Goal: Task Accomplishment & Management: Use online tool/utility

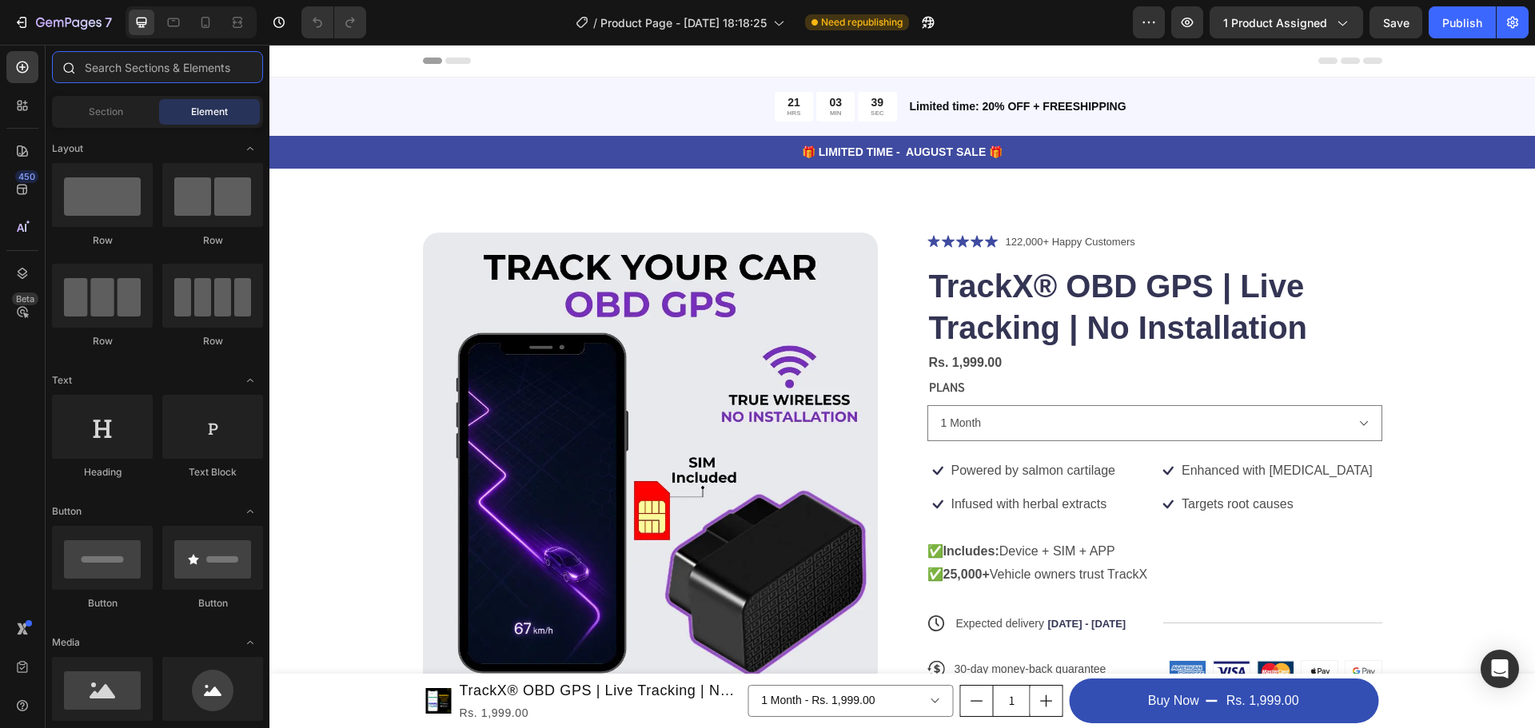
click at [158, 54] on input "text" at bounding box center [157, 67] width 211 height 32
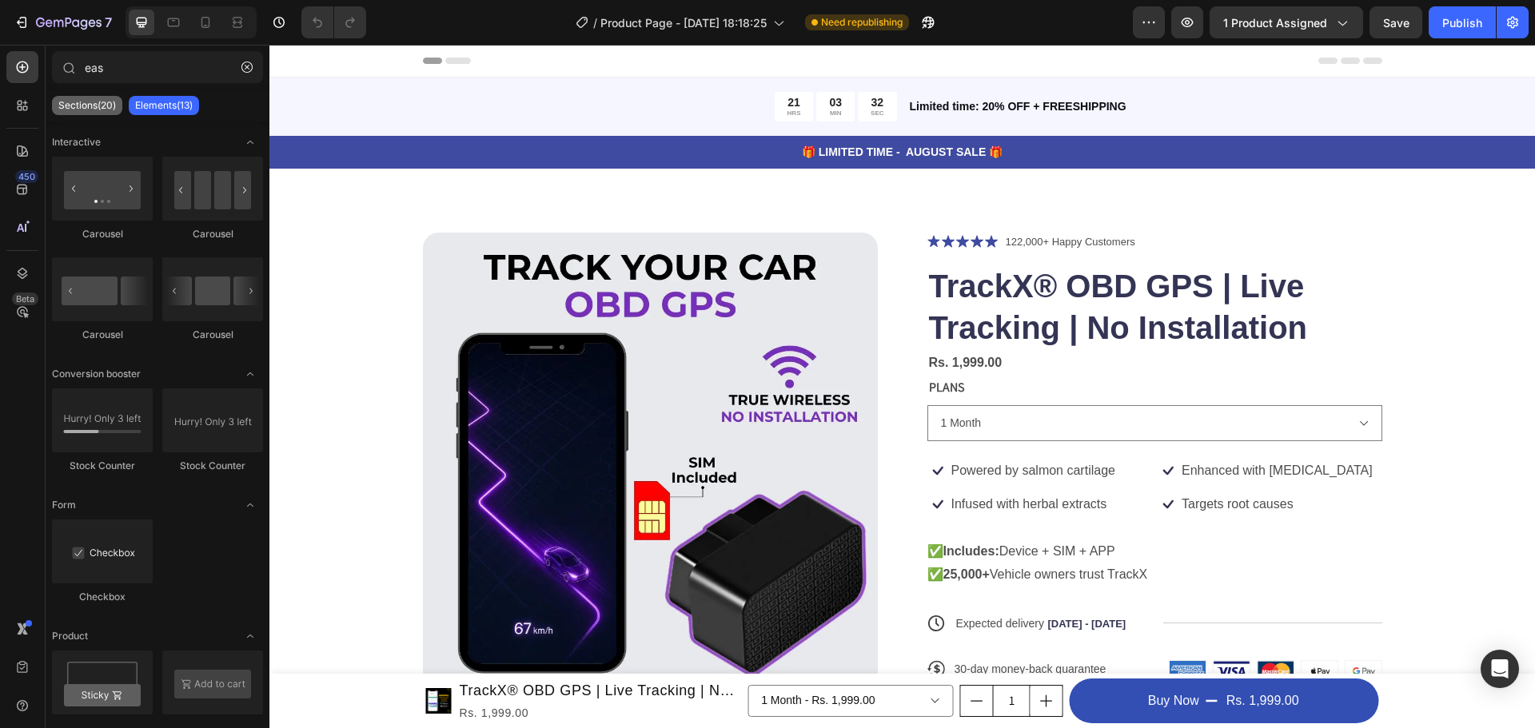
click at [66, 103] on p "Sections(20)" at bounding box center [87, 105] width 58 height 13
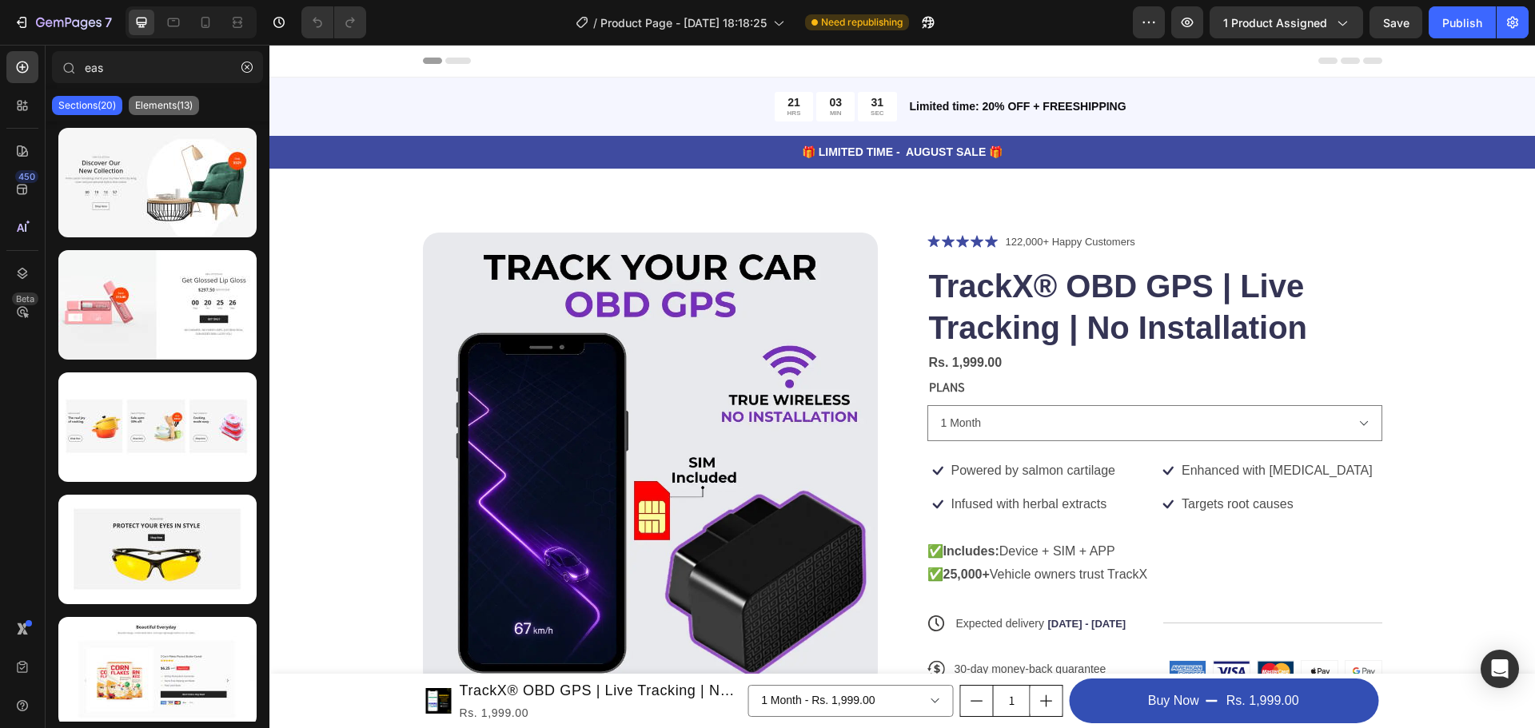
click at [155, 98] on div "Elements(13)" at bounding box center [164, 105] width 70 height 19
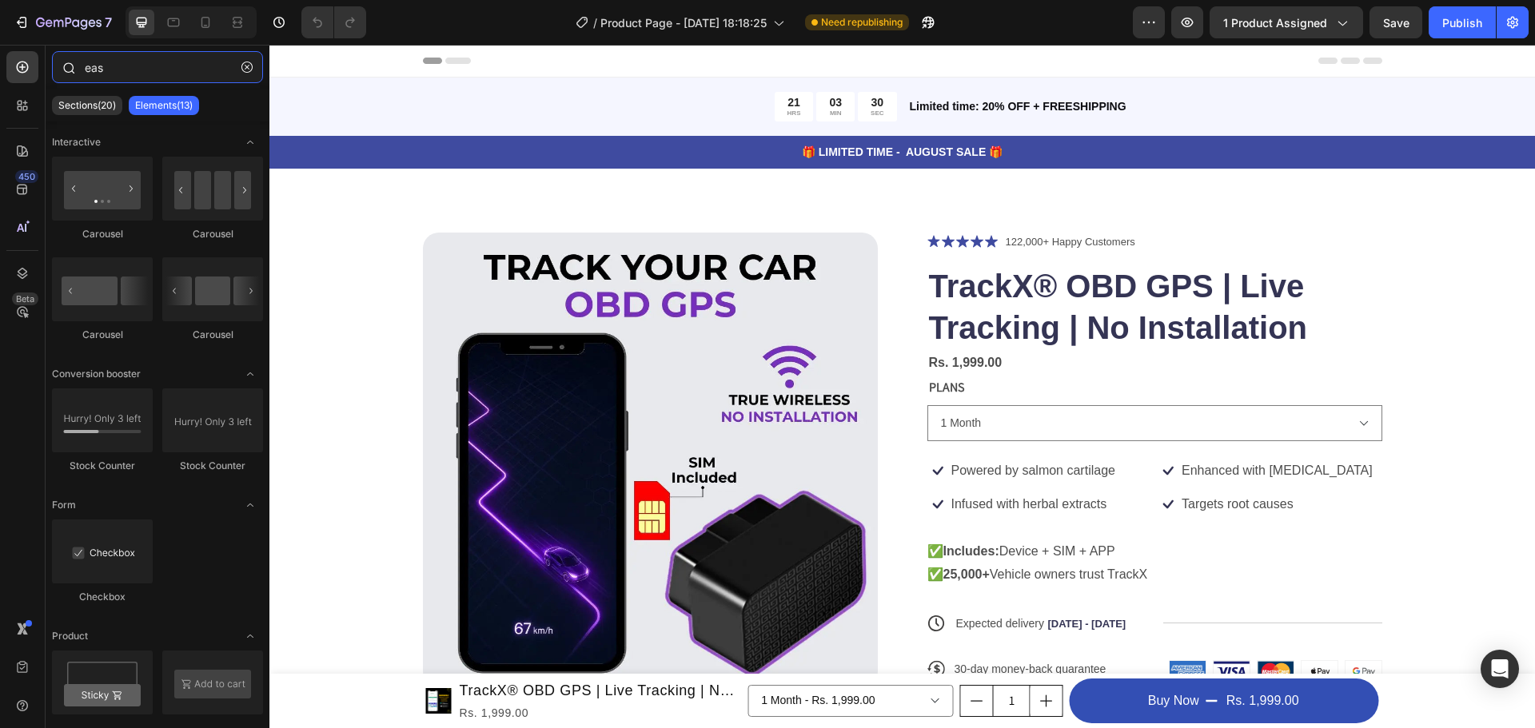
click at [155, 74] on input "eas" at bounding box center [157, 67] width 211 height 32
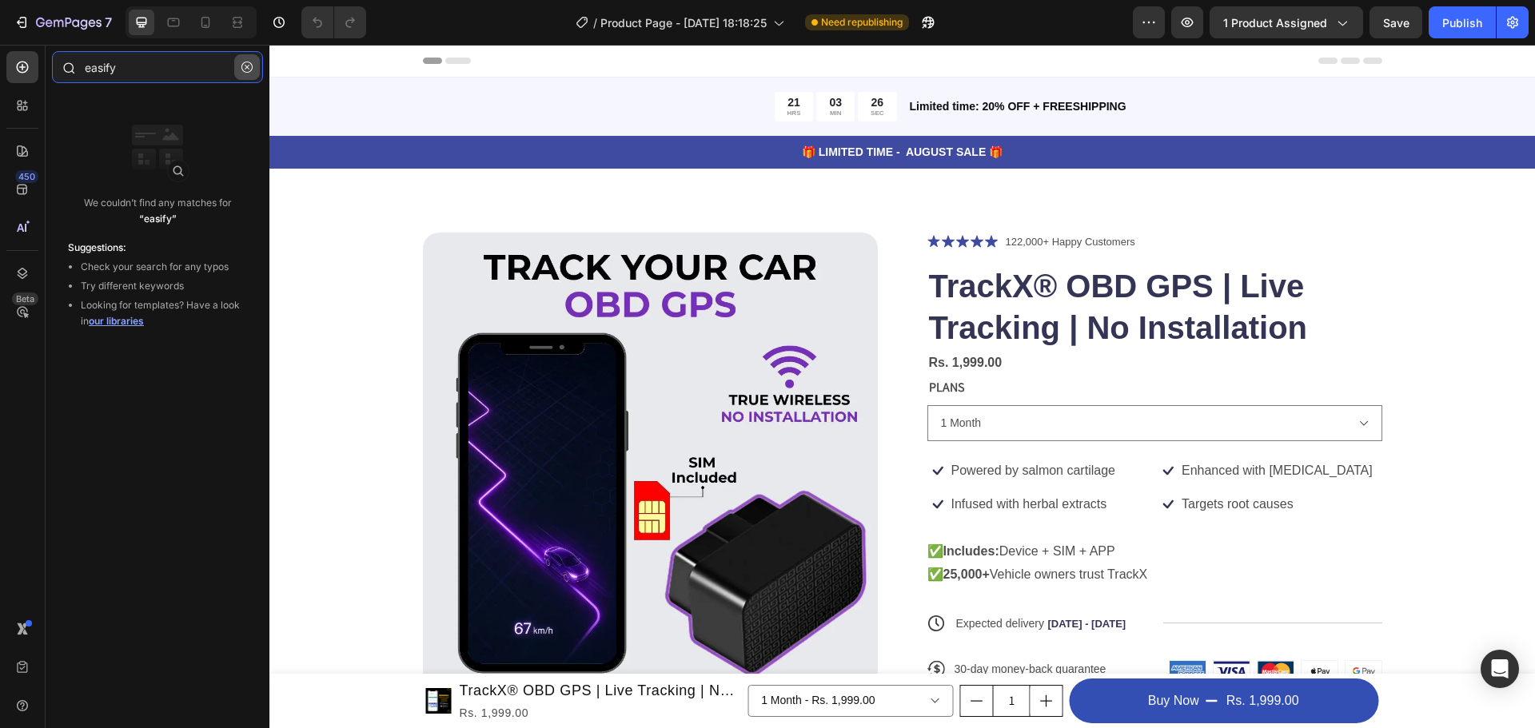
type input "easify"
click at [245, 66] on icon "button" at bounding box center [246, 67] width 11 height 11
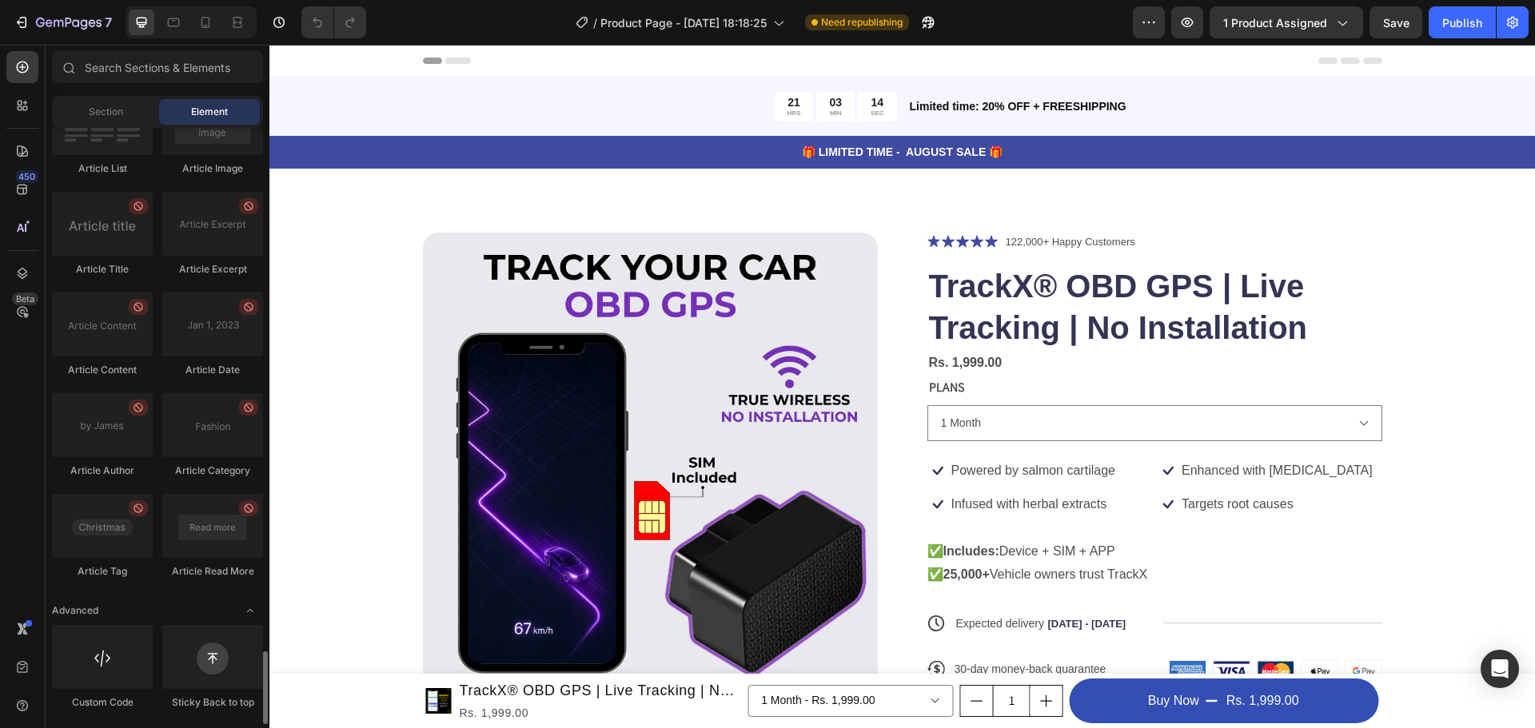
scroll to position [3928, 0]
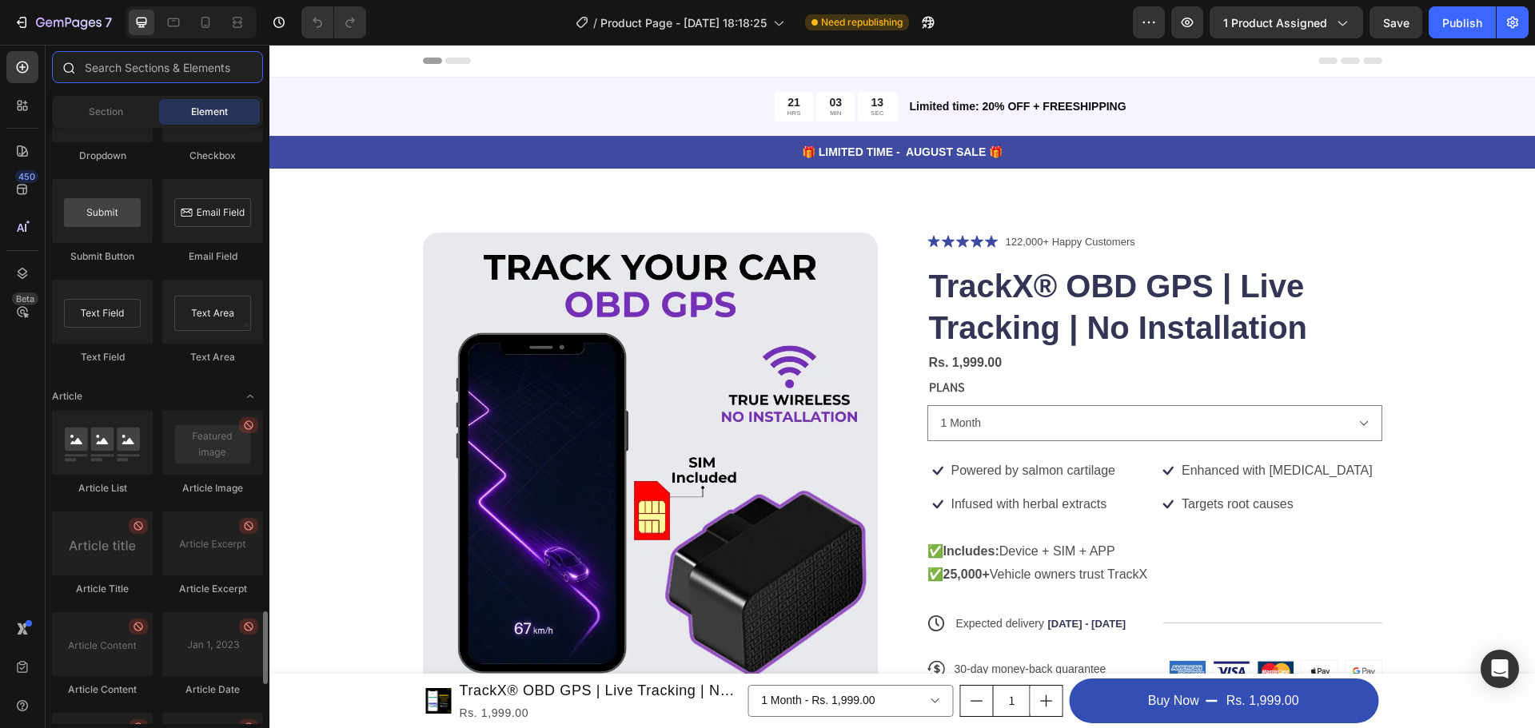
click at [162, 65] on input "text" at bounding box center [157, 67] width 211 height 32
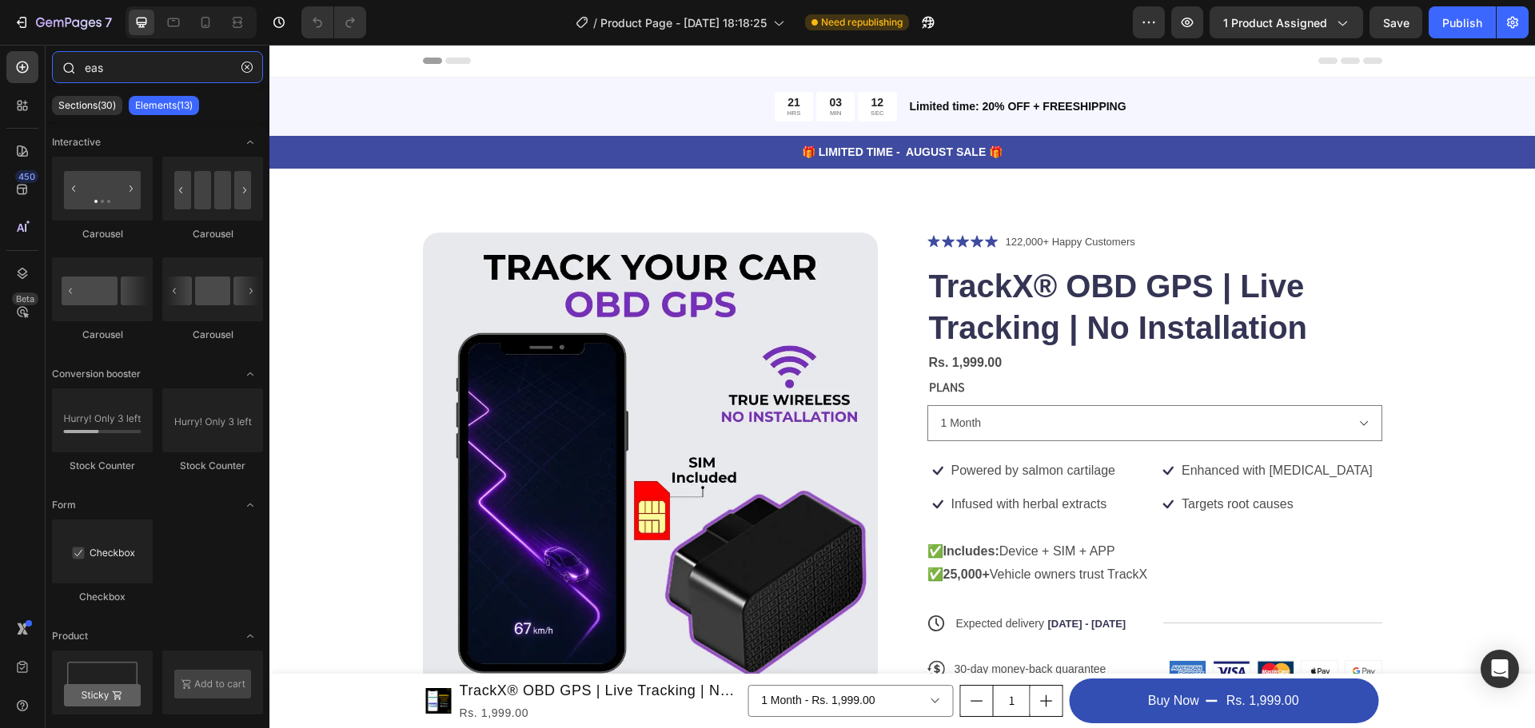
type input "easi"
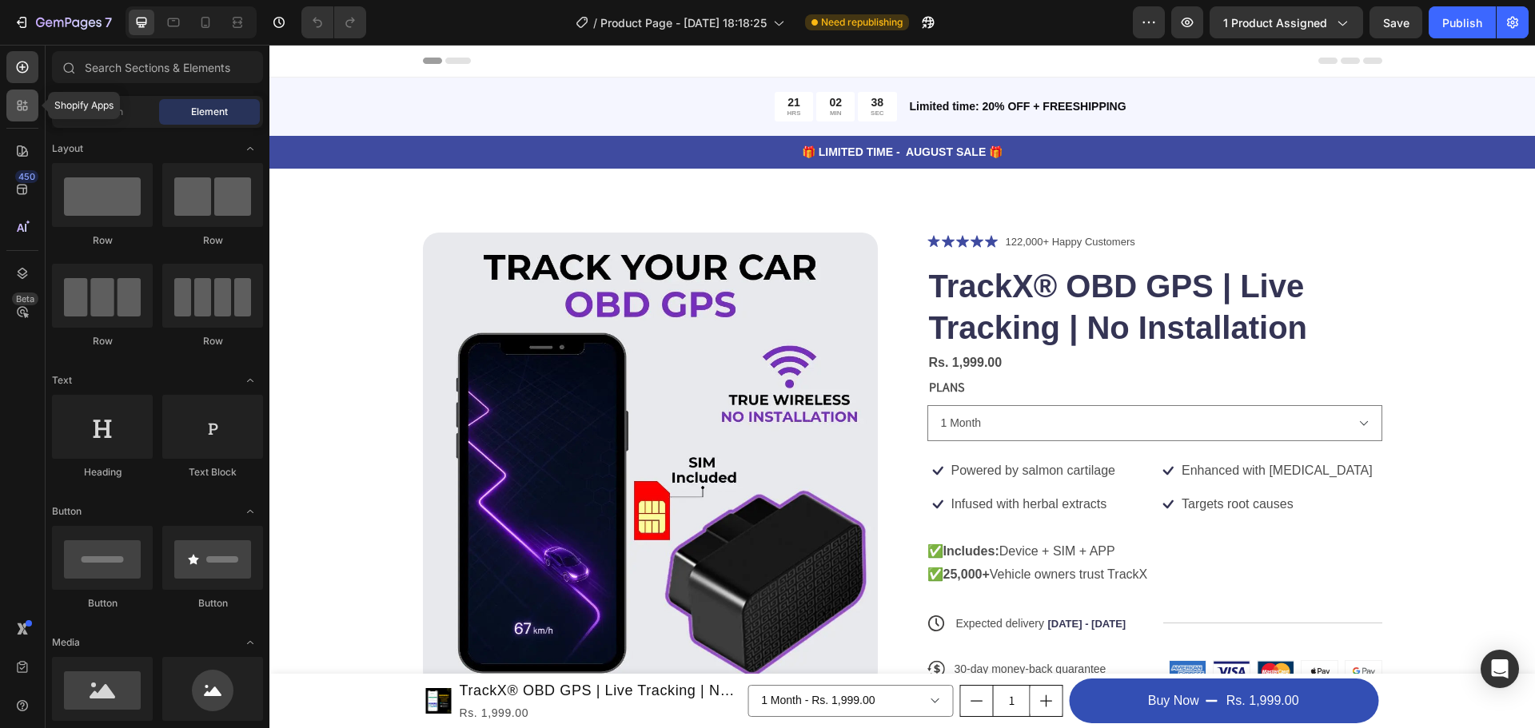
click at [10, 96] on div at bounding box center [22, 106] width 32 height 32
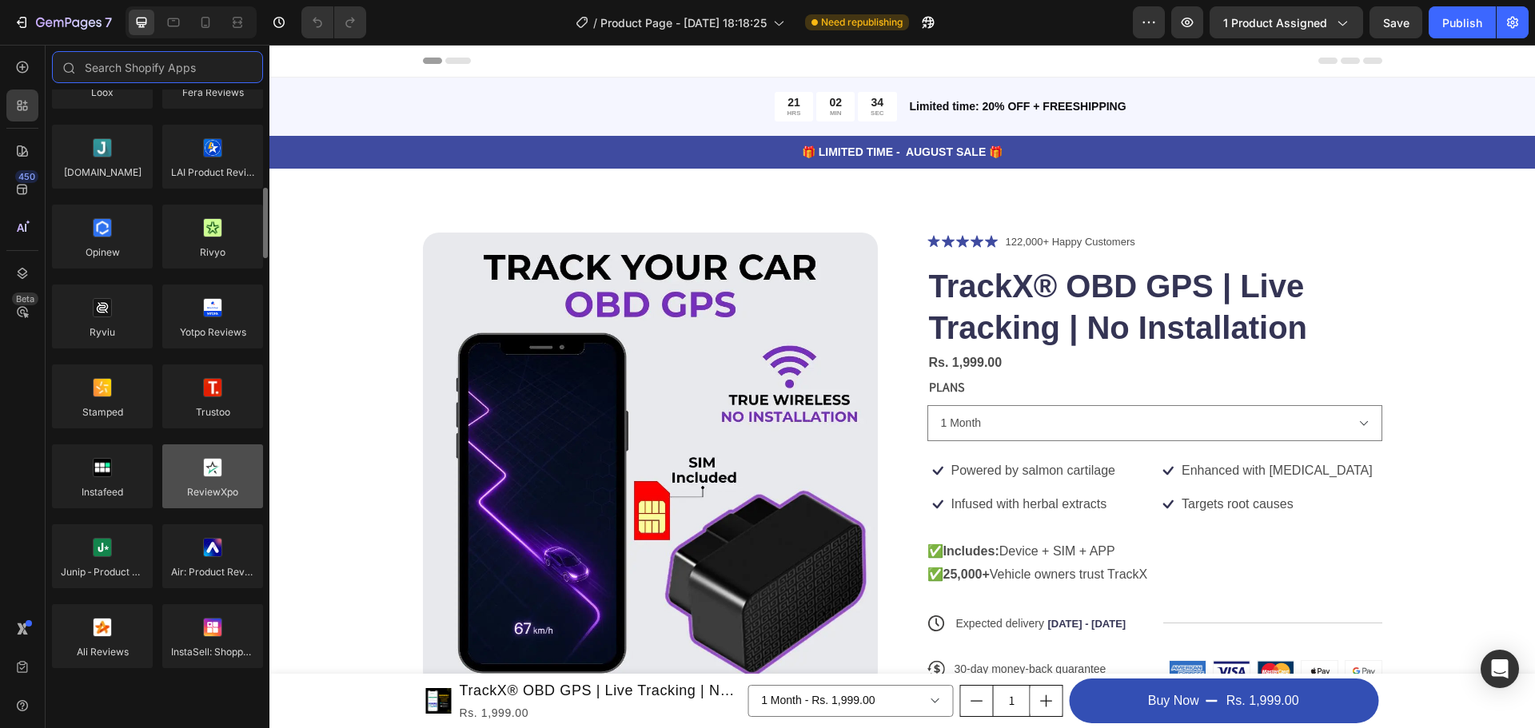
scroll to position [240, 0]
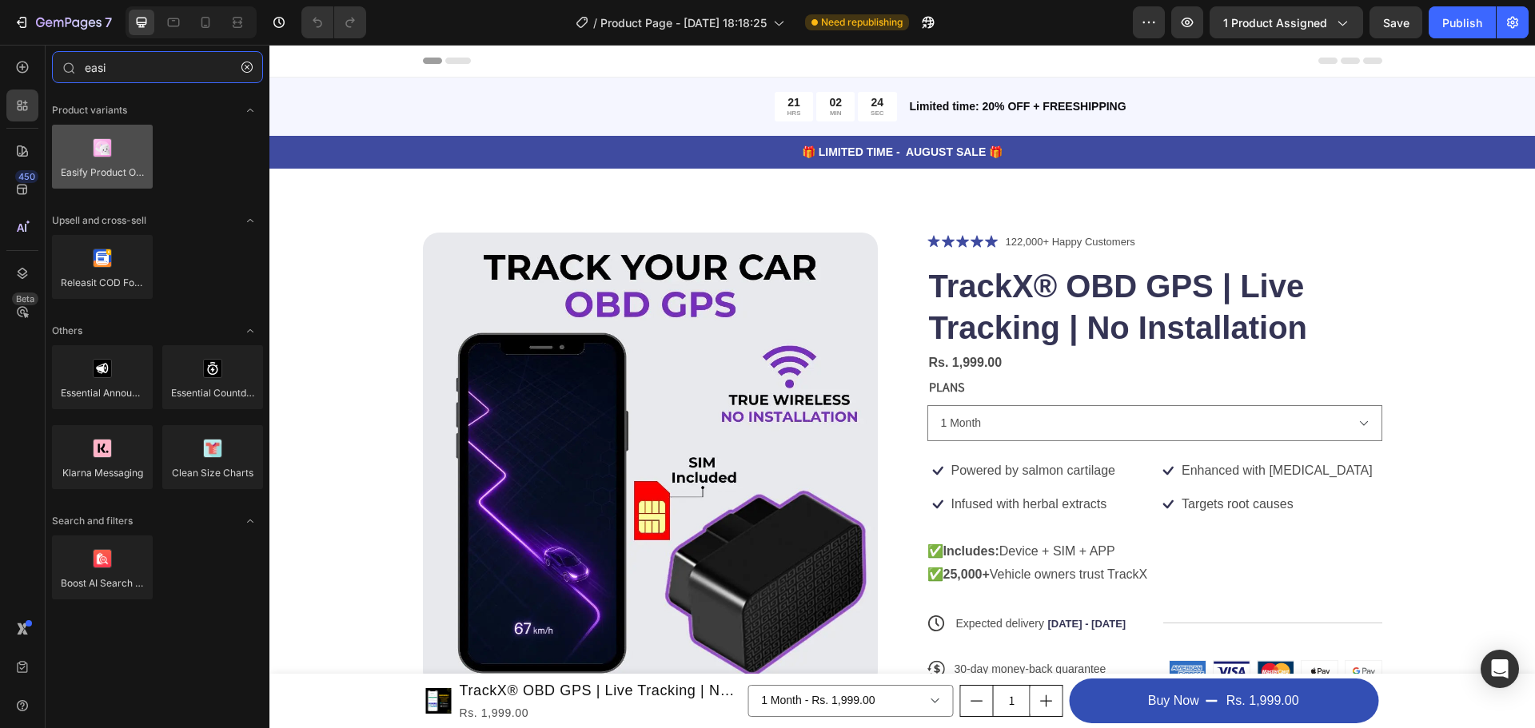
type input "easi"
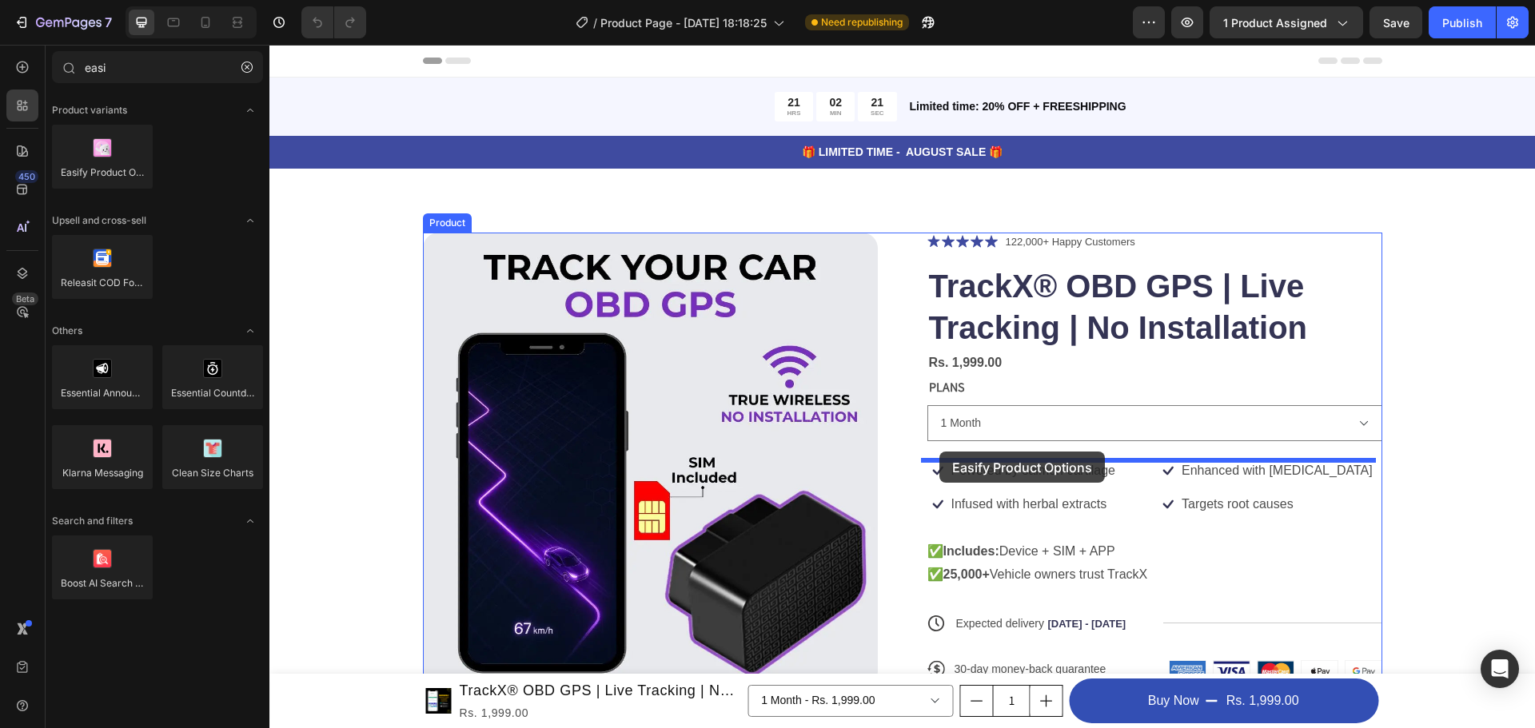
drag, startPoint x: 349, startPoint y: 206, endPoint x: 940, endPoint y: 452, distance: 640.2
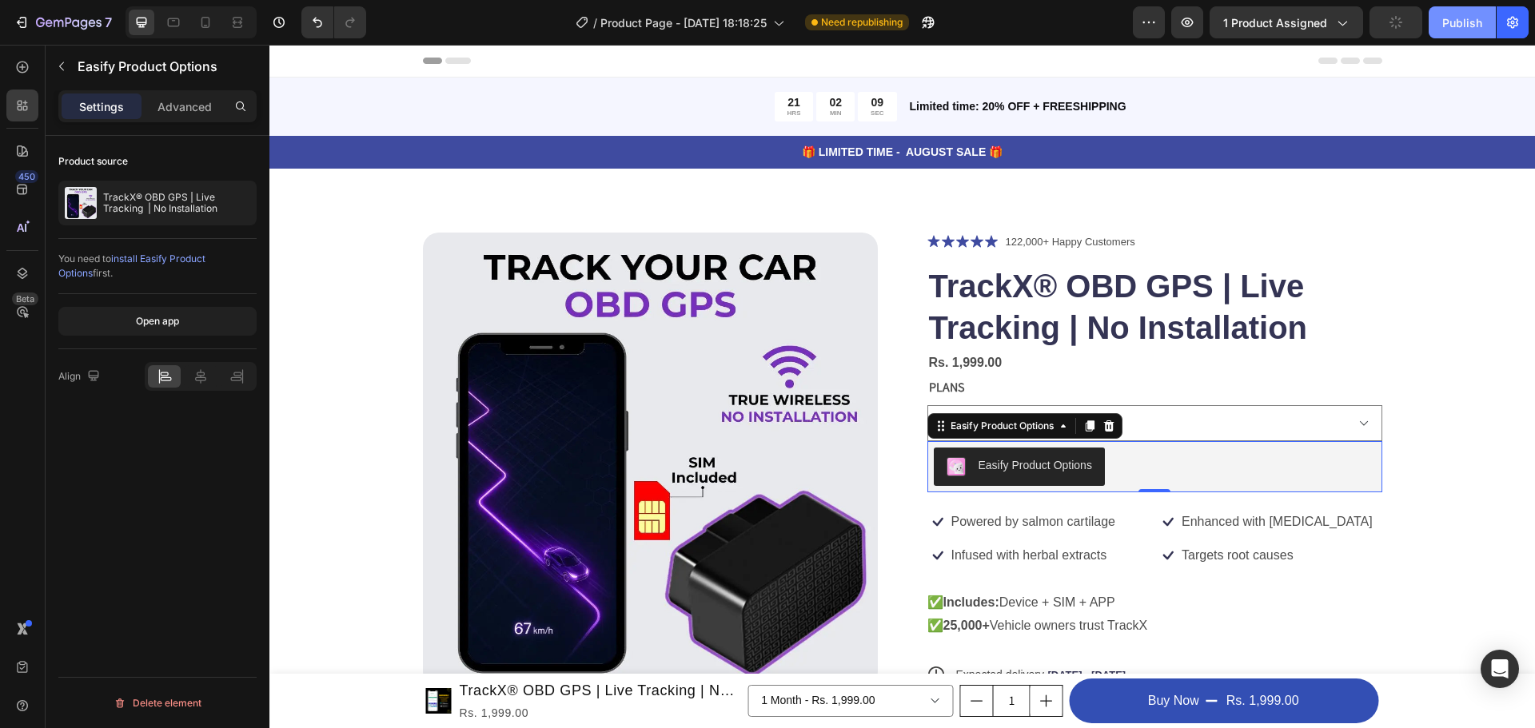
click at [1464, 26] on div "Publish" at bounding box center [1463, 22] width 40 height 17
click at [1456, 14] on div "Publish" at bounding box center [1463, 22] width 40 height 17
click at [1004, 427] on div "Easify Product Options" at bounding box center [1003, 426] width 110 height 14
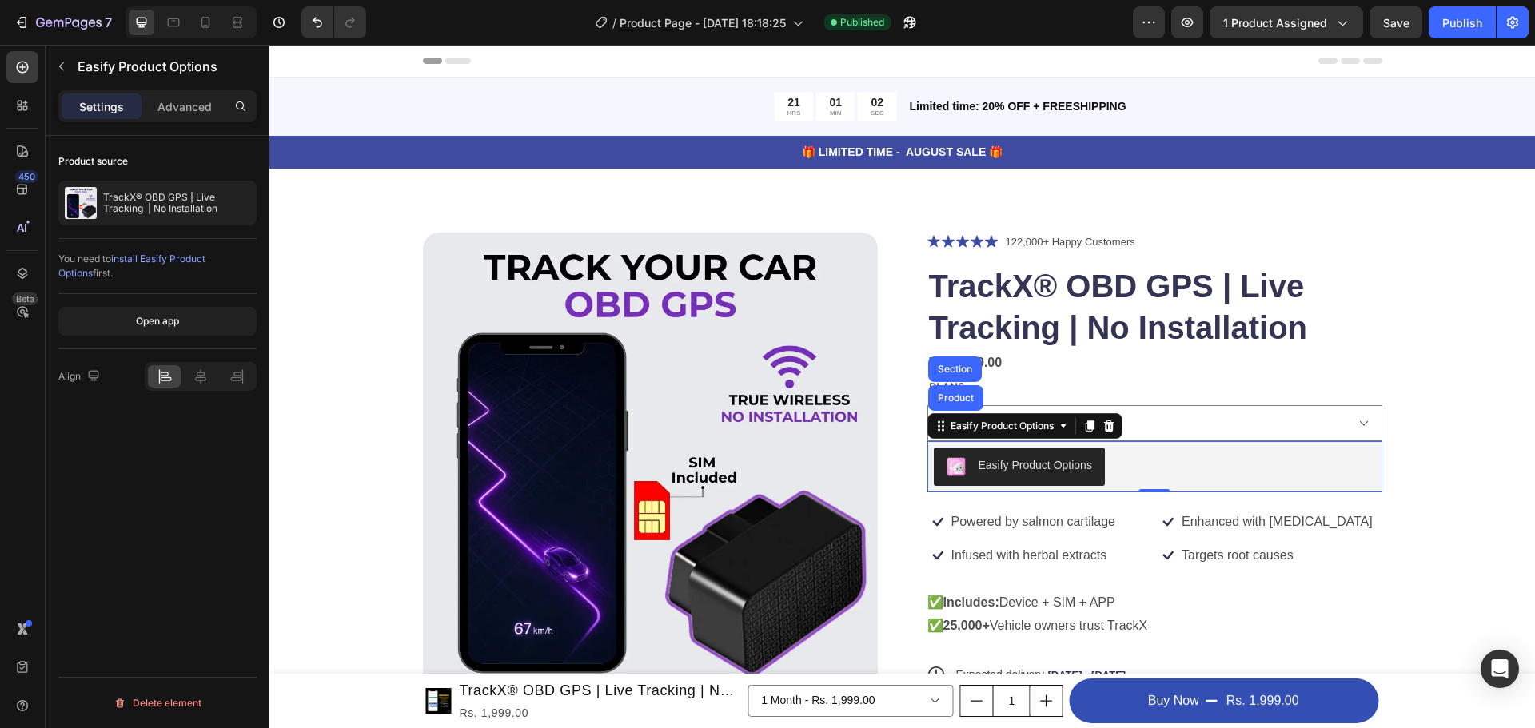
click at [158, 257] on span "install Easify Product Options" at bounding box center [131, 266] width 147 height 26
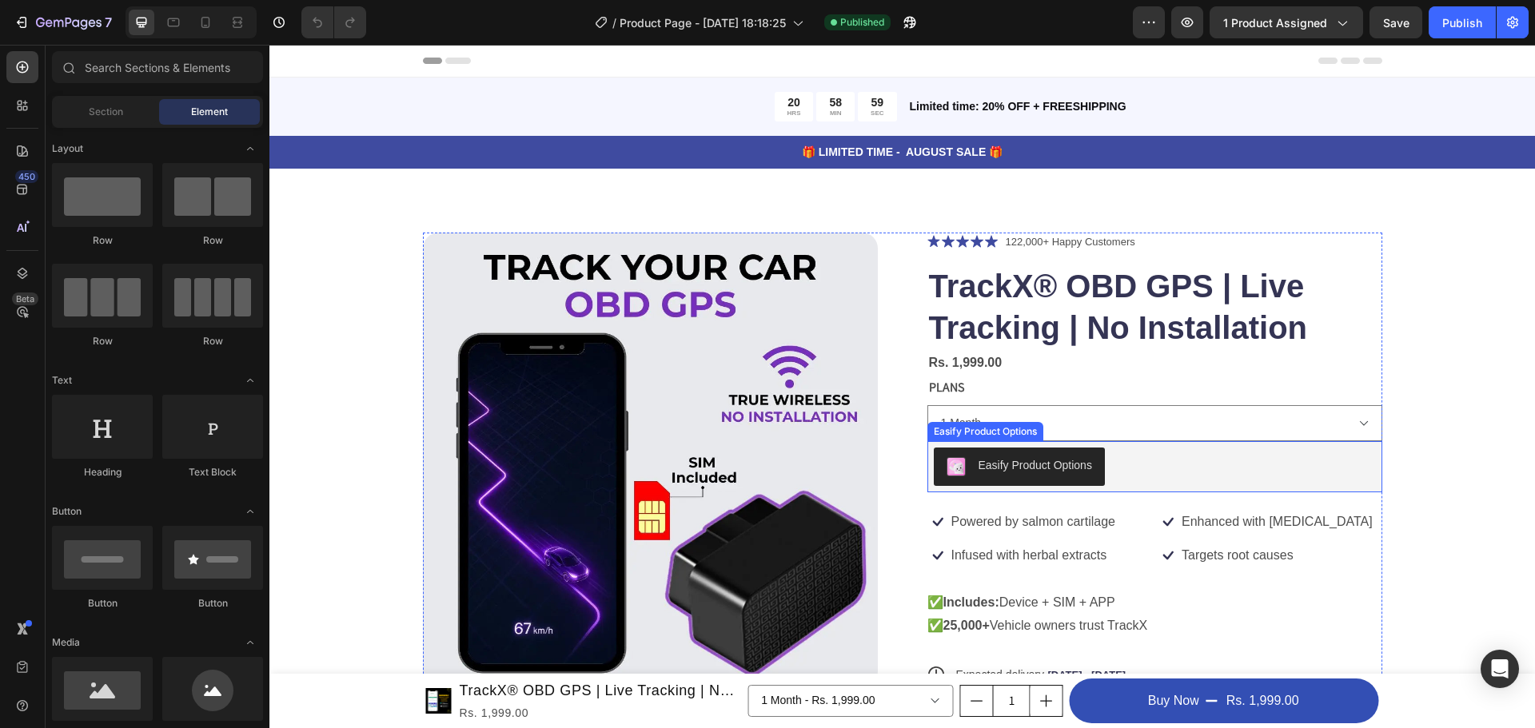
click at [1127, 471] on div "Easify Product Options" at bounding box center [1155, 467] width 442 height 38
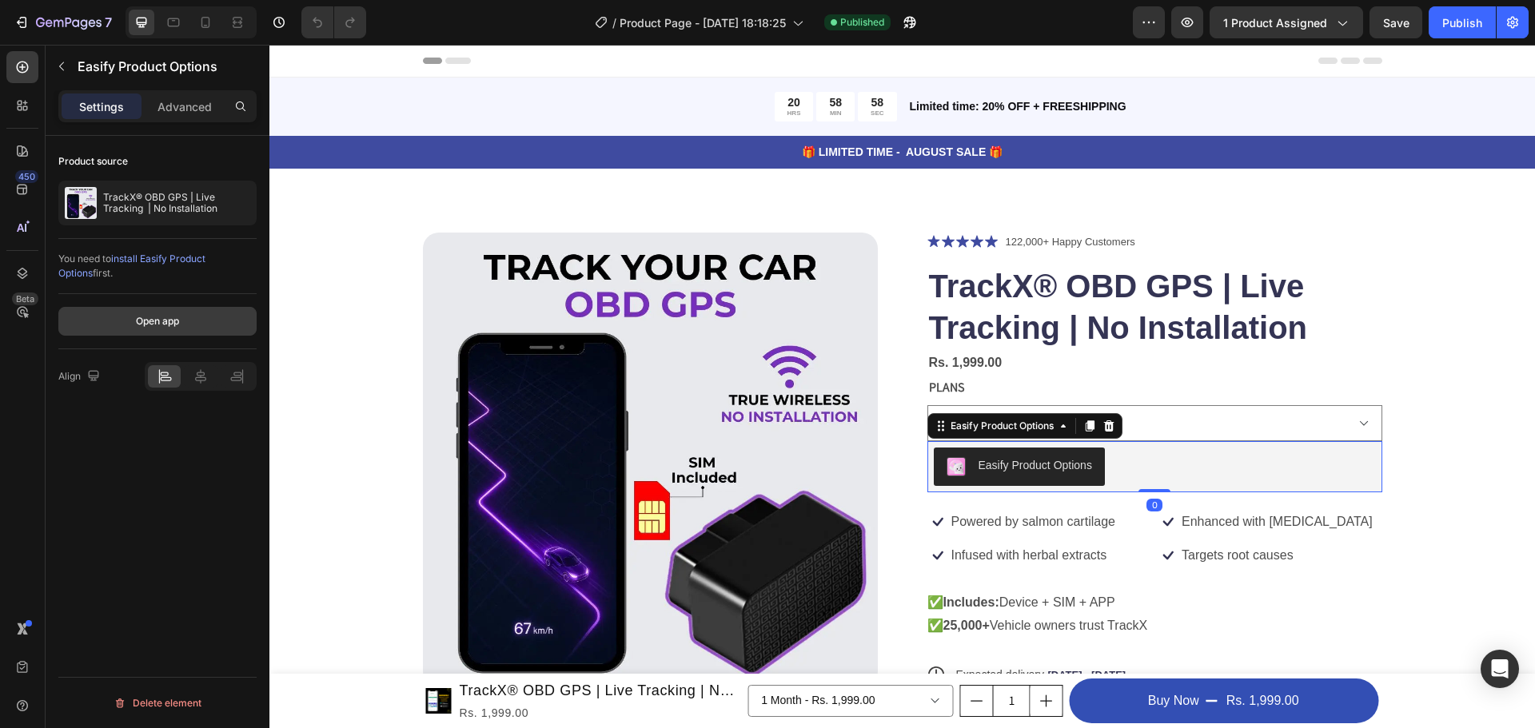
click at [180, 323] on button "Open app" at bounding box center [157, 321] width 198 height 29
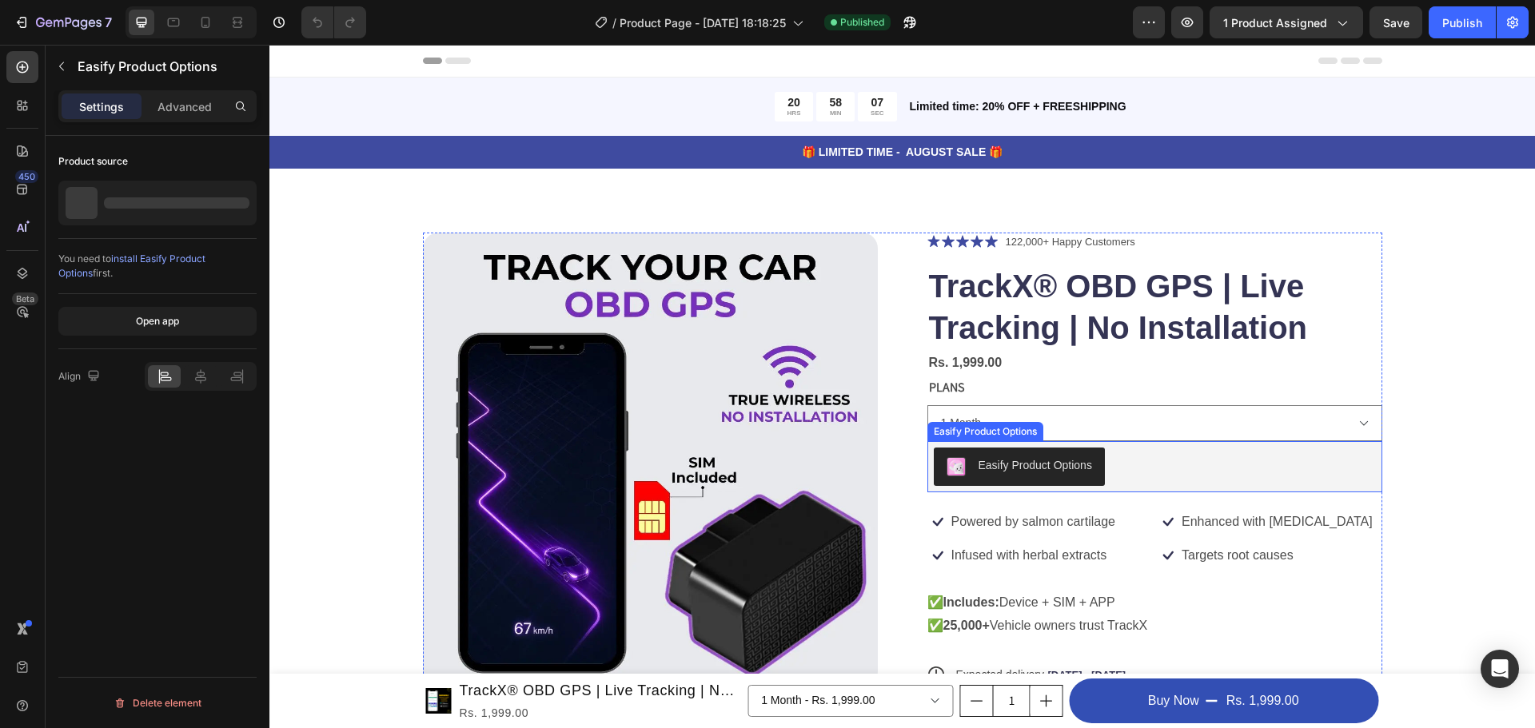
click at [1161, 469] on div "Easify Product Options" at bounding box center [1155, 467] width 442 height 38
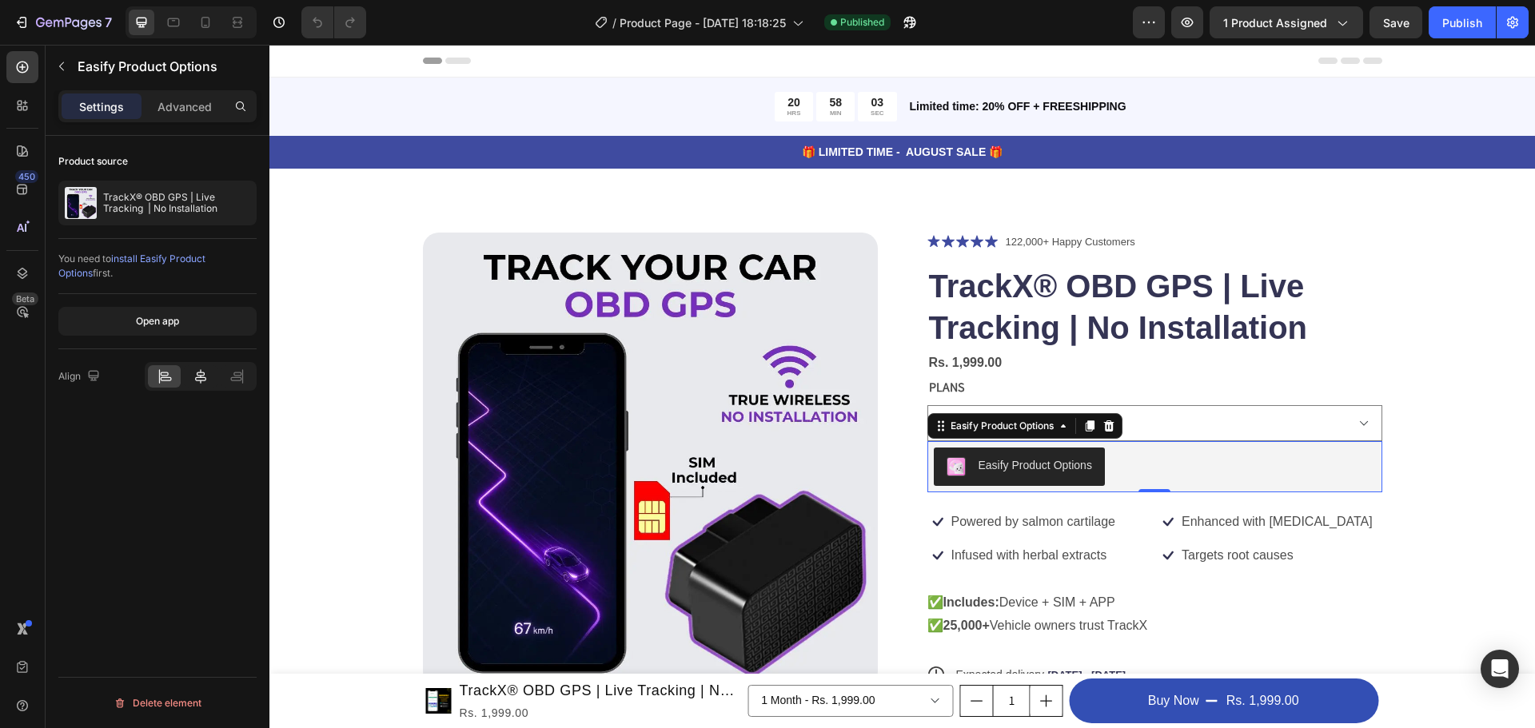
click at [202, 369] on icon at bounding box center [201, 377] width 16 height 16
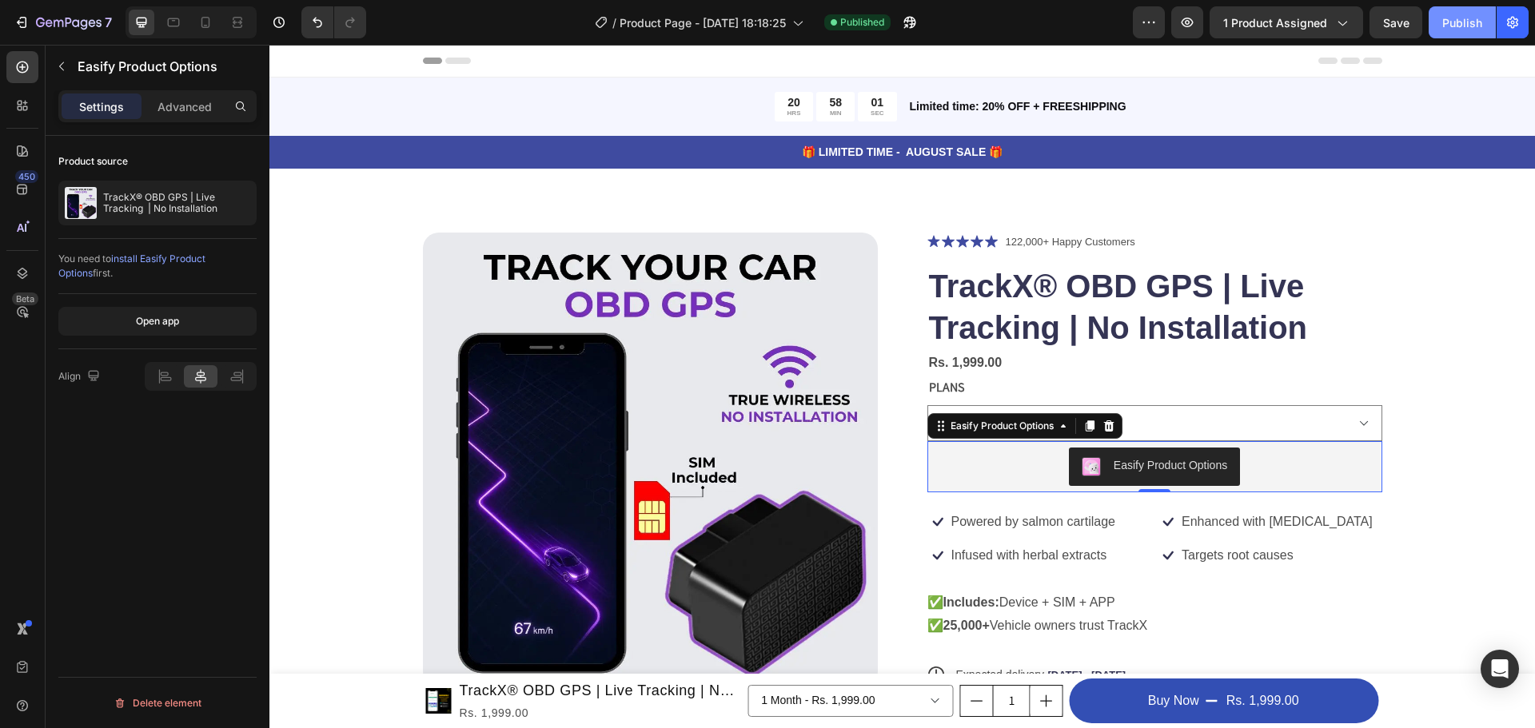
click at [1463, 22] on div "Publish" at bounding box center [1463, 22] width 40 height 17
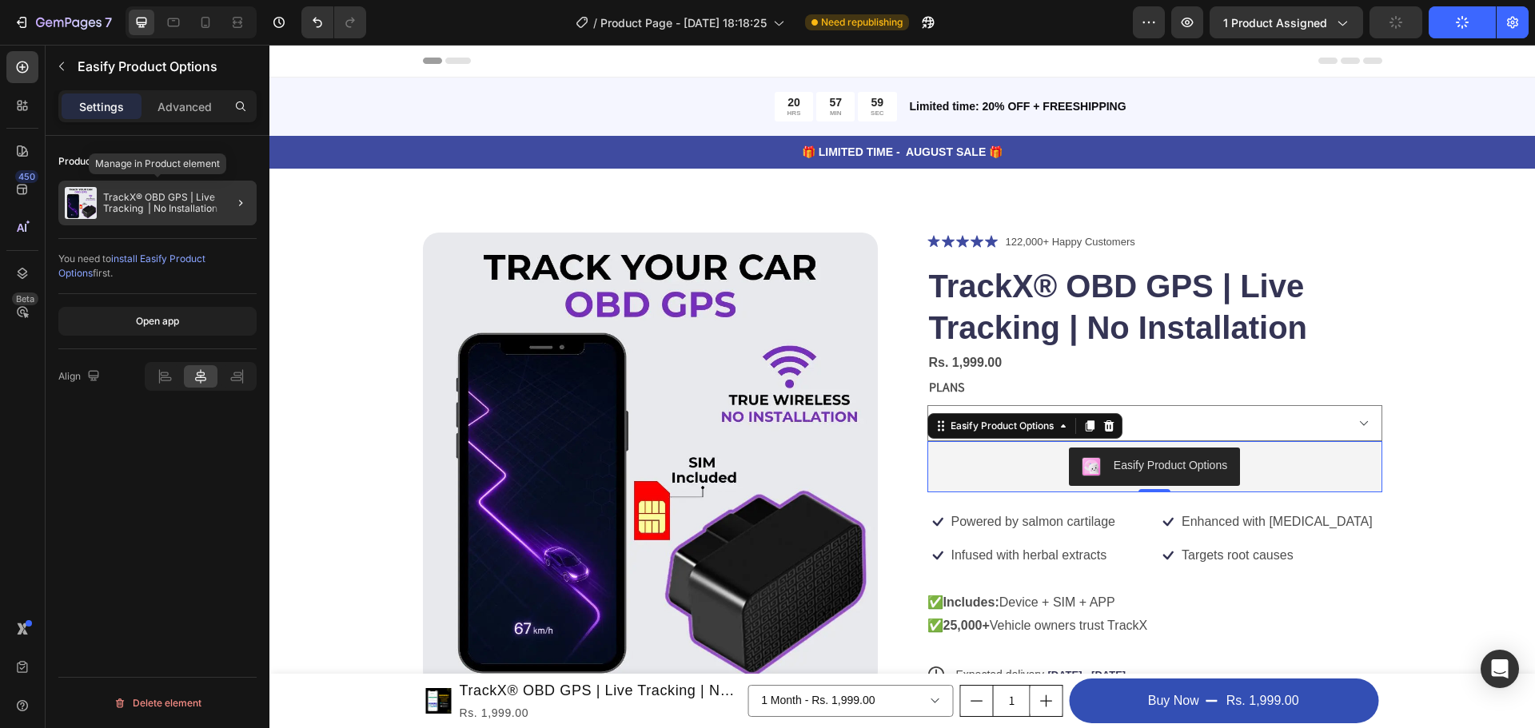
click at [170, 194] on p "TrackX® OBD GPS | Live Tracking | No Installation" at bounding box center [176, 203] width 147 height 22
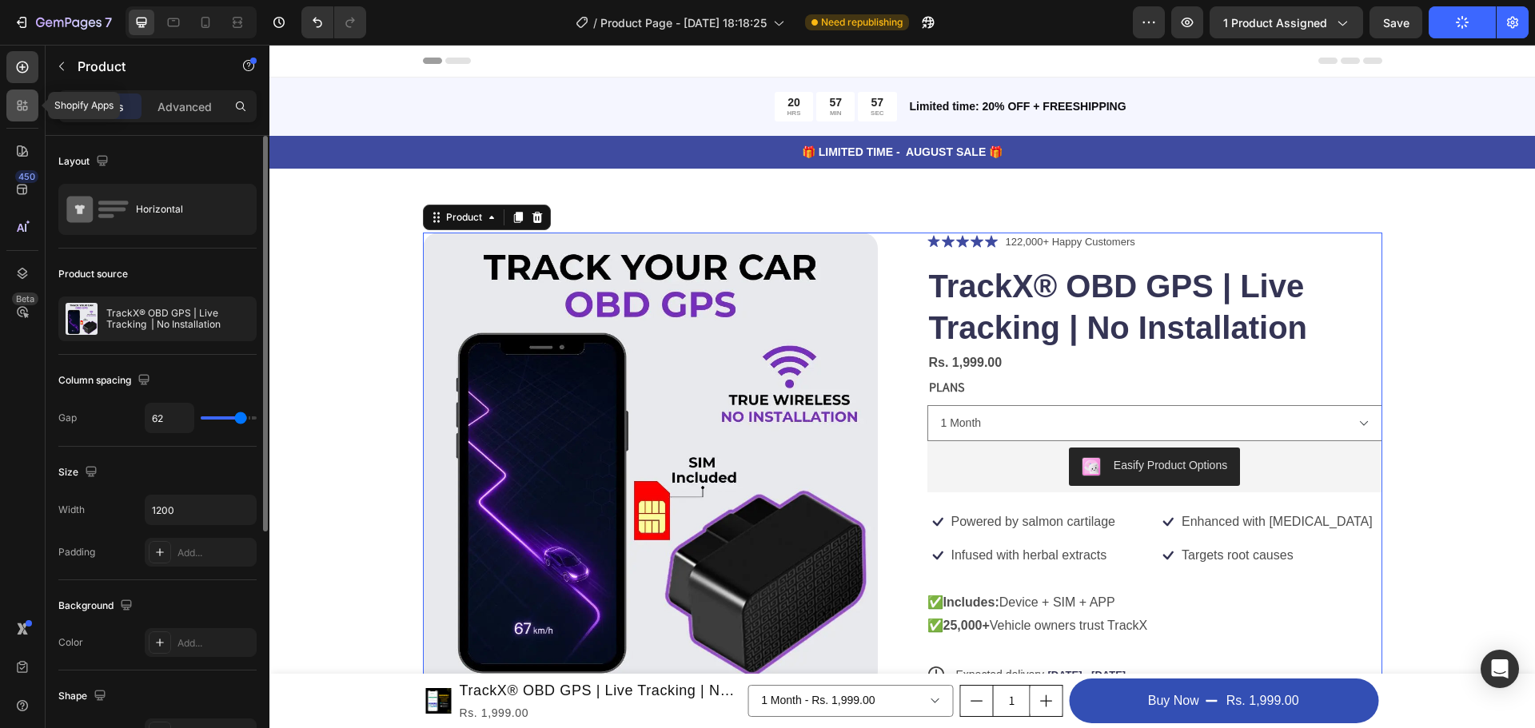
click at [27, 104] on icon at bounding box center [22, 106] width 16 height 16
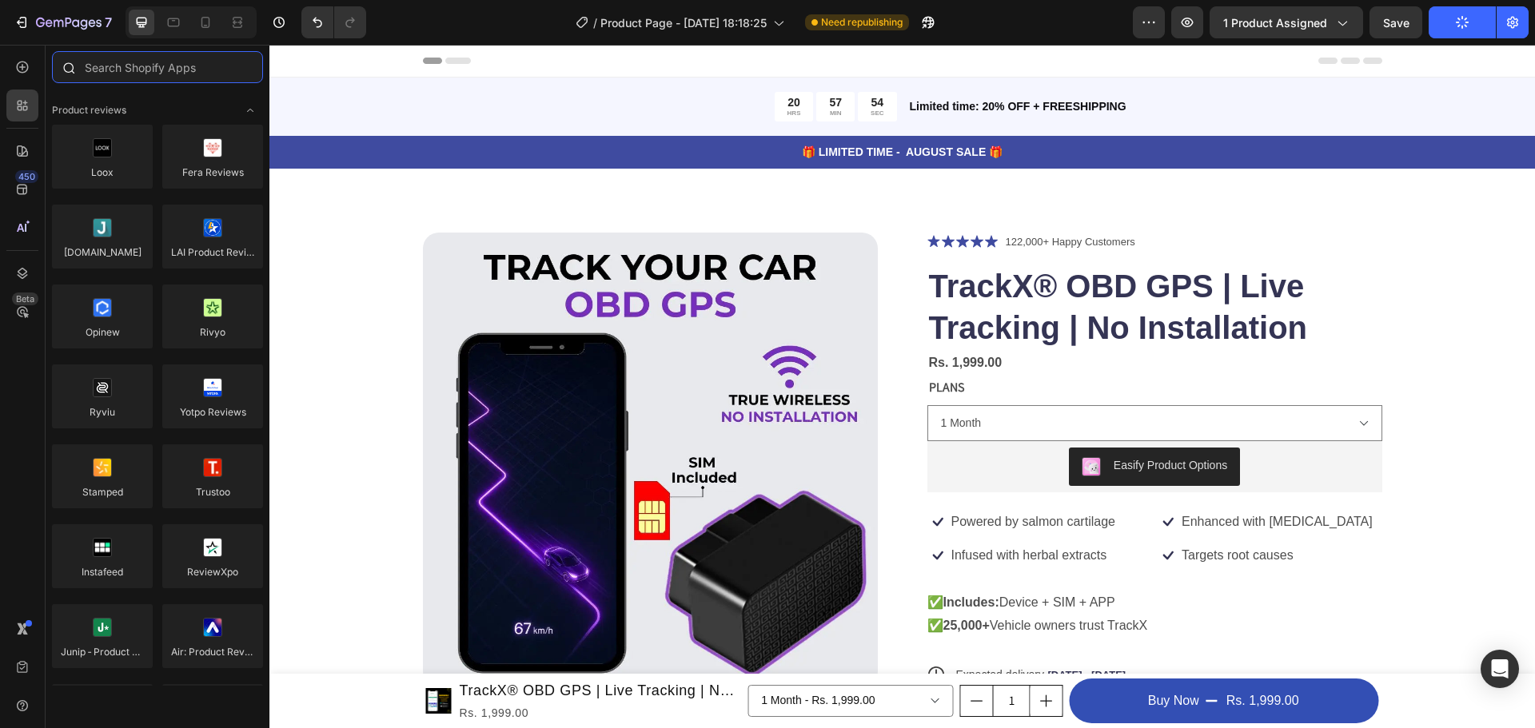
click at [134, 71] on input "text" at bounding box center [157, 67] width 211 height 32
click at [121, 475] on div at bounding box center [102, 477] width 101 height 64
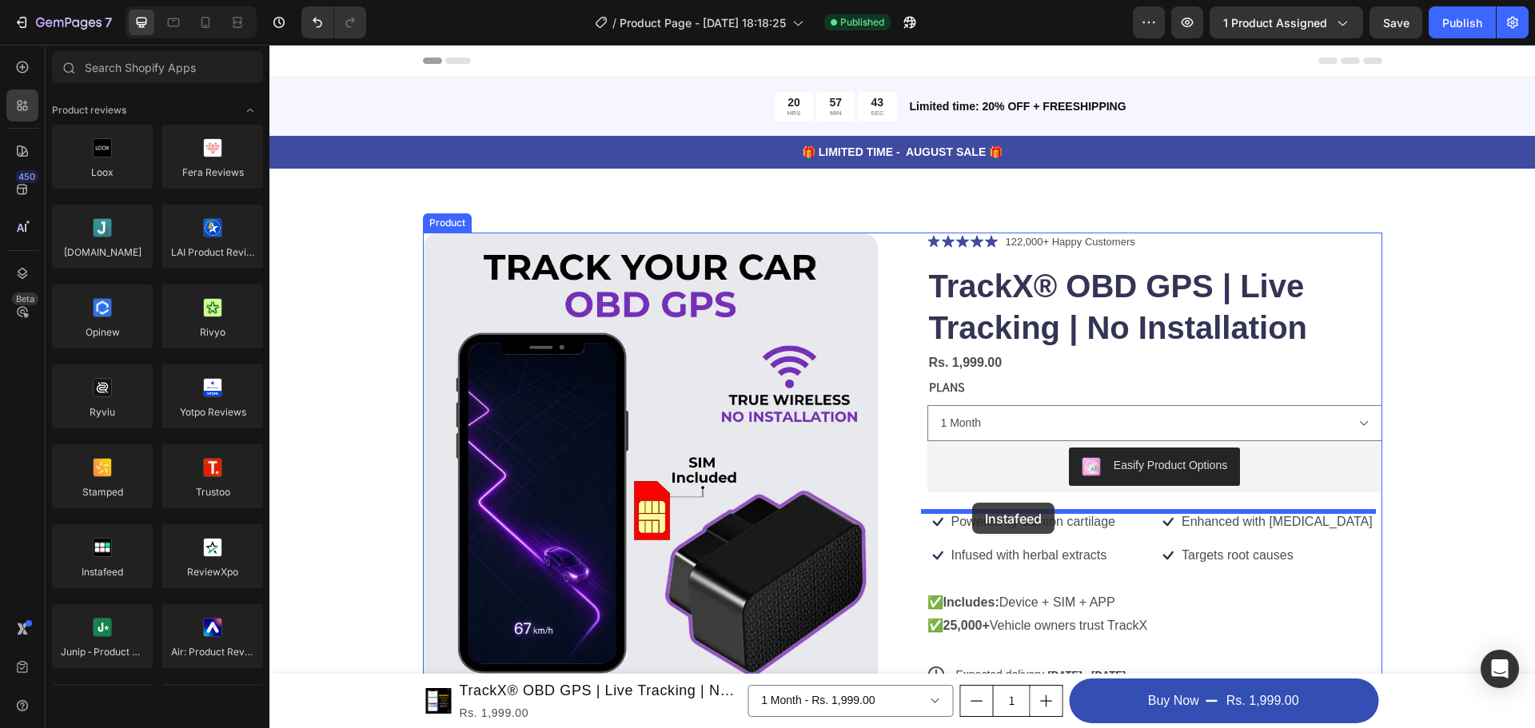
drag, startPoint x: 357, startPoint y: 601, endPoint x: 972, endPoint y: 503, distance: 623.5
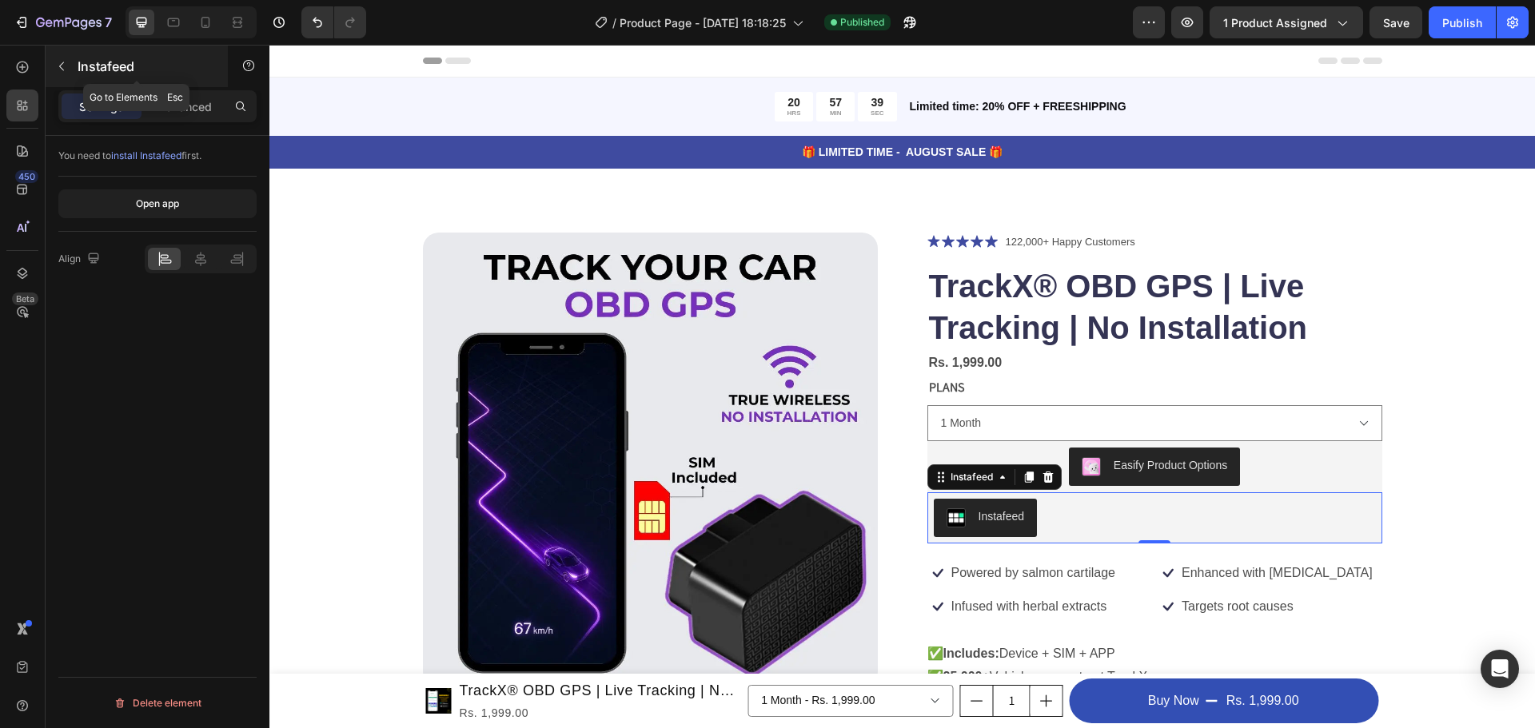
click at [63, 68] on icon "button" at bounding box center [61, 66] width 13 height 13
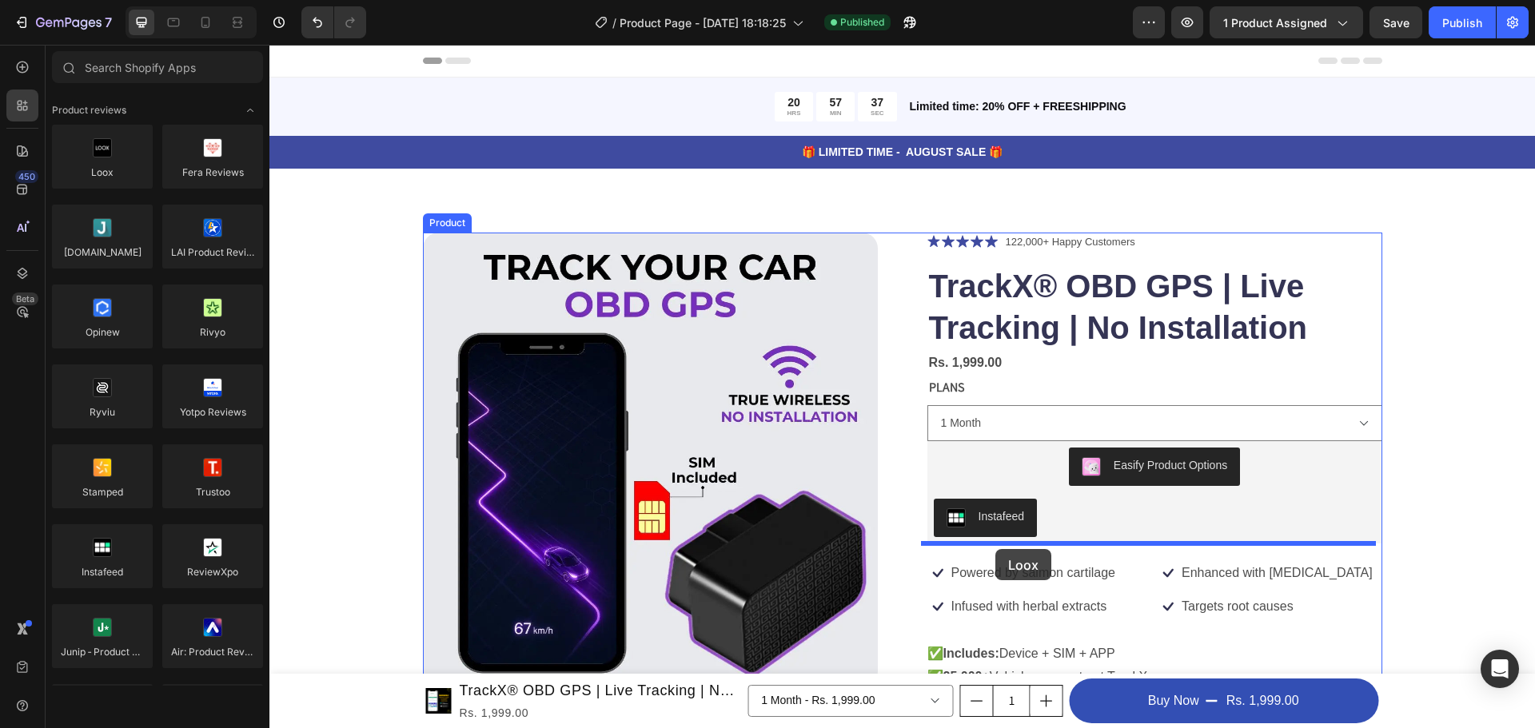
drag, startPoint x: 373, startPoint y: 201, endPoint x: 996, endPoint y: 549, distance: 713.8
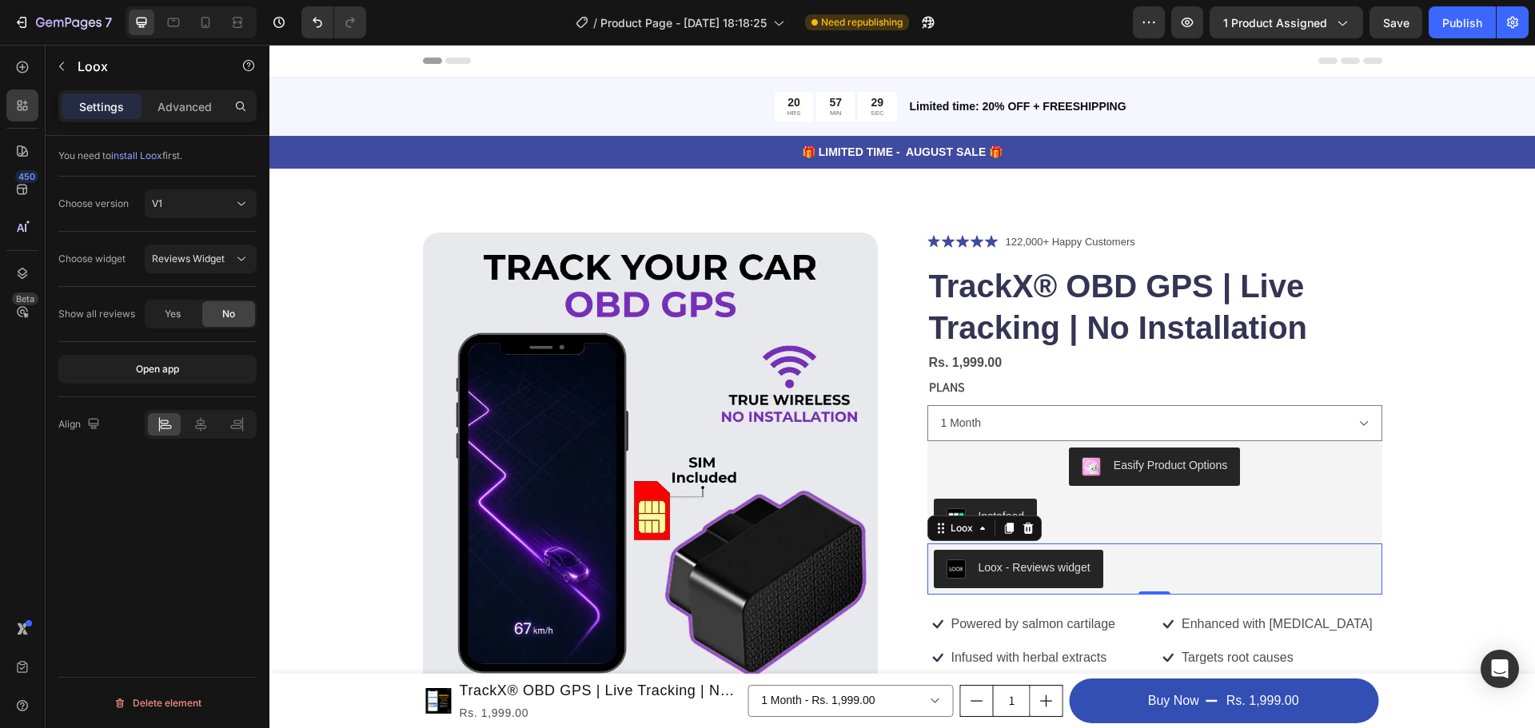
click at [1463, 5] on div "7 / Product Page - Aug 25, 18:18:25 Need republishing Preview 1 product assigne…" at bounding box center [767, 23] width 1535 height 46
click at [1463, 17] on div "Publish" at bounding box center [1463, 22] width 40 height 17
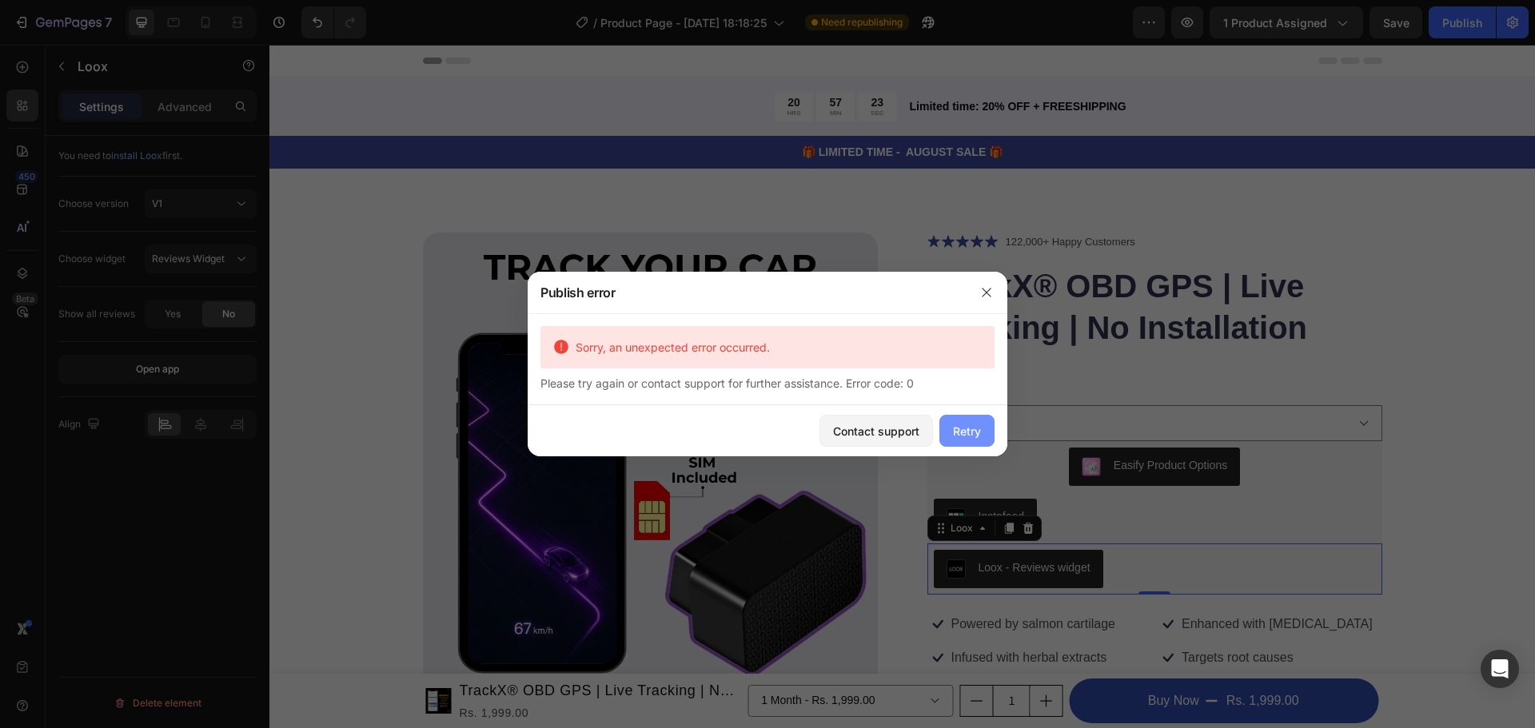
click at [968, 425] on div "Retry" at bounding box center [967, 431] width 28 height 17
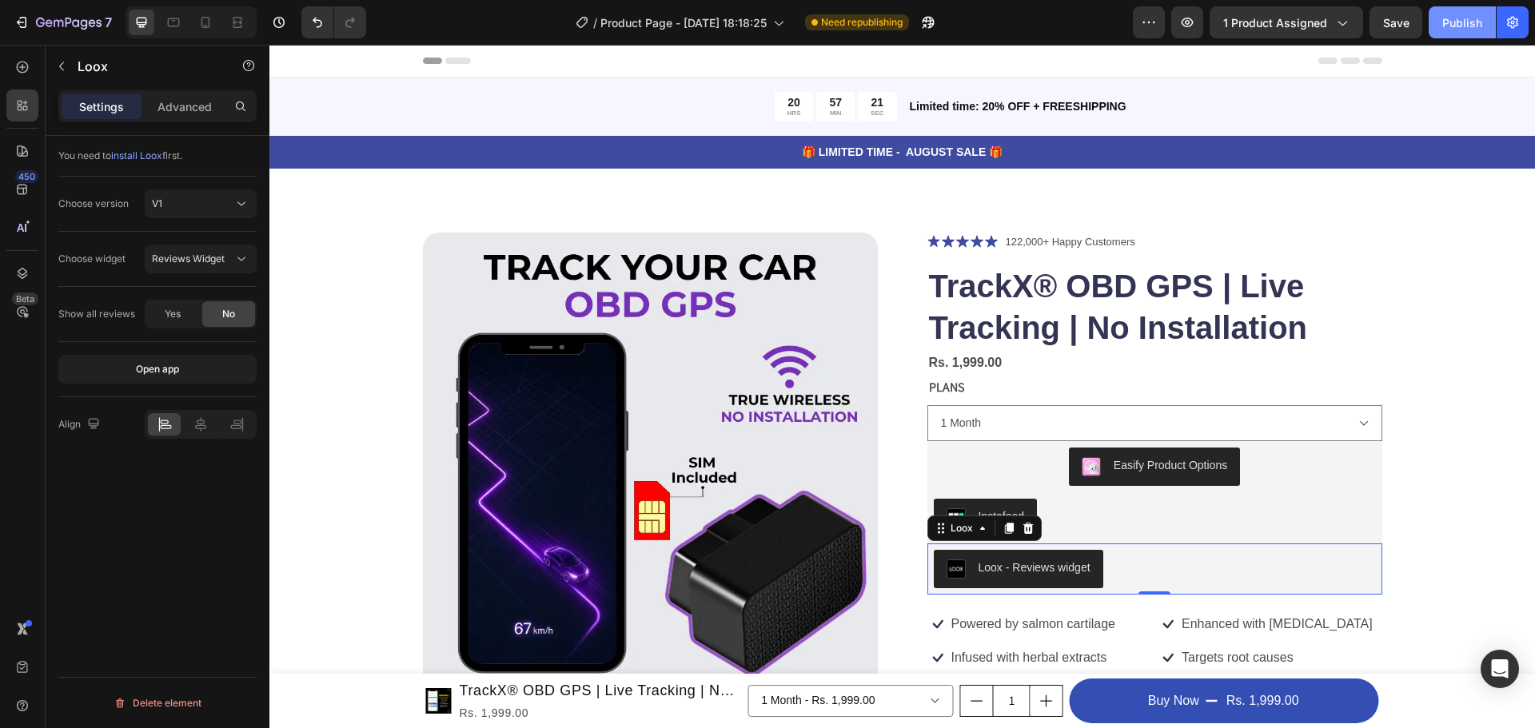
click at [1473, 22] on div "Publish" at bounding box center [1463, 22] width 40 height 17
click at [1117, 508] on div "Instafeed" at bounding box center [1155, 518] width 442 height 38
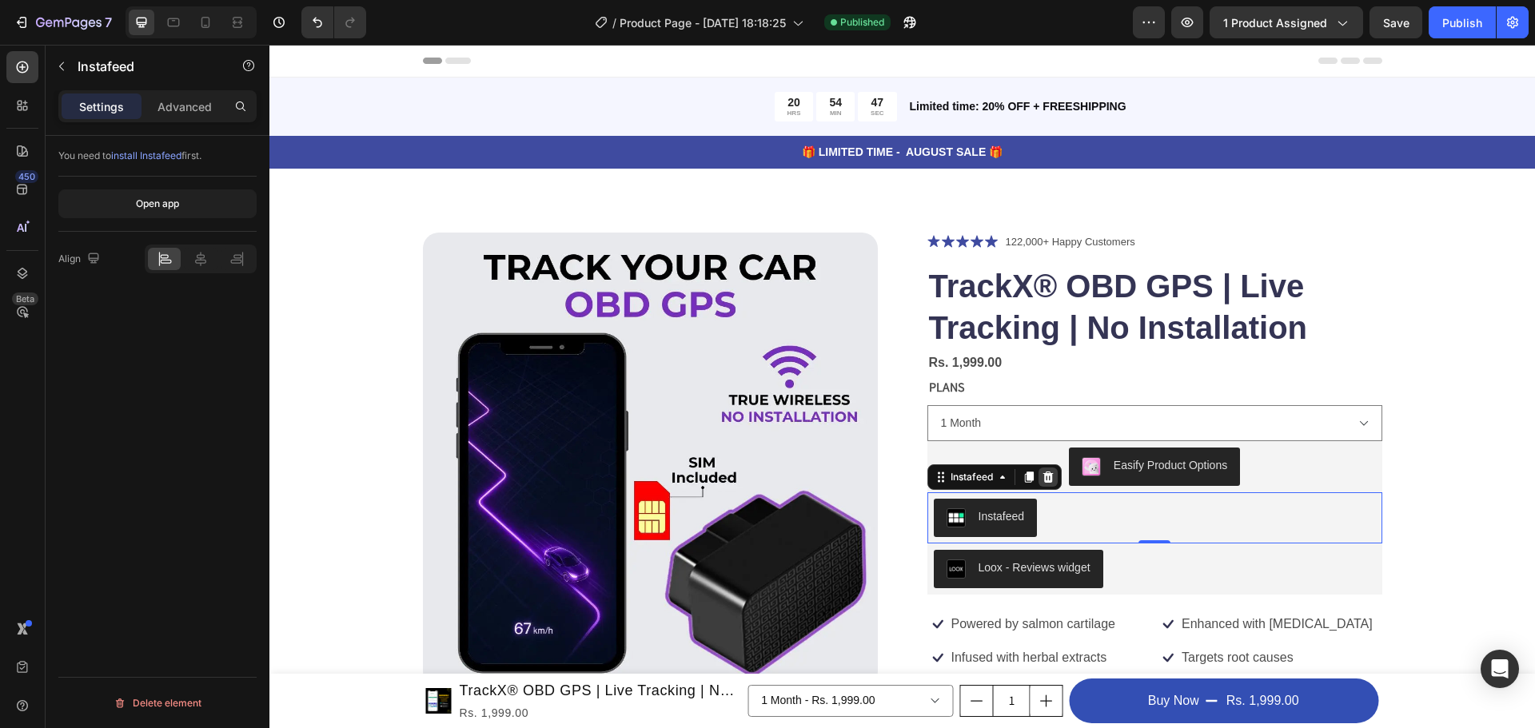
click at [1043, 481] on icon at bounding box center [1048, 477] width 10 height 11
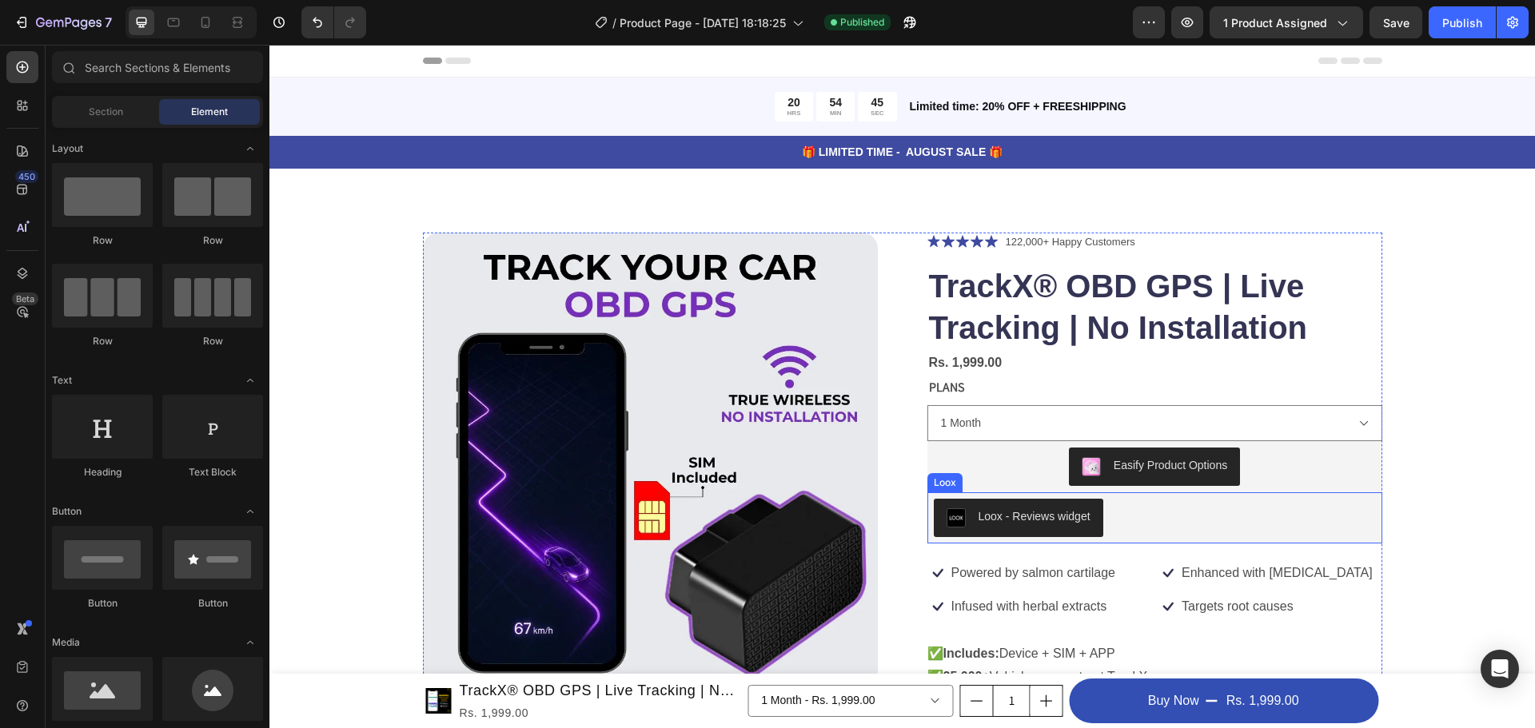
click at [1129, 509] on div "Loox - Reviews widget" at bounding box center [1155, 518] width 442 height 38
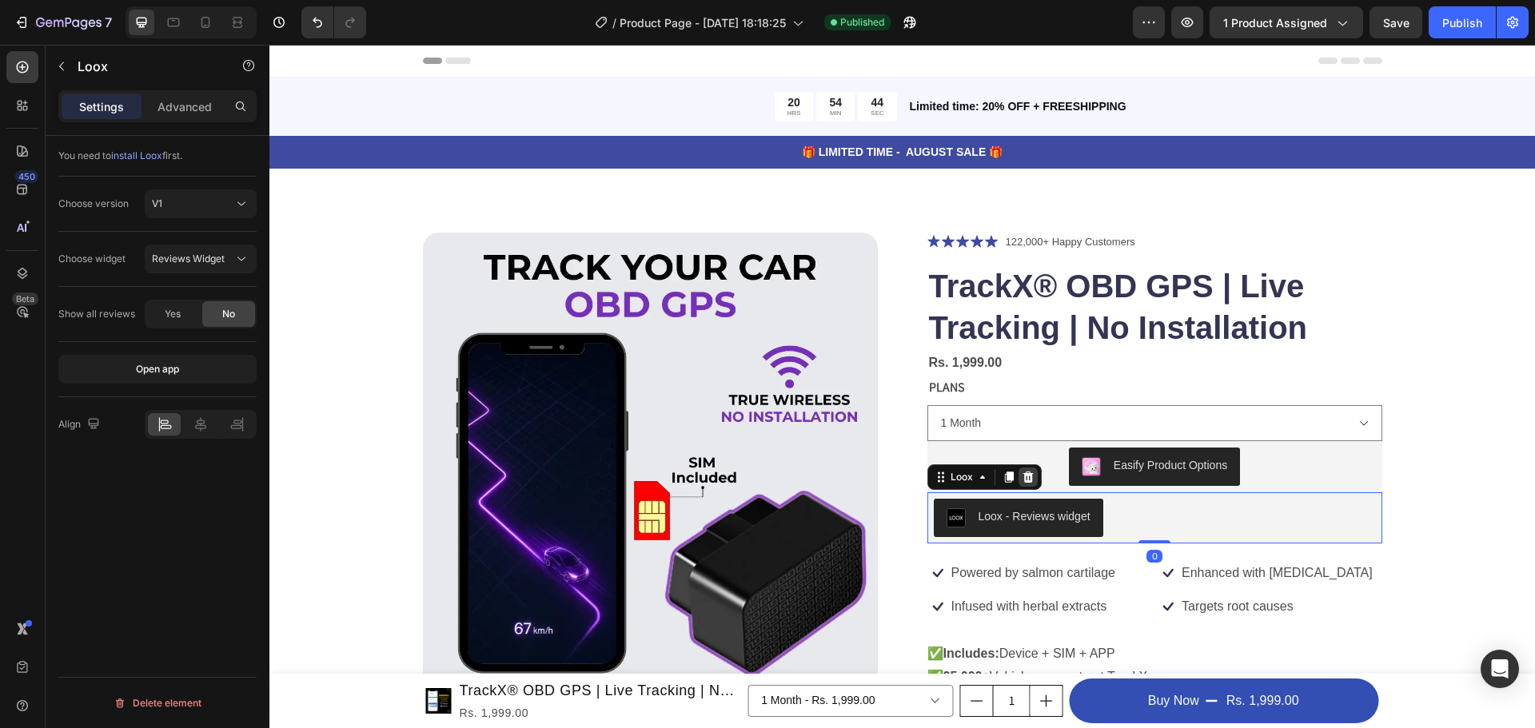
click at [1023, 481] on icon at bounding box center [1028, 477] width 10 height 11
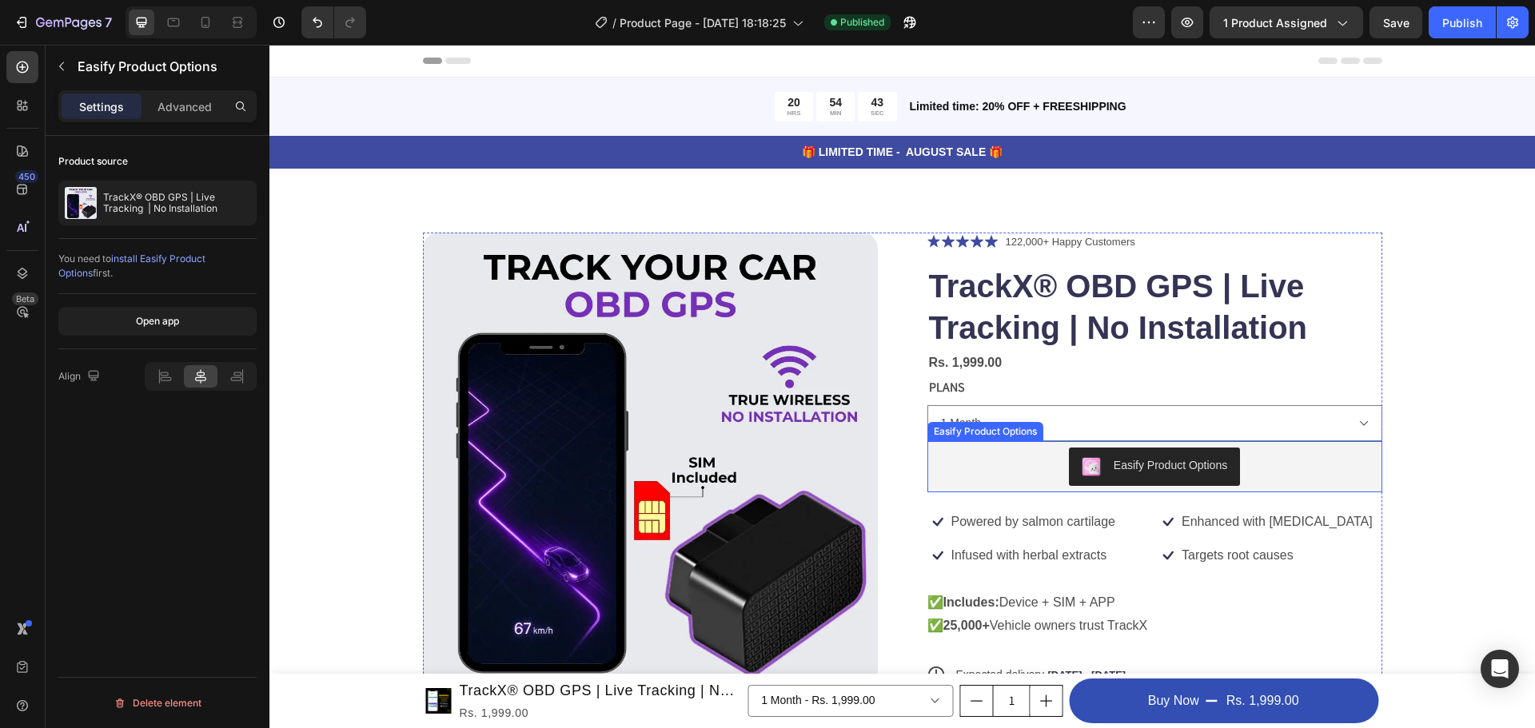
click at [1103, 468] on div "Easify Product Options" at bounding box center [1155, 466] width 146 height 19
click at [1470, 17] on div "Publish" at bounding box center [1463, 22] width 40 height 17
click at [1475, 394] on div "Product Images Icon Icon Icon Icon Icon Icon List 122,000+ Happy Customers Text…" at bounding box center [902, 549] width 1266 height 761
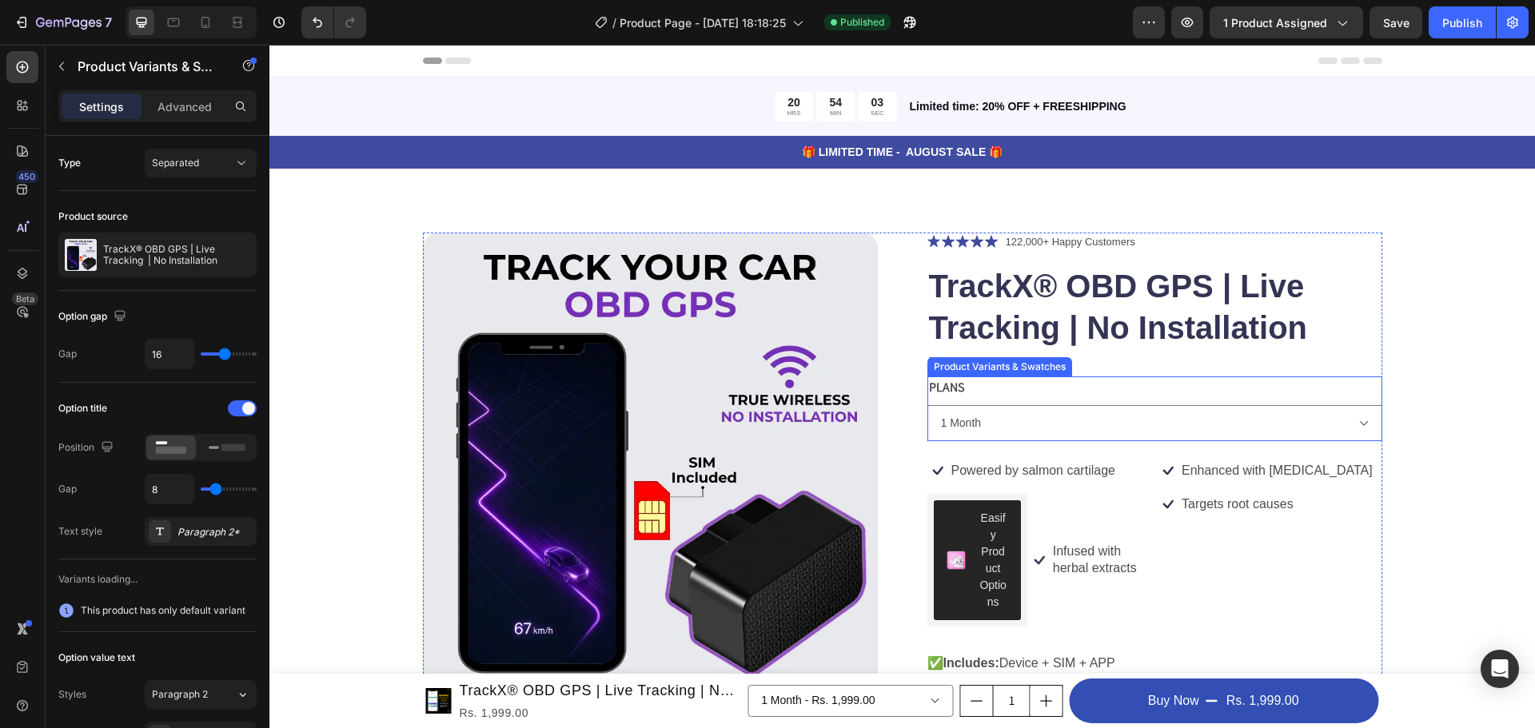
click at [996, 395] on div "PLANS 1 Month 1 Year" at bounding box center [1155, 409] width 455 height 65
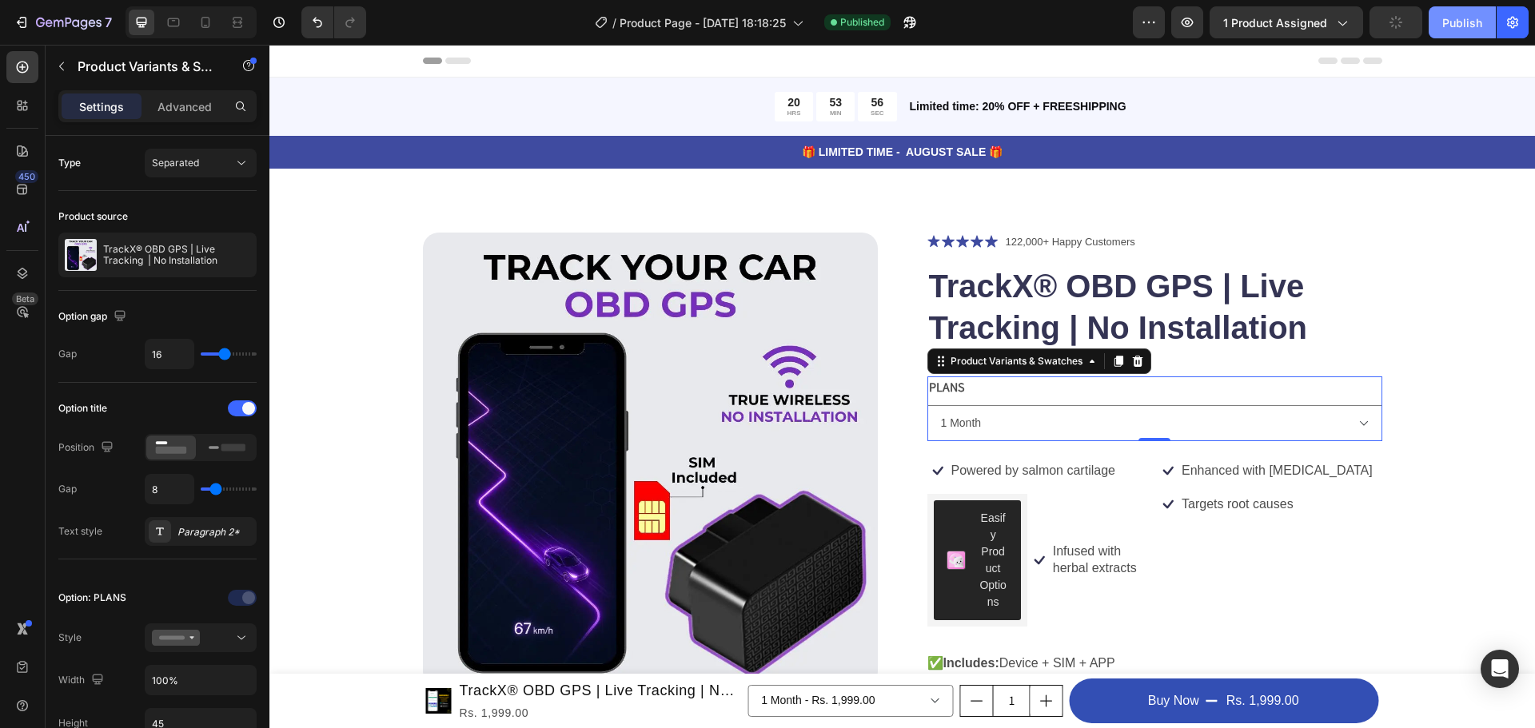
click at [1450, 26] on div "Publish" at bounding box center [1463, 22] width 40 height 17
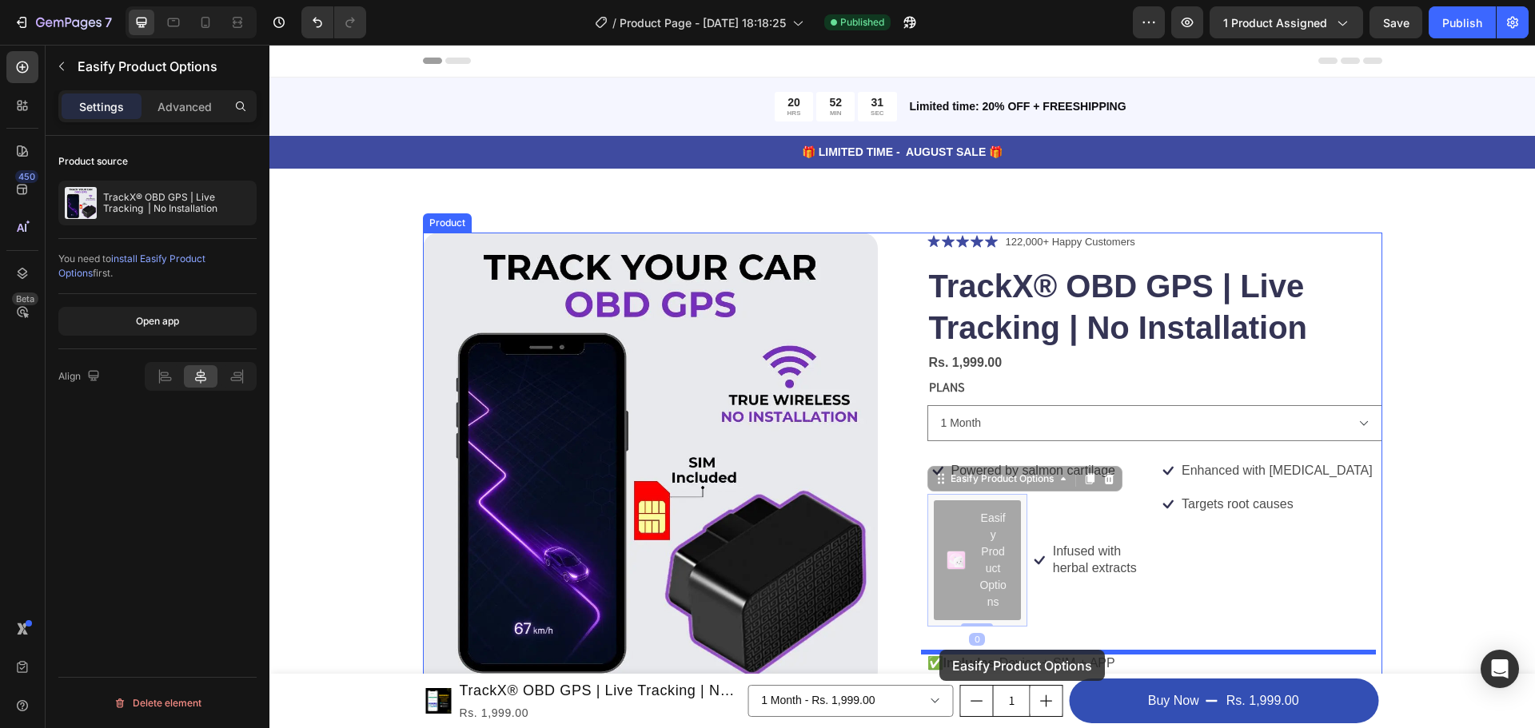
drag, startPoint x: 967, startPoint y: 557, endPoint x: 940, endPoint y: 650, distance: 96.7
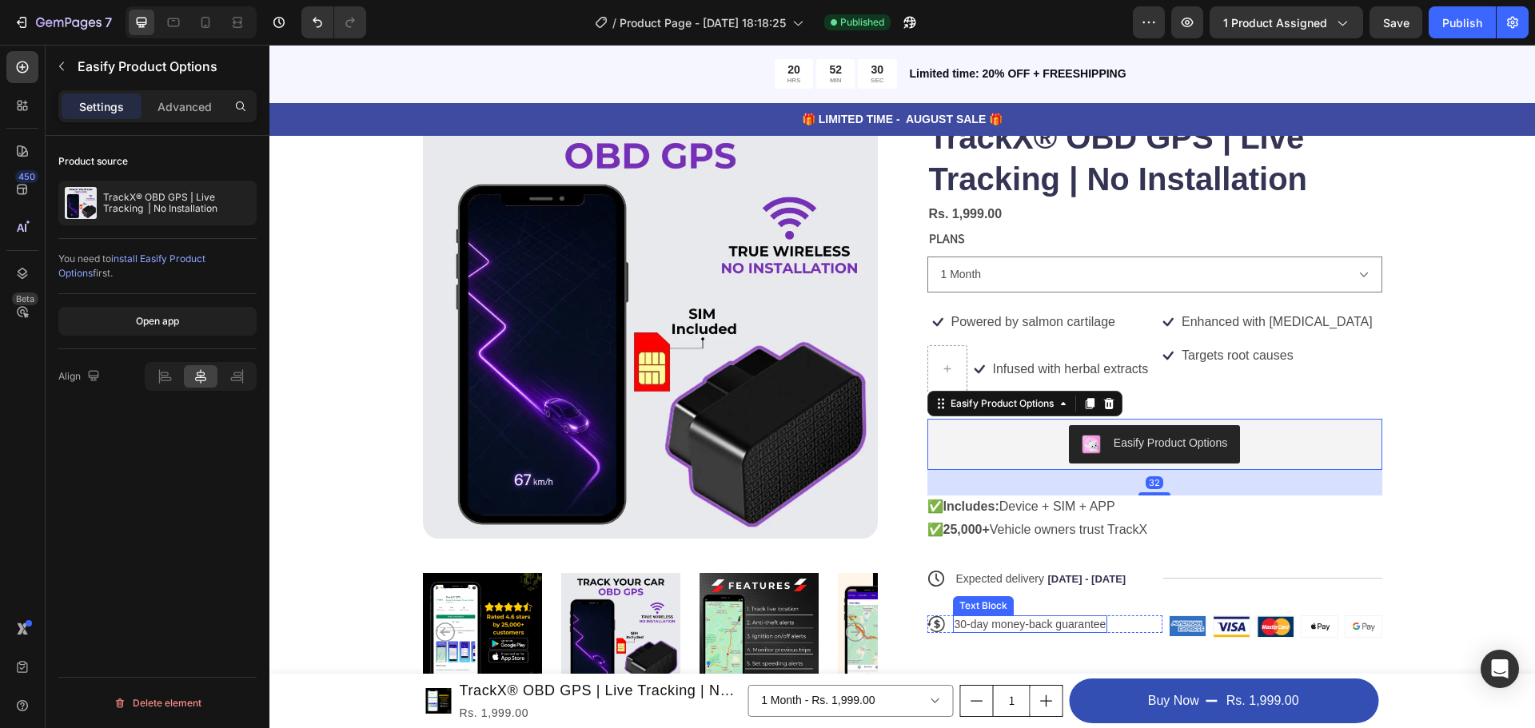
scroll to position [160, 0]
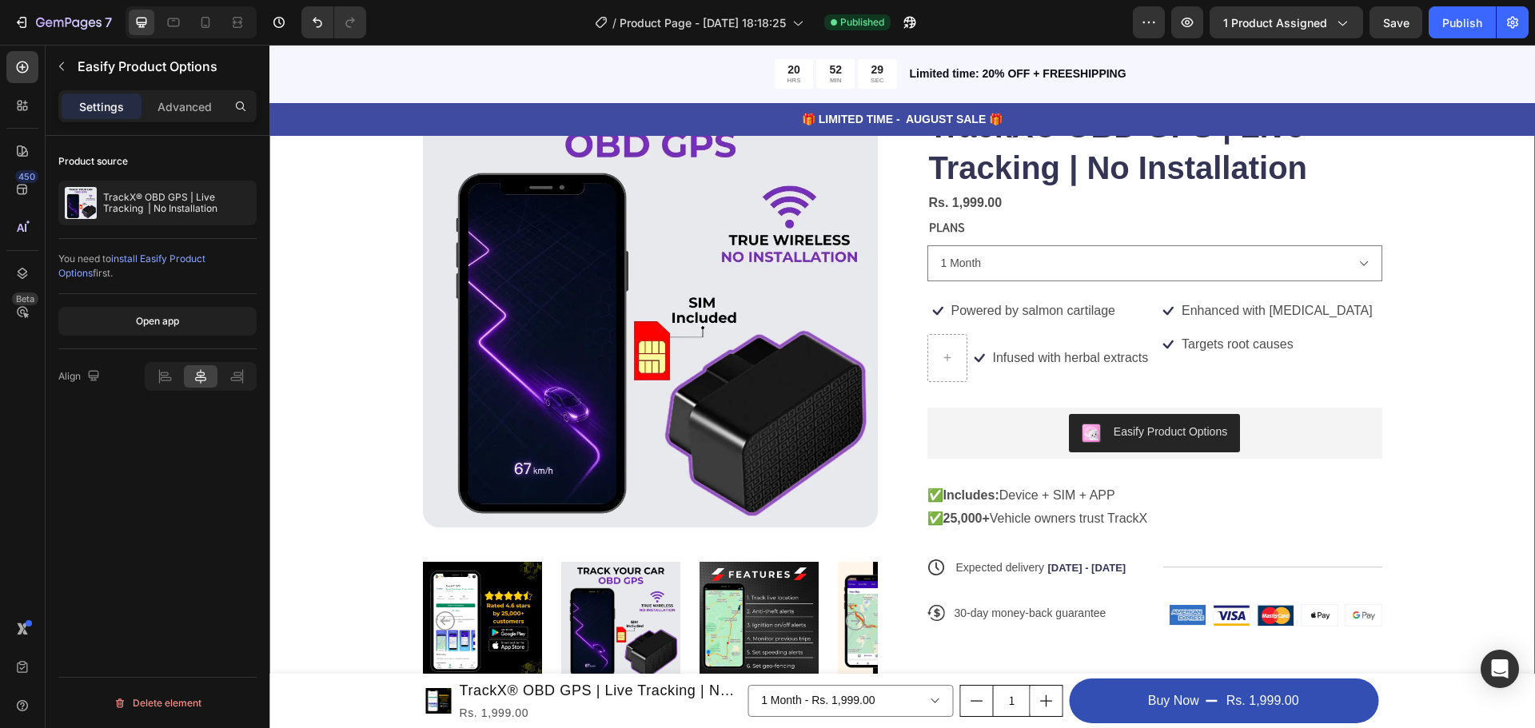
click at [1463, 433] on div "Product Images Icon Icon Icon Icon Icon Icon List 122,000+ Happy Customers Text…" at bounding box center [902, 389] width 1266 height 761
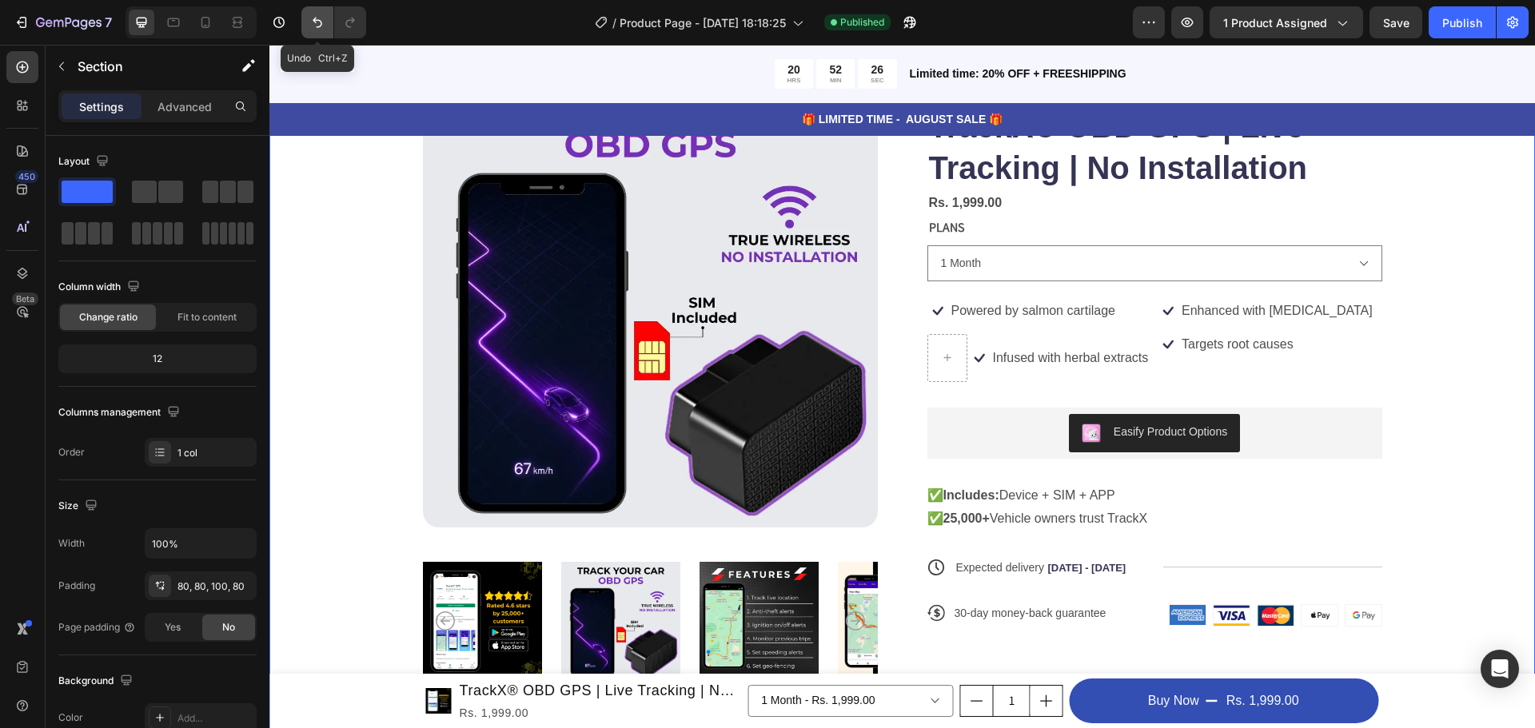
click at [316, 14] on button "Undo/Redo" at bounding box center [317, 22] width 32 height 32
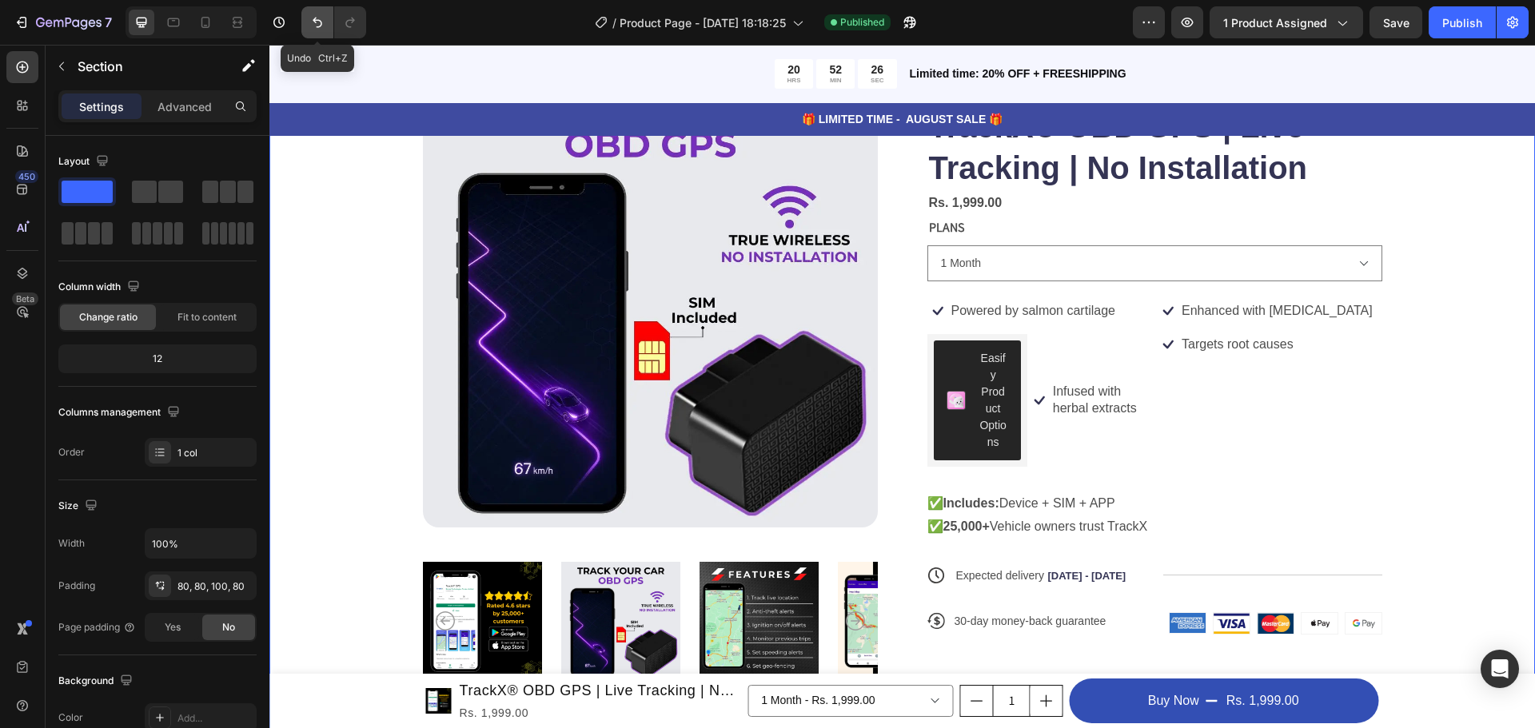
click at [316, 14] on button "Undo/Redo" at bounding box center [317, 22] width 32 height 32
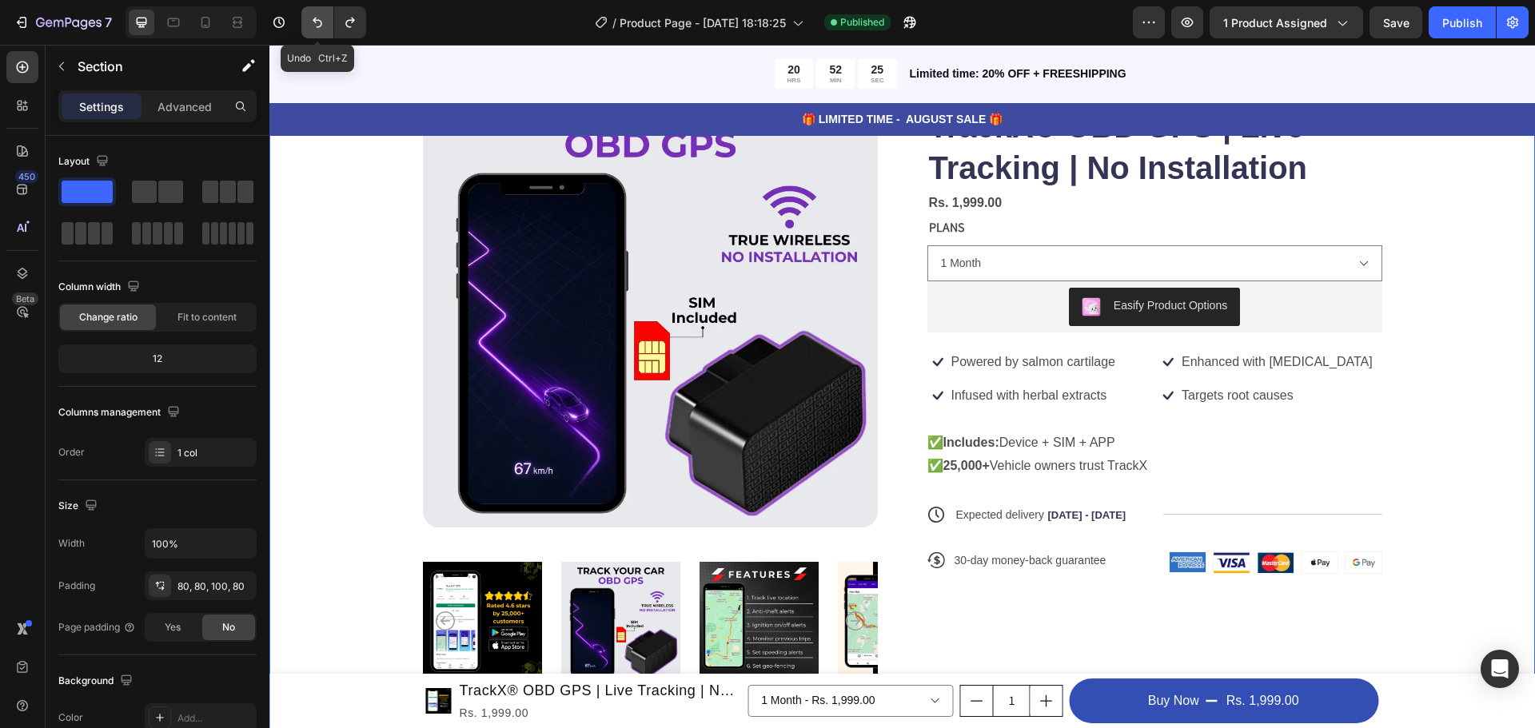
click at [316, 14] on button "Undo/Redo" at bounding box center [317, 22] width 32 height 32
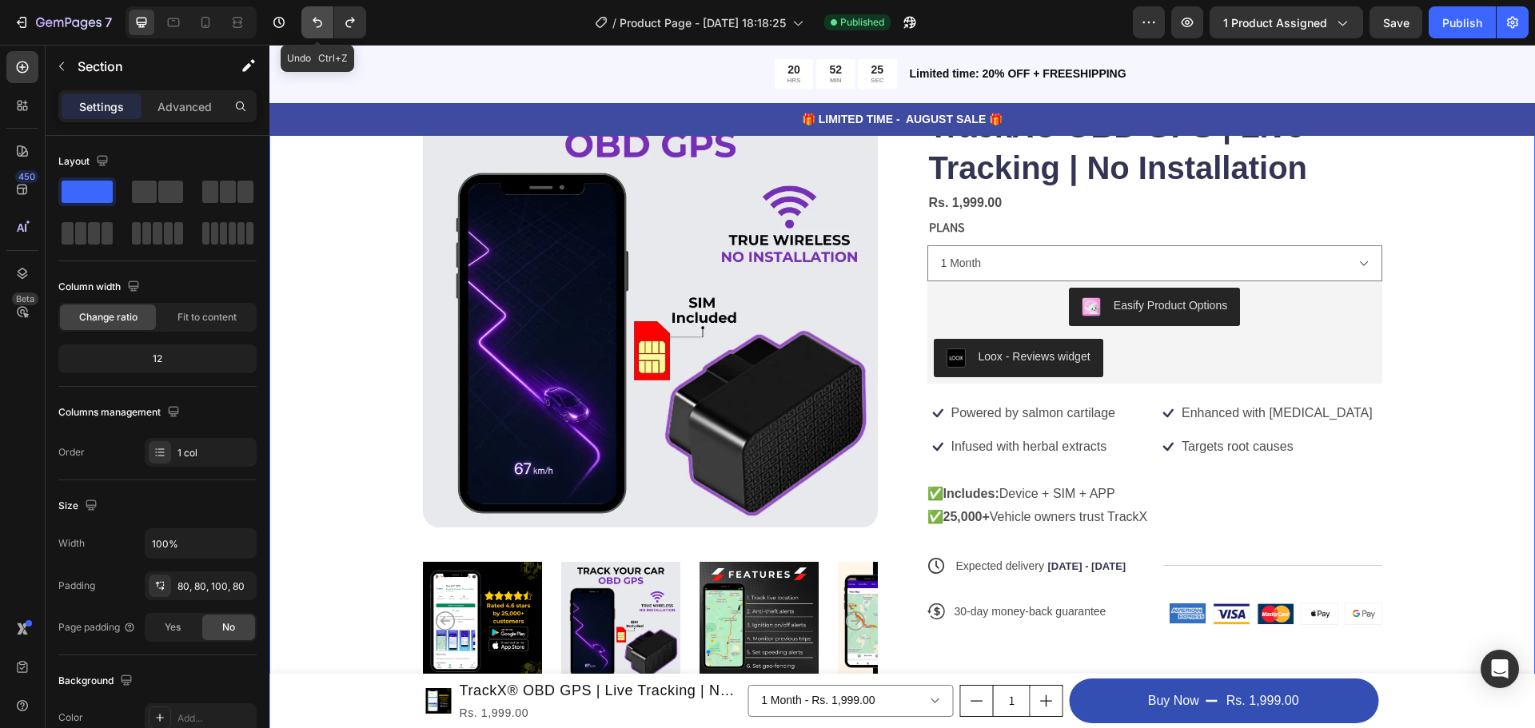
click at [316, 14] on button "Undo/Redo" at bounding box center [317, 22] width 32 height 32
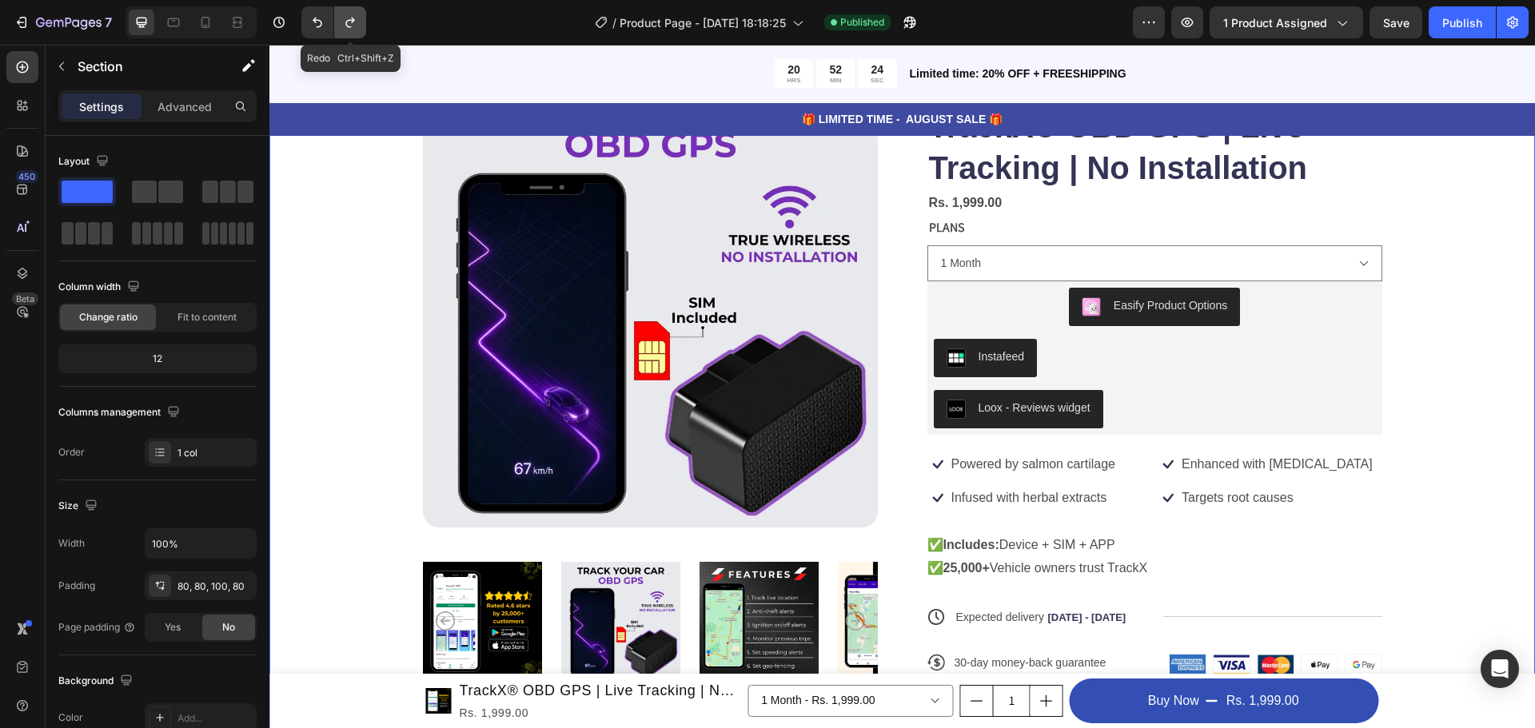
click at [348, 20] on icon "Undo/Redo" at bounding box center [350, 22] width 16 height 16
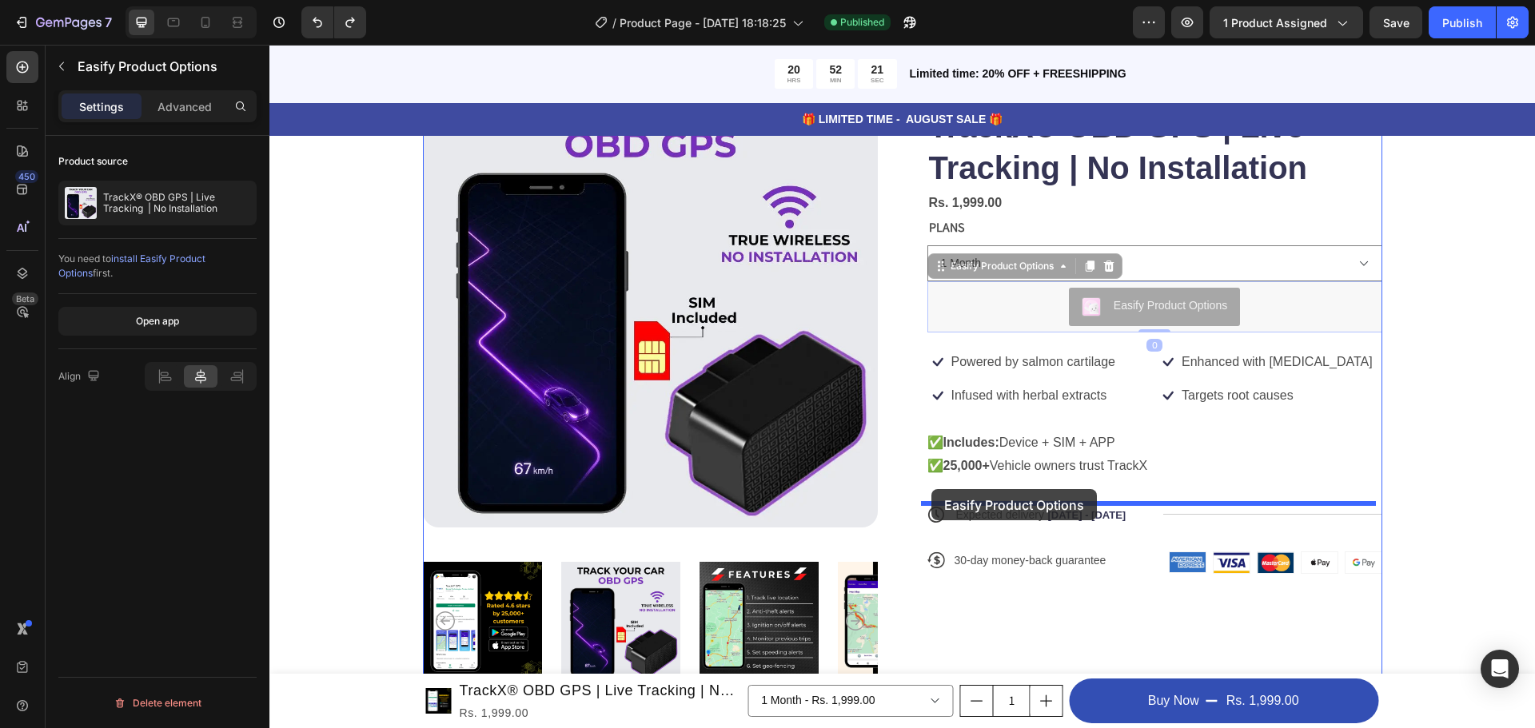
drag, startPoint x: 947, startPoint y: 301, endPoint x: 932, endPoint y: 489, distance: 189.3
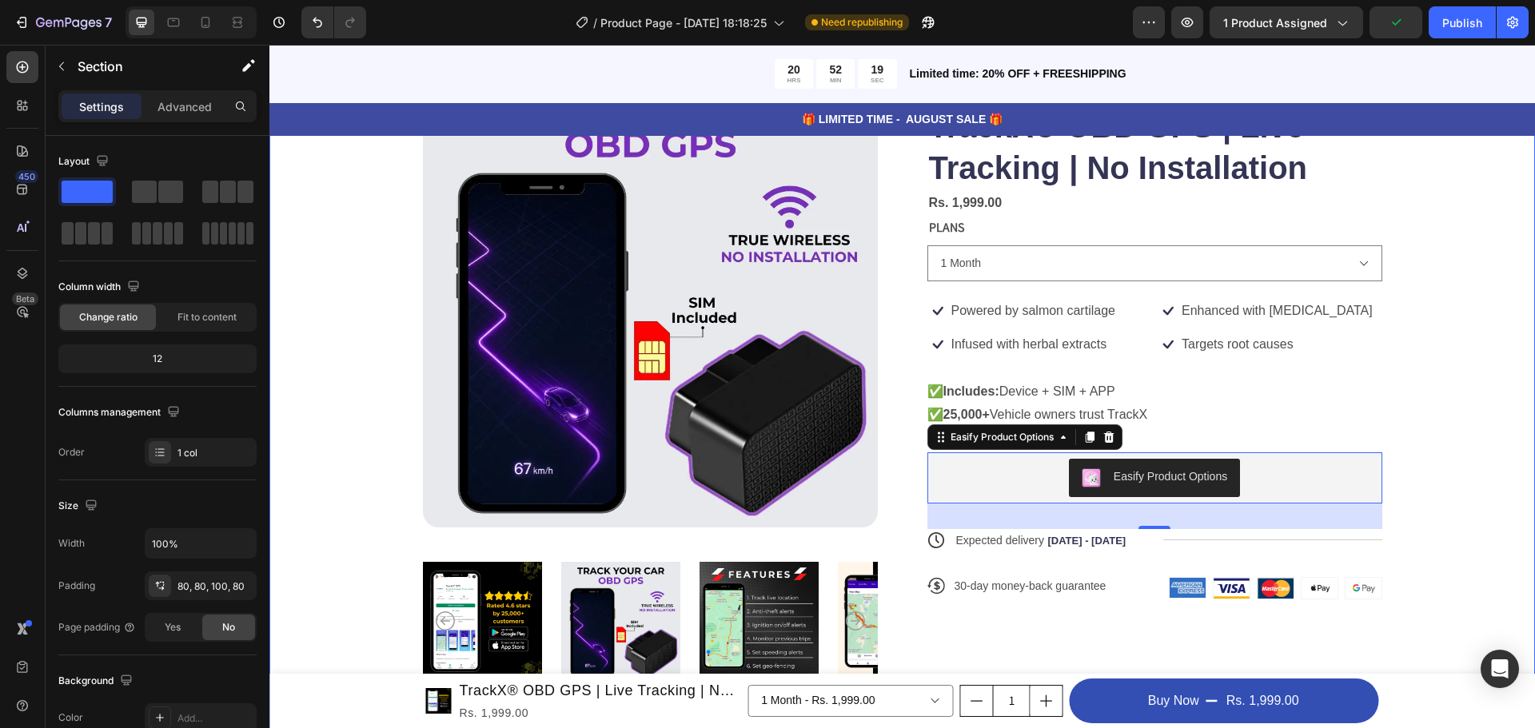
click at [1481, 368] on div "Product Images Icon Icon Icon Icon Icon Icon List 122,000+ Happy Customers Text…" at bounding box center [902, 389] width 1266 height 761
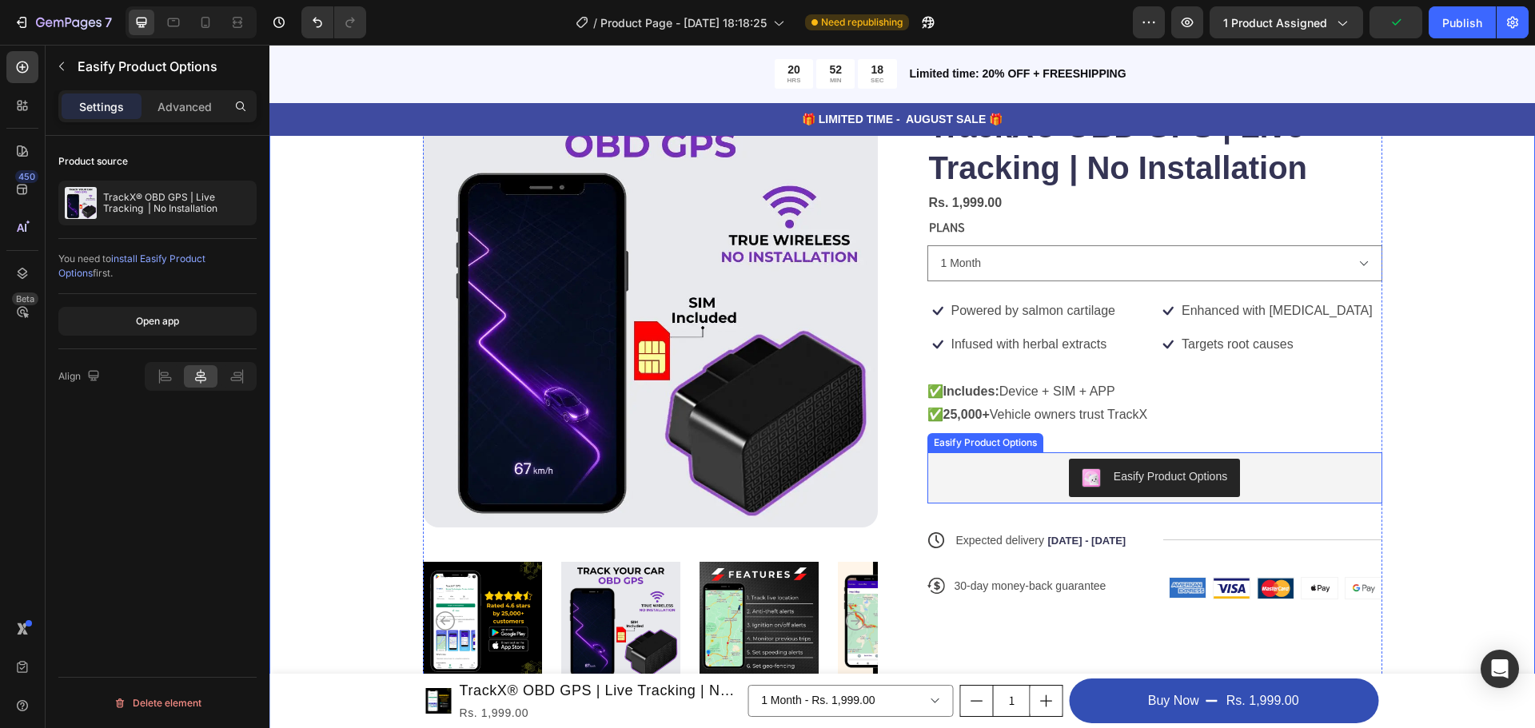
click at [987, 461] on div "Easify Product Options" at bounding box center [1155, 478] width 442 height 38
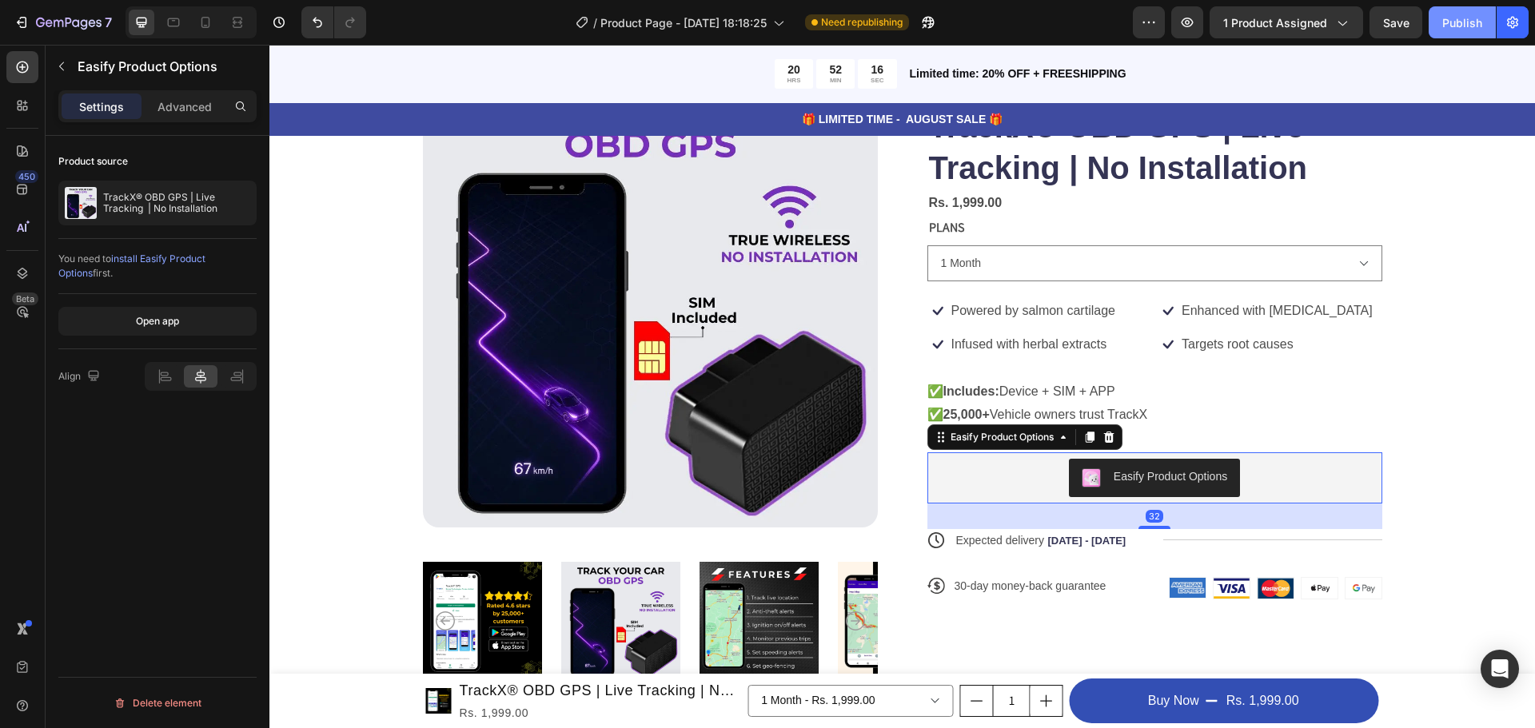
click at [1446, 14] on div "Publish" at bounding box center [1463, 22] width 40 height 17
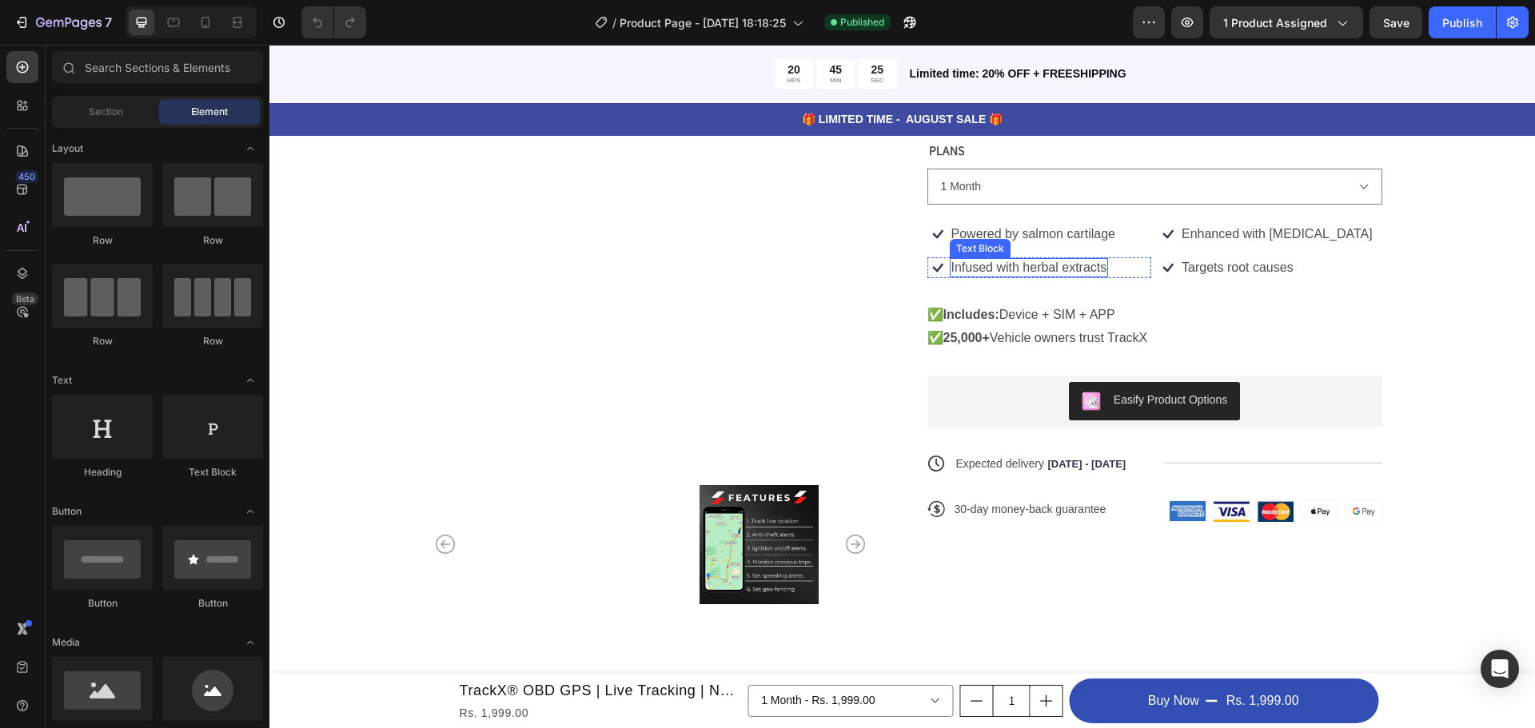
scroll to position [240, 0]
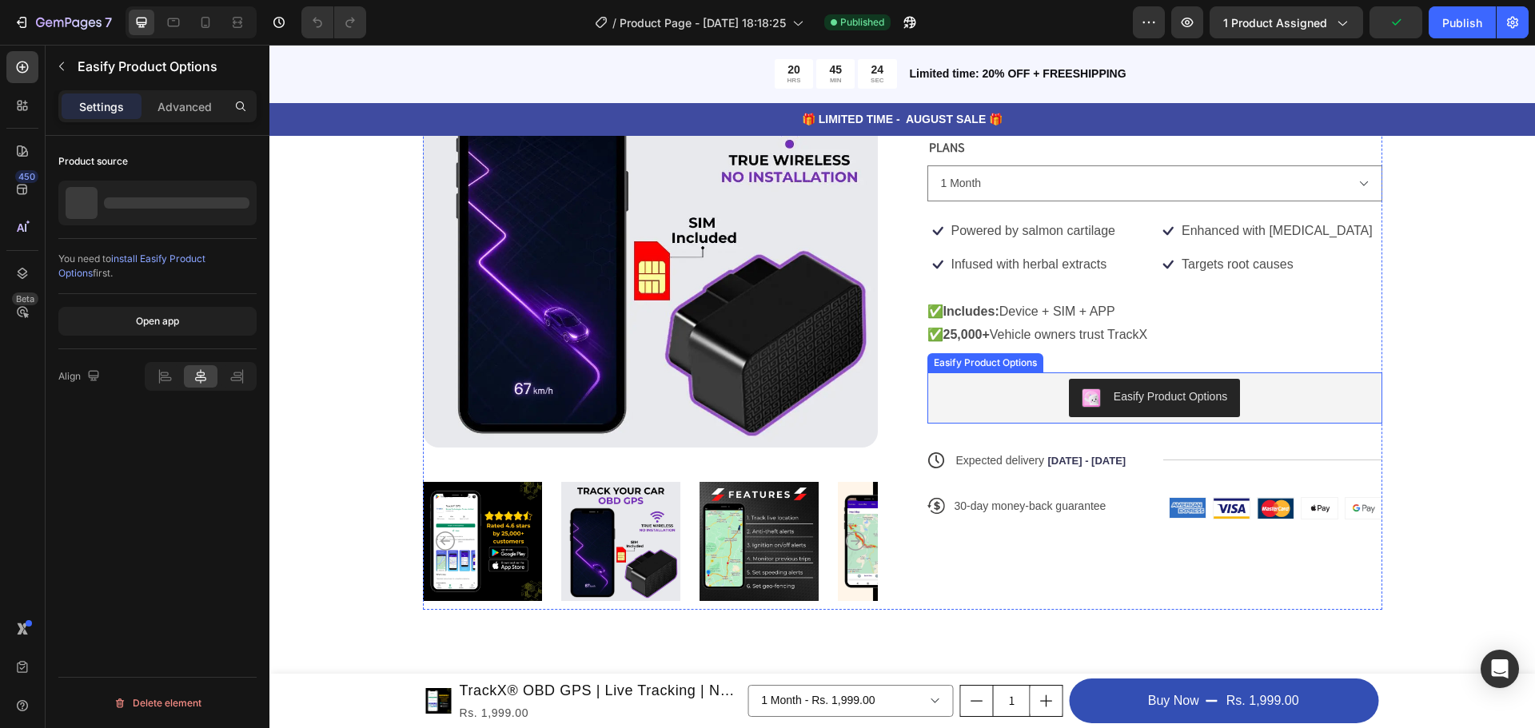
click at [1263, 404] on div "Easify Product Options" at bounding box center [1155, 398] width 442 height 38
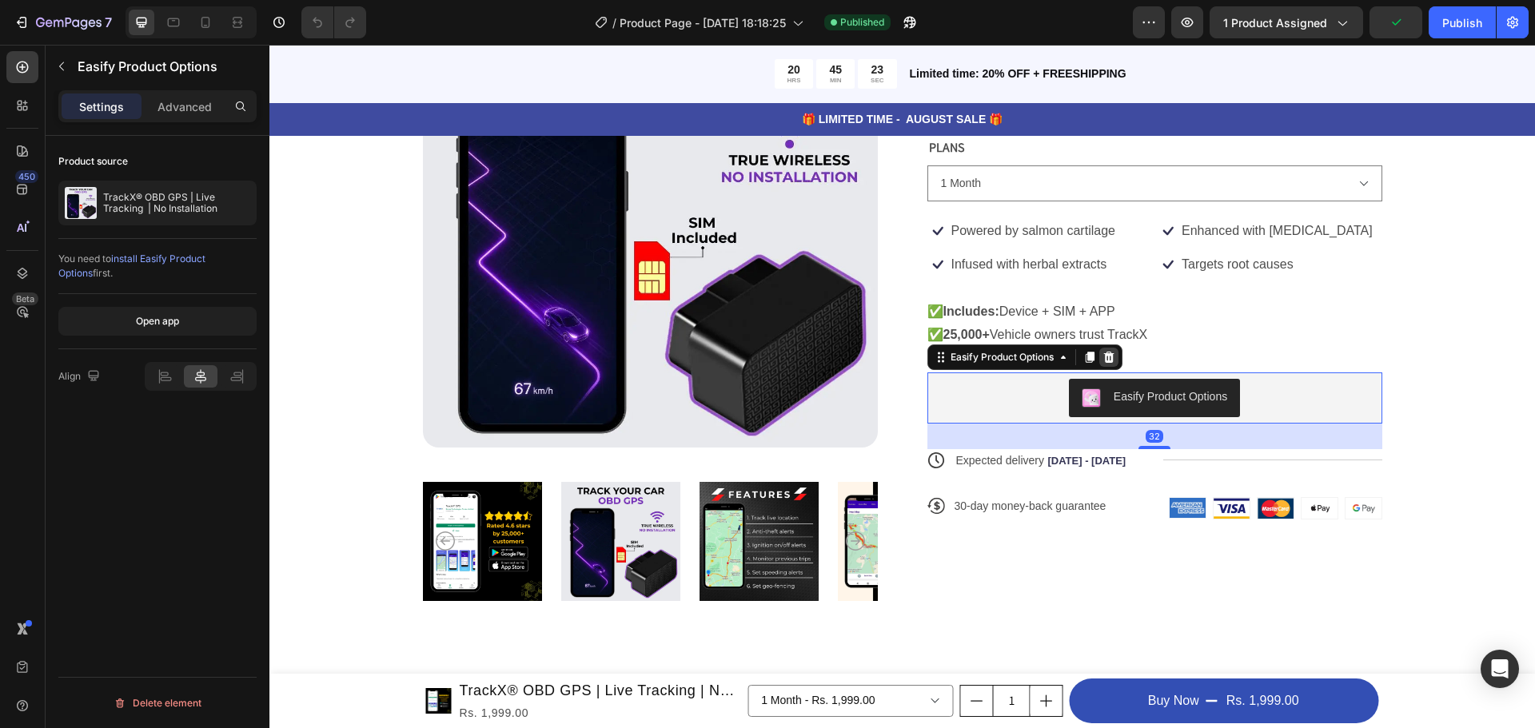
click at [1107, 353] on icon at bounding box center [1109, 357] width 13 height 13
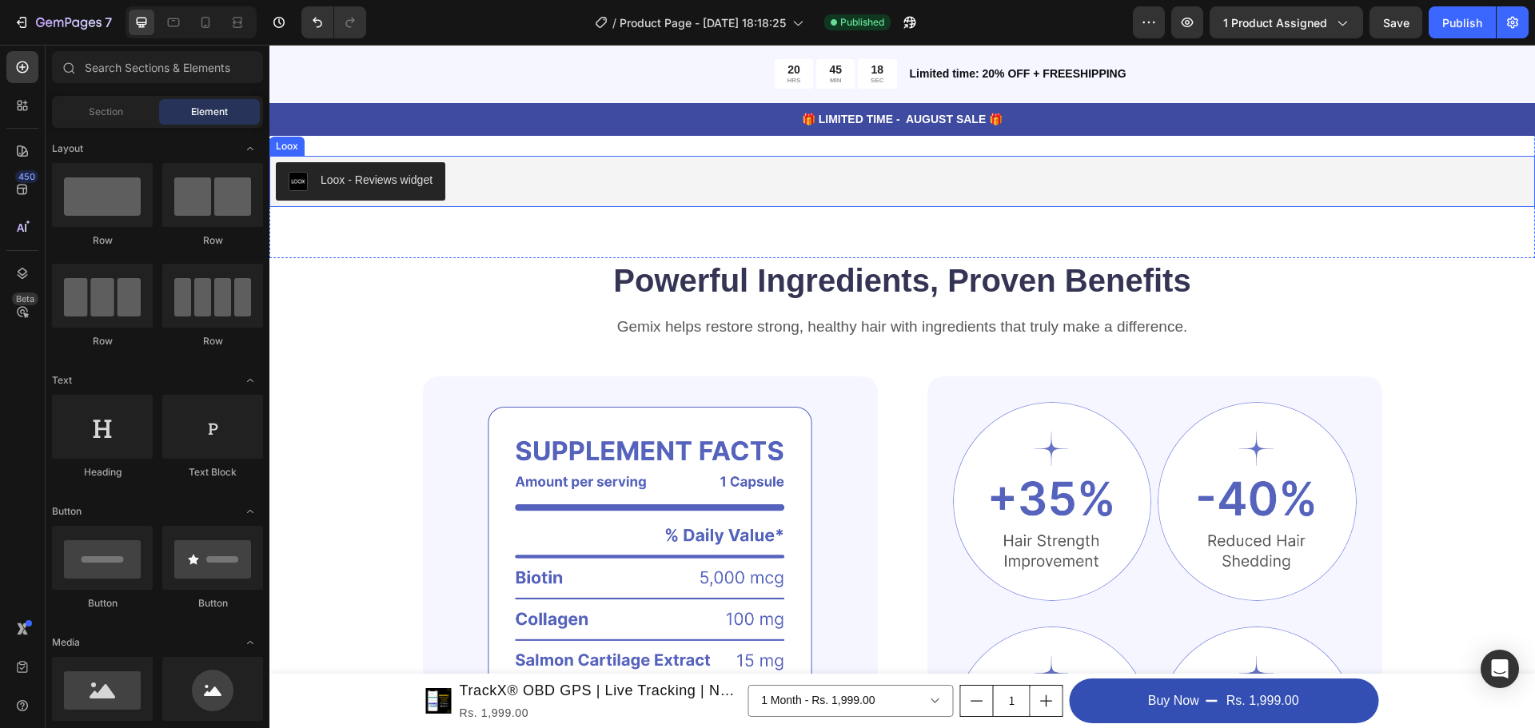
scroll to position [640, 0]
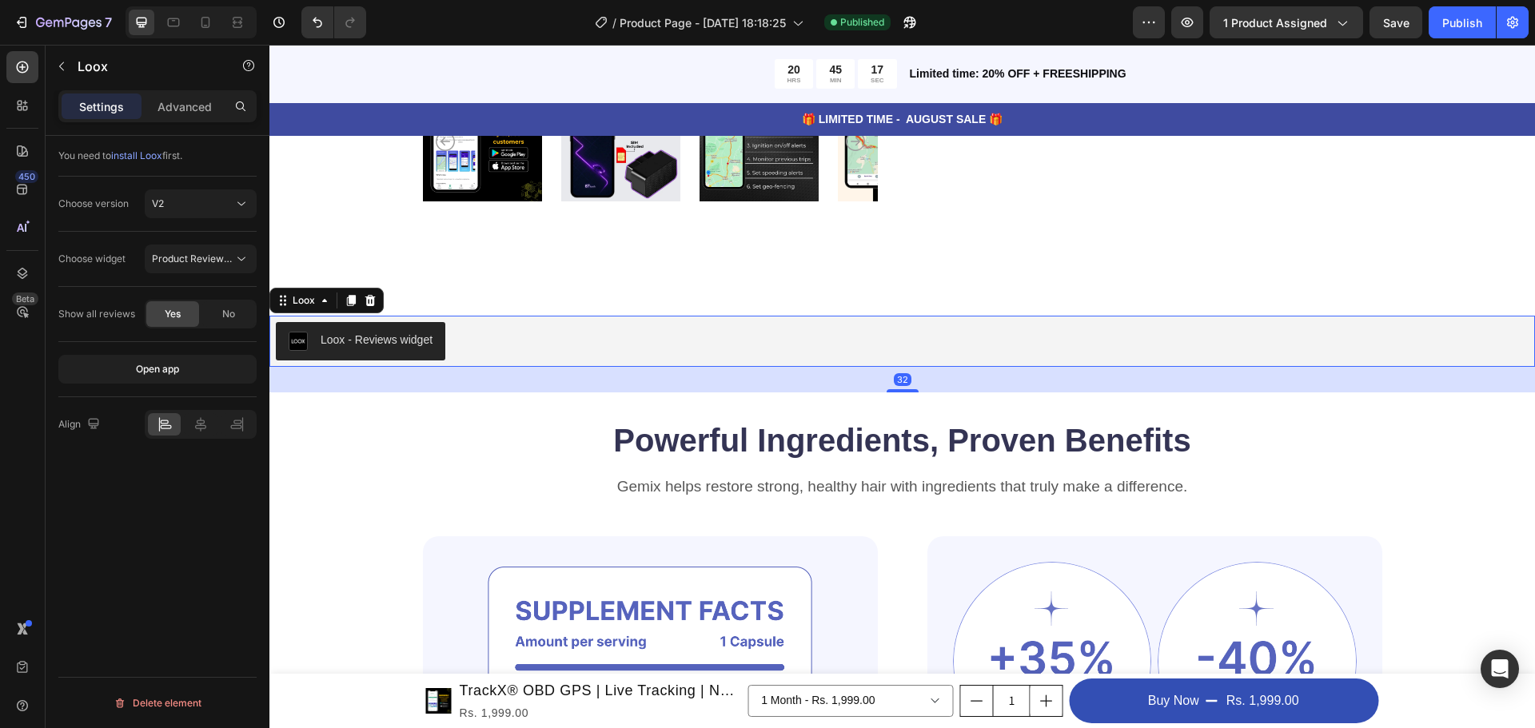
click at [633, 362] on div "Loox - Reviews widget" at bounding box center [902, 341] width 1266 height 51
click at [369, 307] on div at bounding box center [370, 300] width 19 height 19
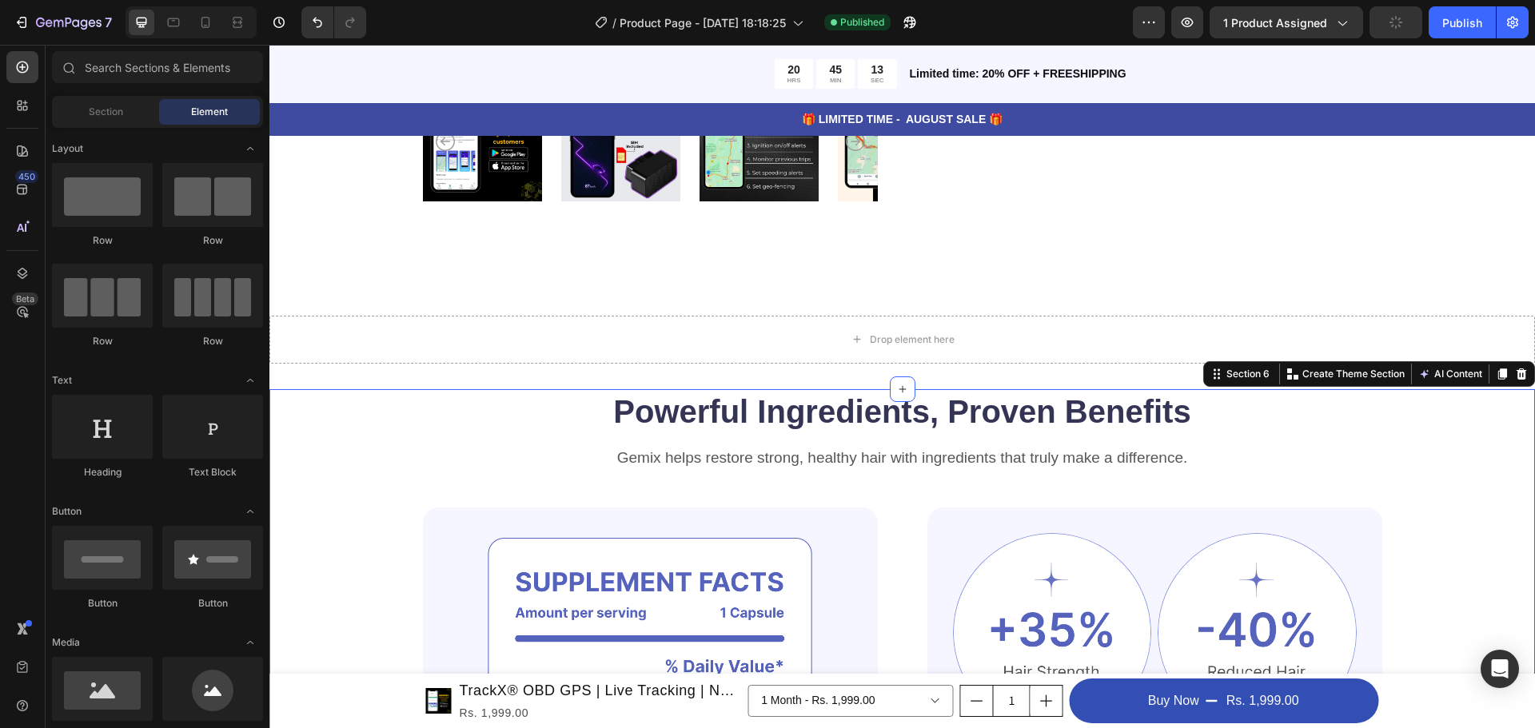
click at [356, 449] on div "Powerful Ingredients, Proven Benefits Heading Gemix helps restore strong, healt…" at bounding box center [902, 708] width 1138 height 639
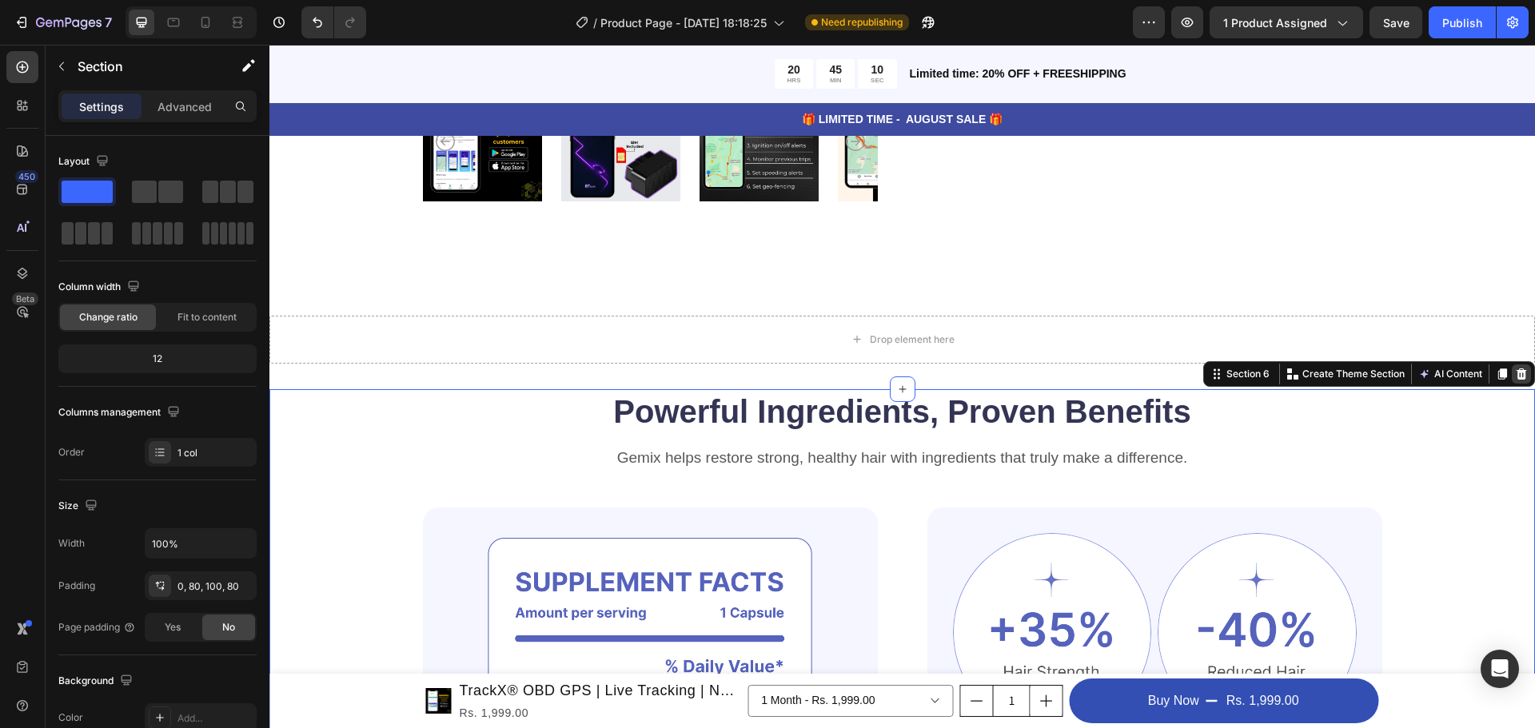
click at [1515, 372] on icon at bounding box center [1521, 374] width 13 height 13
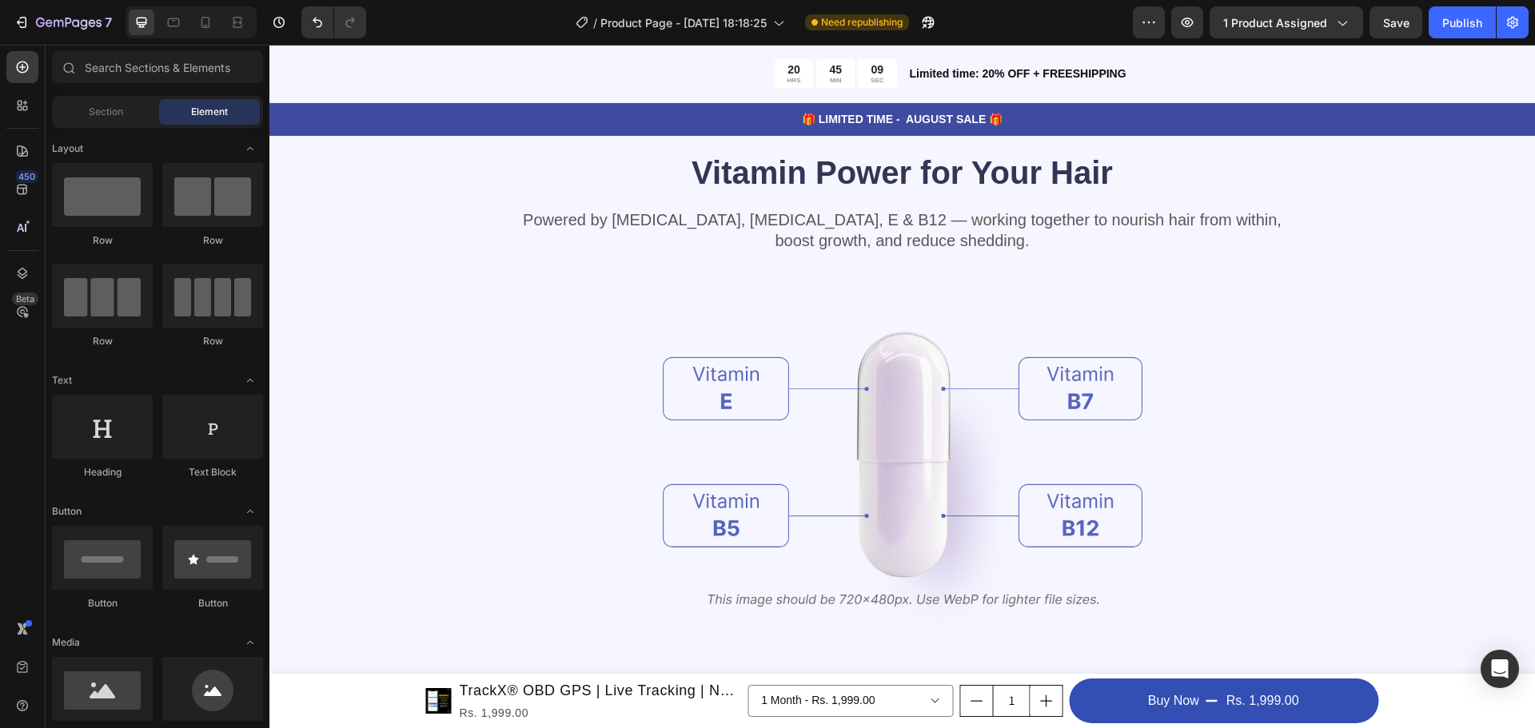
scroll to position [960, 0]
click at [1440, 198] on div "Vitamin Power for Your Hair Heading Powered by Biotin, Vitamin B5, E & B12 — wo…" at bounding box center [902, 455] width 1138 height 610
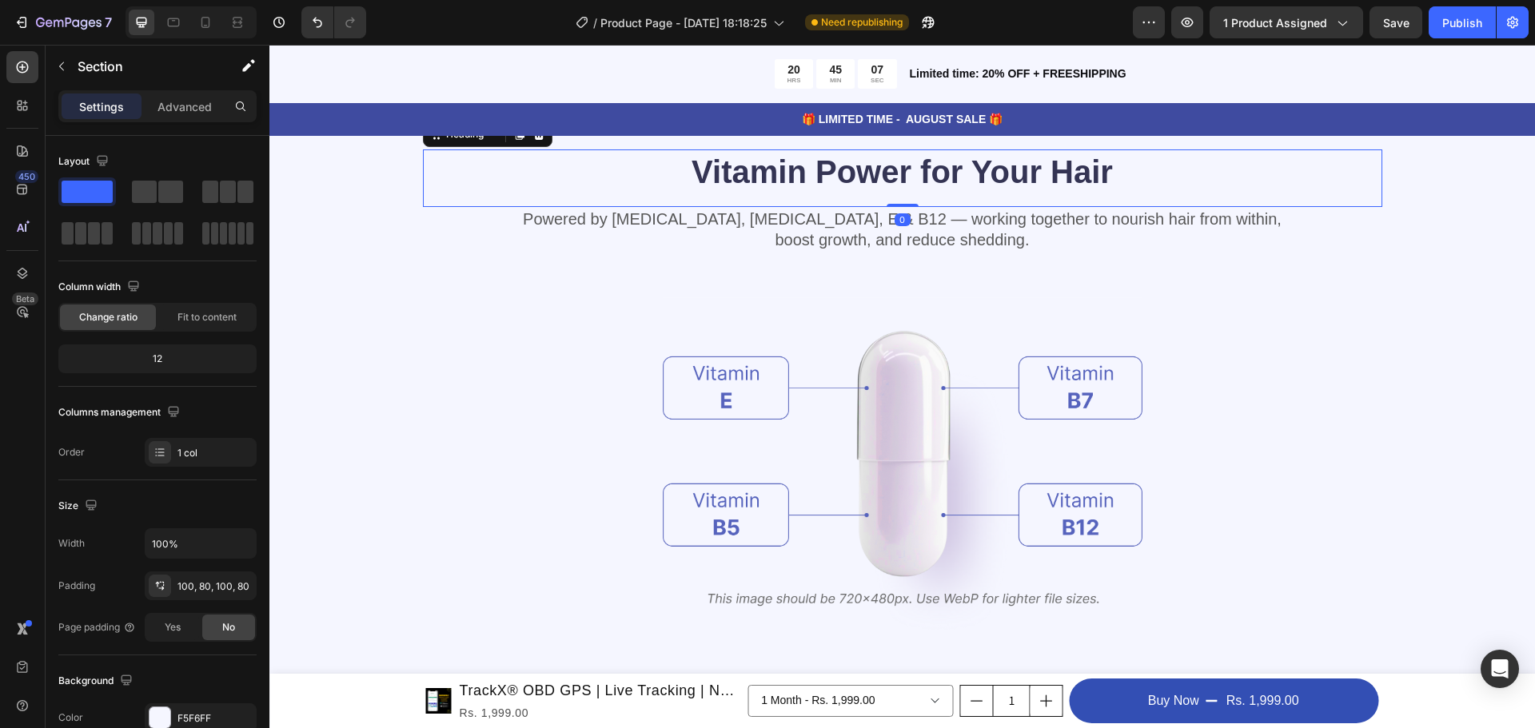
click at [430, 181] on h2 "Vitamin Power for Your Hair" at bounding box center [903, 172] width 960 height 45
click at [361, 198] on div "Vitamin Power for Your Hair Heading Powered by Biotin, Vitamin B5, E & B12 — wo…" at bounding box center [902, 455] width 1138 height 610
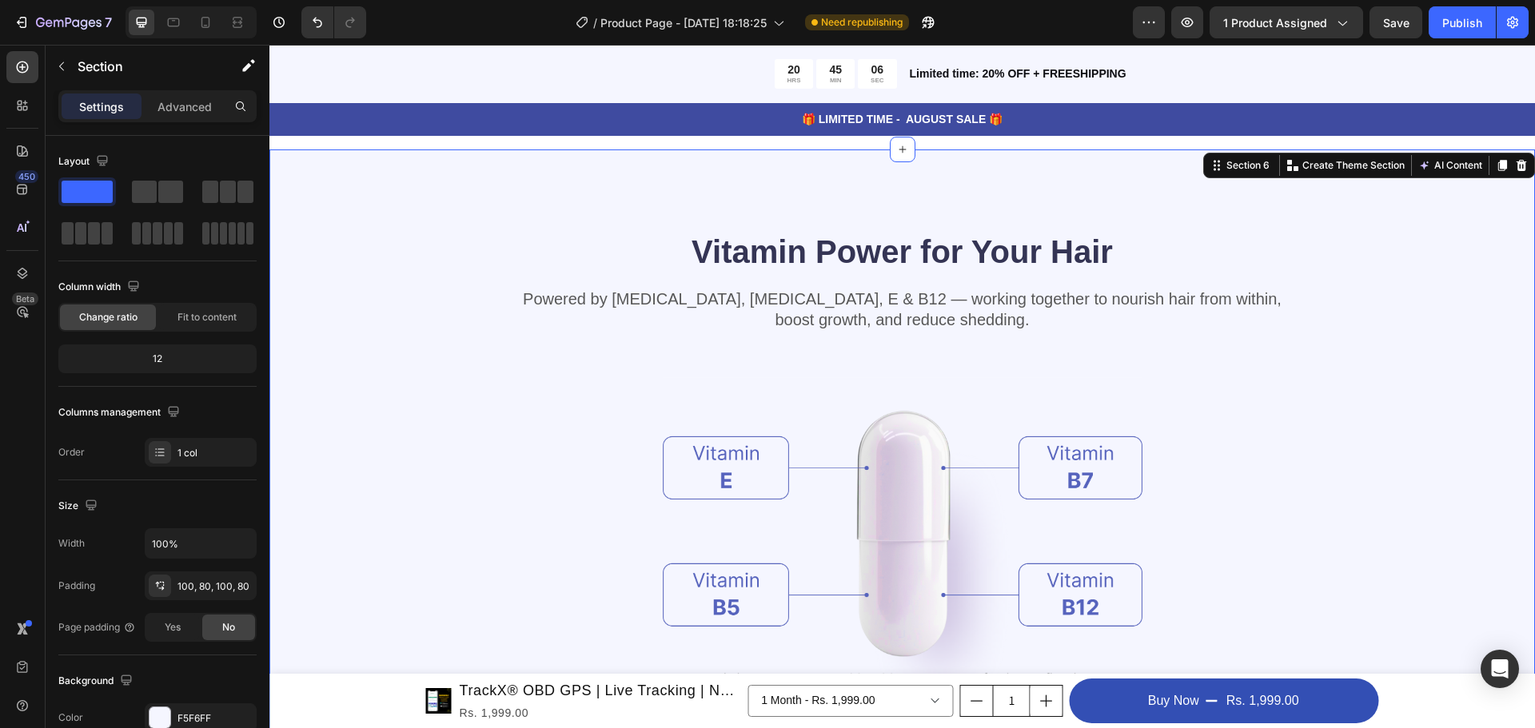
scroll to position [800, 0]
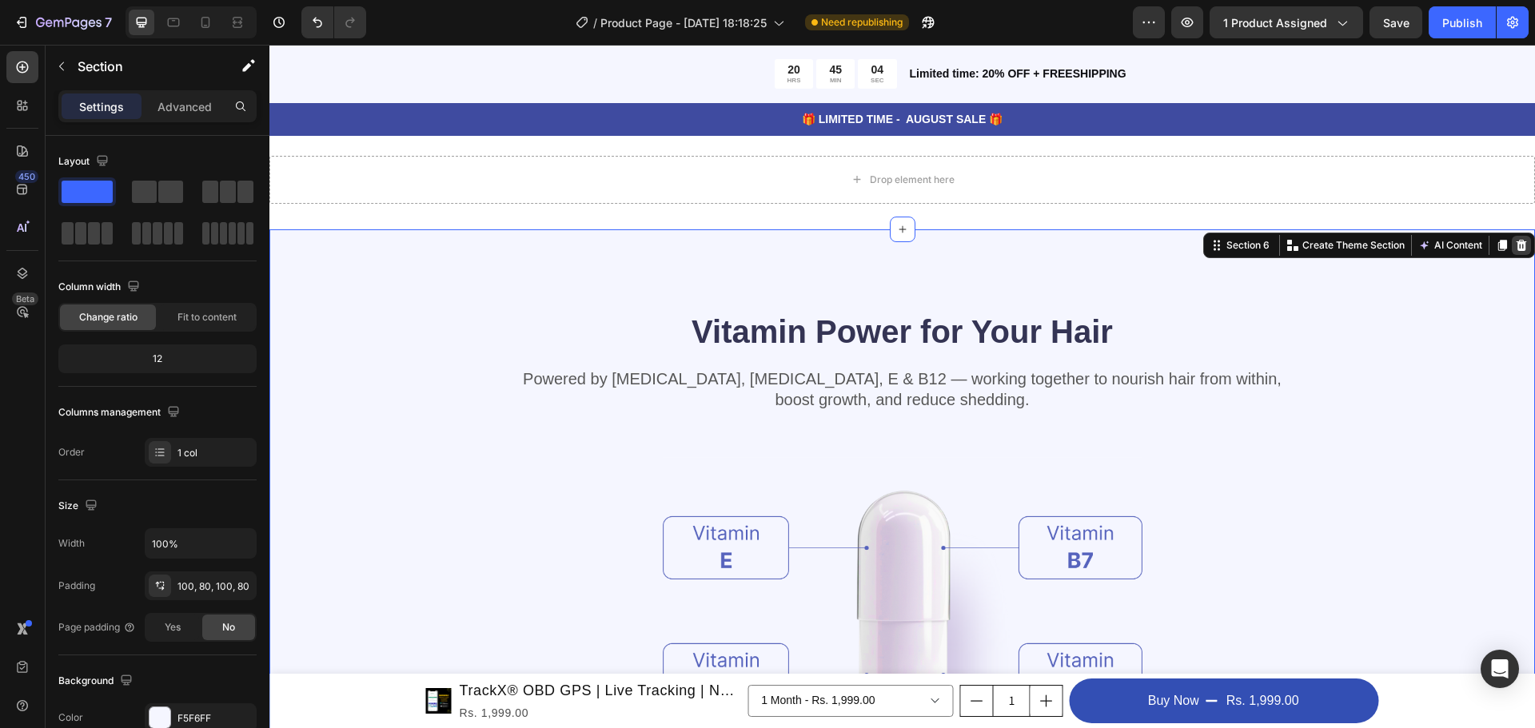
click at [1515, 246] on icon at bounding box center [1521, 245] width 13 height 13
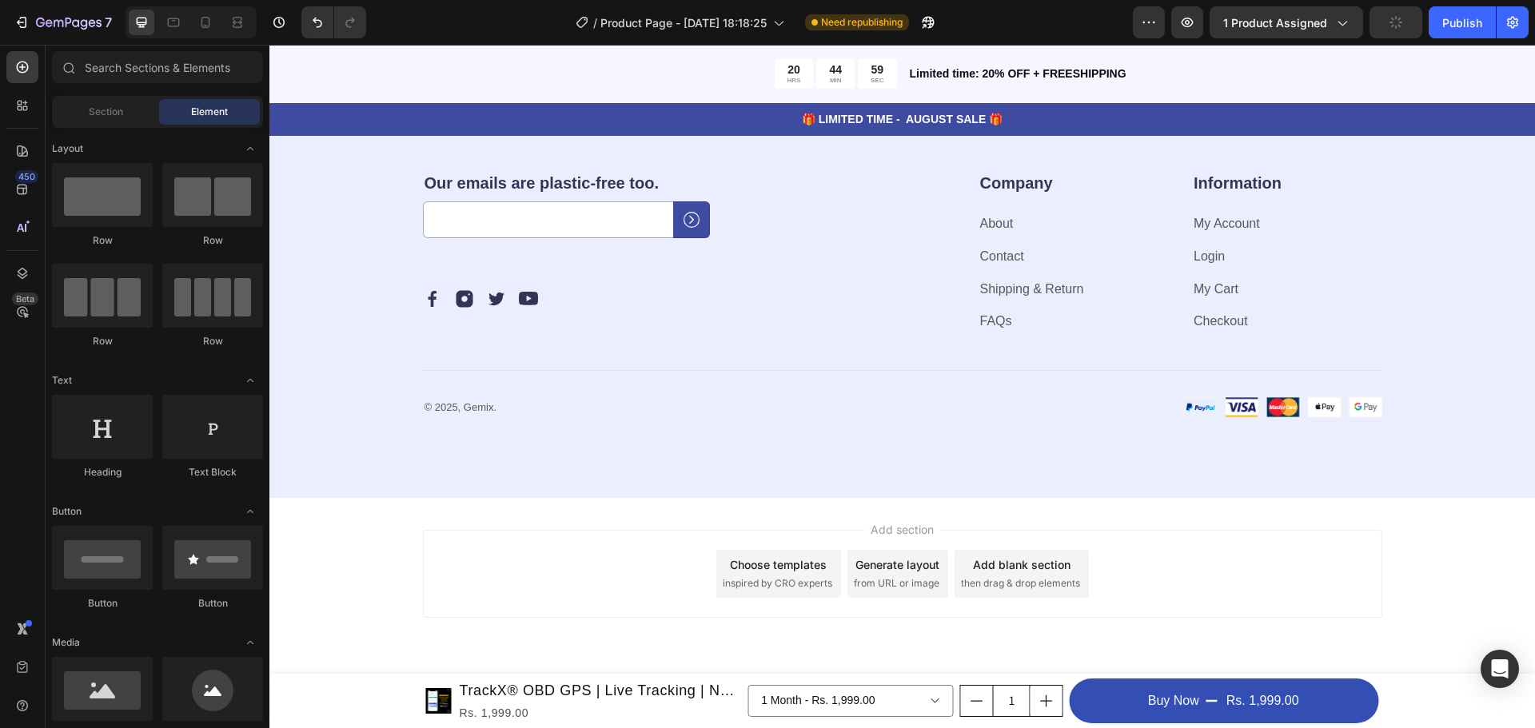
scroll to position [3758, 0]
drag, startPoint x: 1175, startPoint y: 7, endPoint x: 1463, endPoint y: 38, distance: 289.6
click at [1463, 38] on div "7 / Product Page - Aug 25, 18:18:25 Need republishing Preview 1 product assigne…" at bounding box center [767, 23] width 1535 height 46
click at [1463, 30] on div "Publish" at bounding box center [1463, 22] width 40 height 17
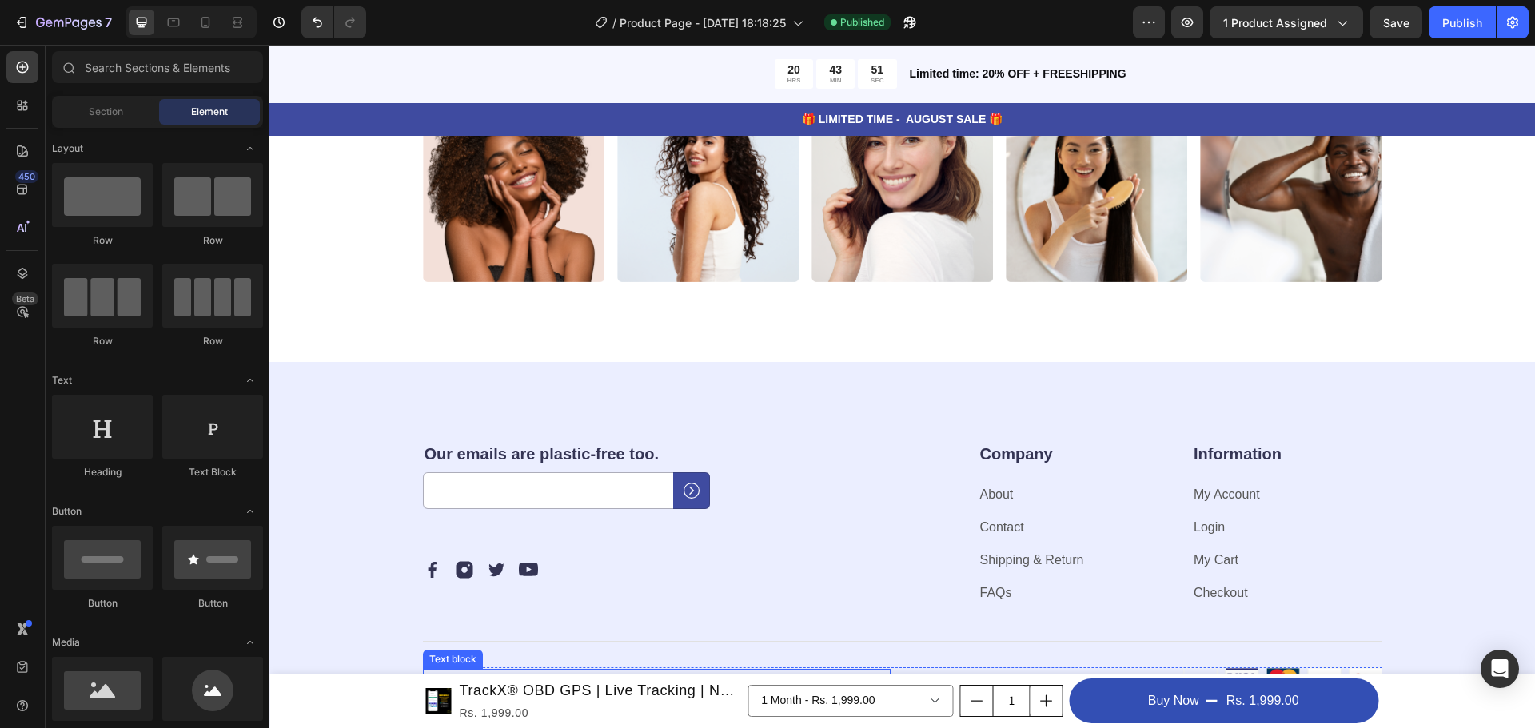
scroll to position [3518, 0]
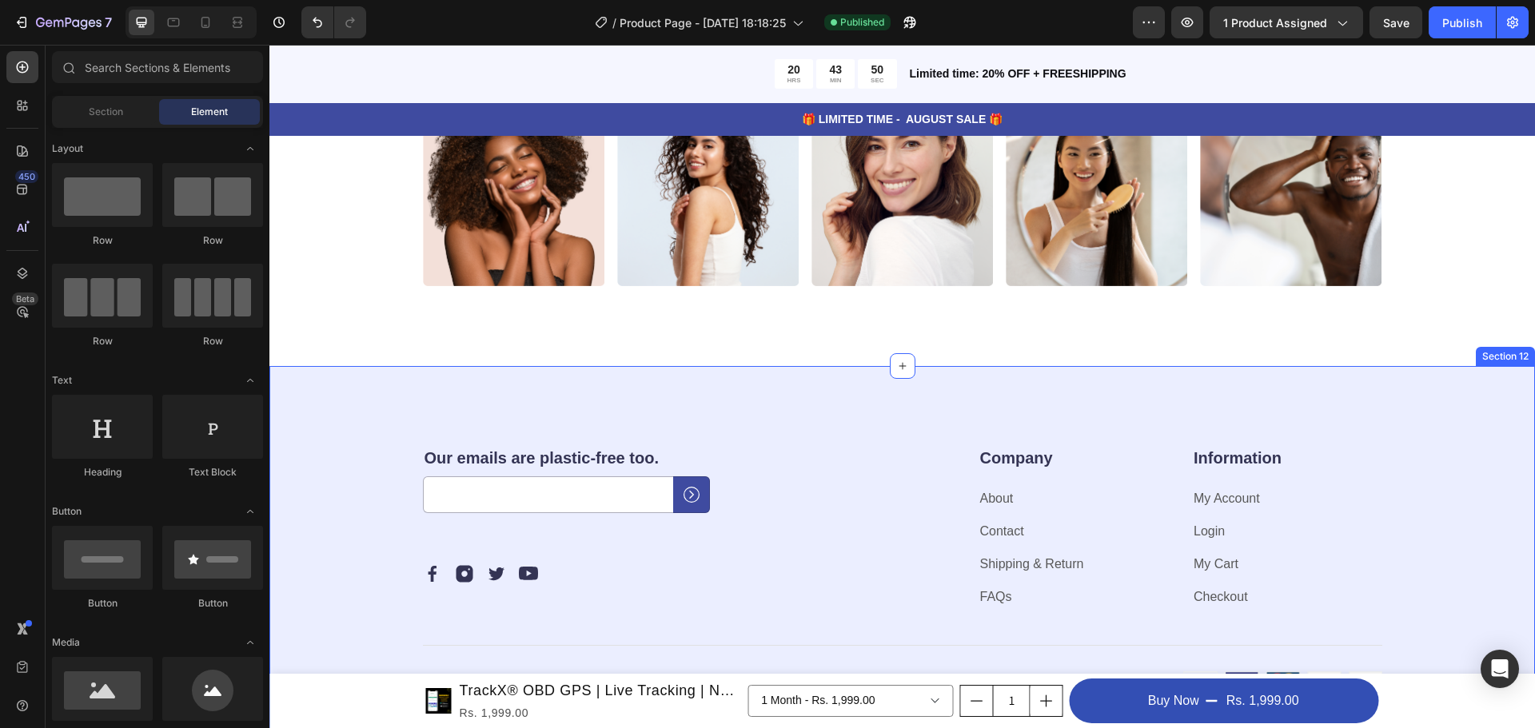
click at [1340, 395] on div "Our emails are plastic-free too. Heading Email Field Submit Button Row Newslett…" at bounding box center [902, 569] width 1266 height 407
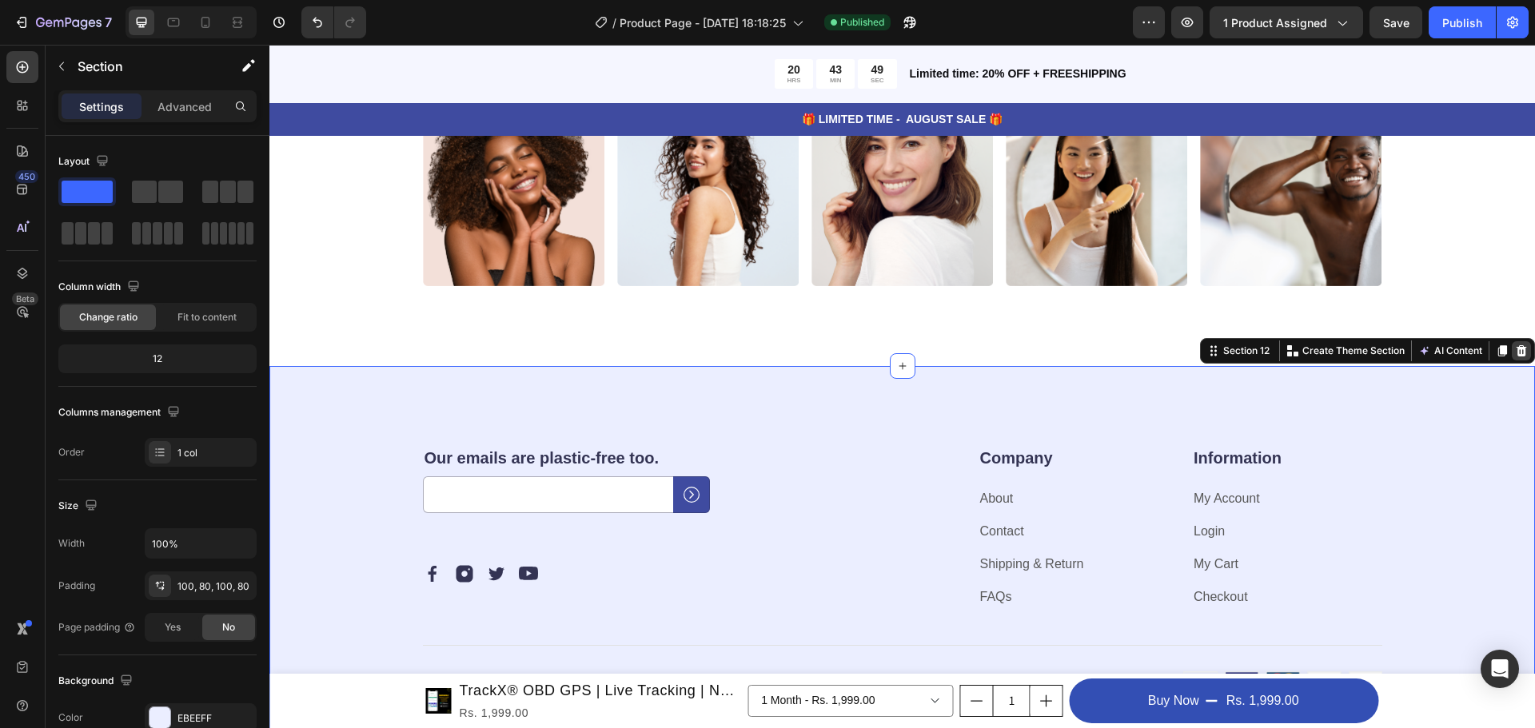
click at [1515, 352] on icon at bounding box center [1521, 351] width 13 height 13
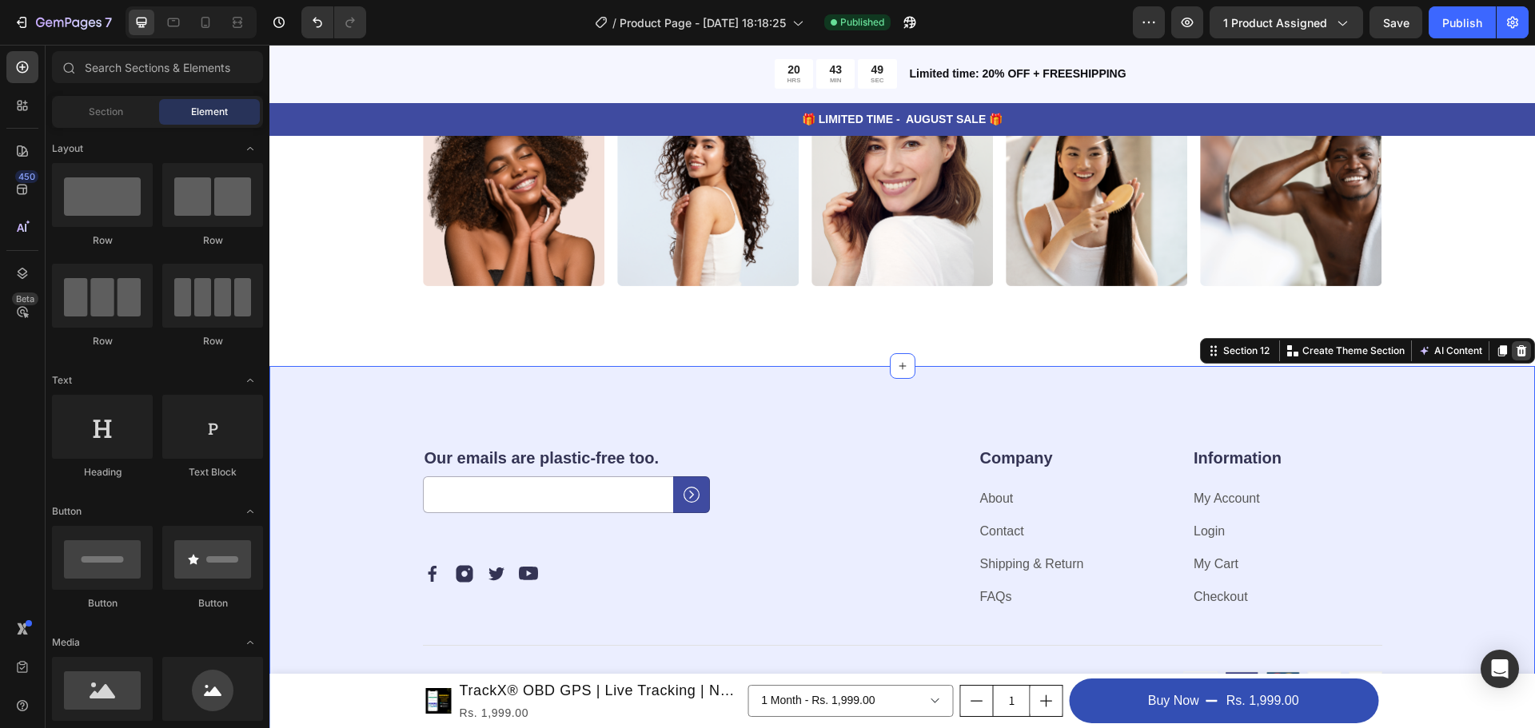
scroll to position [3386, 0]
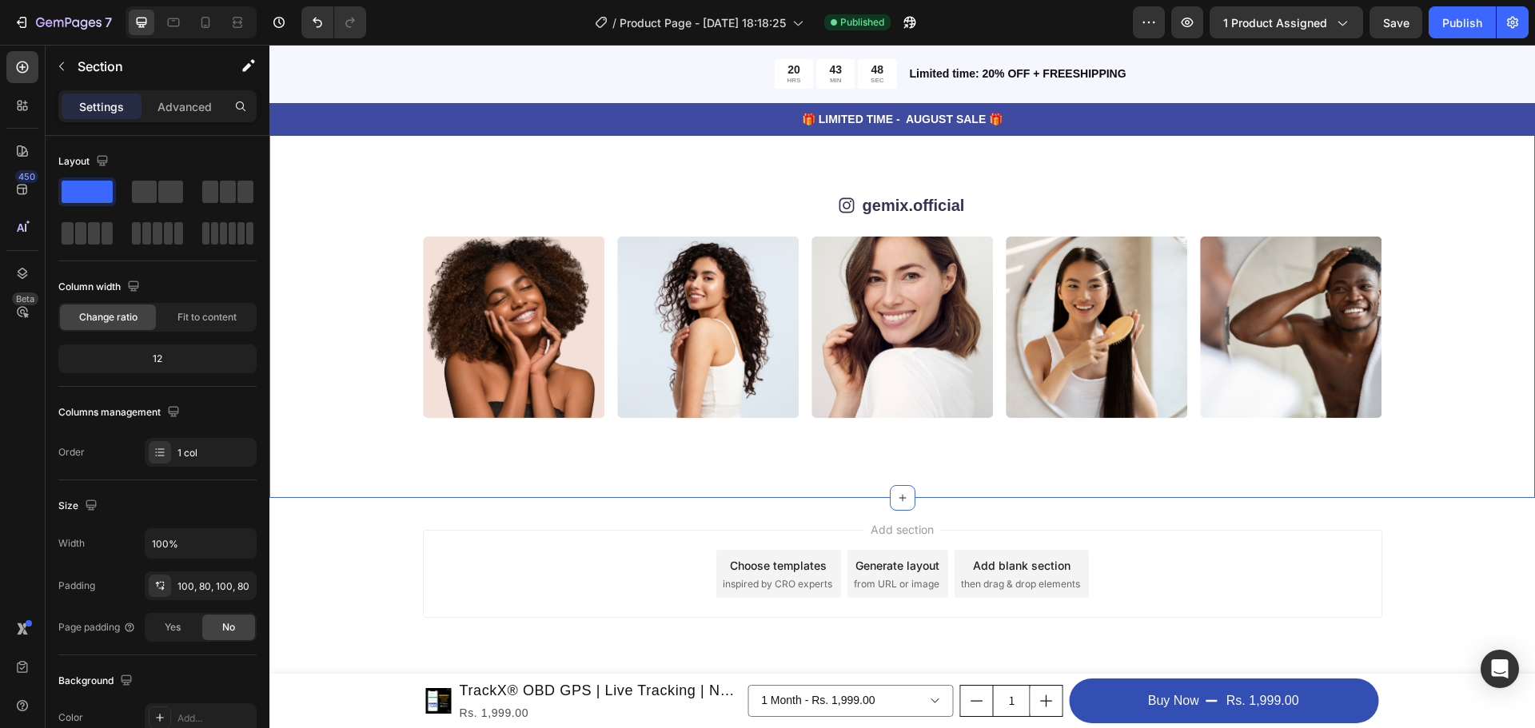
click at [1451, 268] on div "Image Image Image Image Image Image Image Image Image Image Carousel" at bounding box center [902, 328] width 1138 height 182
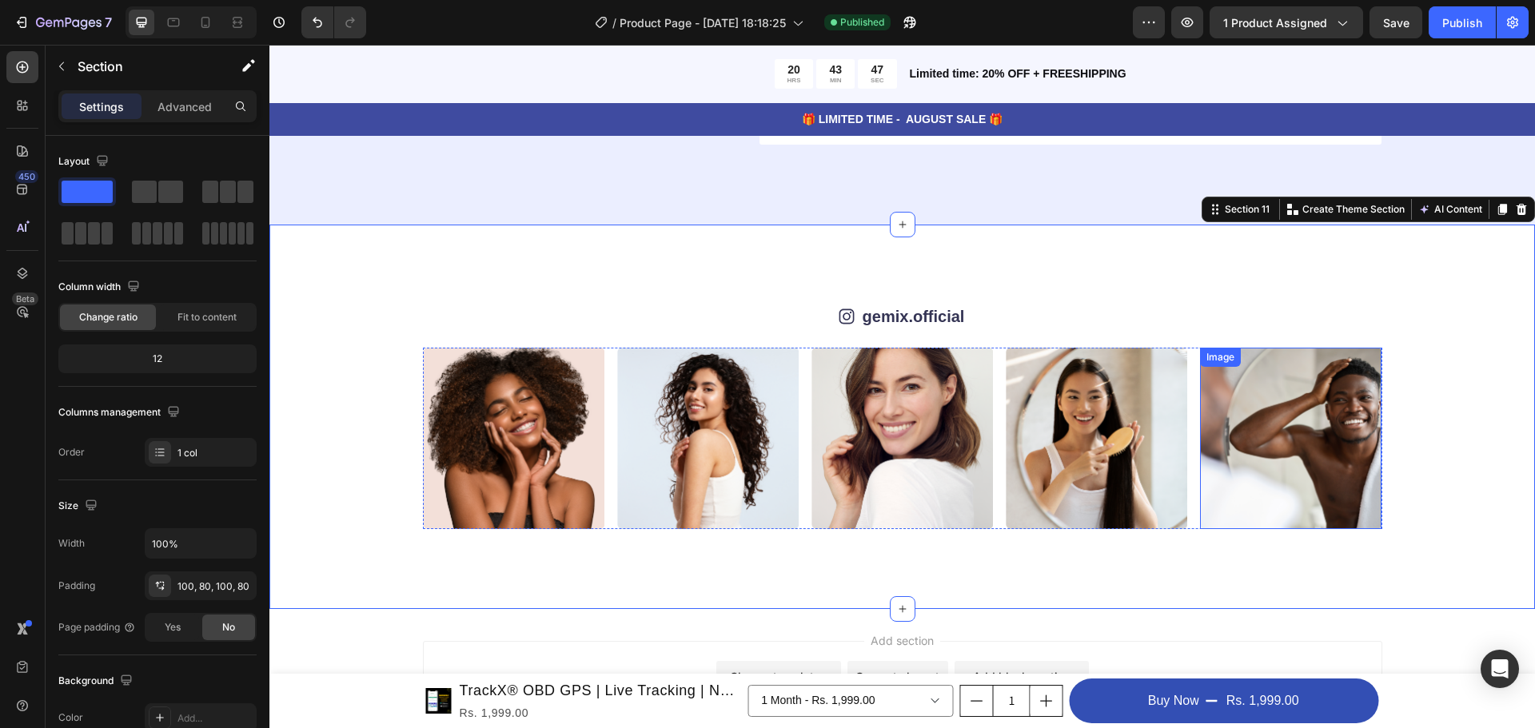
scroll to position [3147, 0]
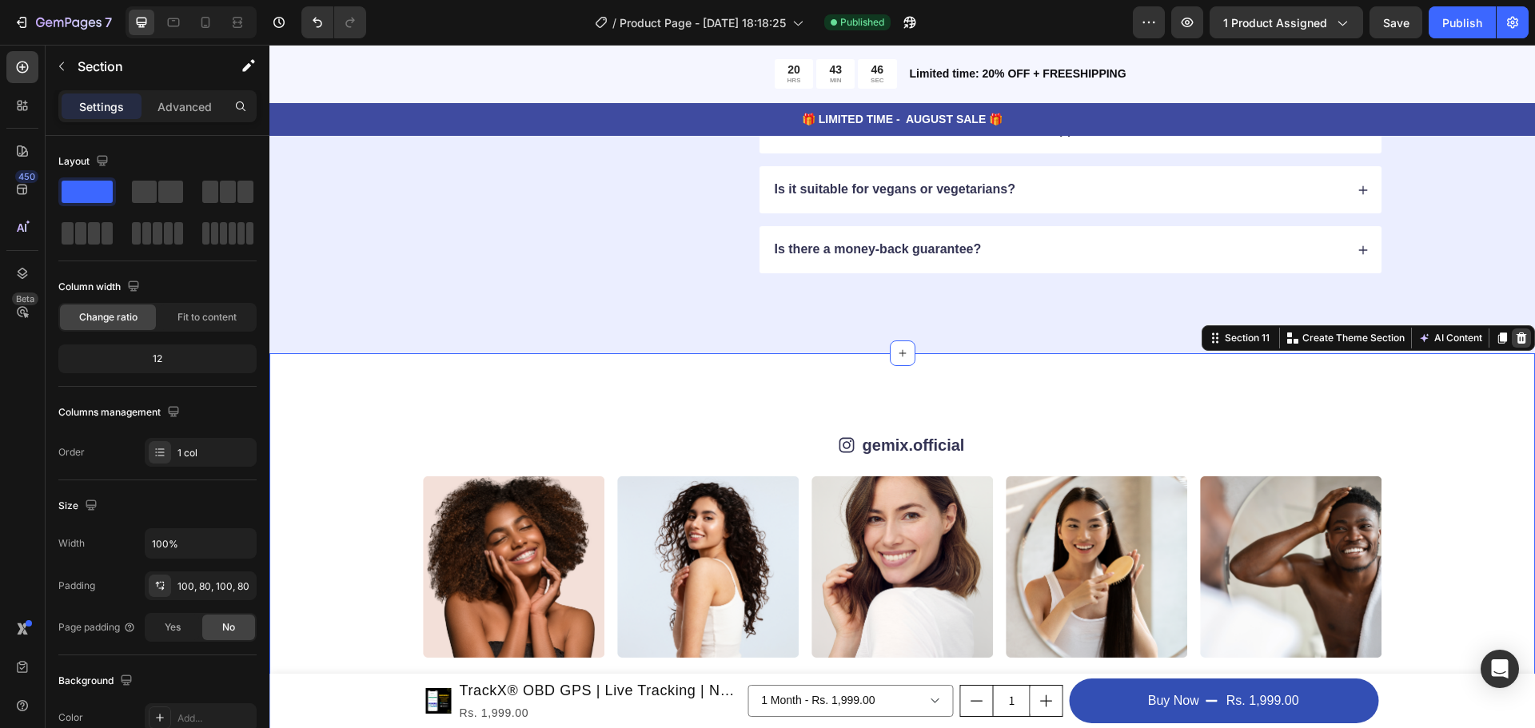
click at [1517, 337] on icon at bounding box center [1522, 338] width 10 height 11
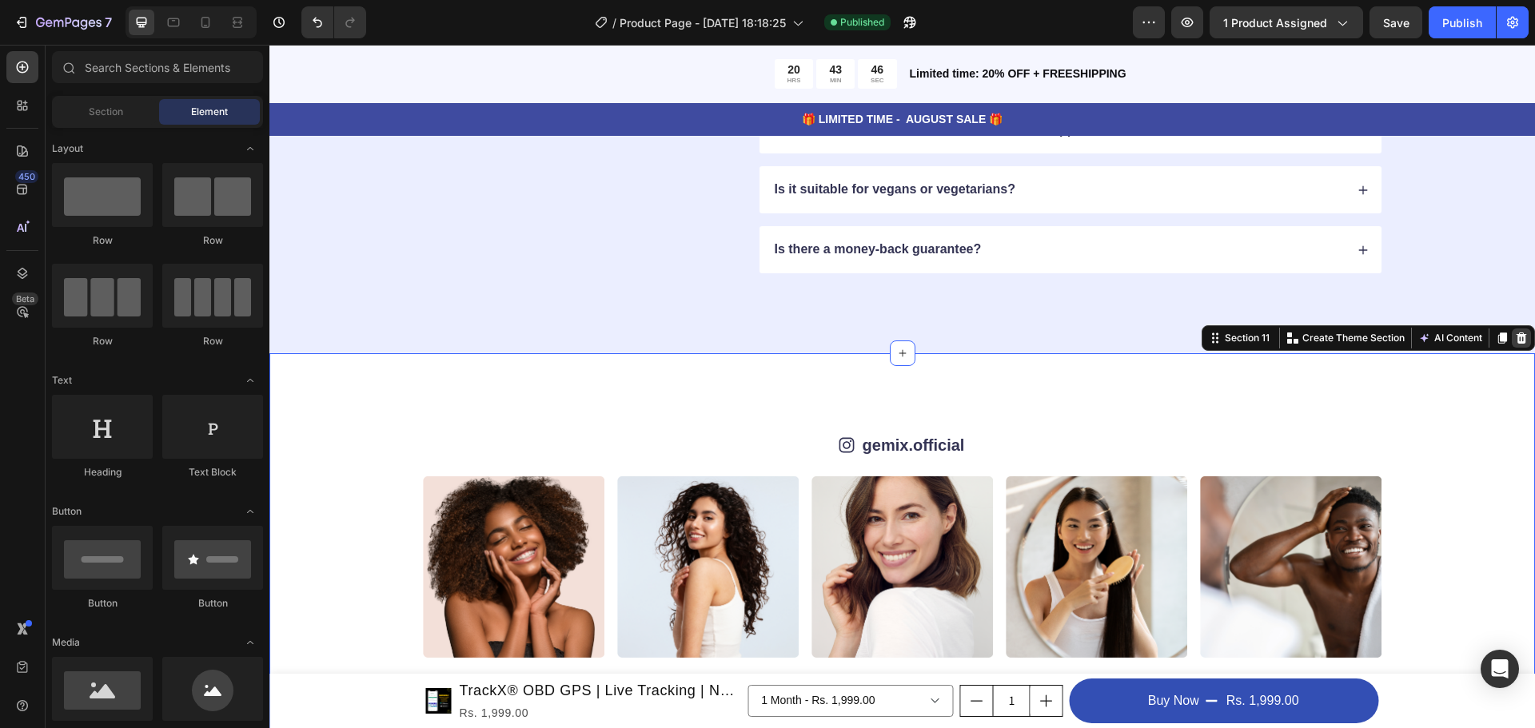
scroll to position [3002, 0]
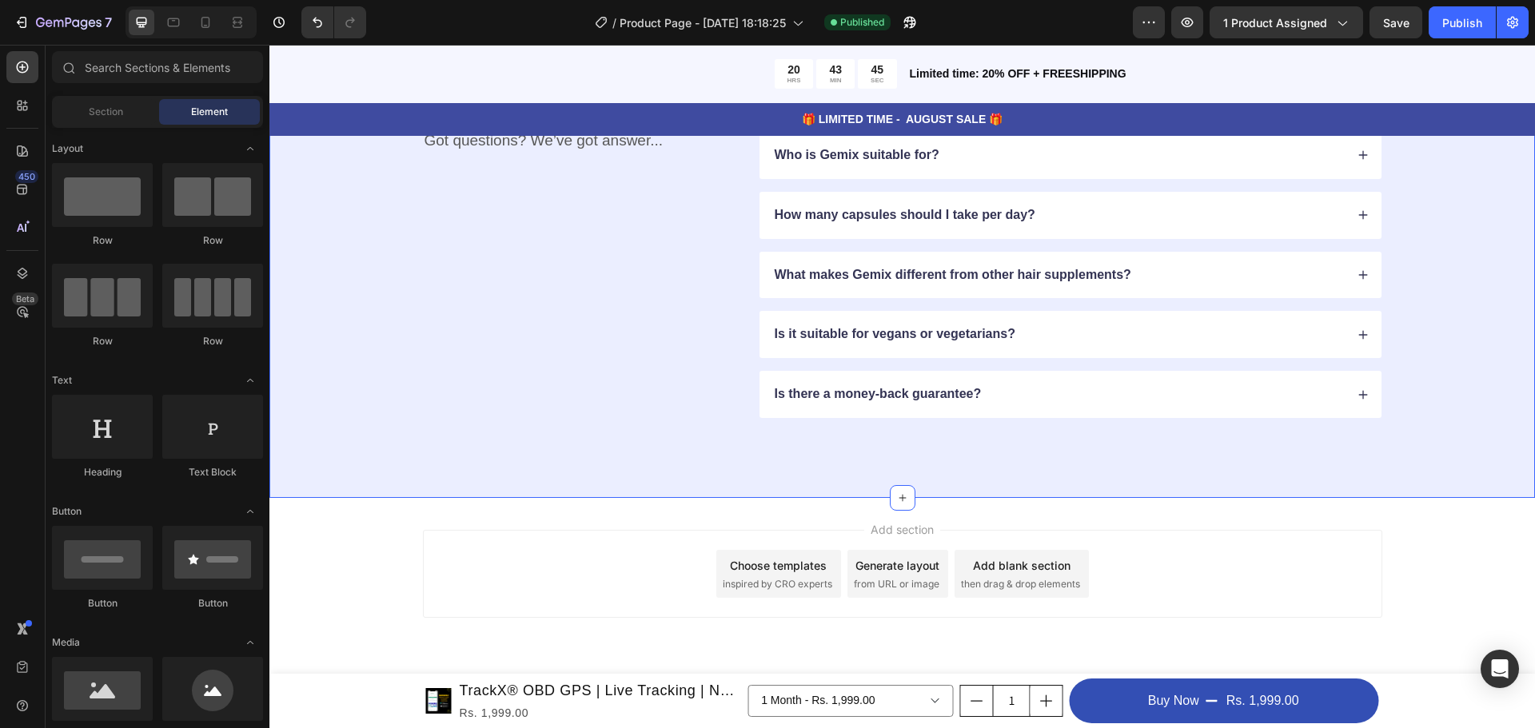
click at [1446, 313] on div "FAQs Heading Got questions? We’ve got answer... Text Block How long does it tak…" at bounding box center [902, 245] width 1138 height 346
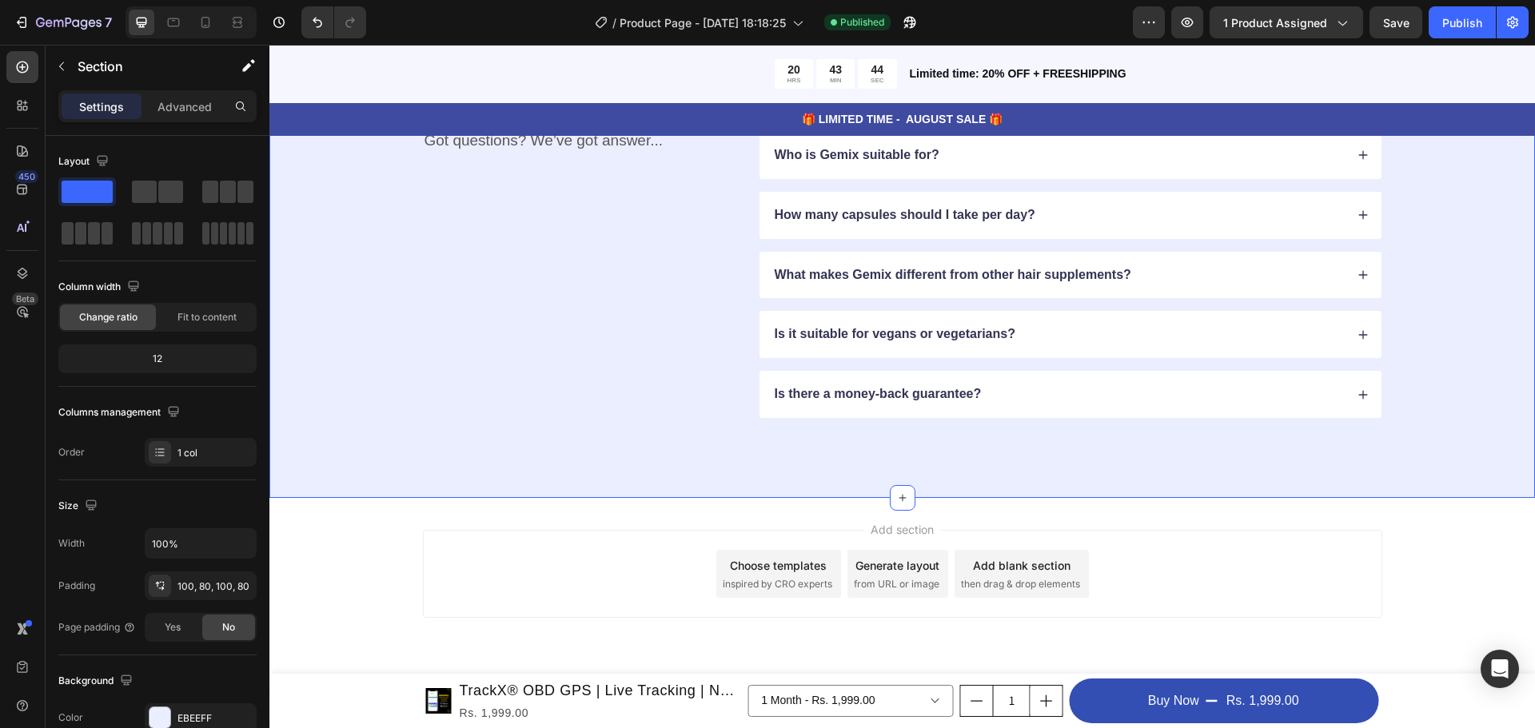
click at [1419, 272] on div "FAQs Heading Got questions? We’ve got answer... Text Block How long does it tak…" at bounding box center [902, 245] width 1138 height 346
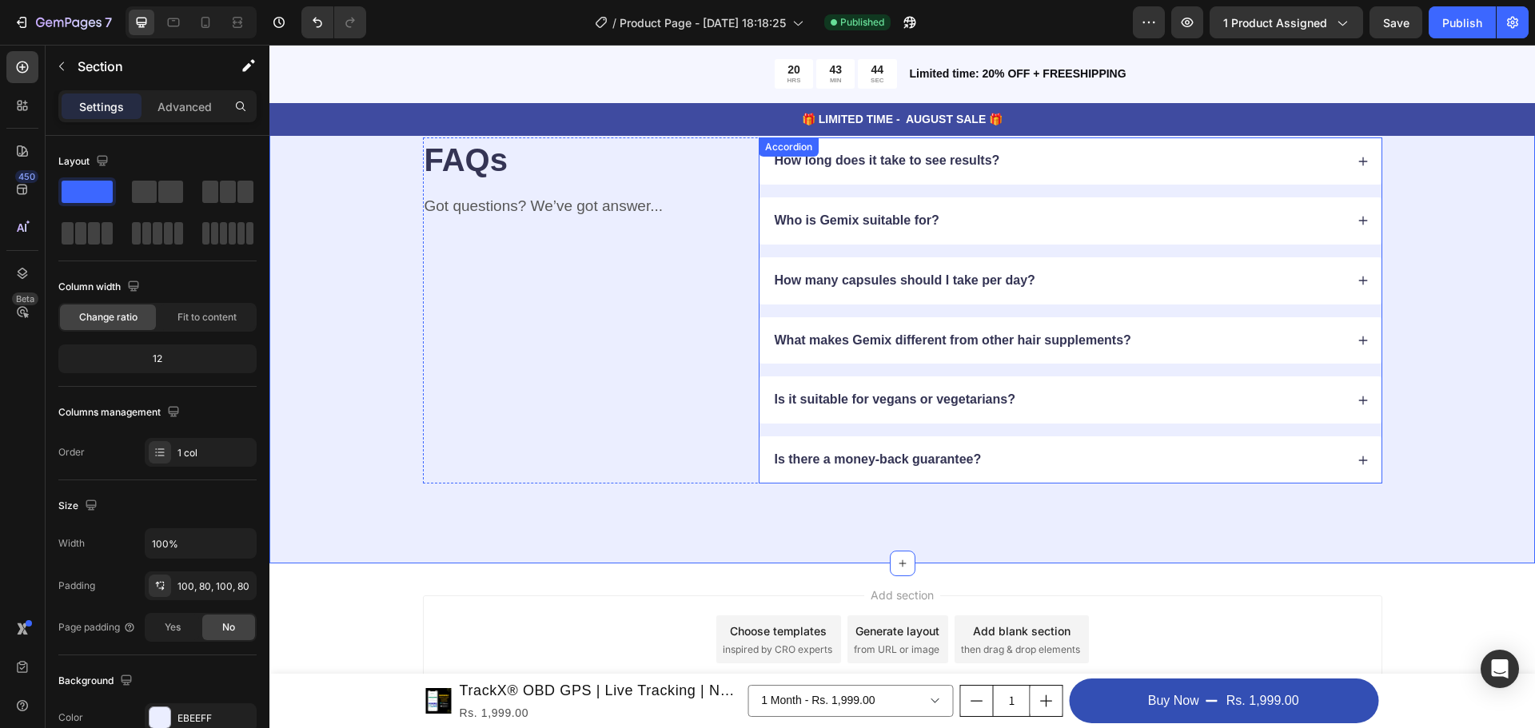
scroll to position [2842, 0]
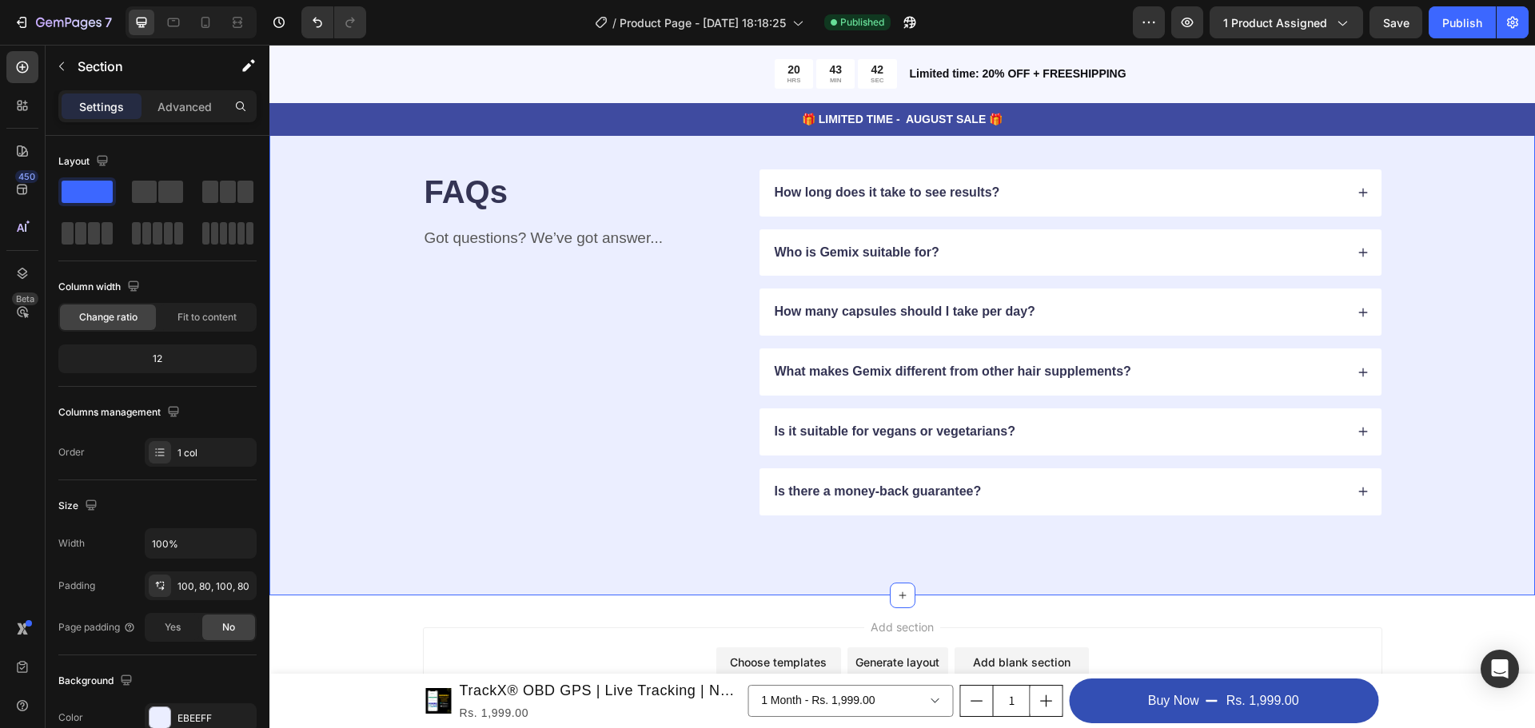
click at [1515, 112] on icon at bounding box center [1521, 105] width 13 height 13
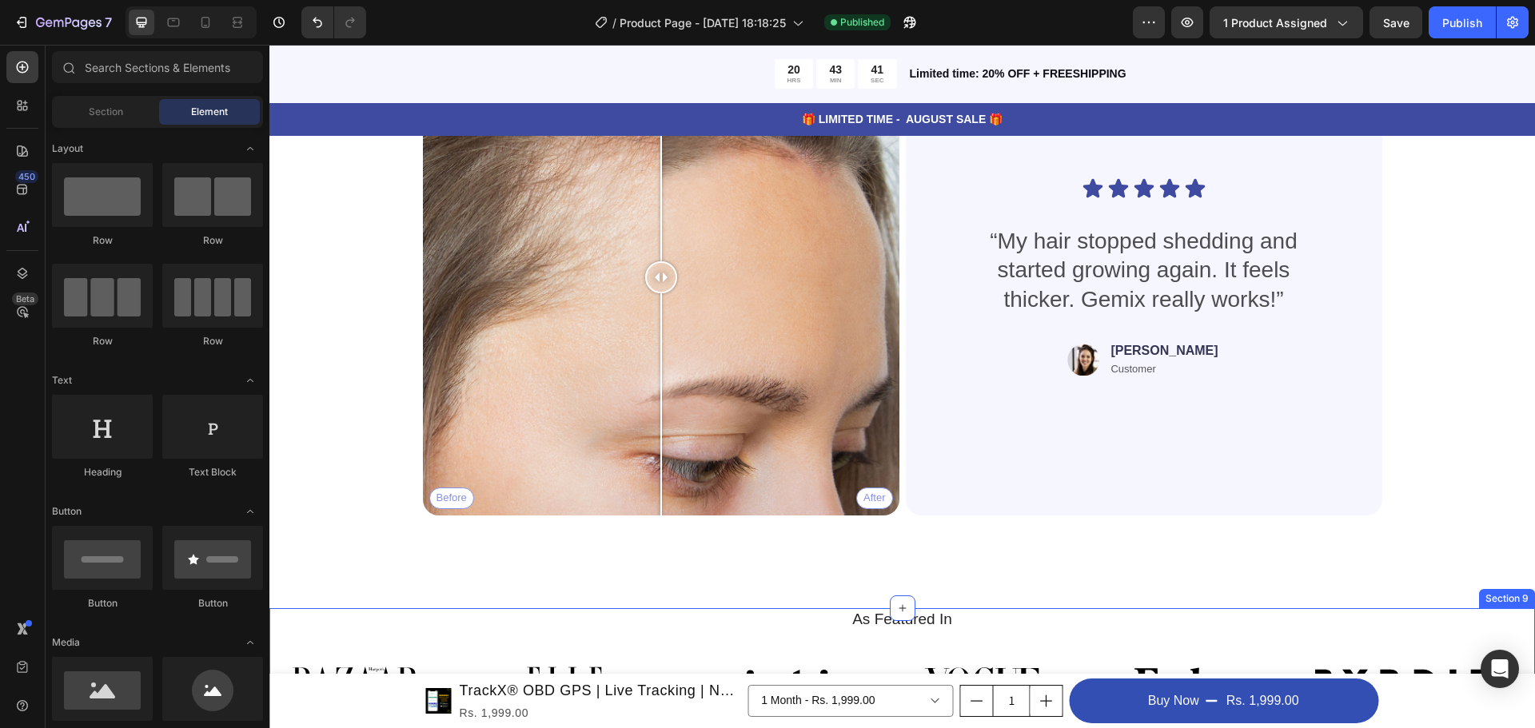
scroll to position [2176, 0]
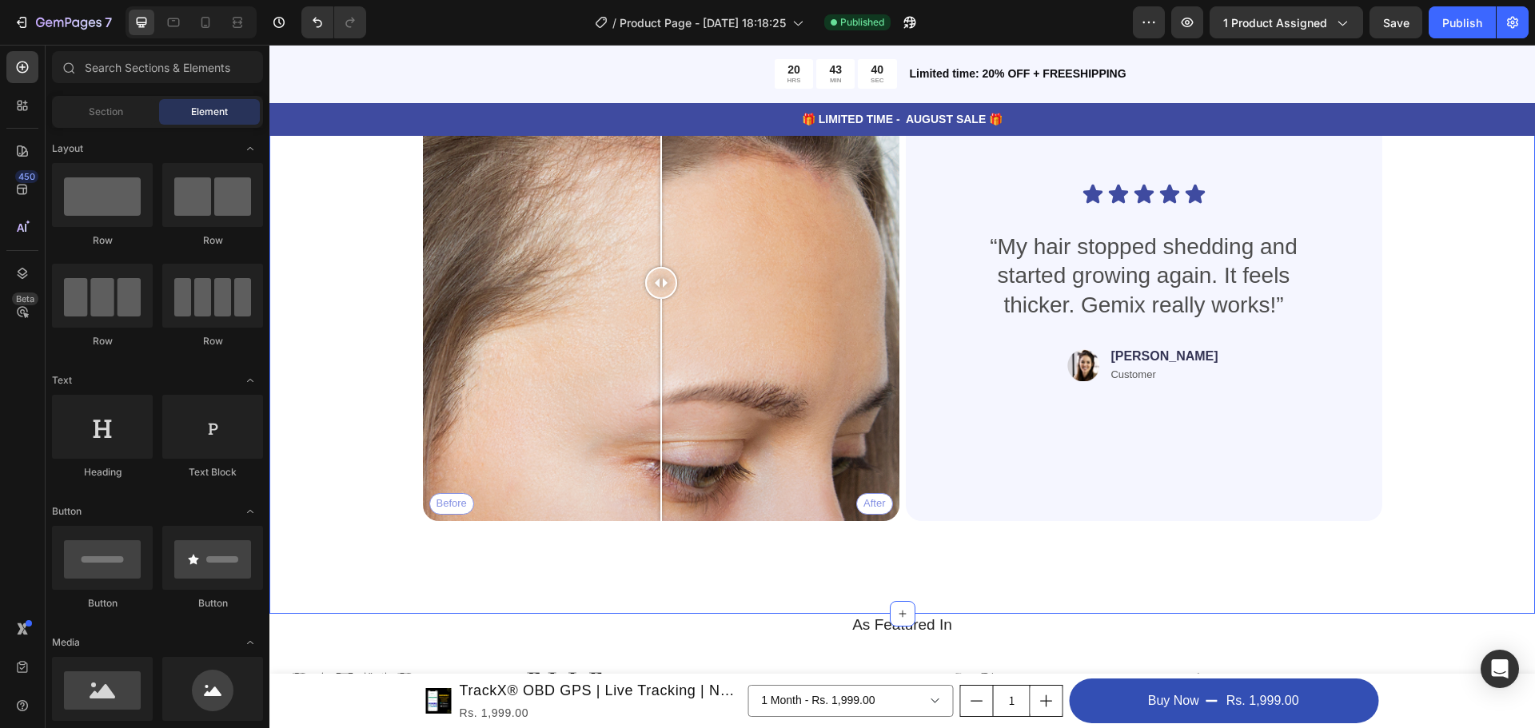
click at [1094, 613] on div "Real People. Real Hair Results Heading Thousands have seen visible improvements…" at bounding box center [902, 259] width 1266 height 710
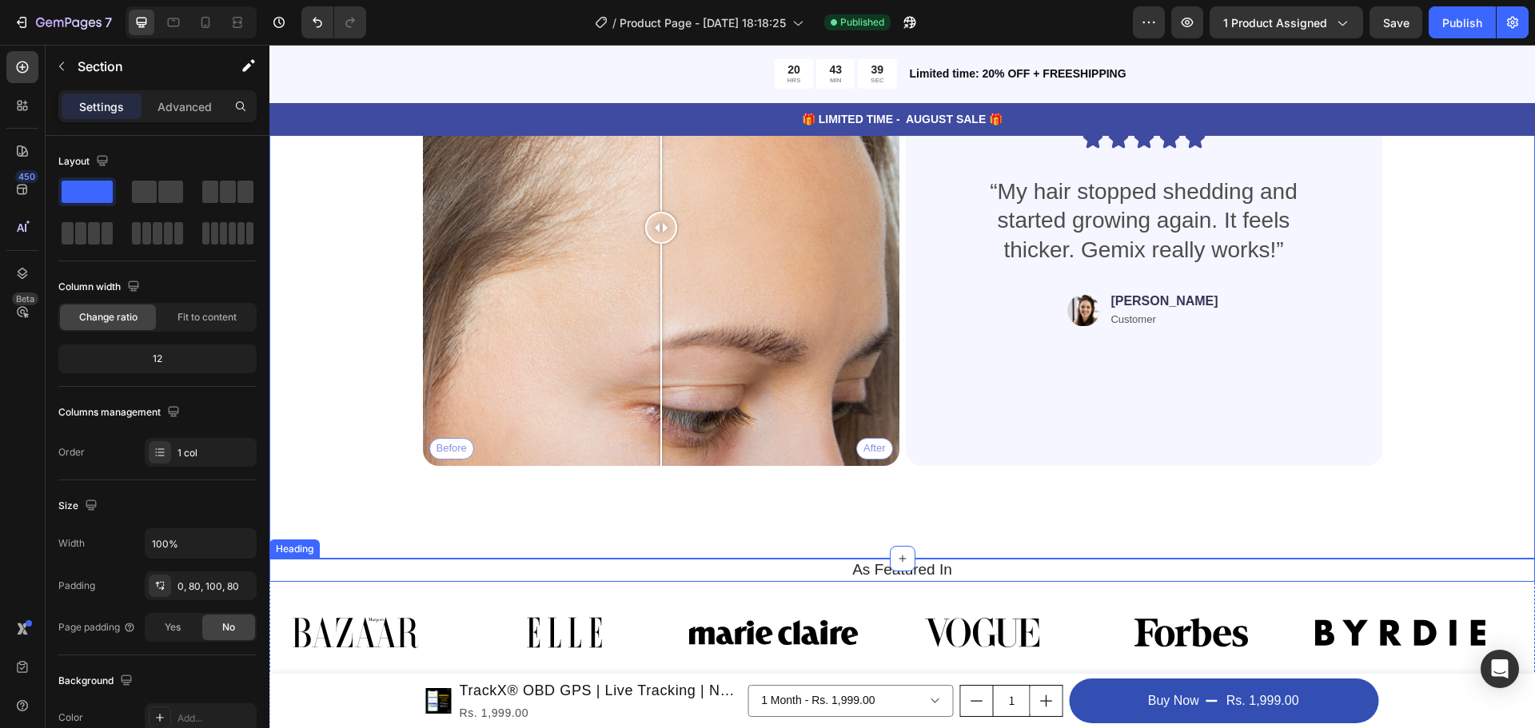
scroll to position [2256, 0]
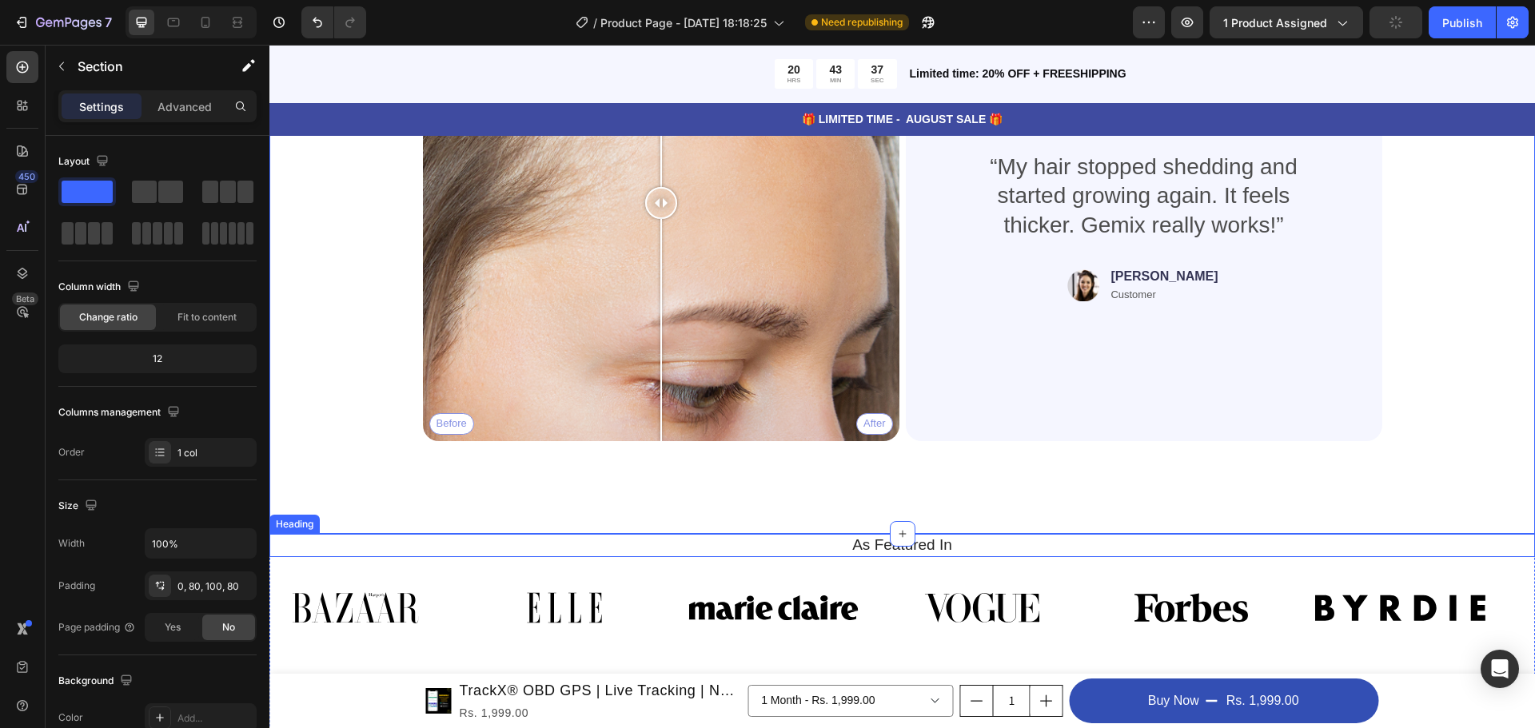
click at [1474, 554] on h2 "As Featured In" at bounding box center [902, 545] width 1242 height 23
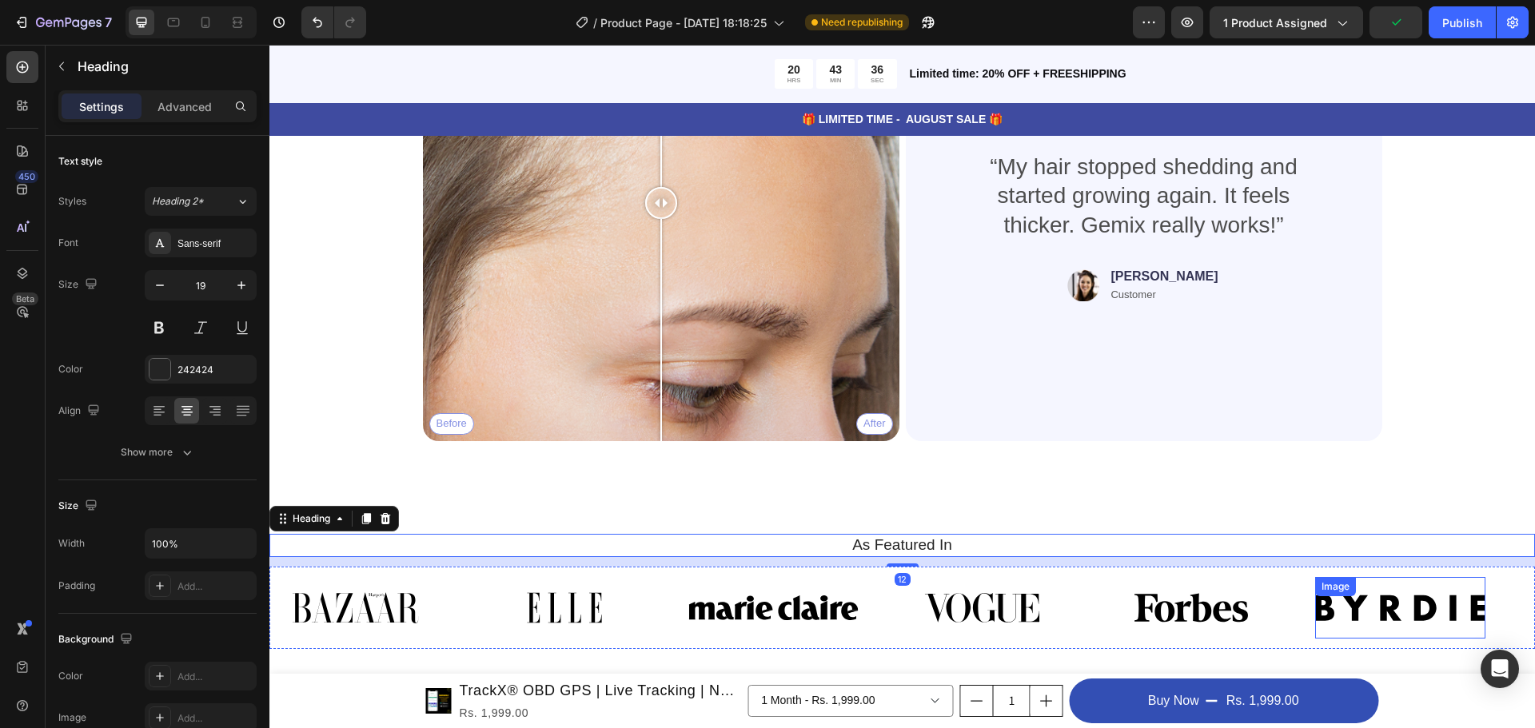
click at [1475, 585] on img at bounding box center [1400, 608] width 170 height 62
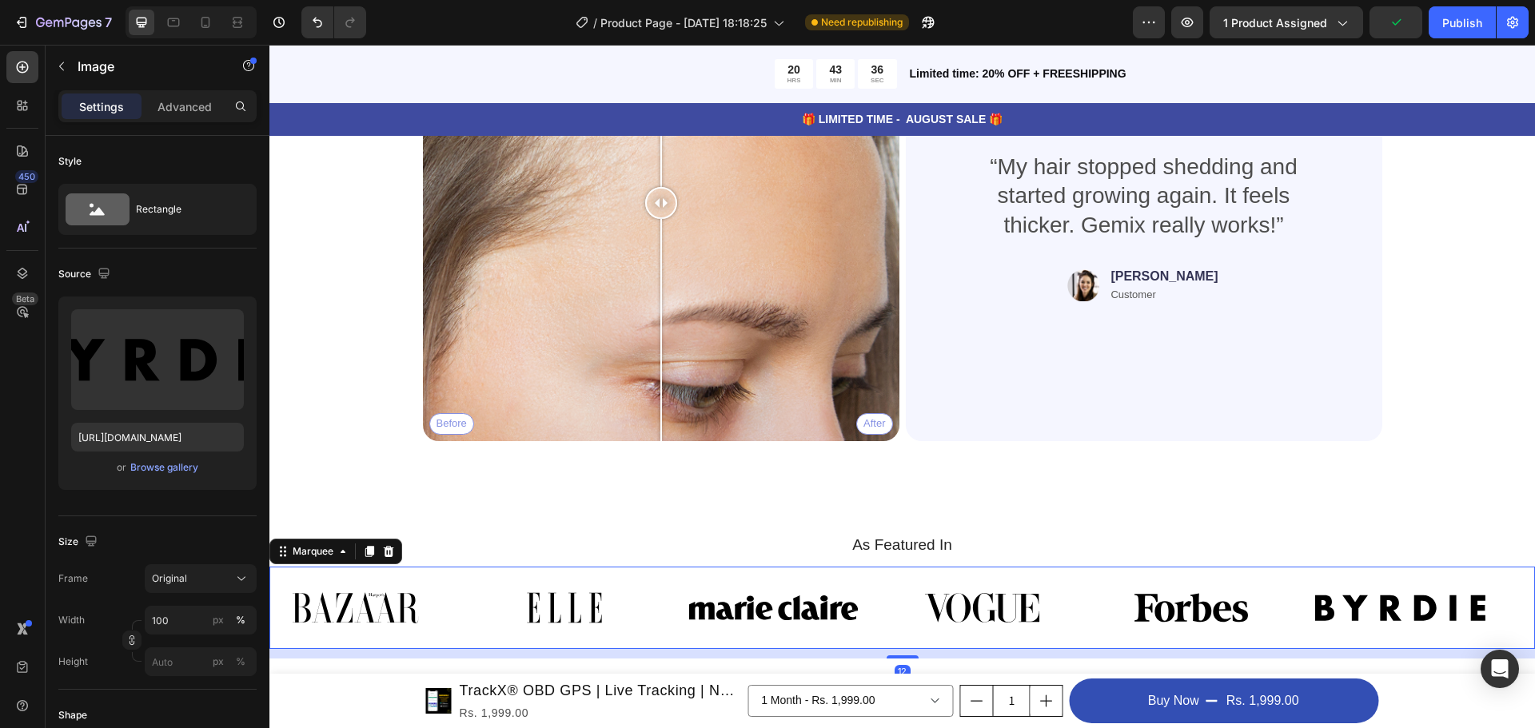
click at [1500, 586] on div "Image" at bounding box center [1419, 608] width 209 height 62
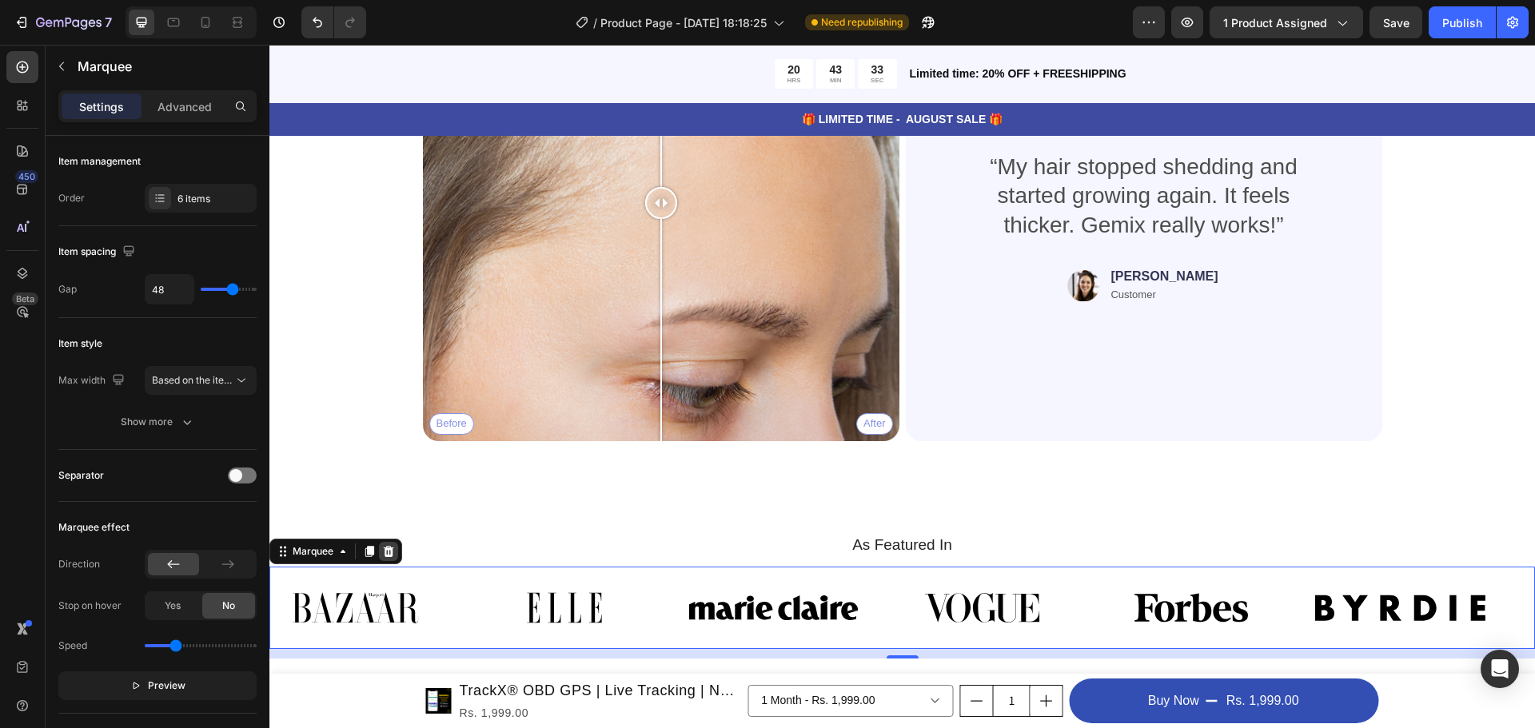
click at [383, 548] on icon at bounding box center [388, 551] width 13 height 13
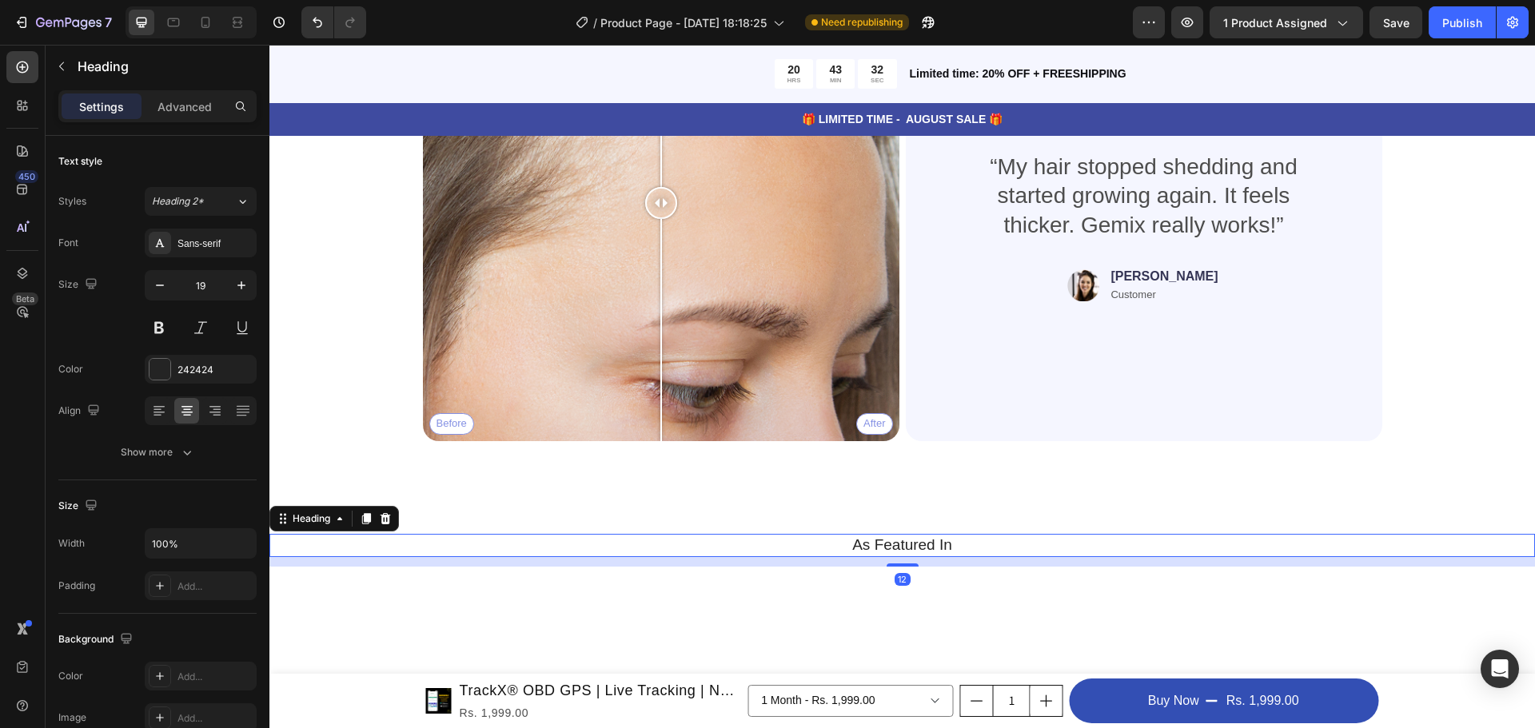
click at [405, 555] on h2 "As Featured In" at bounding box center [902, 545] width 1242 height 23
click at [389, 524] on icon at bounding box center [386, 518] width 10 height 11
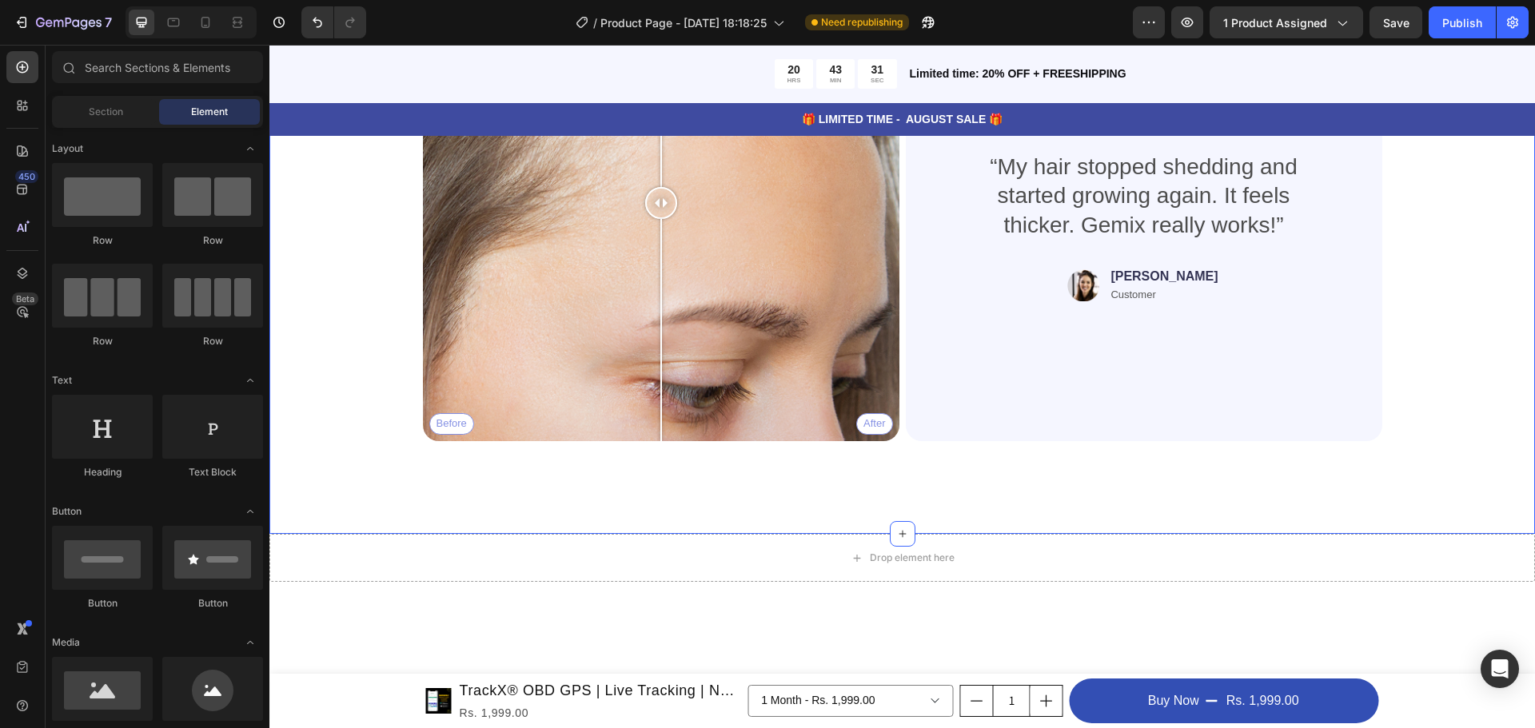
click at [405, 503] on div "Real People. Real Hair Results Heading Thousands have seen visible improvements…" at bounding box center [902, 179] width 1266 height 710
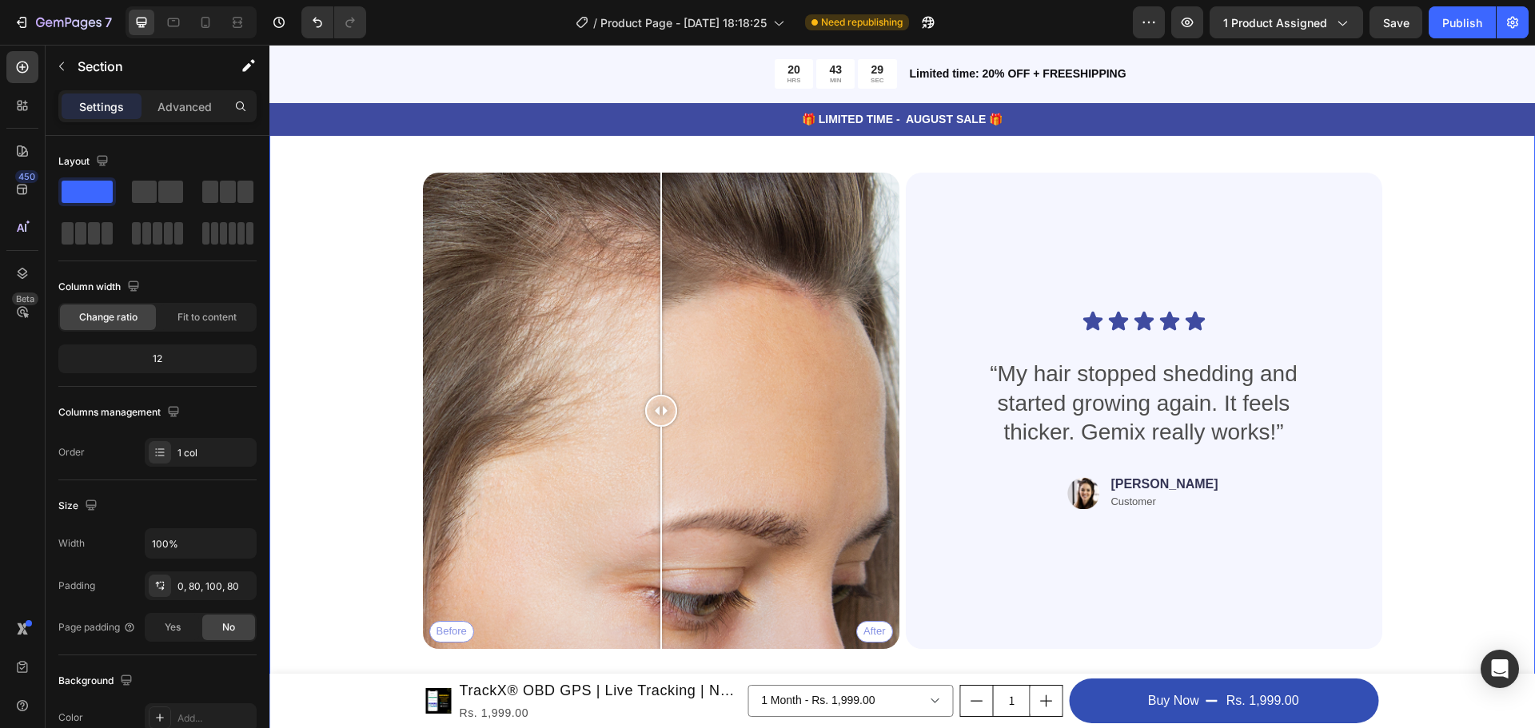
scroll to position [1616, 0]
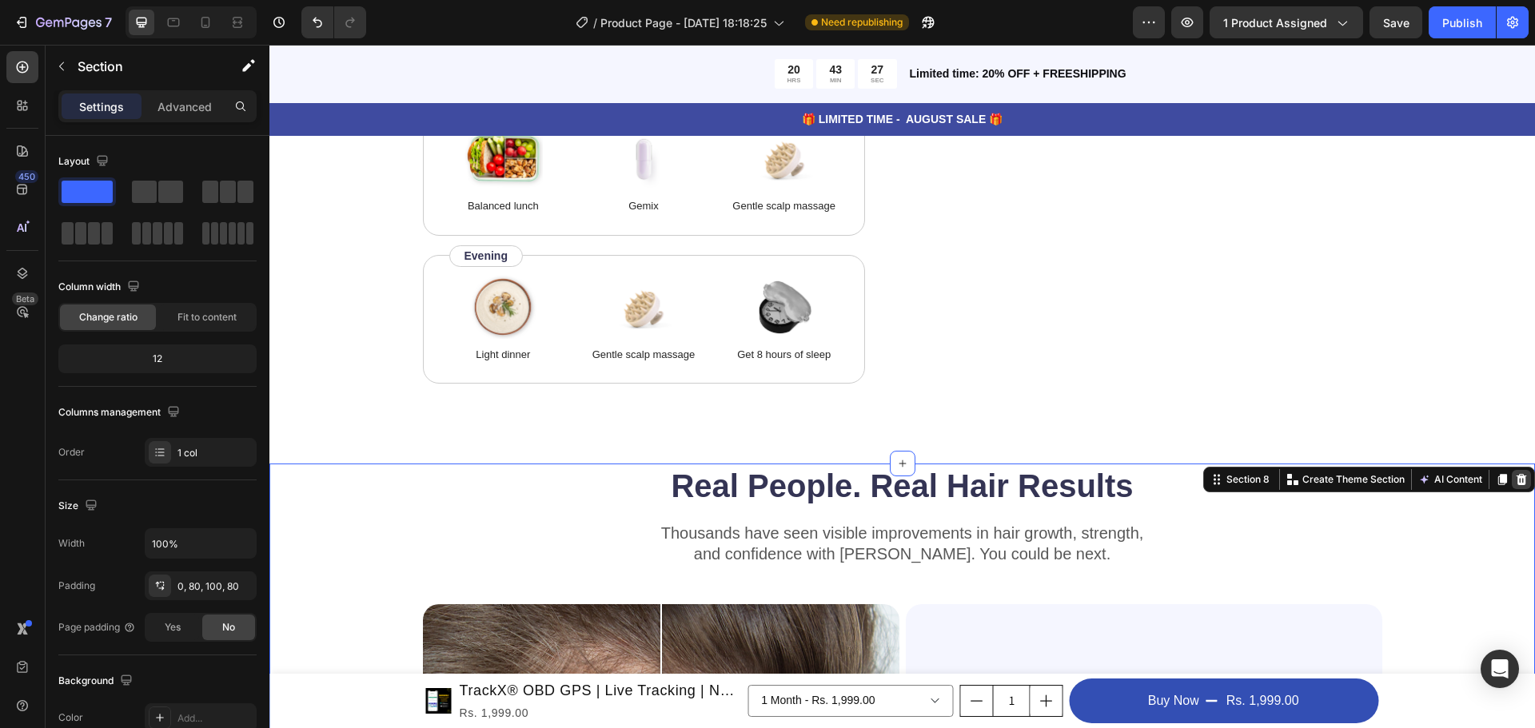
click at [1513, 489] on div at bounding box center [1521, 479] width 19 height 19
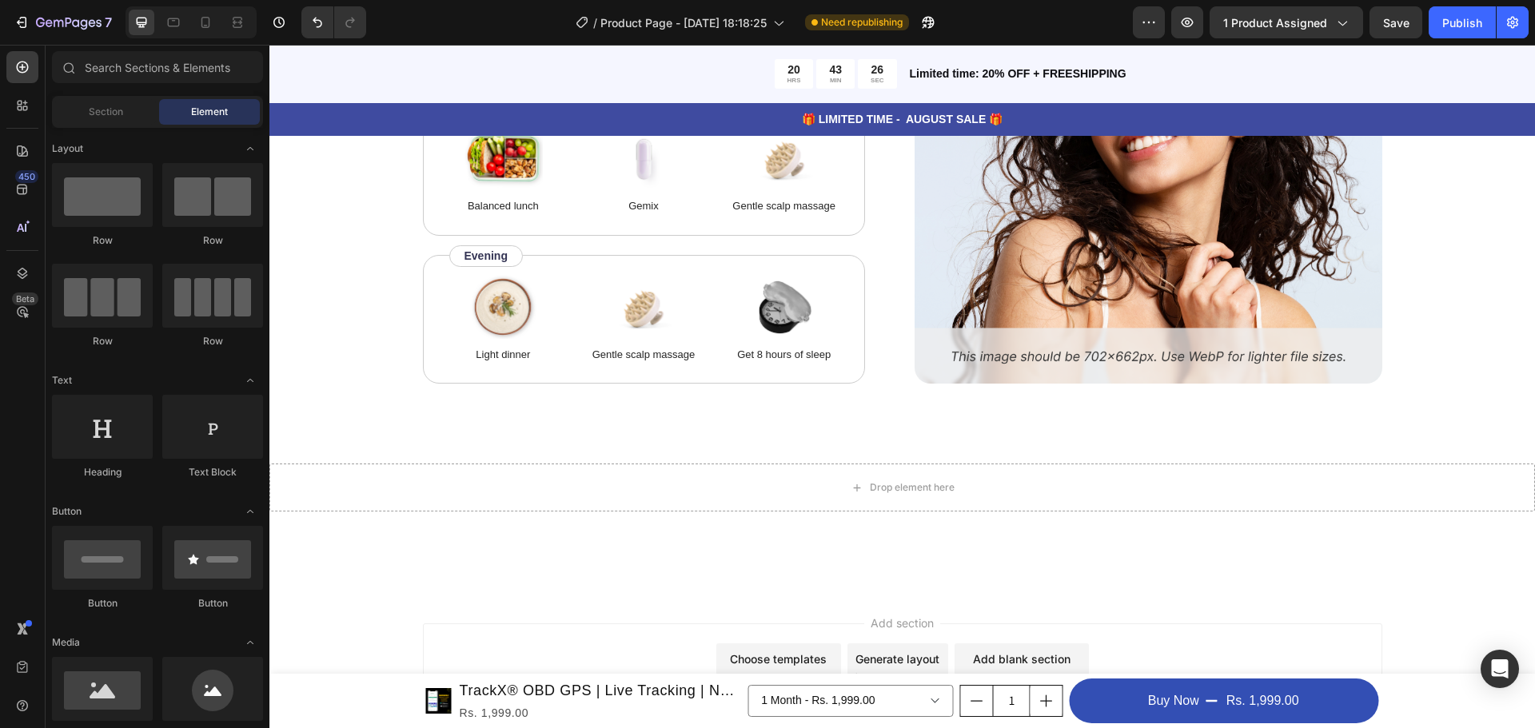
scroll to position [1296, 0]
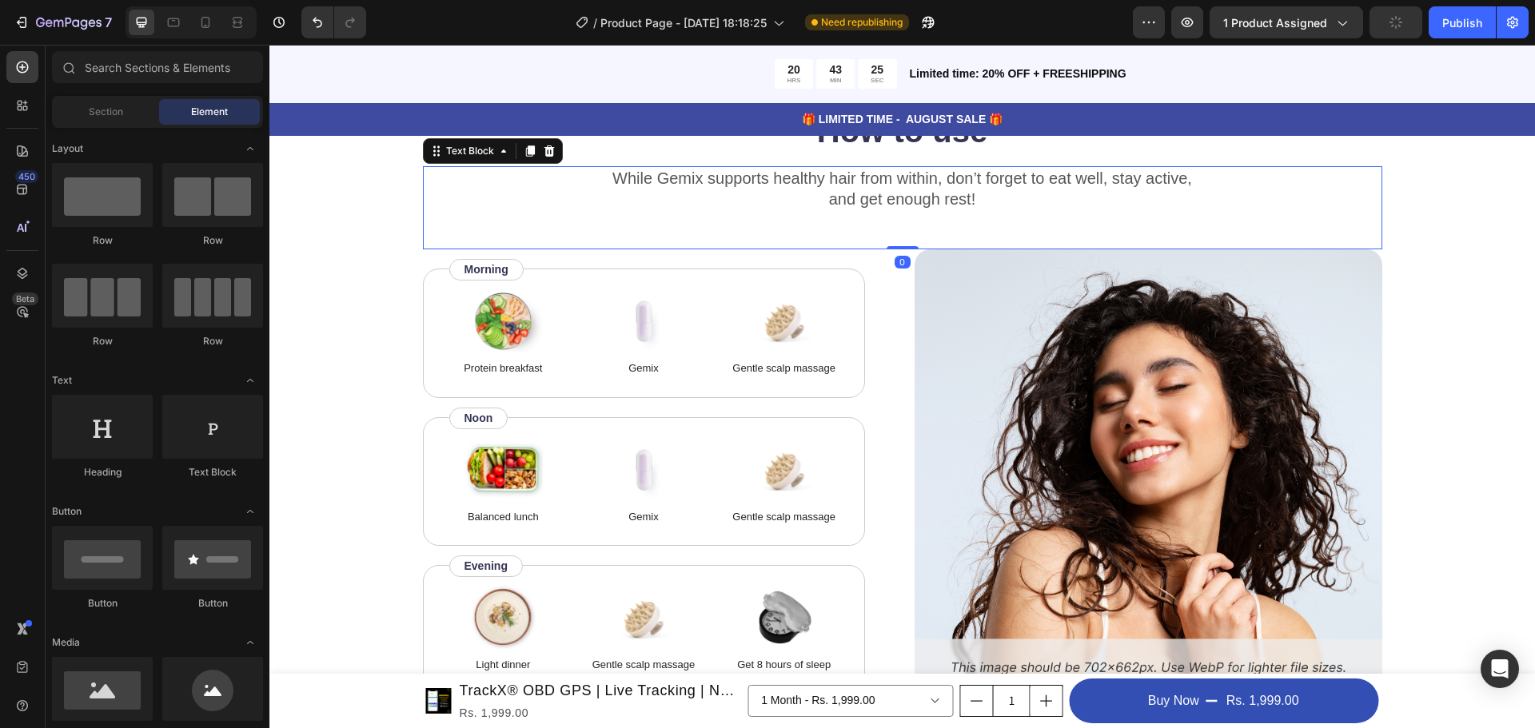
click at [534, 234] on div "While Gemix supports healthy hair from within, don’t forget to eat well, stay a…" at bounding box center [903, 207] width 960 height 83
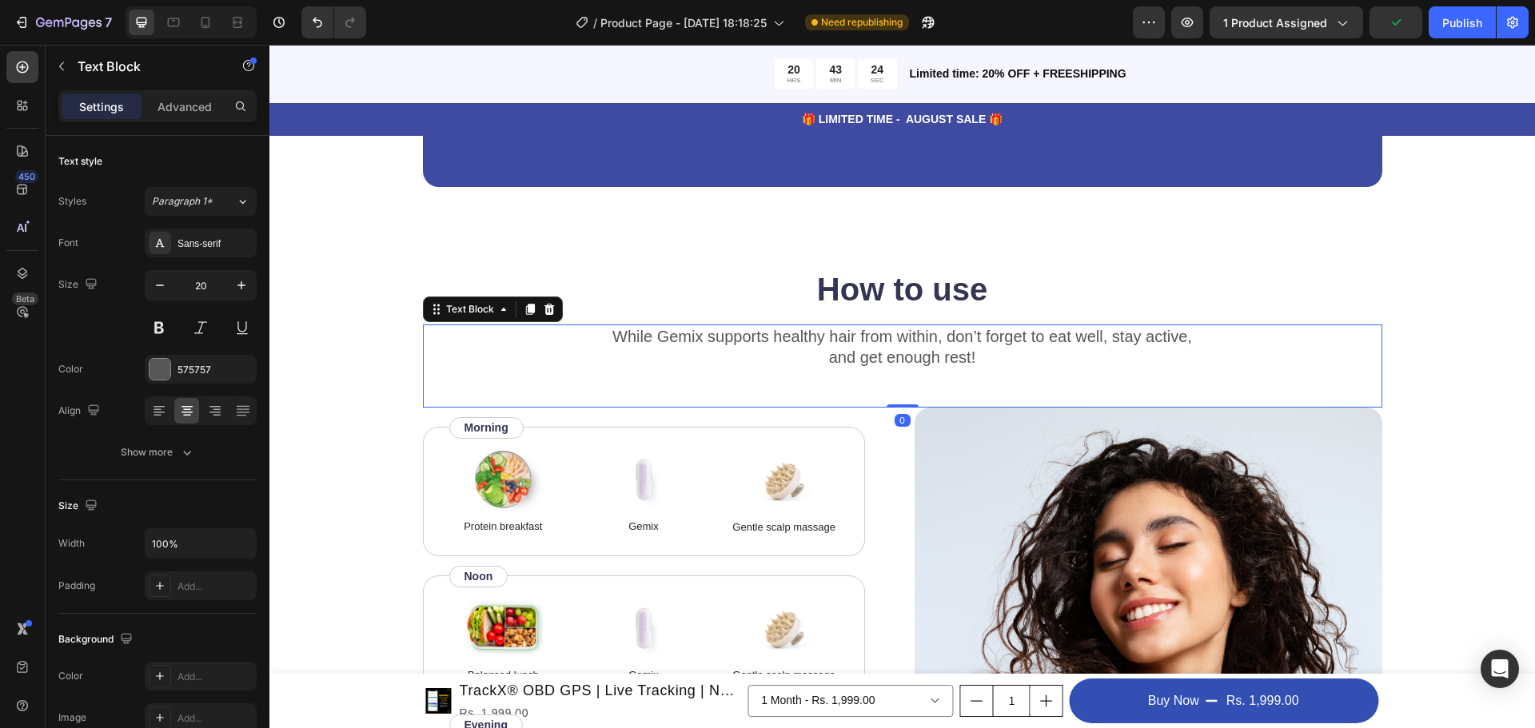
scroll to position [1136, 0]
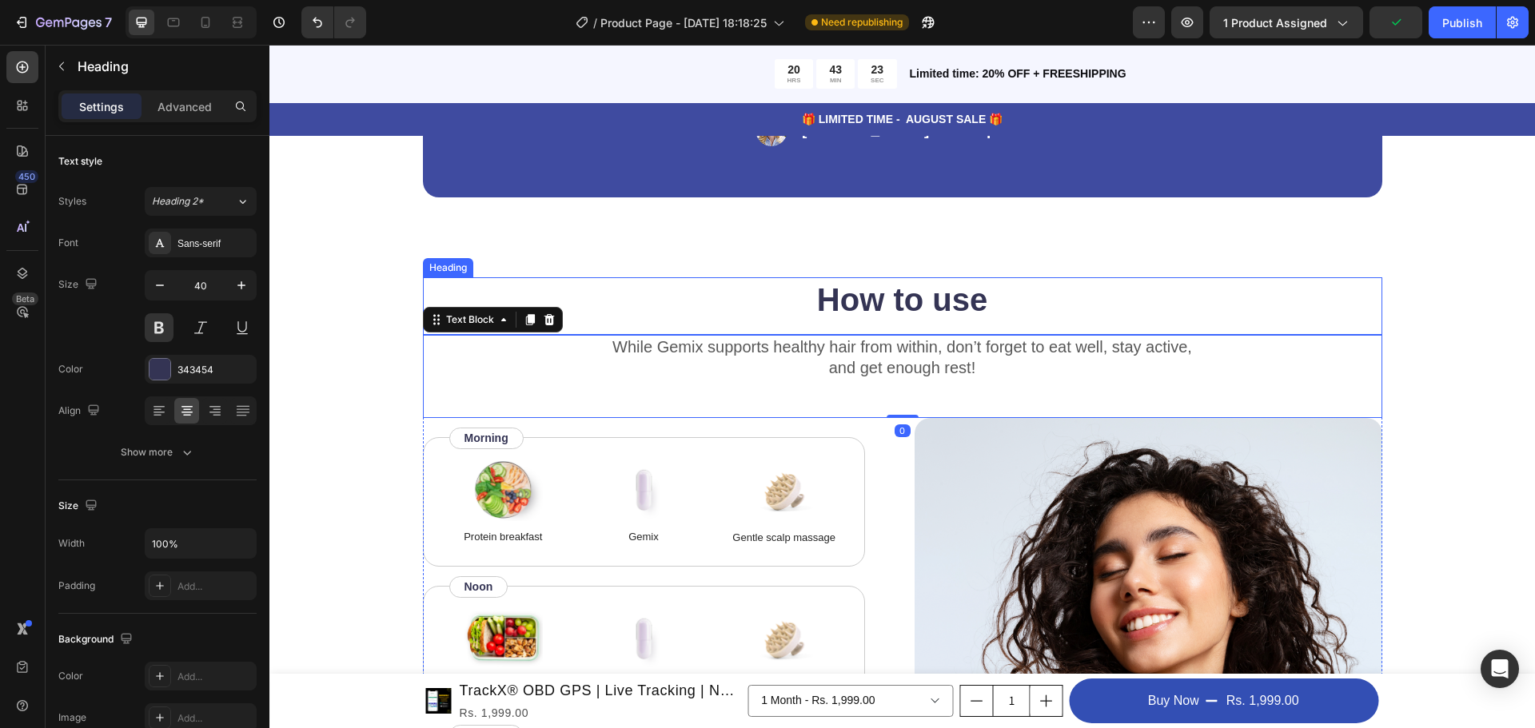
click at [546, 282] on h2 "How to use" at bounding box center [903, 299] width 960 height 45
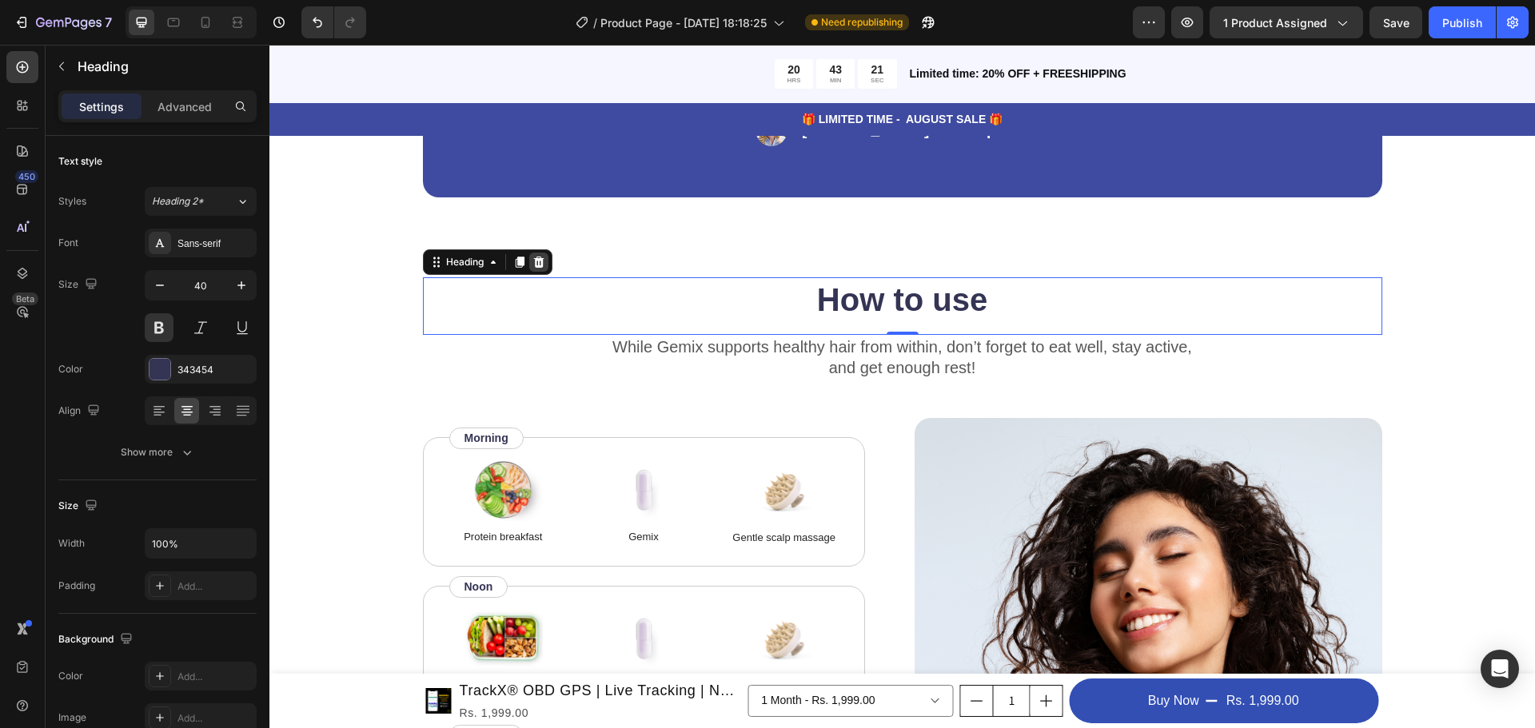
click at [533, 263] on icon at bounding box center [539, 262] width 13 height 13
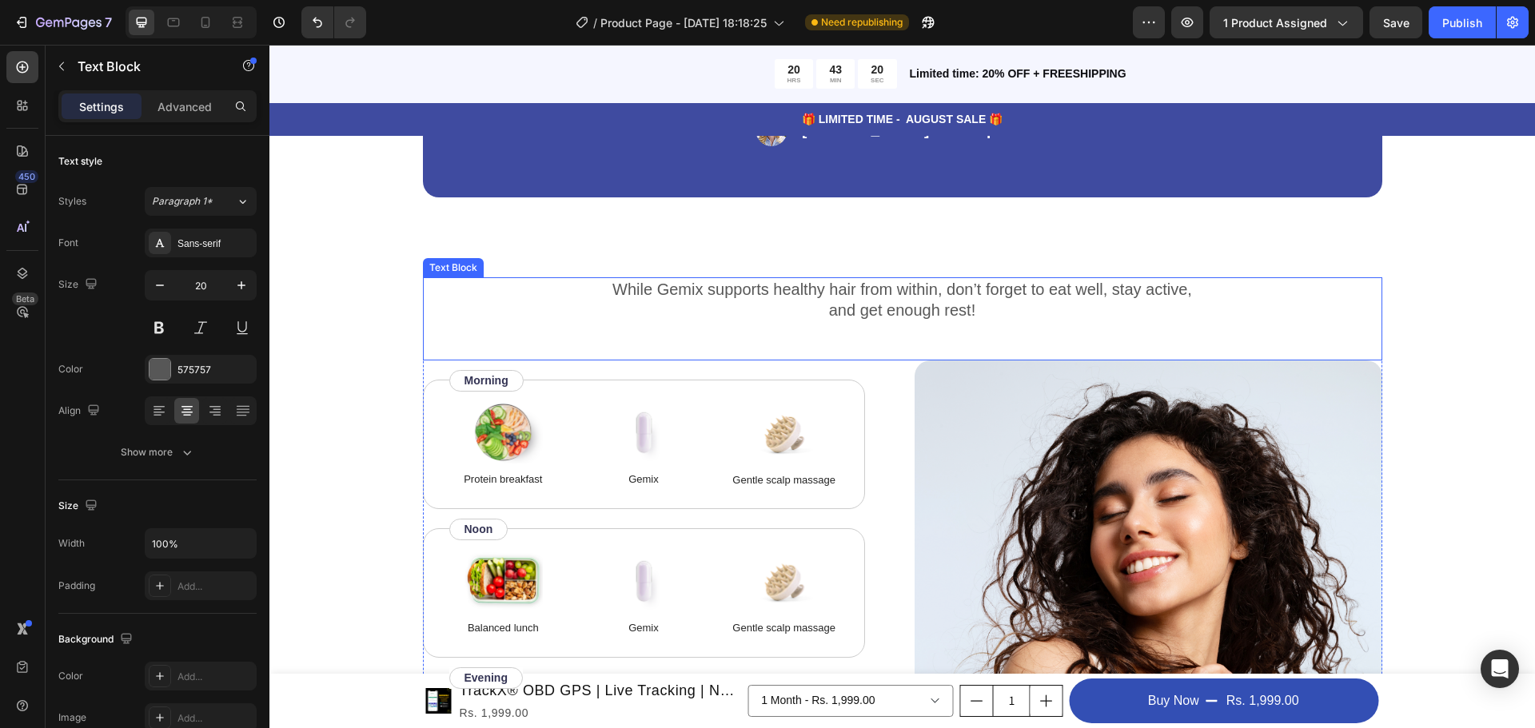
click at [525, 306] on p "While Gemix supports healthy hair from within, don’t forget to eat well, stay a…" at bounding box center [903, 300] width 956 height 42
click at [543, 268] on icon at bounding box center [549, 262] width 13 height 13
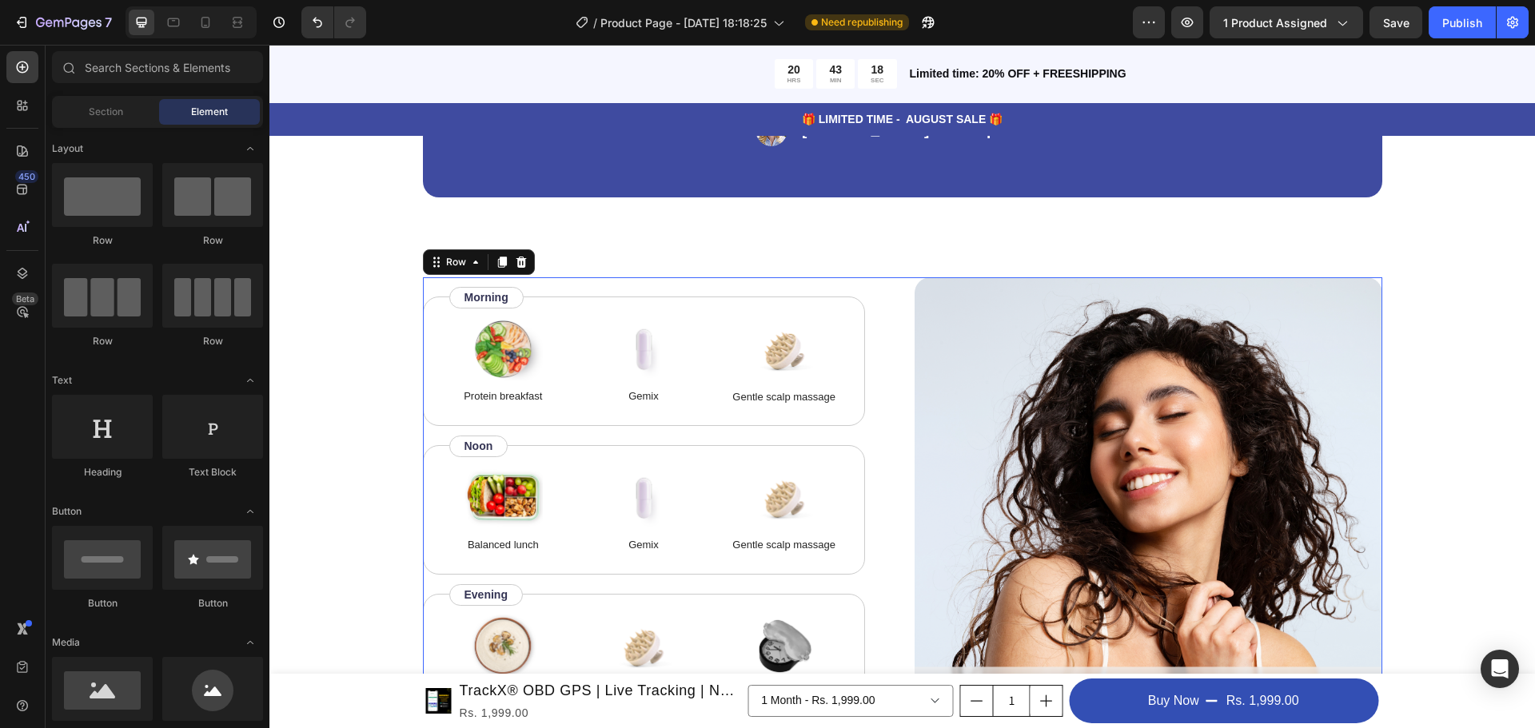
click at [541, 291] on div "Image Protein breakfast Text Block Image Gemix Text Block Image Gentle scalp ma…" at bounding box center [657, 499] width 468 height 445
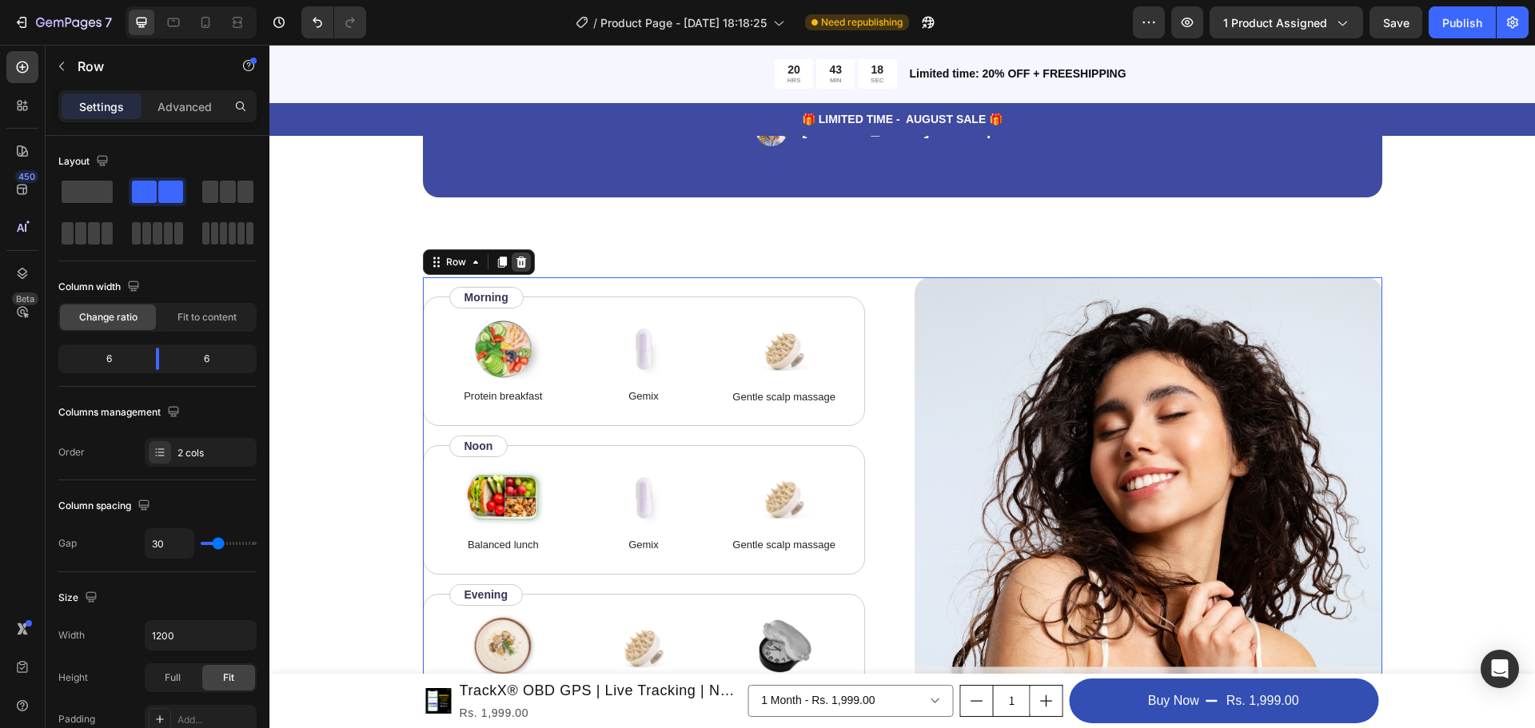
click at [522, 265] on div at bounding box center [521, 262] width 19 height 19
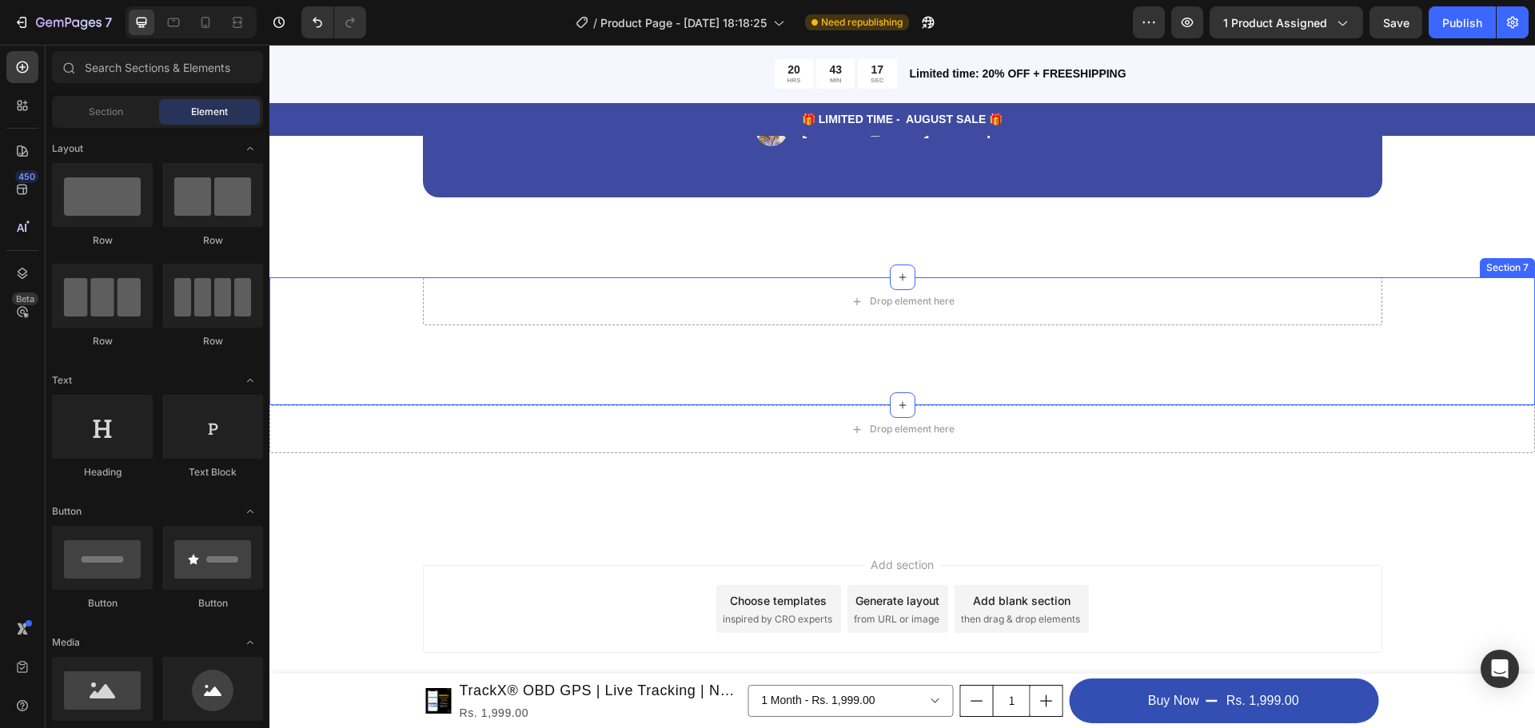
scroll to position [896, 0]
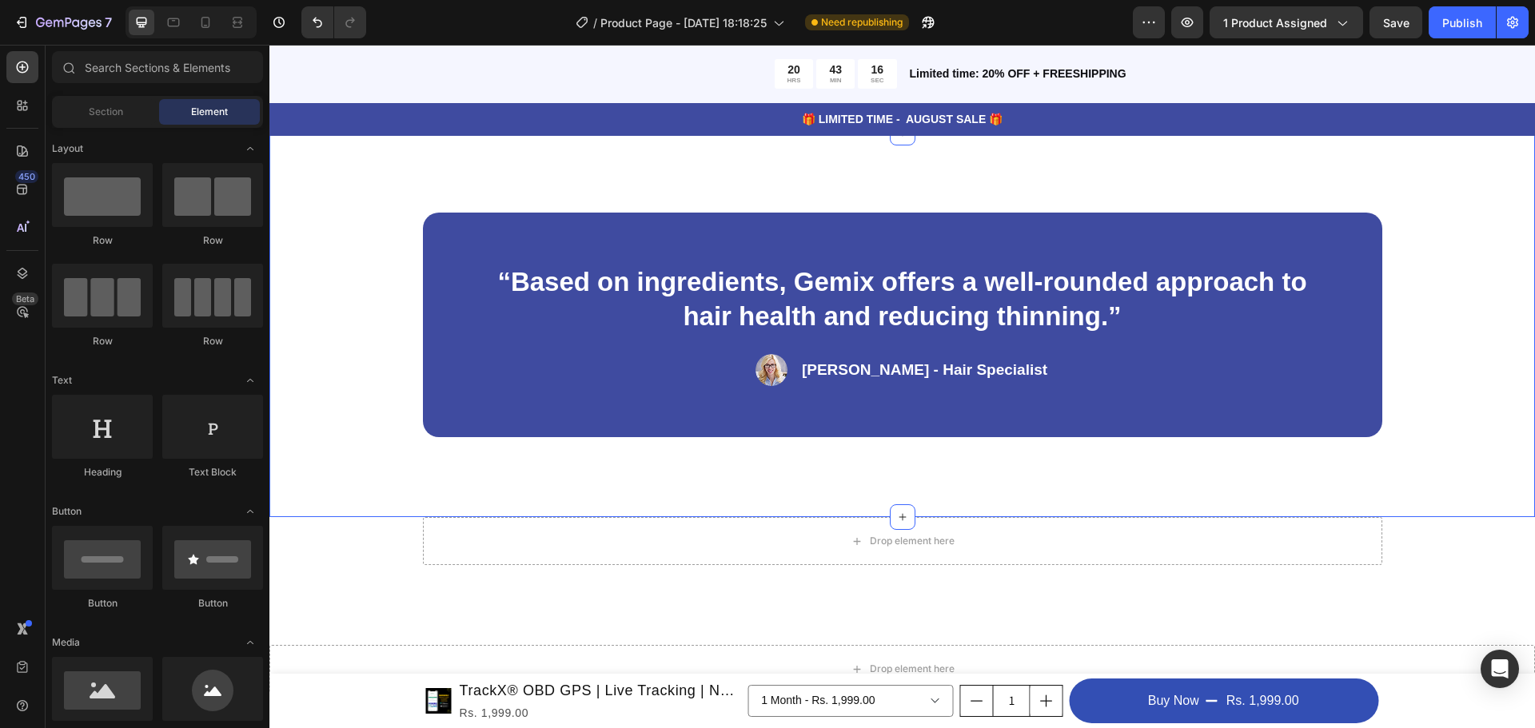
click at [328, 359] on div "“Based on ingredients, Gemix offers a well-rounded approach to hair health and …" at bounding box center [902, 325] width 1266 height 385
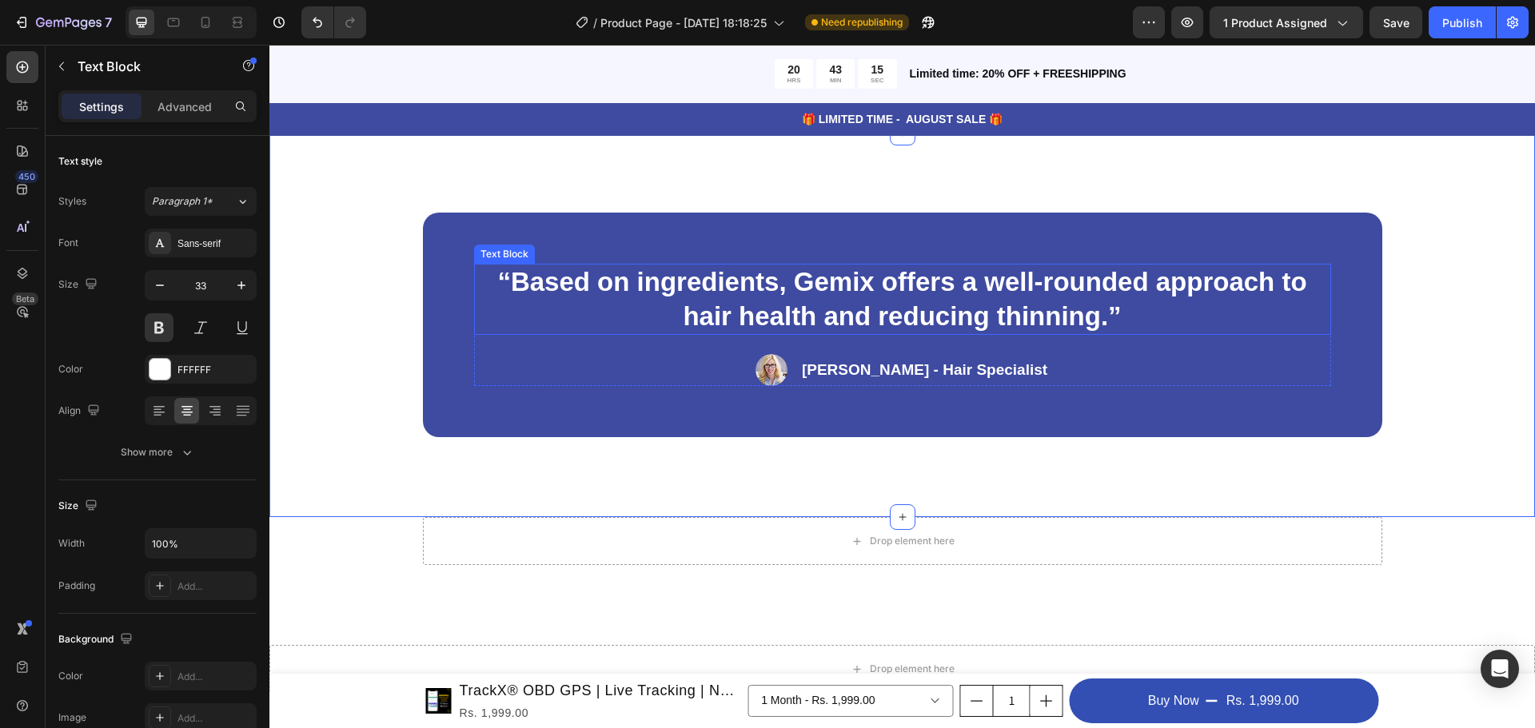
click at [488, 331] on p "“Based on ingredients, Gemix offers a well-rounded approach to hair health and …" at bounding box center [903, 299] width 854 height 69
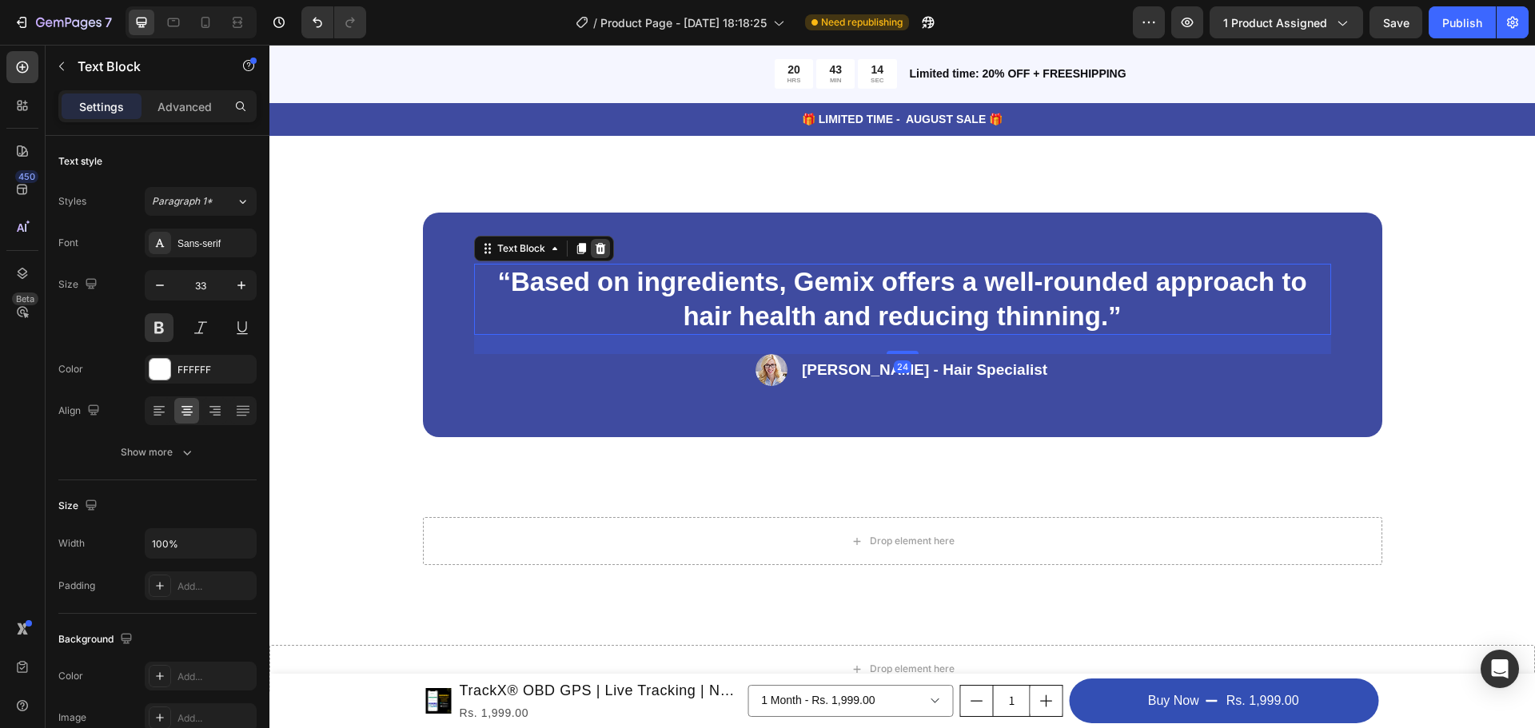
click at [595, 253] on icon at bounding box center [600, 247] width 10 height 11
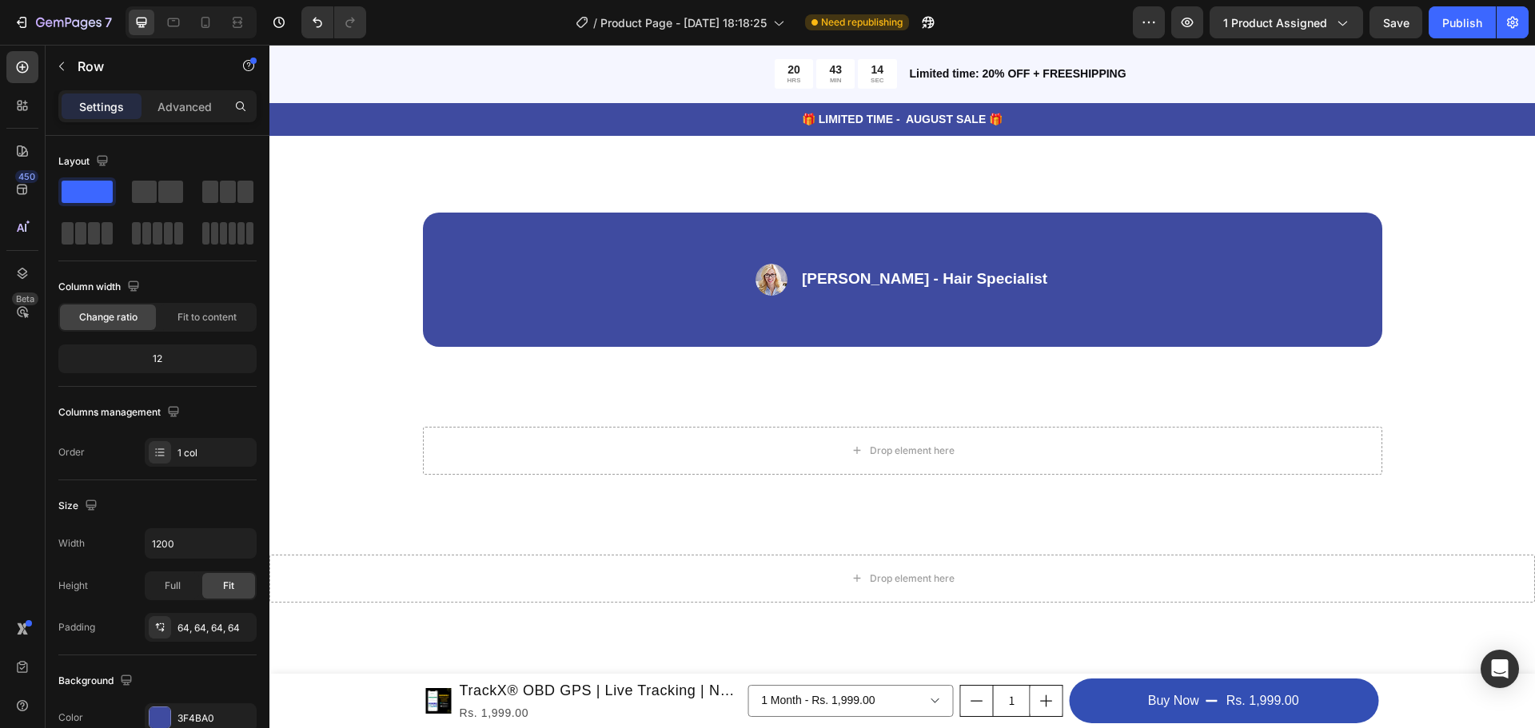
click at [594, 253] on div "Image Rachel Lin - Hair Specialist Text Block Row Row Row" at bounding box center [903, 280] width 960 height 134
click at [516, 194] on icon at bounding box center [521, 196] width 10 height 11
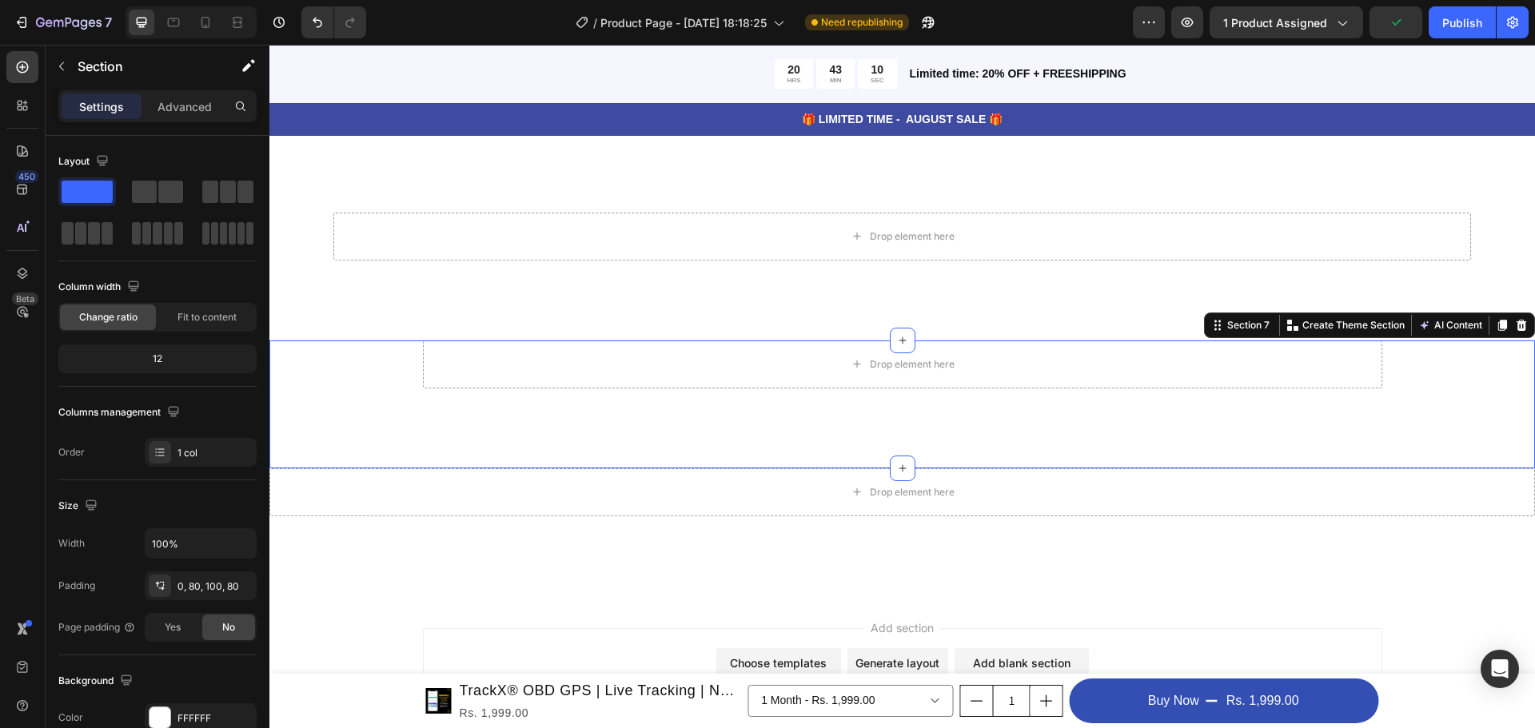
click at [614, 410] on div "Drop element here Row Section 7 You can create reusable sections Create Theme S…" at bounding box center [902, 405] width 1266 height 128
click at [1515, 319] on icon at bounding box center [1521, 325] width 13 height 13
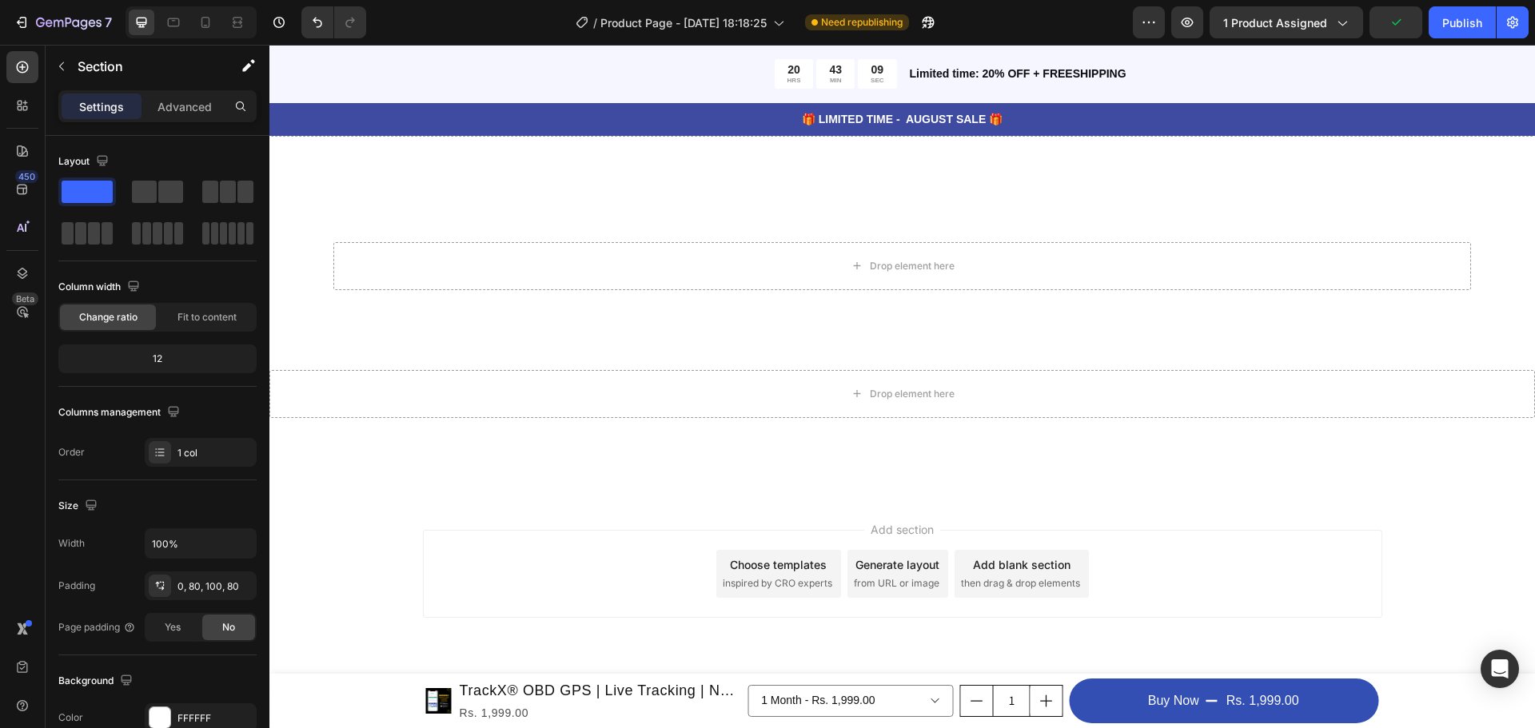
scroll to position [867, 0]
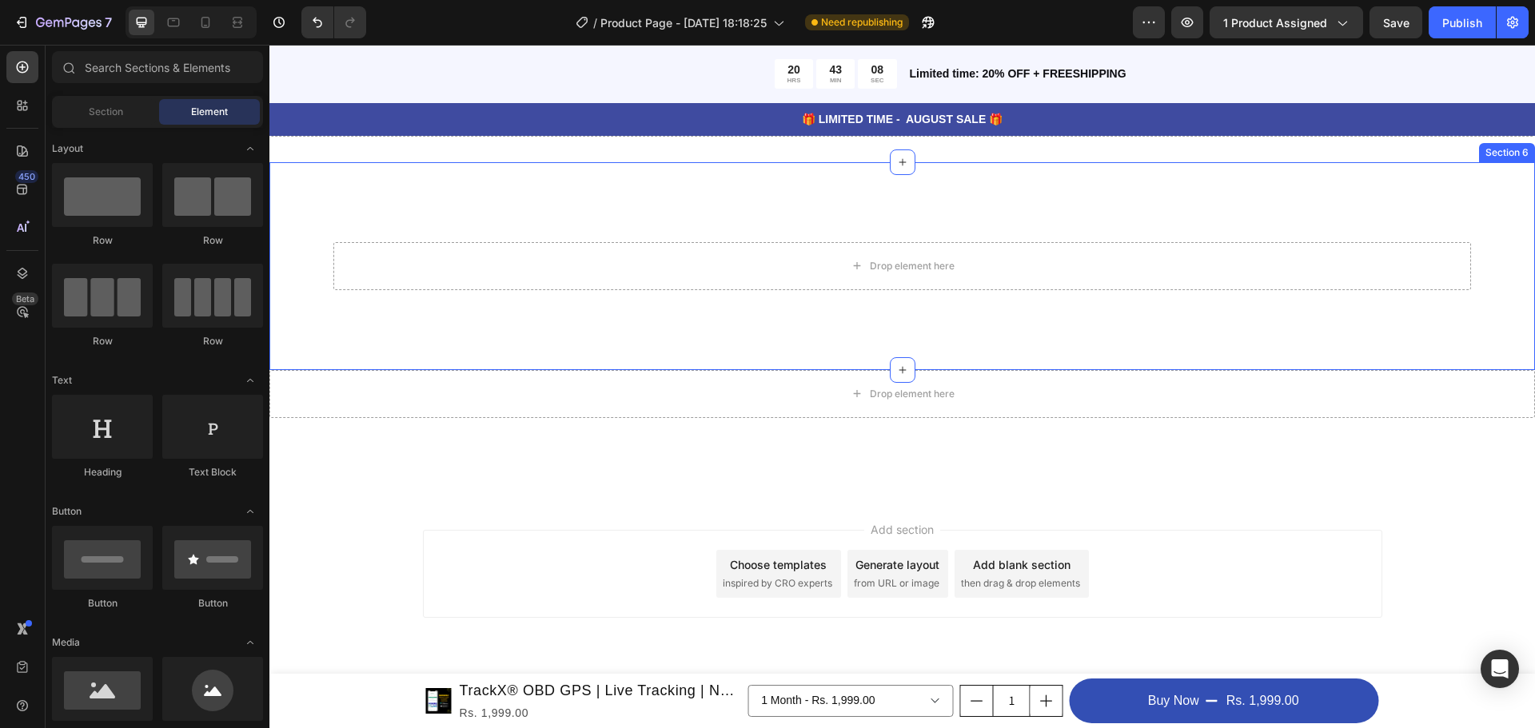
click at [1245, 317] on div "Drop element here Section 6" at bounding box center [902, 266] width 1266 height 208
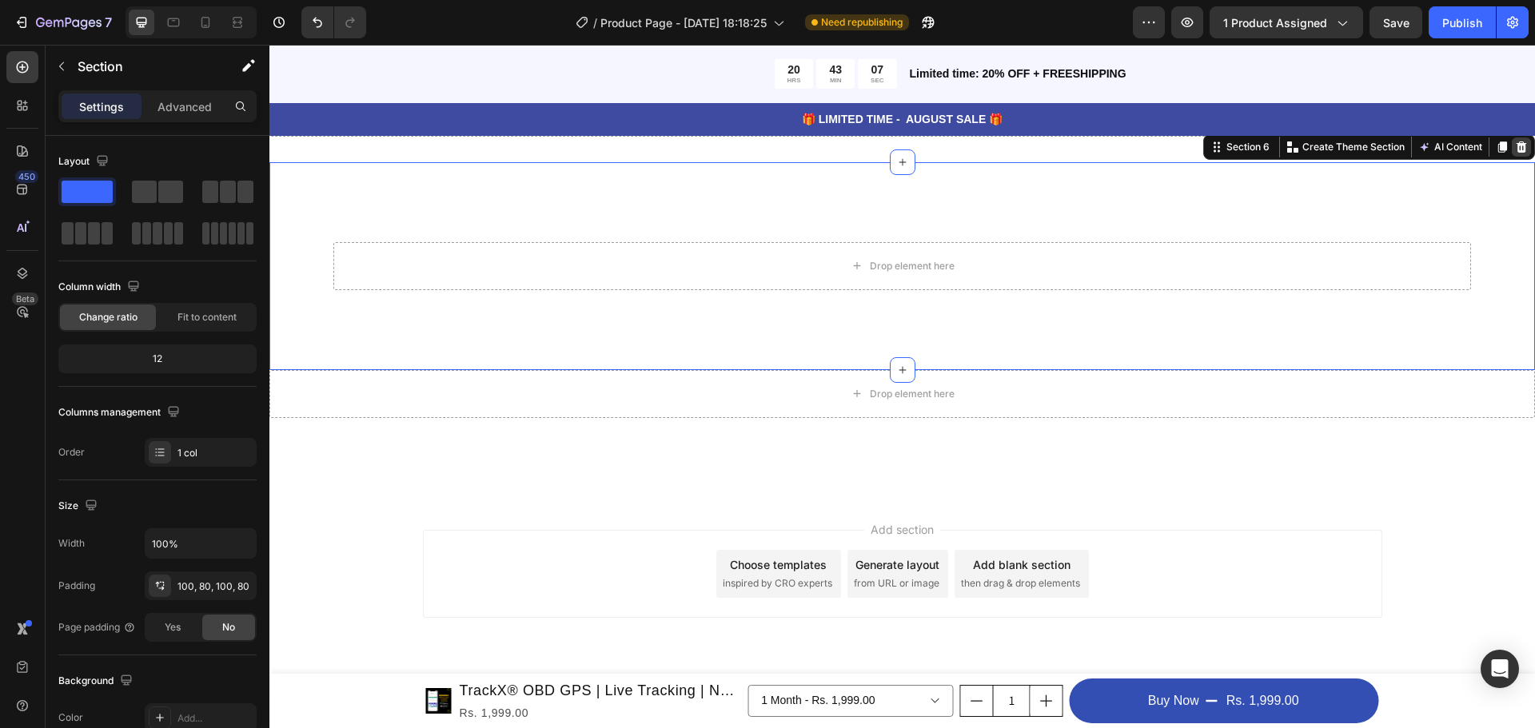
click at [1515, 142] on icon at bounding box center [1521, 147] width 13 height 13
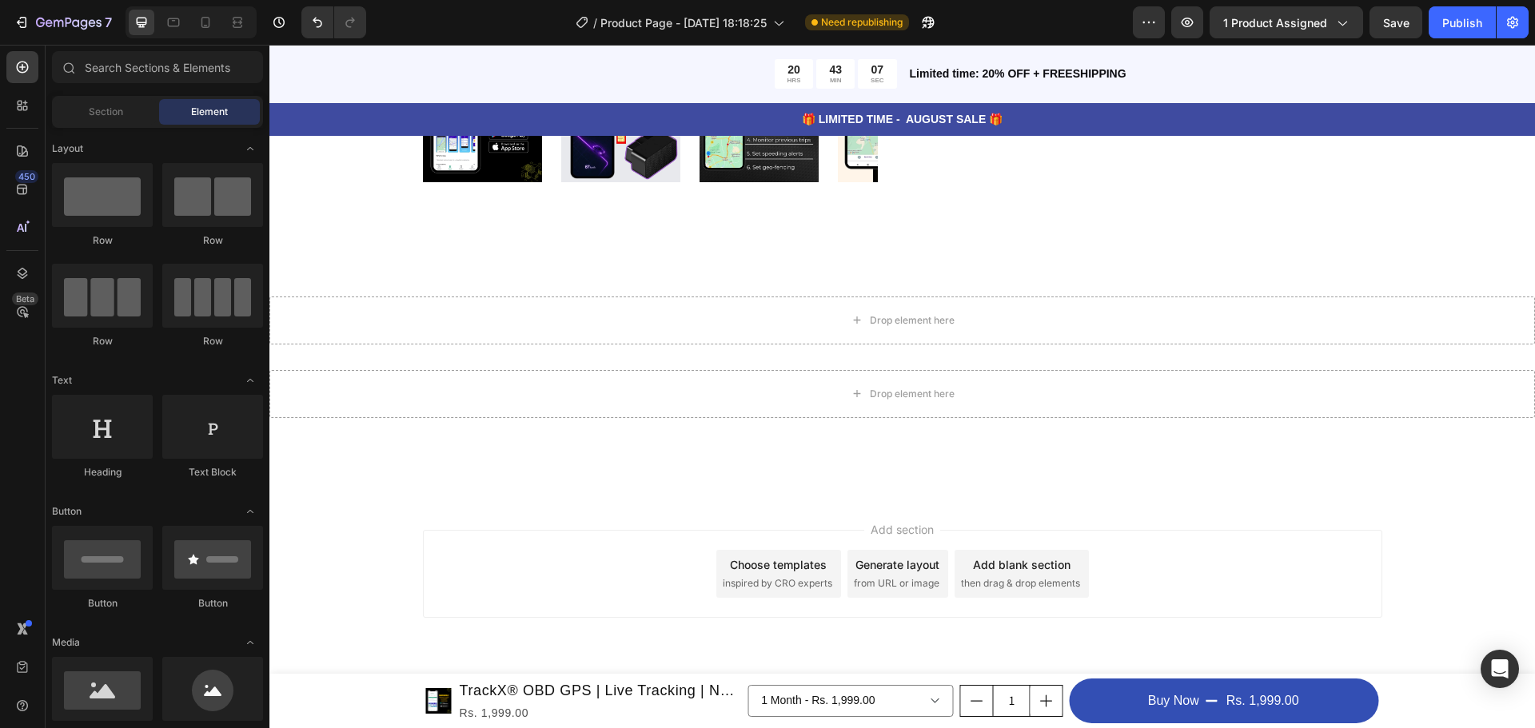
scroll to position [659, 0]
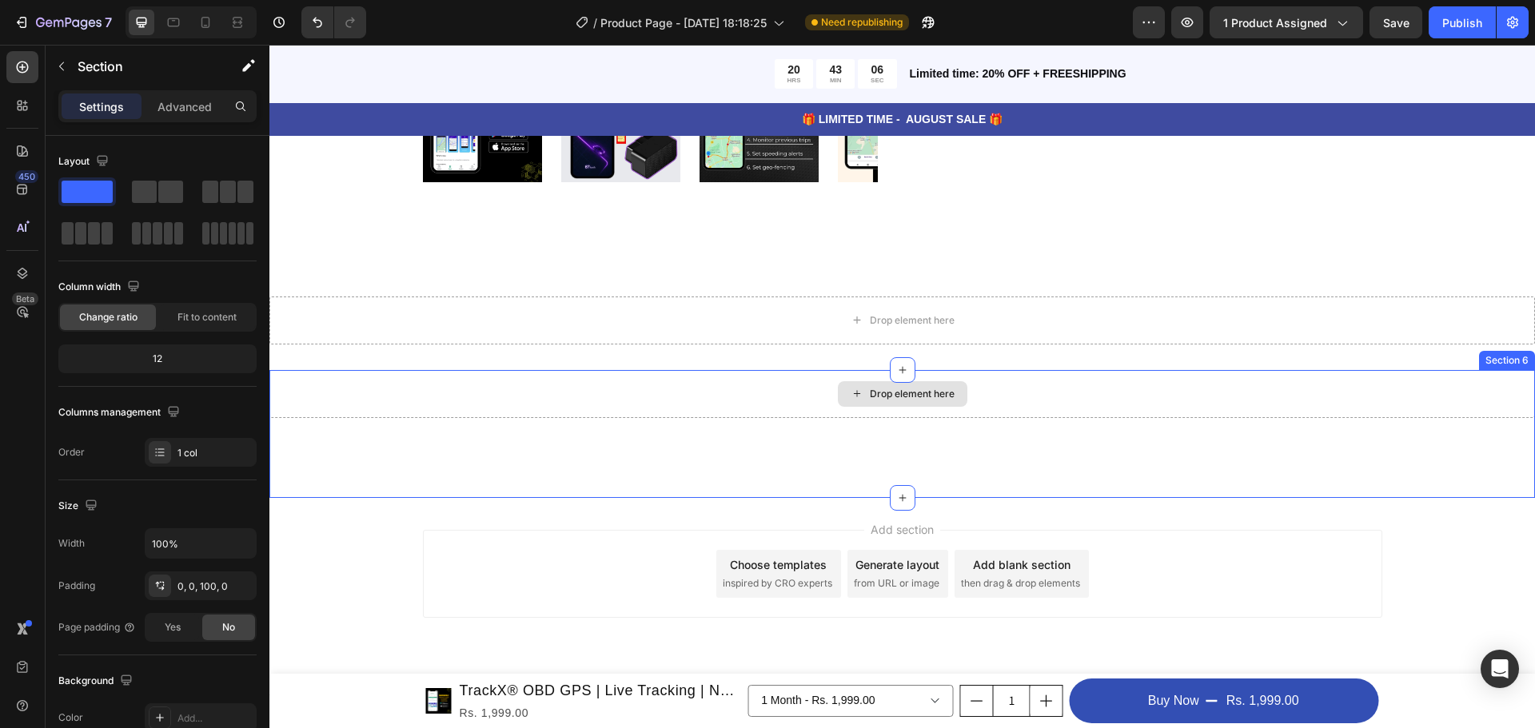
click at [1156, 373] on div "Drop element here" at bounding box center [902, 394] width 1266 height 48
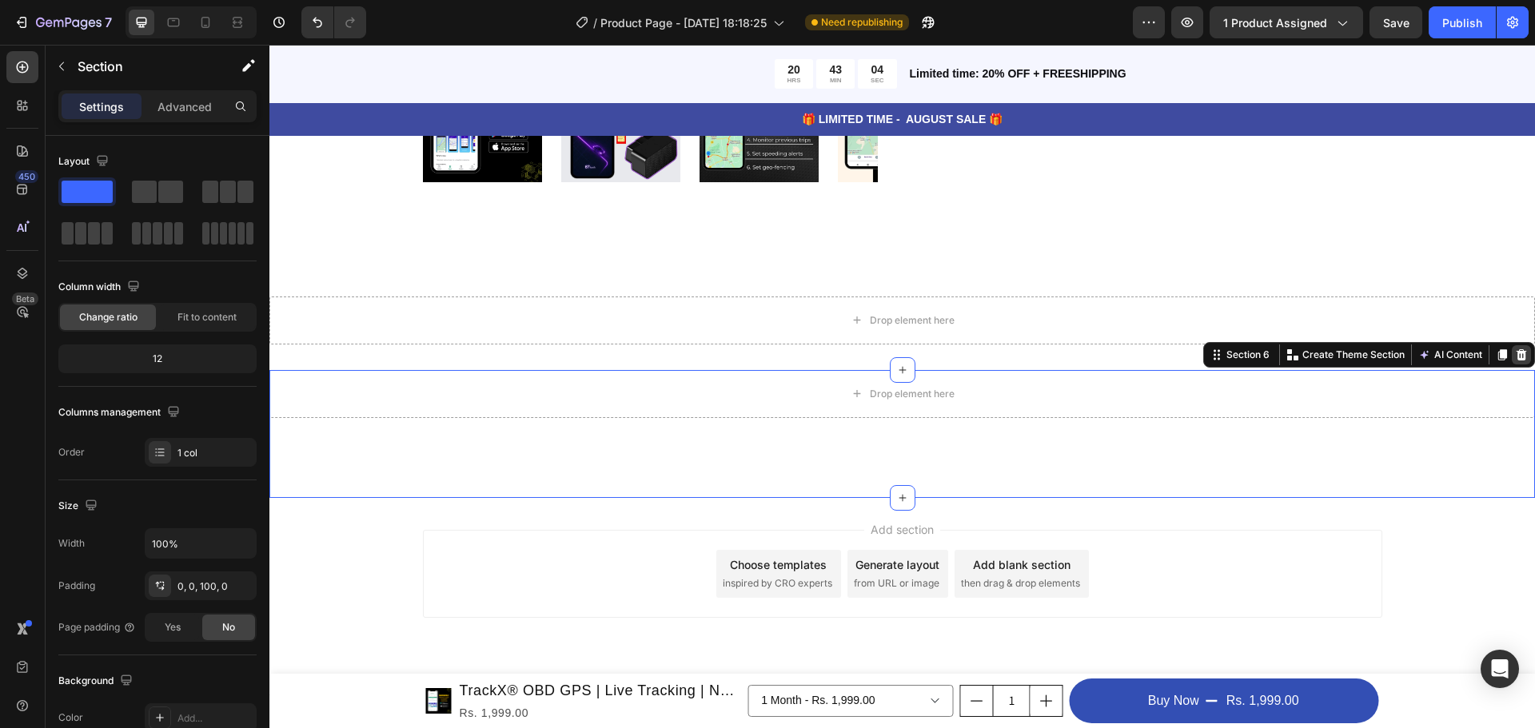
click at [1515, 354] on icon at bounding box center [1521, 355] width 13 height 13
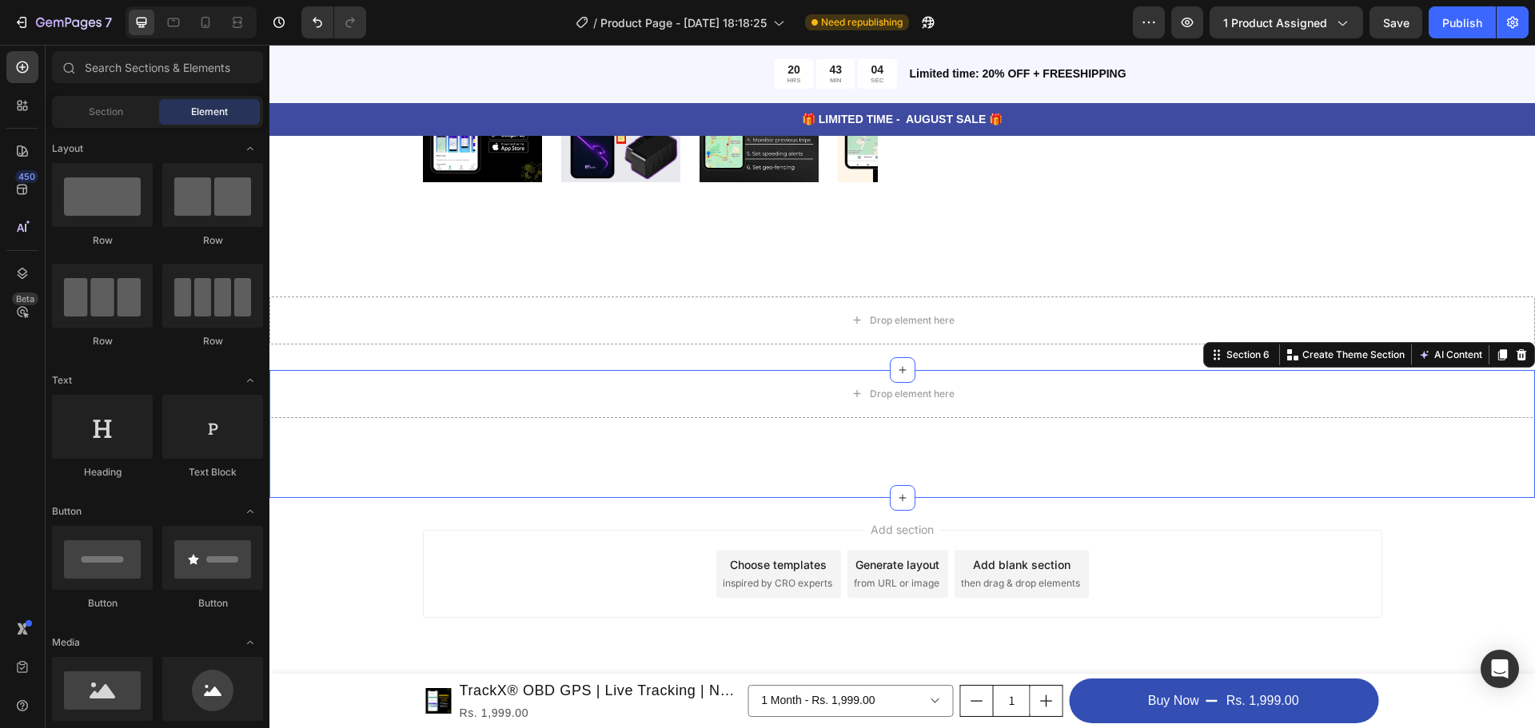
scroll to position [531, 0]
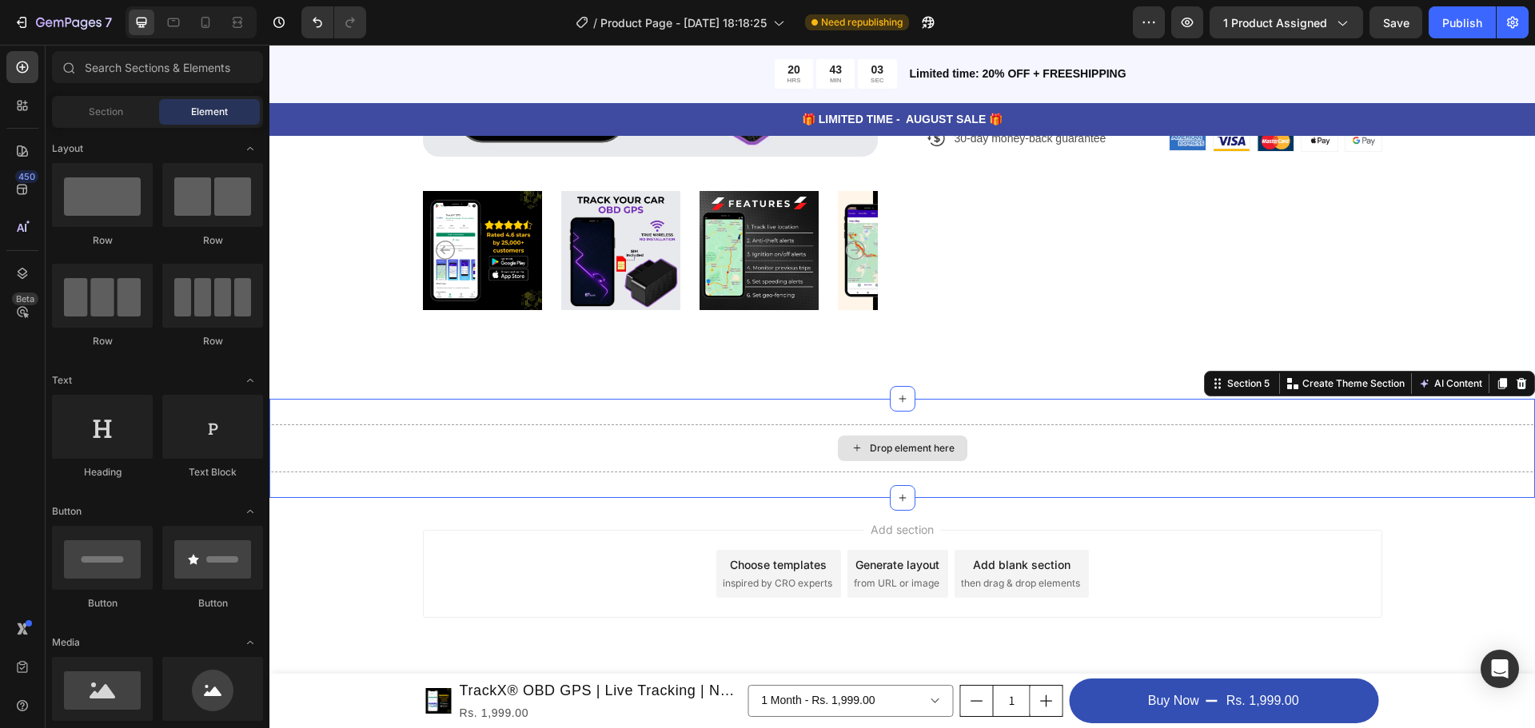
click at [1072, 448] on div "Drop element here" at bounding box center [902, 449] width 1266 height 48
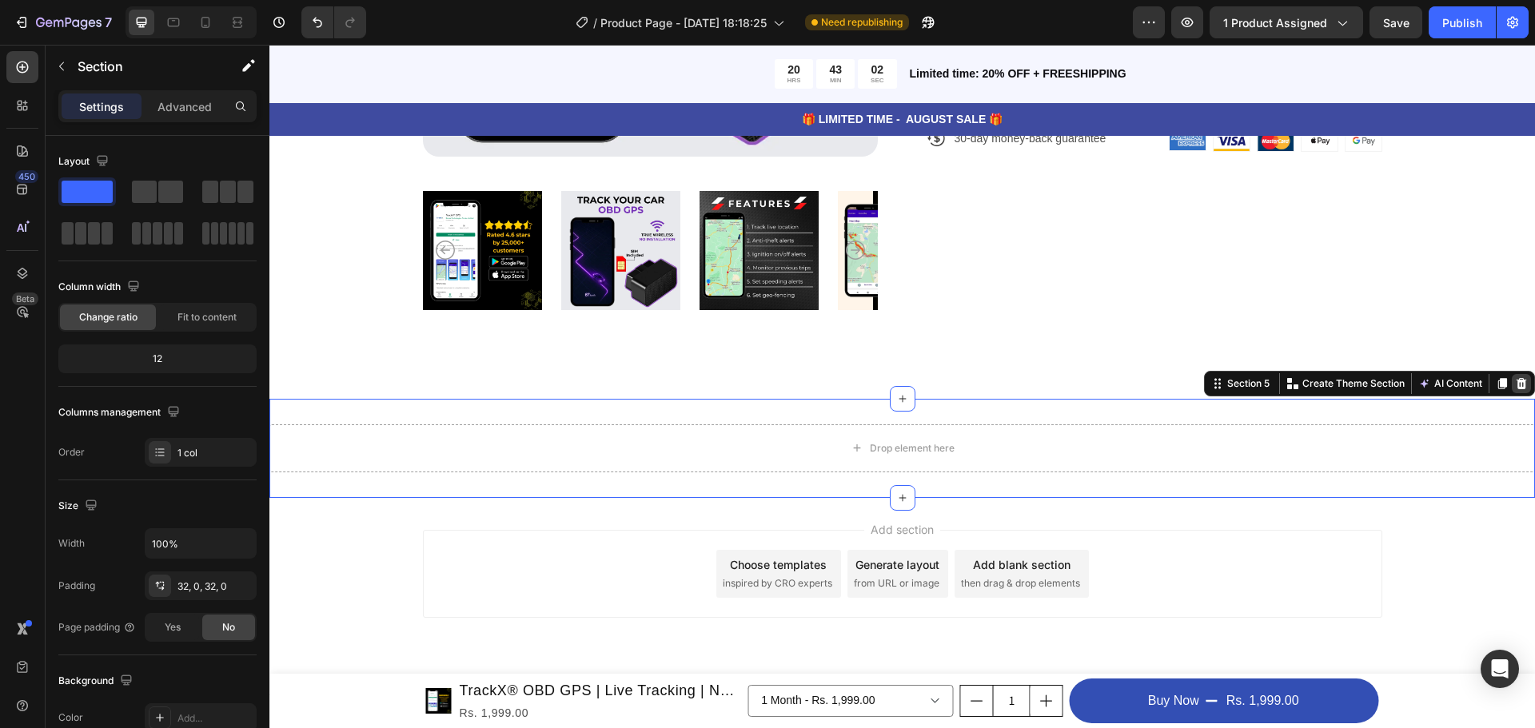
click at [1515, 383] on icon at bounding box center [1521, 383] width 13 height 13
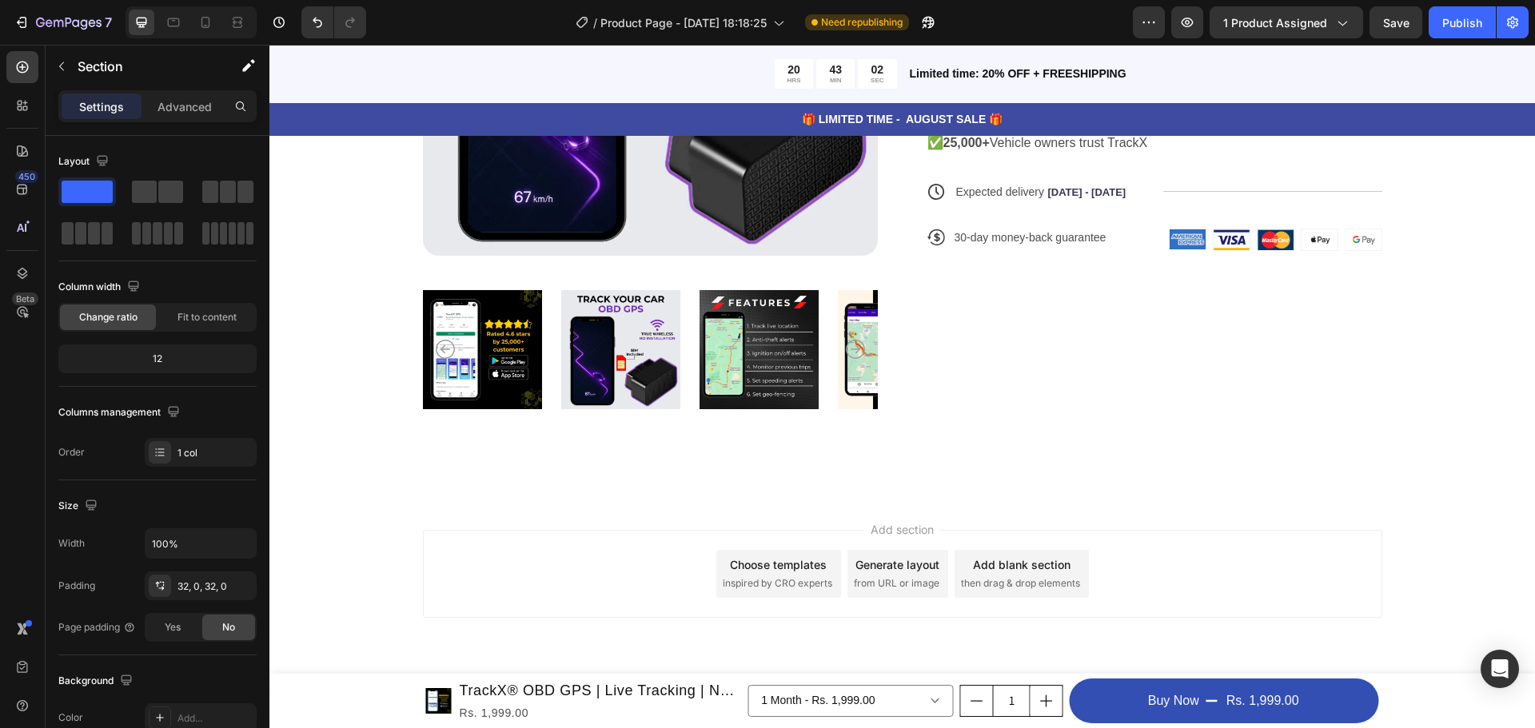
scroll to position [432, 0]
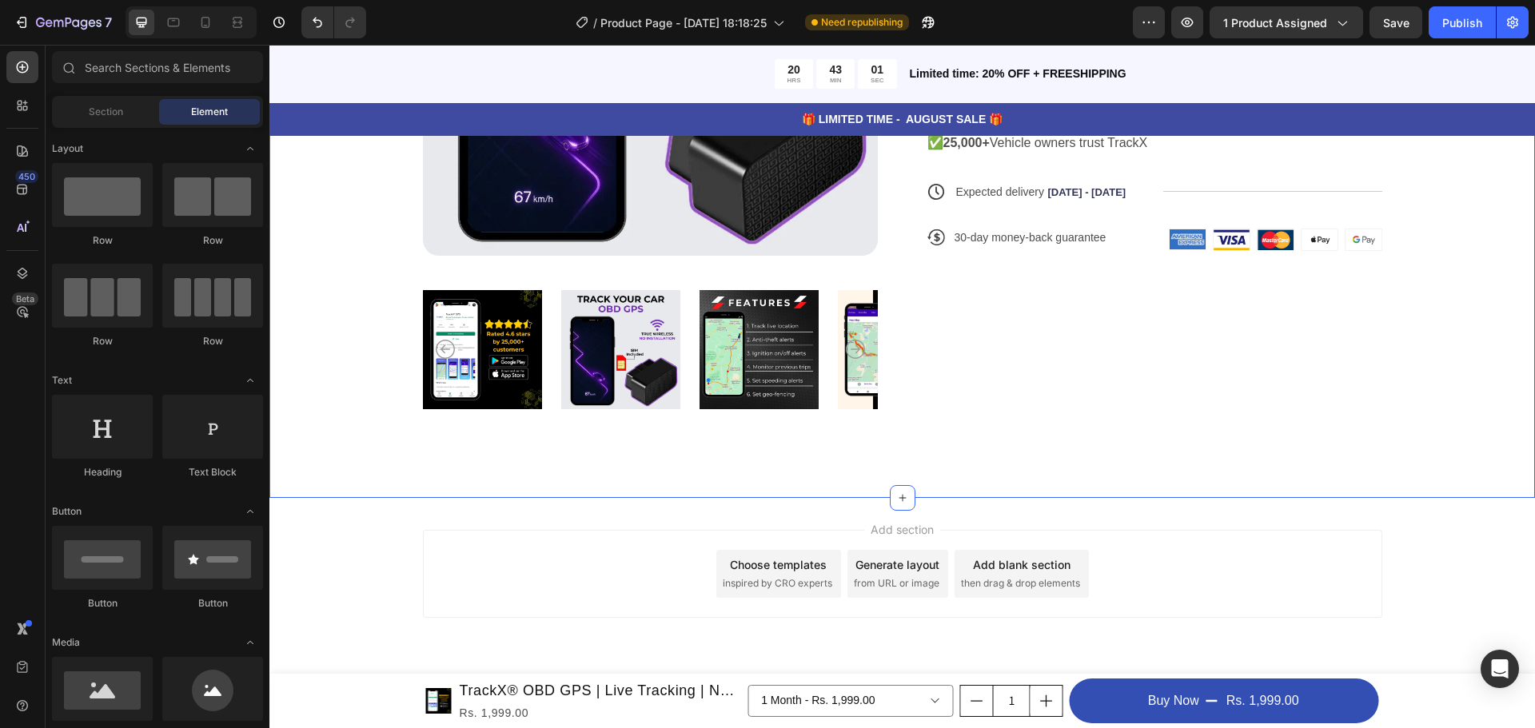
click at [931, 469] on div "Product Images Icon Icon Icon Icon Icon Icon List 122,000+ Happy Customers Text…" at bounding box center [902, 117] width 1266 height 761
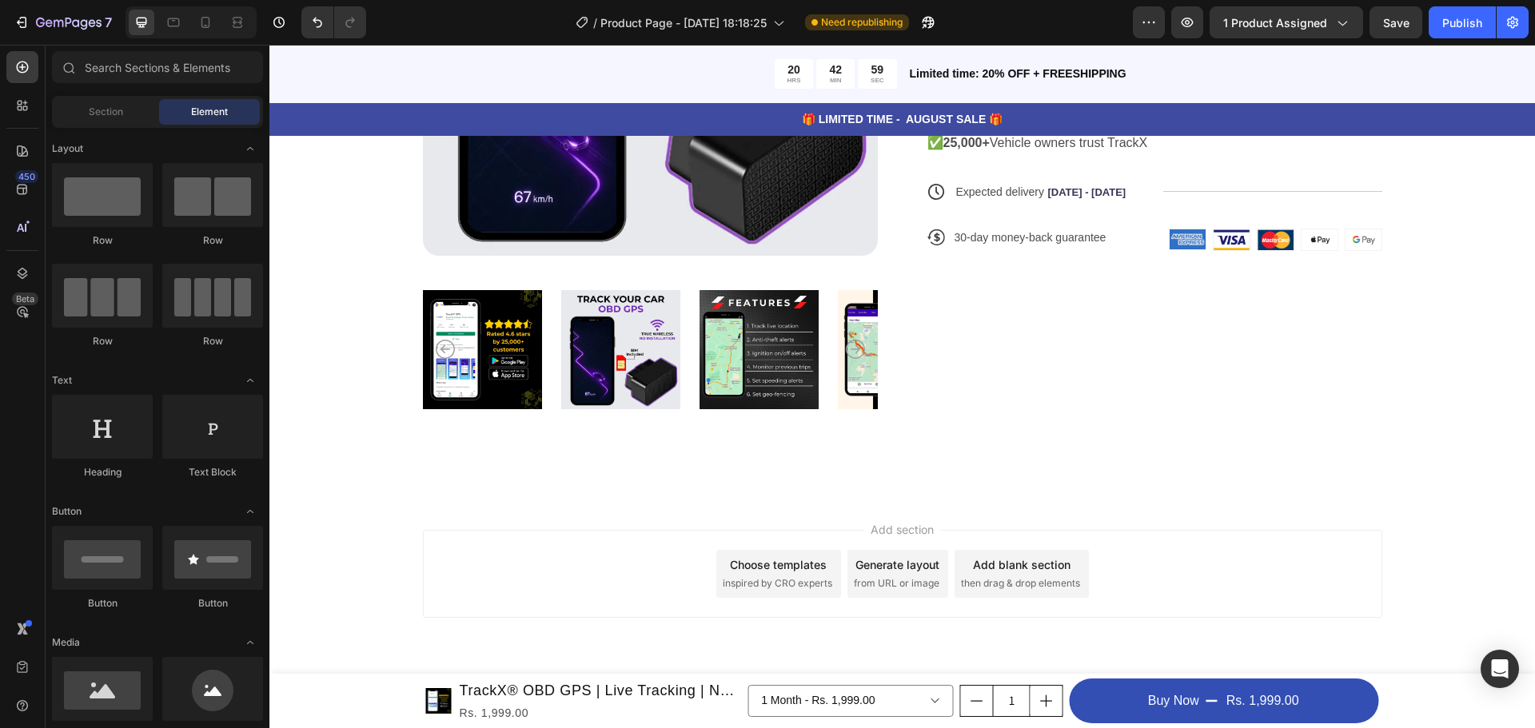
click at [1086, 589] on div "Add section Choose templates inspired by CRO experts Generate layout from URL o…" at bounding box center [903, 574] width 960 height 88
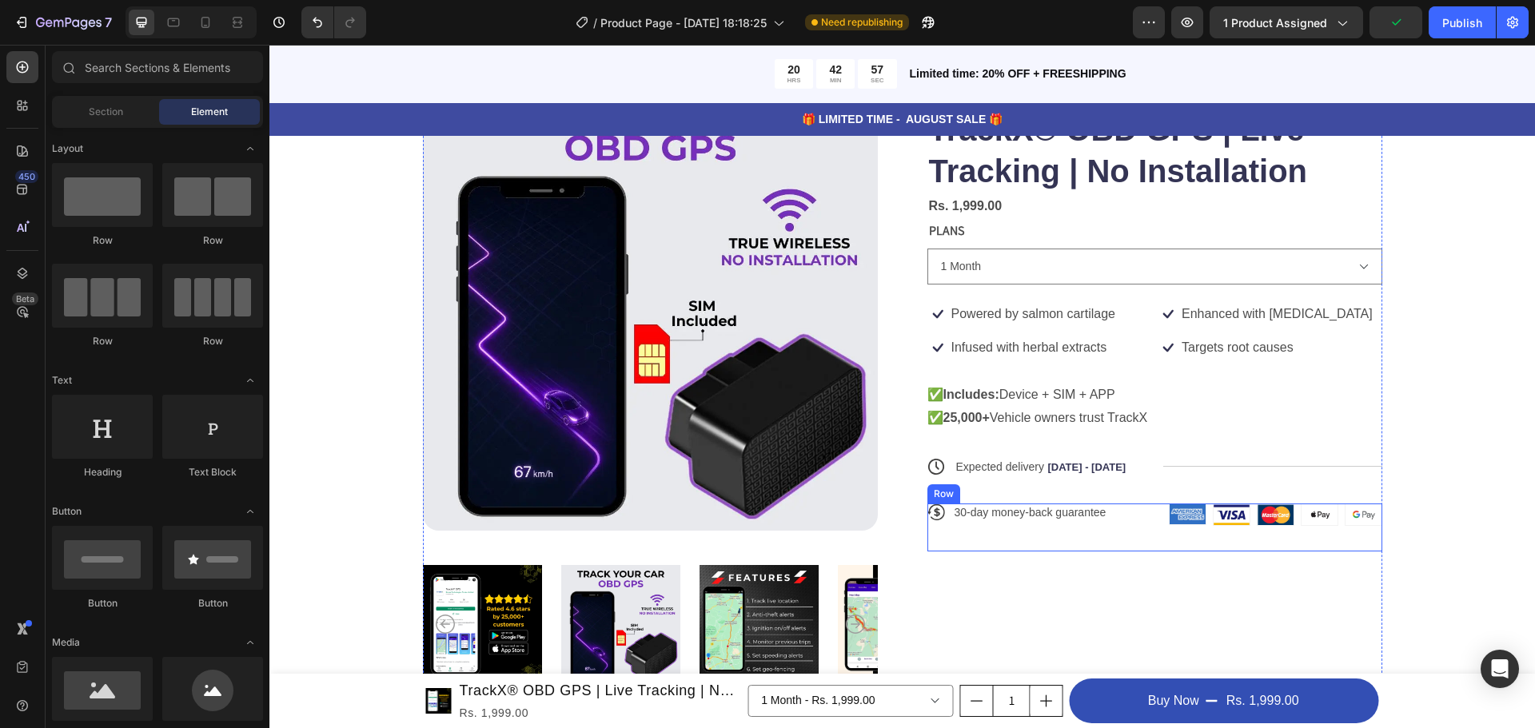
scroll to position [160, 0]
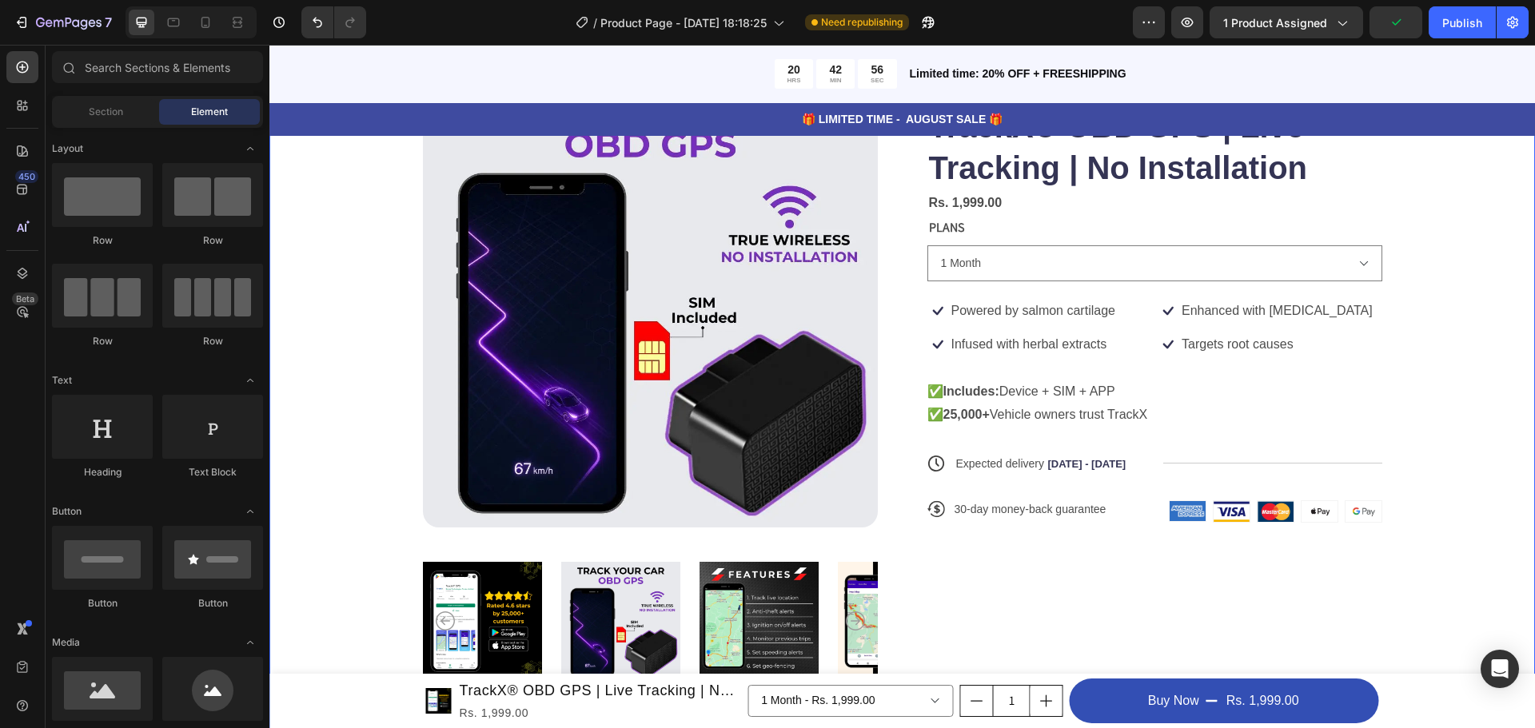
click at [1379, 314] on div "Product Images Icon Icon Icon Icon Icon Icon List 122,000+ Happy Customers Text…" at bounding box center [902, 381] width 1138 height 617
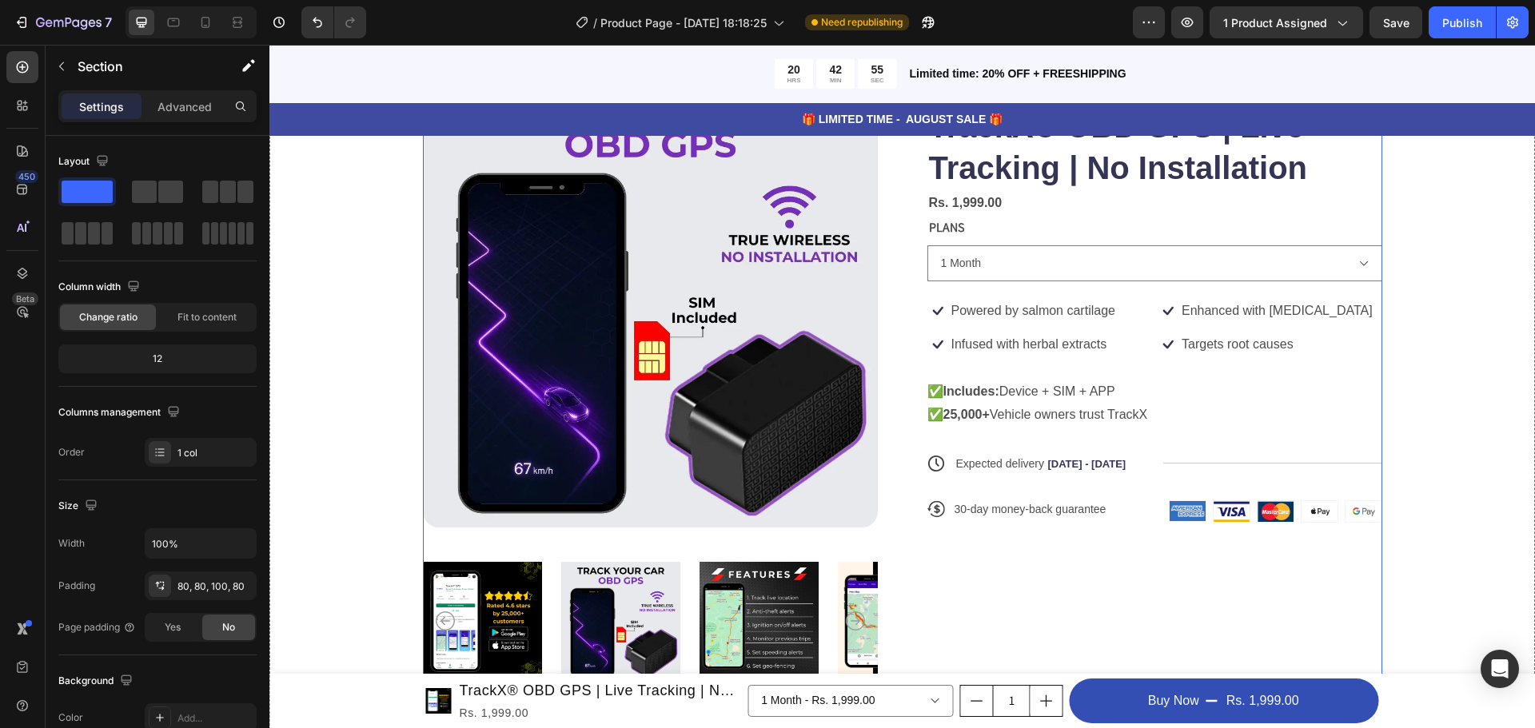
click at [1275, 331] on div "Icon Icon Icon Icon Icon Icon List 122,000+ Happy Customers Text Block Row Trac…" at bounding box center [1155, 381] width 455 height 617
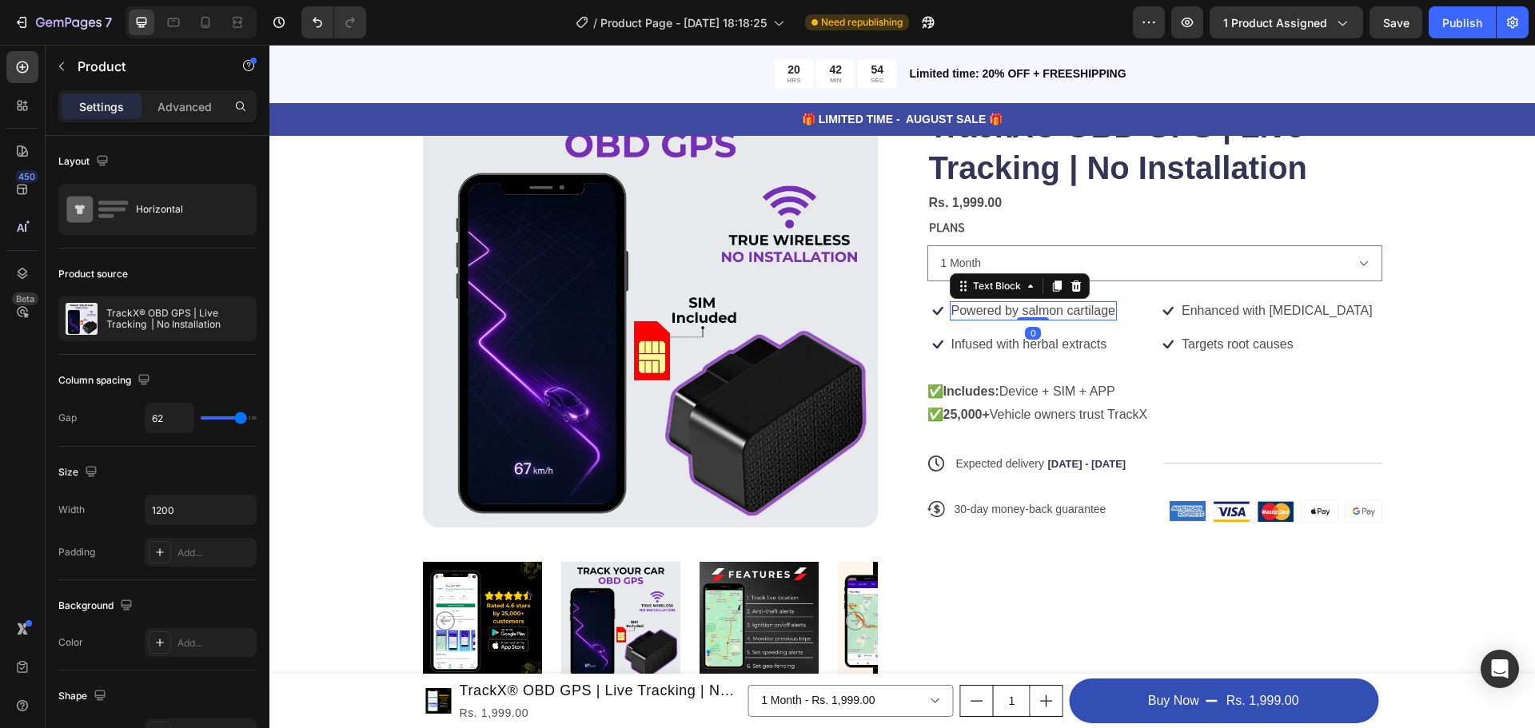
click at [1056, 313] on p "Powered by salmon cartilage" at bounding box center [1034, 311] width 164 height 17
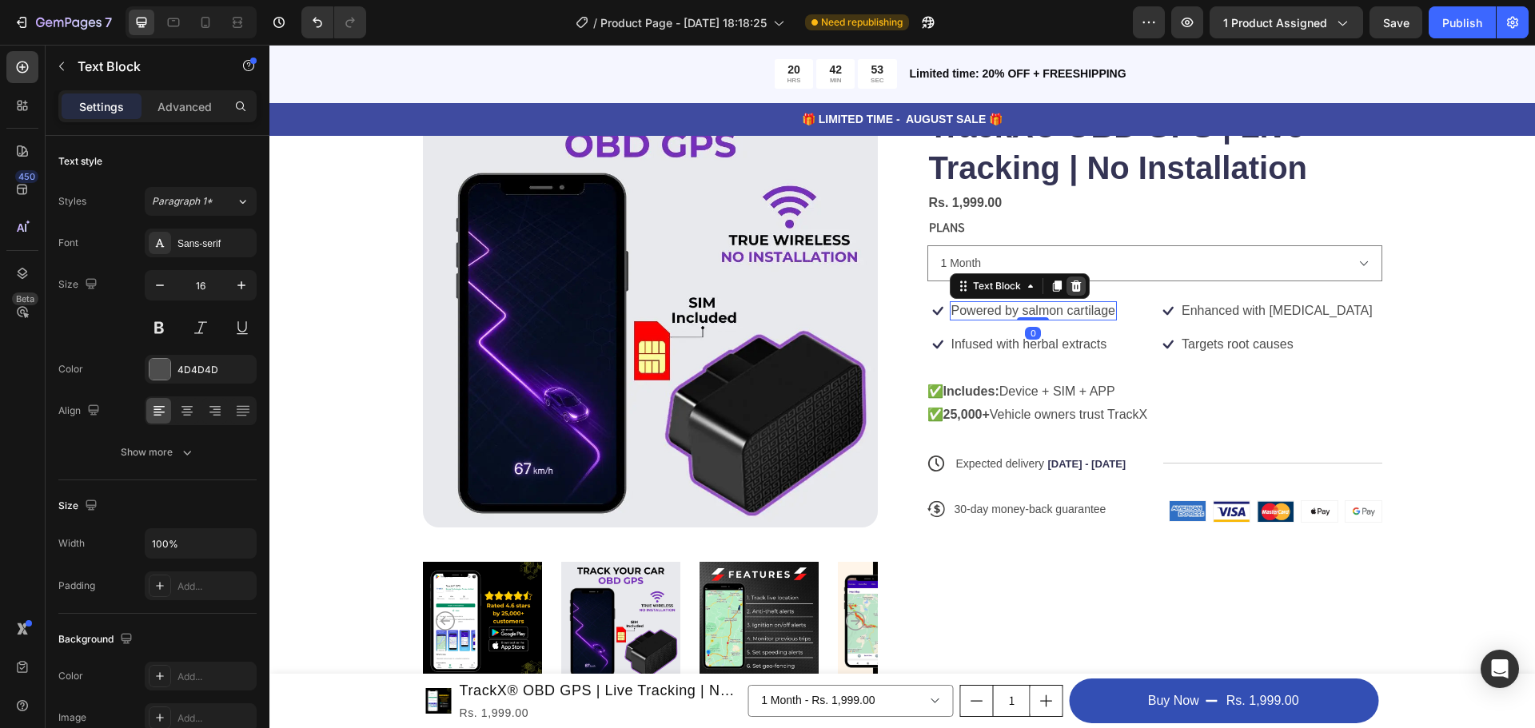
click at [1075, 285] on icon at bounding box center [1076, 286] width 13 height 13
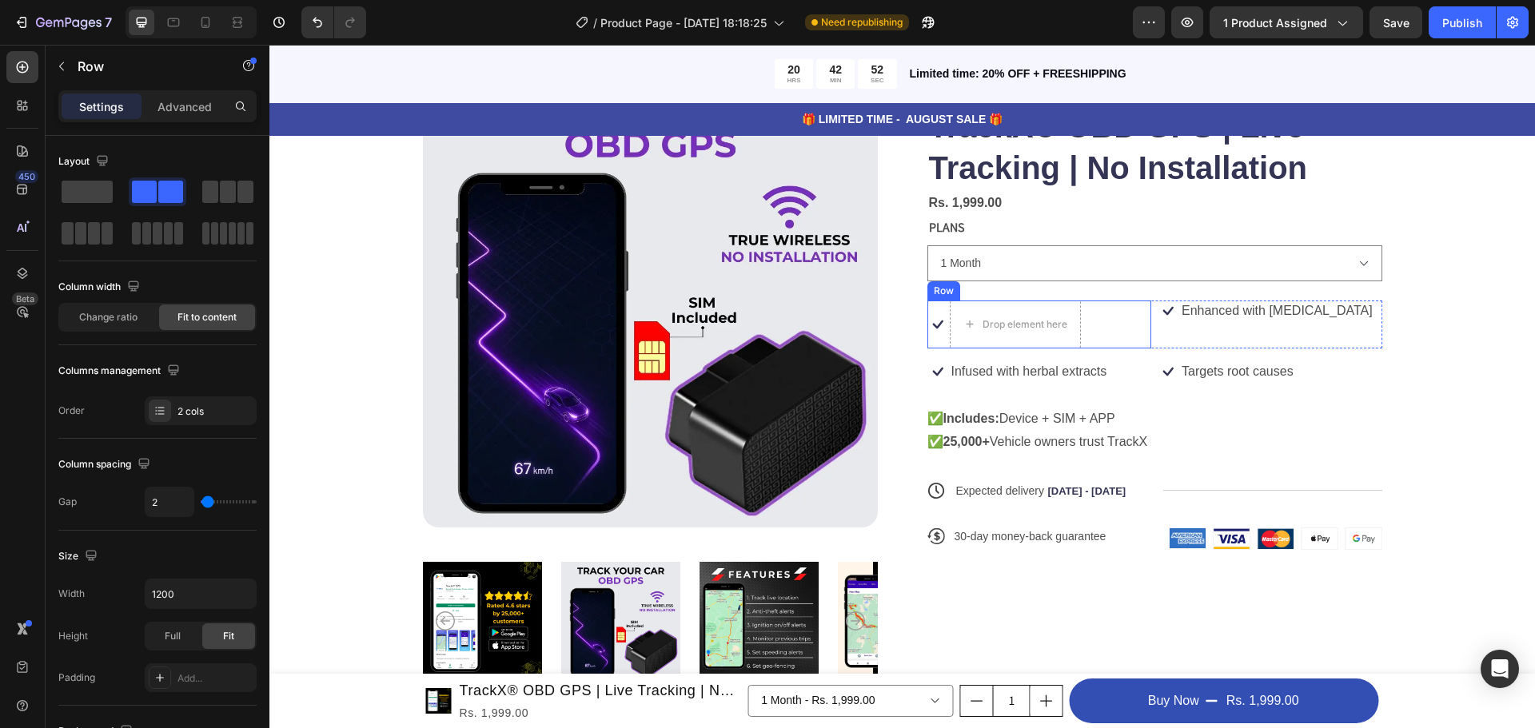
click at [1092, 321] on div "Icon Drop element here Row" at bounding box center [1040, 325] width 225 height 48
click at [1020, 288] on icon at bounding box center [1025, 285] width 10 height 11
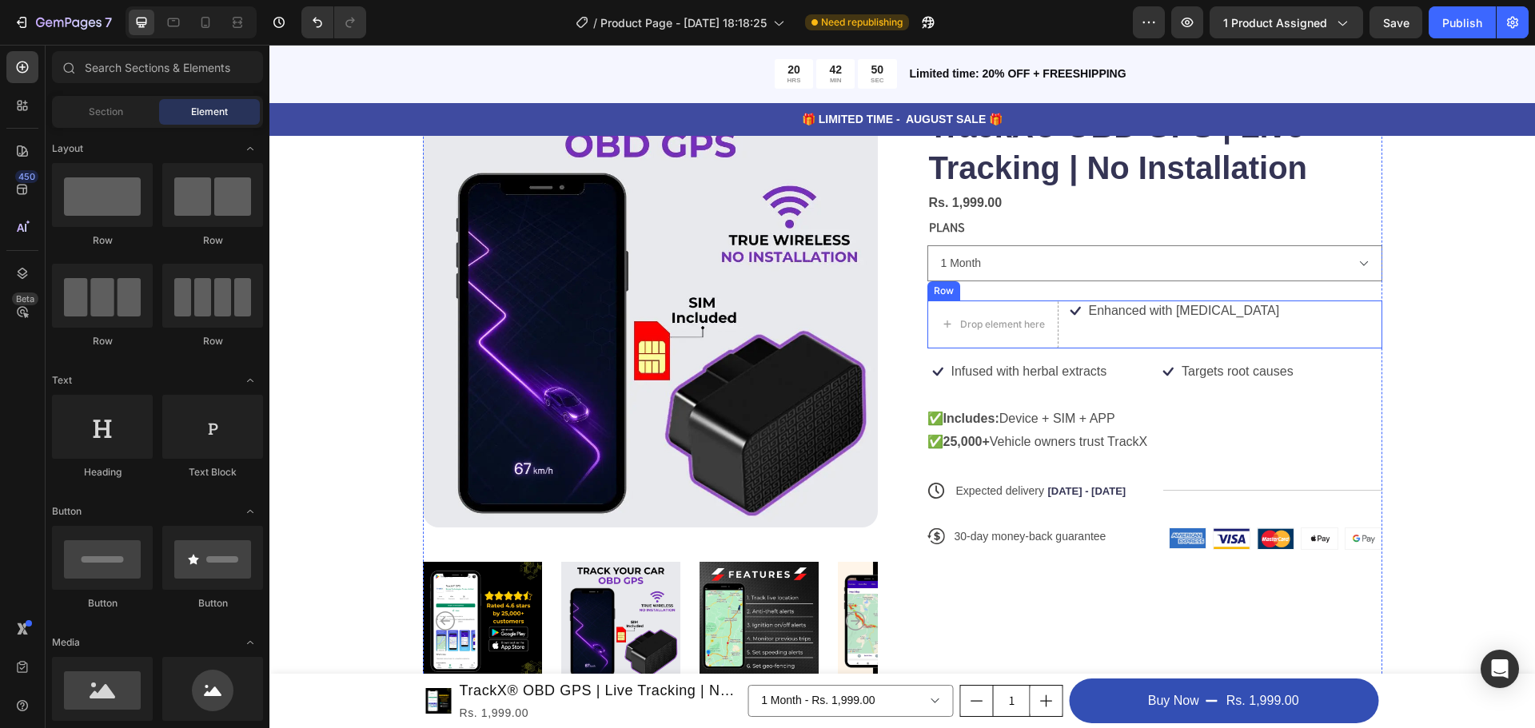
click at [1065, 328] on div "Icon Enhanced with biotin Text Block Row" at bounding box center [1223, 325] width 317 height 48
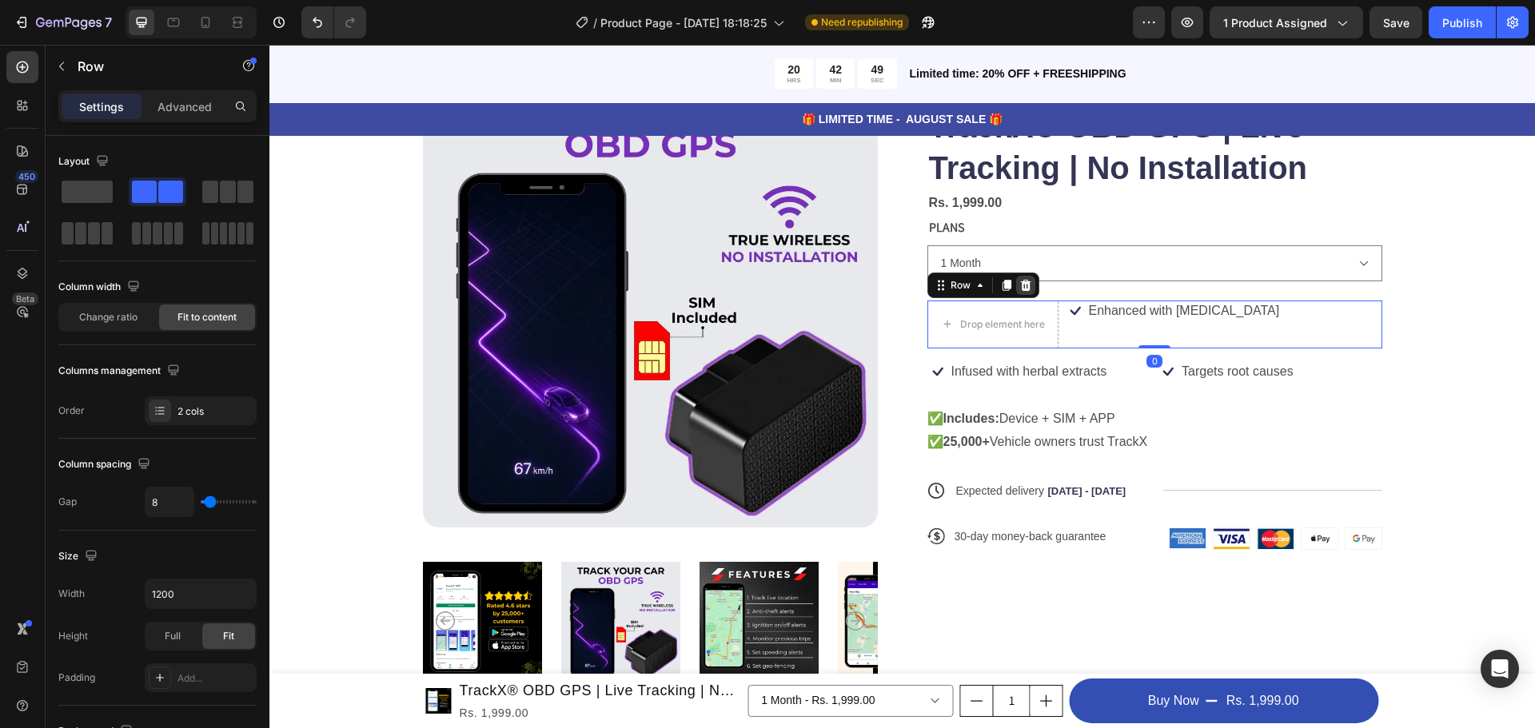
click at [1020, 289] on icon at bounding box center [1026, 285] width 13 height 13
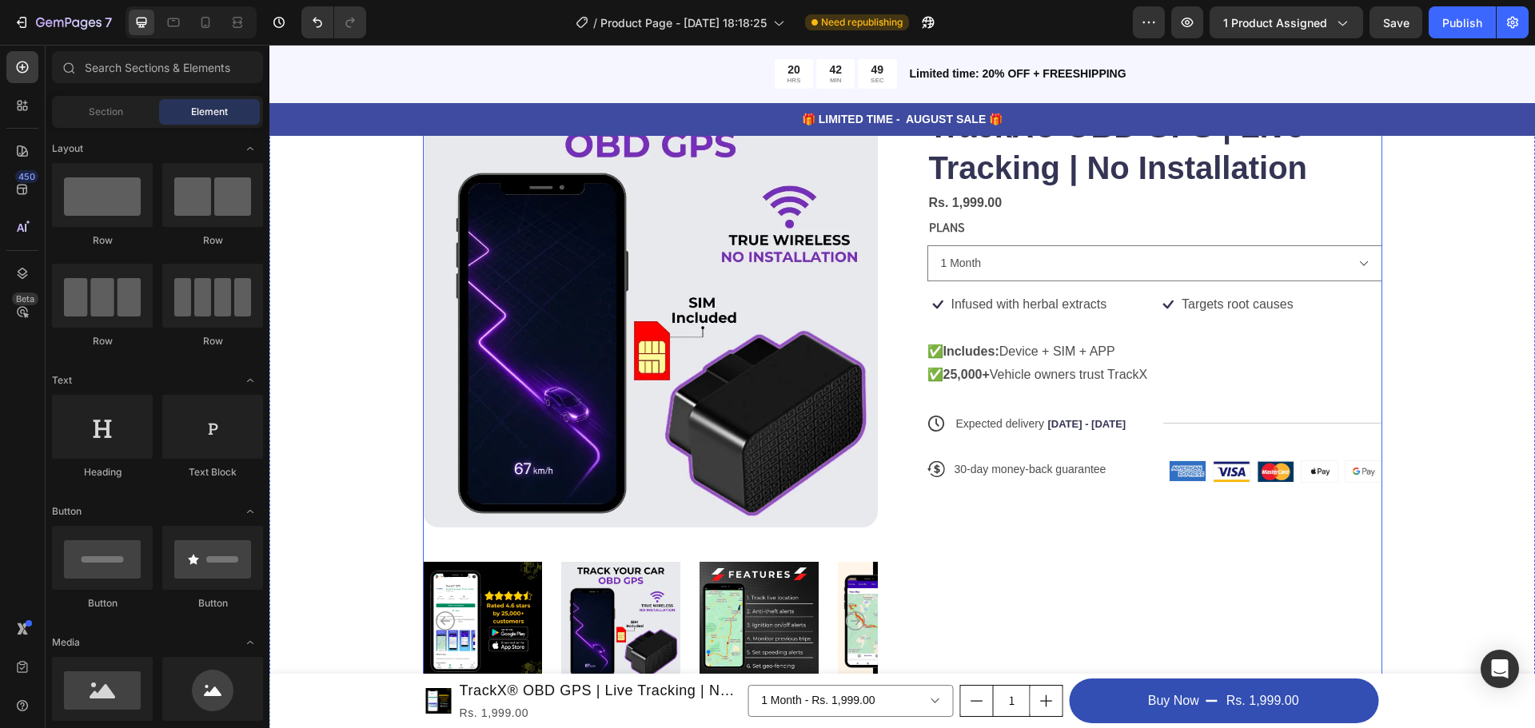
click at [1051, 325] on div "Icon Icon Icon Icon Icon Icon List 122,000+ Happy Customers Text Block Row Trac…" at bounding box center [1155, 381] width 455 height 617
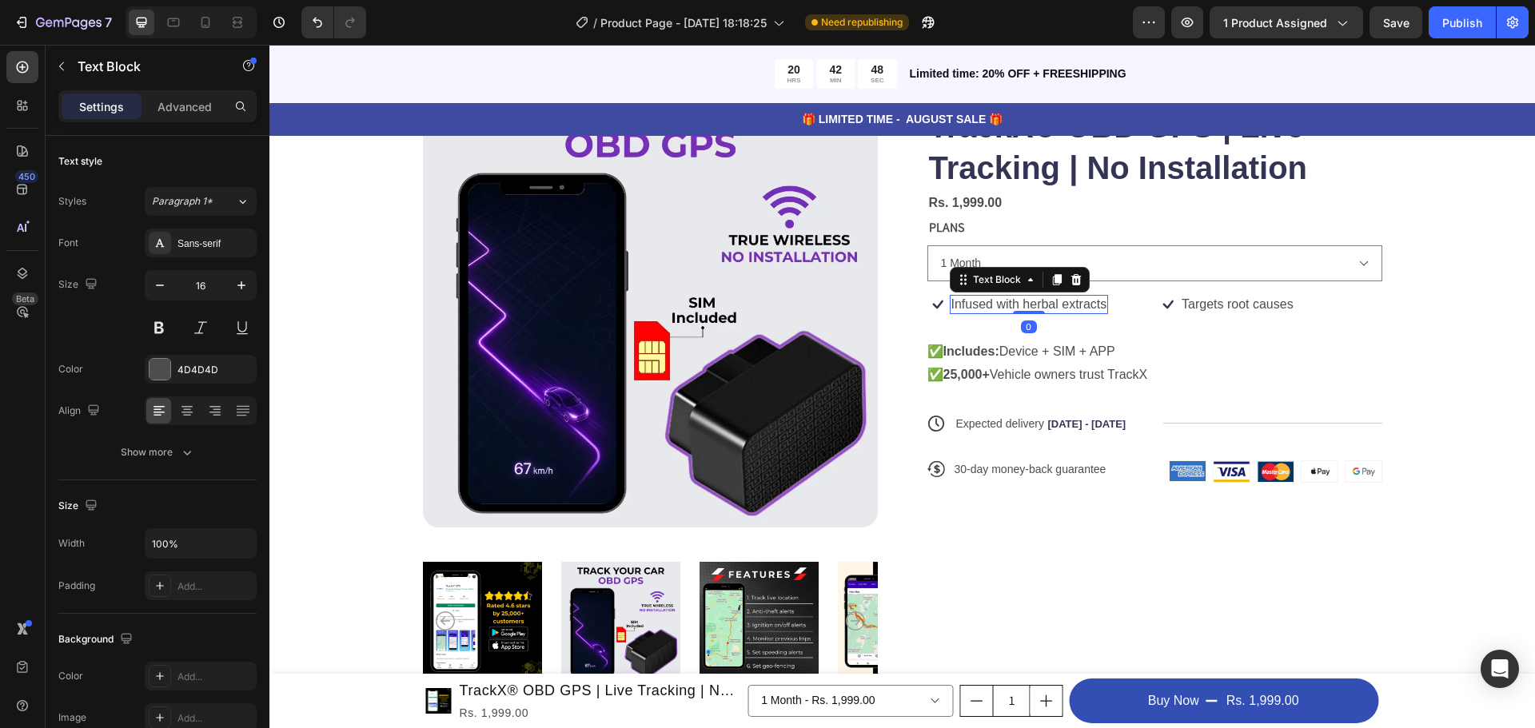
click at [1056, 309] on p "Infused with herbal extracts" at bounding box center [1030, 305] width 156 height 17
click at [1232, 307] on p "Targets root causes" at bounding box center [1238, 305] width 112 height 17
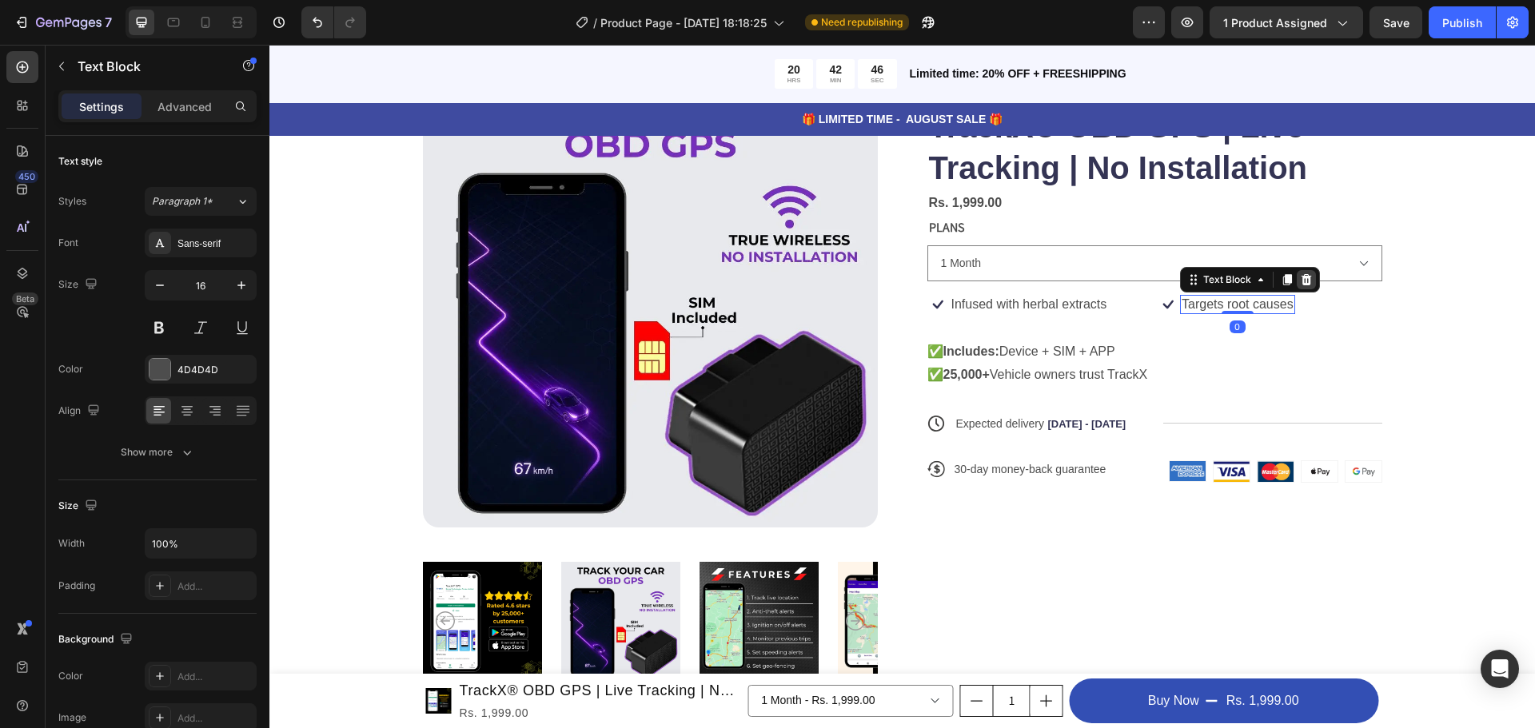
click at [1300, 282] on icon at bounding box center [1306, 279] width 13 height 13
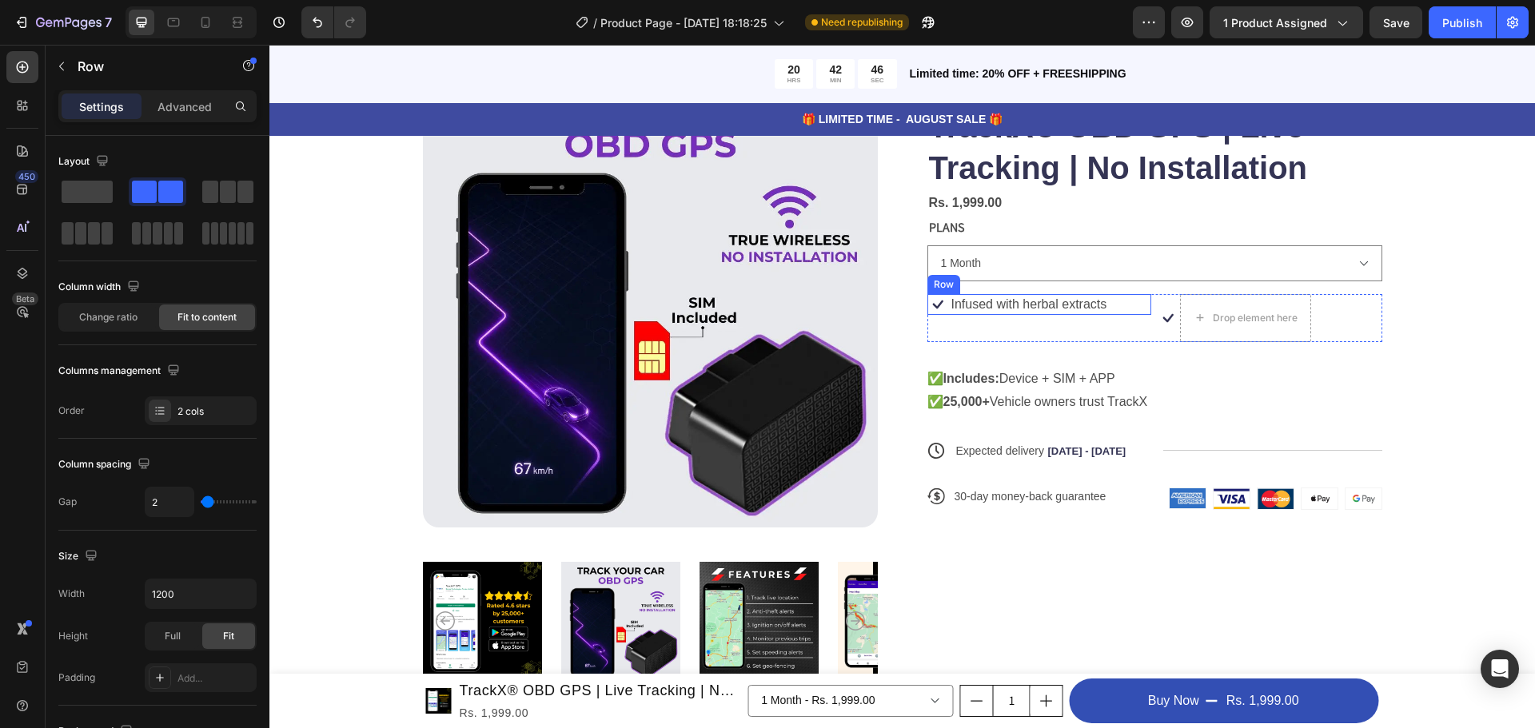
click at [1110, 303] on div "Icon Infused with herbal extracts Text Block Row" at bounding box center [1040, 304] width 225 height 21
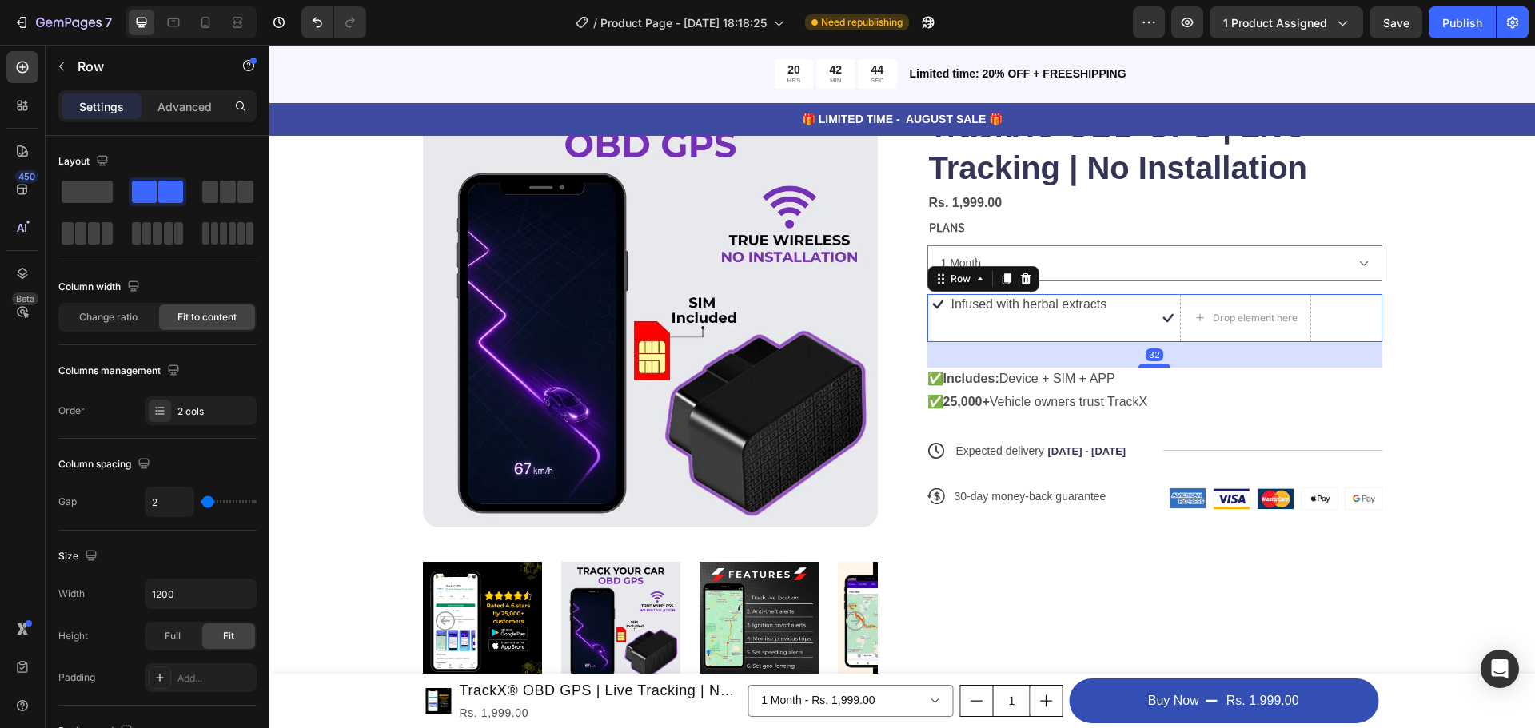
click at [1122, 331] on div "Icon Infused with herbal extracts Text Block Row" at bounding box center [1040, 318] width 225 height 48
click at [1020, 281] on icon at bounding box center [1026, 279] width 13 height 13
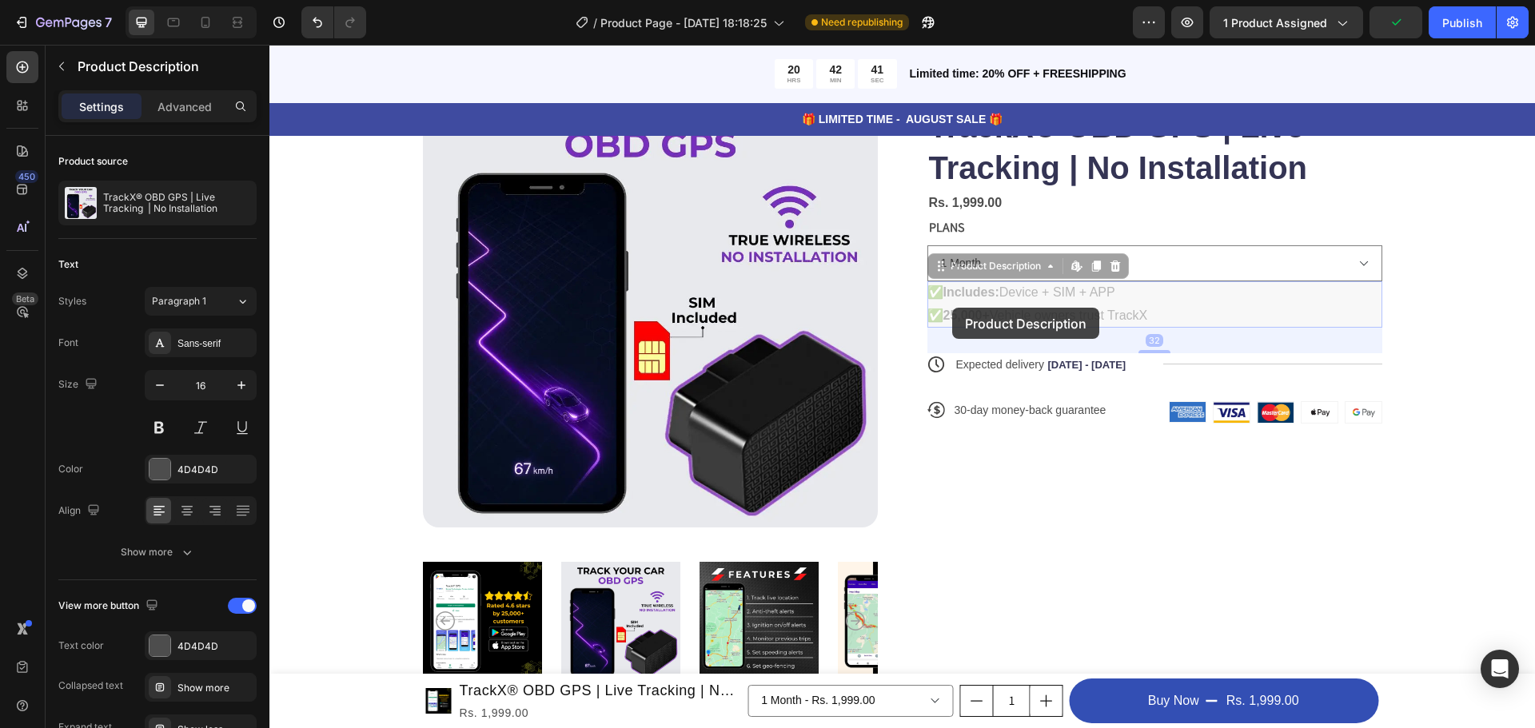
drag, startPoint x: 952, startPoint y: 308, endPoint x: 948, endPoint y: 326, distance: 19.0
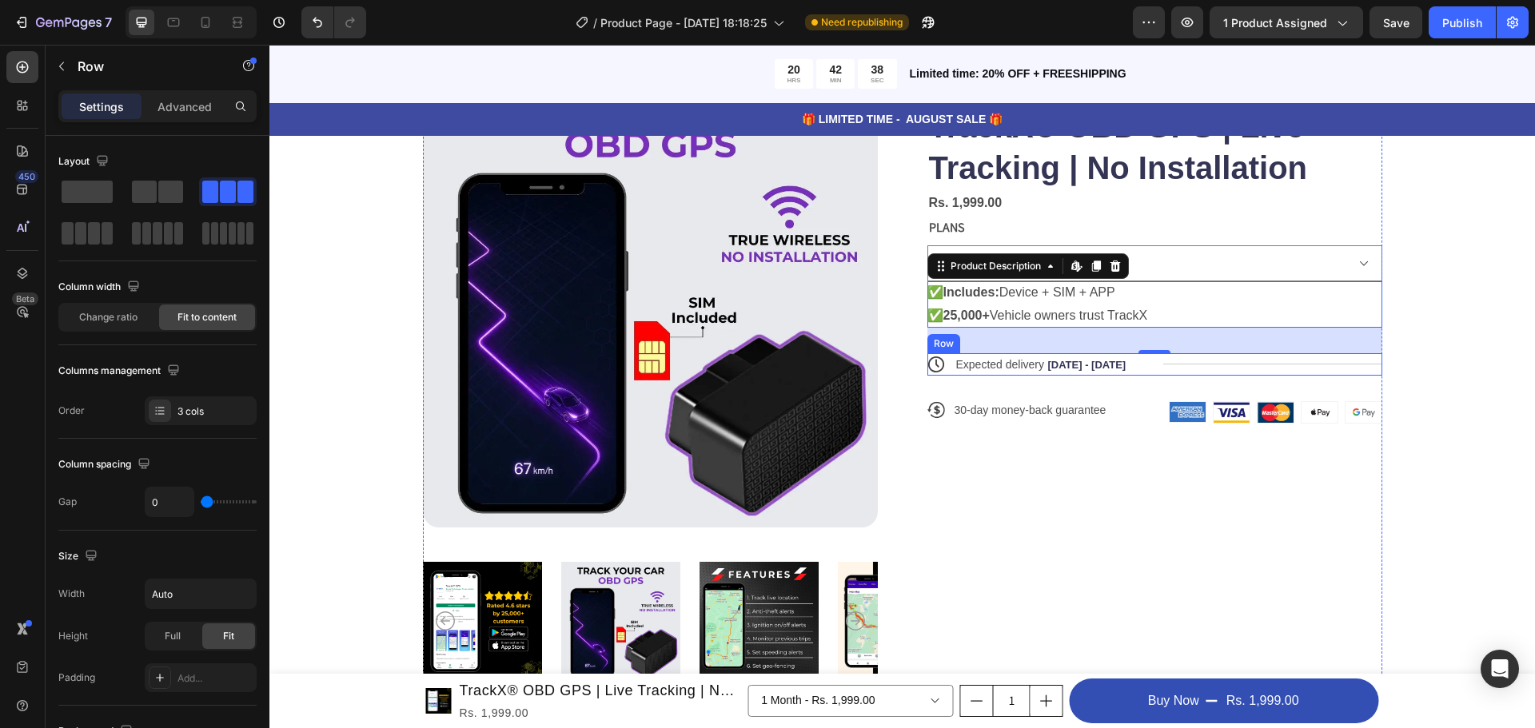
click at [1212, 376] on div "Title Line" at bounding box center [1272, 364] width 219 height 22
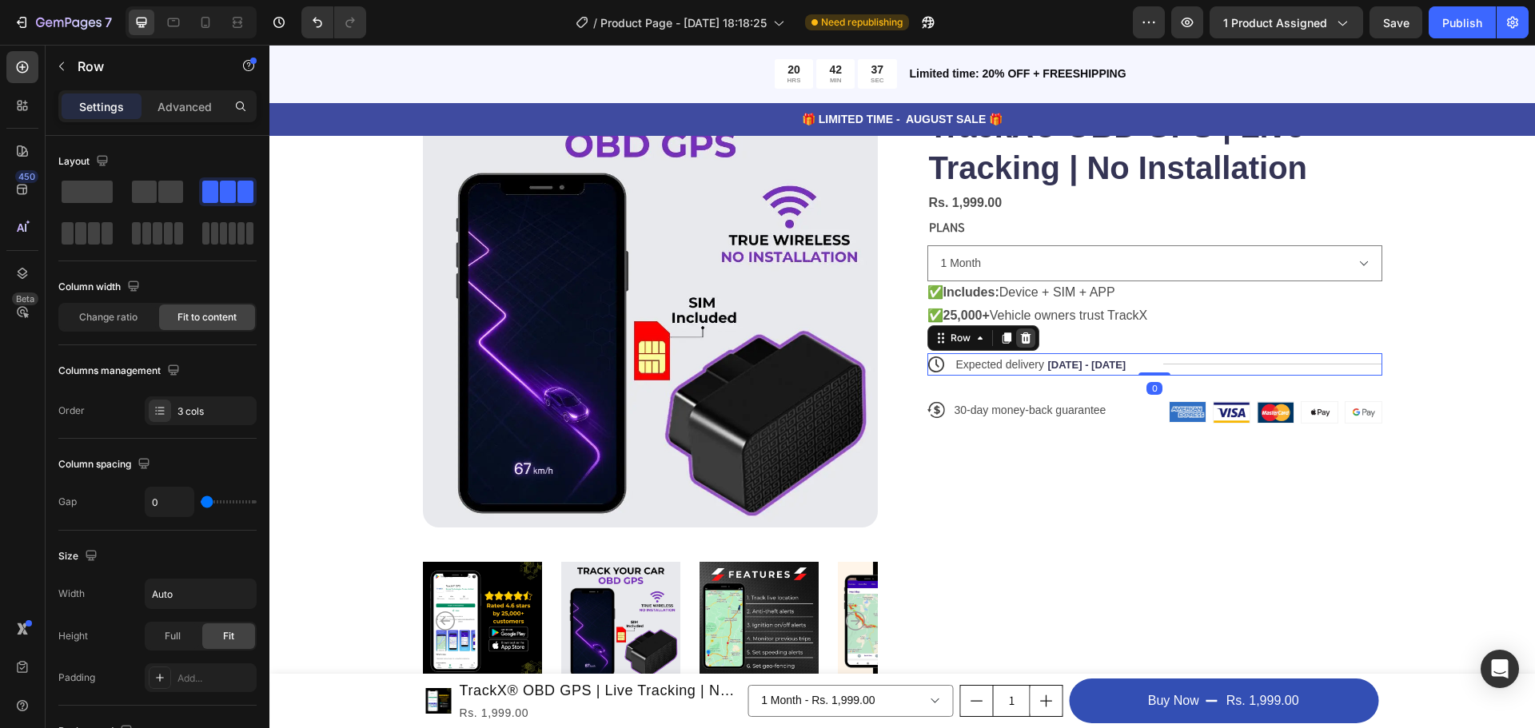
click at [1024, 336] on icon at bounding box center [1026, 338] width 13 height 13
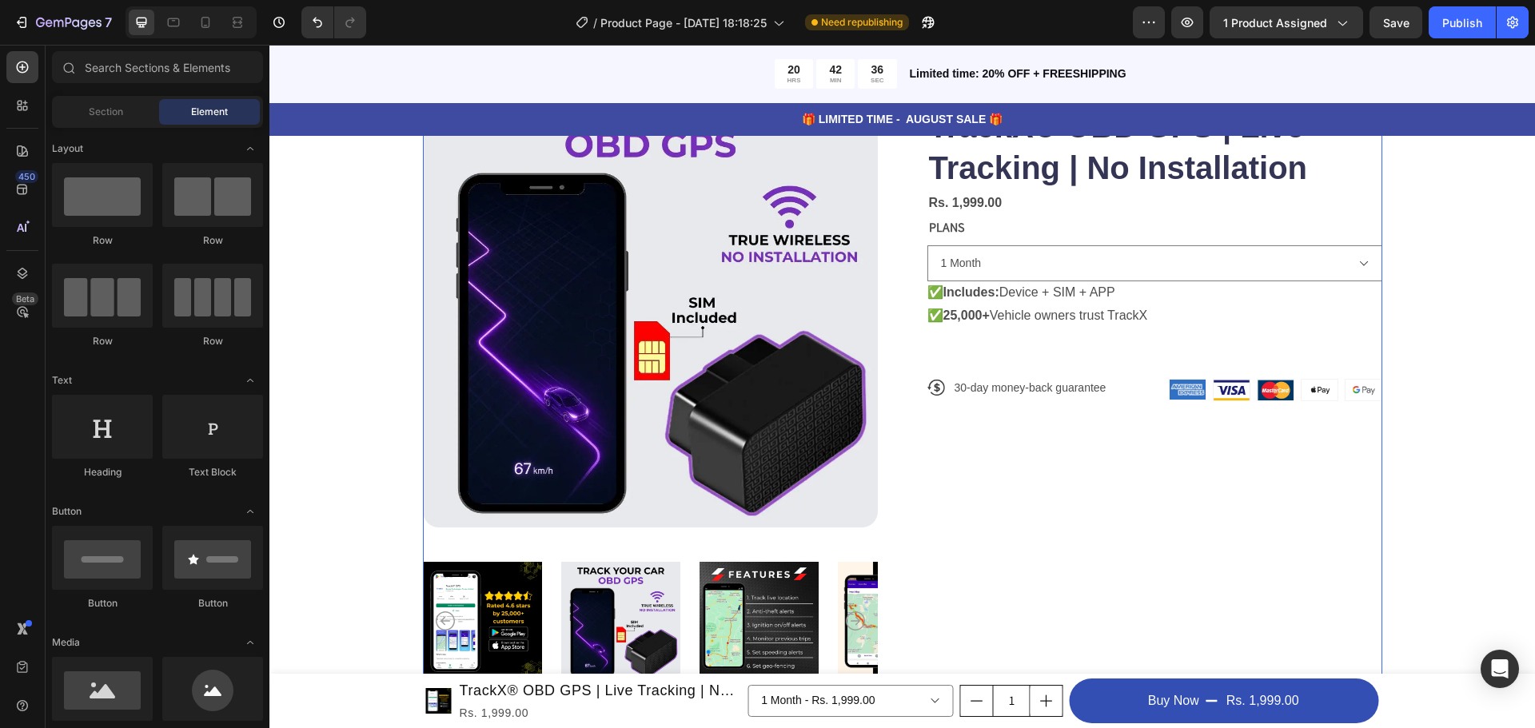
click at [1032, 362] on div "Icon Icon Icon Icon Icon Icon List 122,000+ Happy Customers Text Block Row Trac…" at bounding box center [1155, 381] width 455 height 617
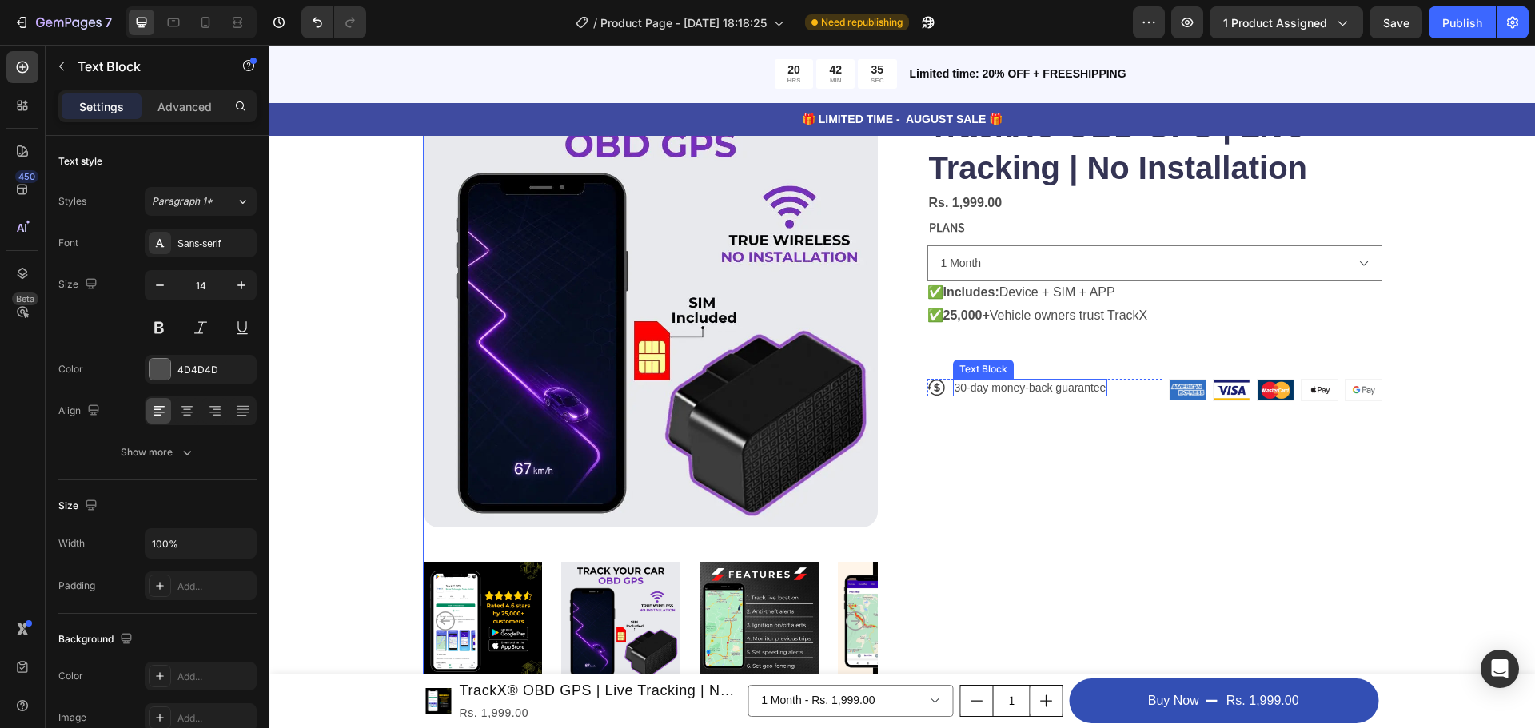
click at [1040, 393] on p "30-day money-back guarantee" at bounding box center [1031, 388] width 152 height 14
click at [1082, 352] on div "Text Block" at bounding box center [1023, 364] width 140 height 26
click at [1082, 356] on div at bounding box center [1079, 363] width 19 height 19
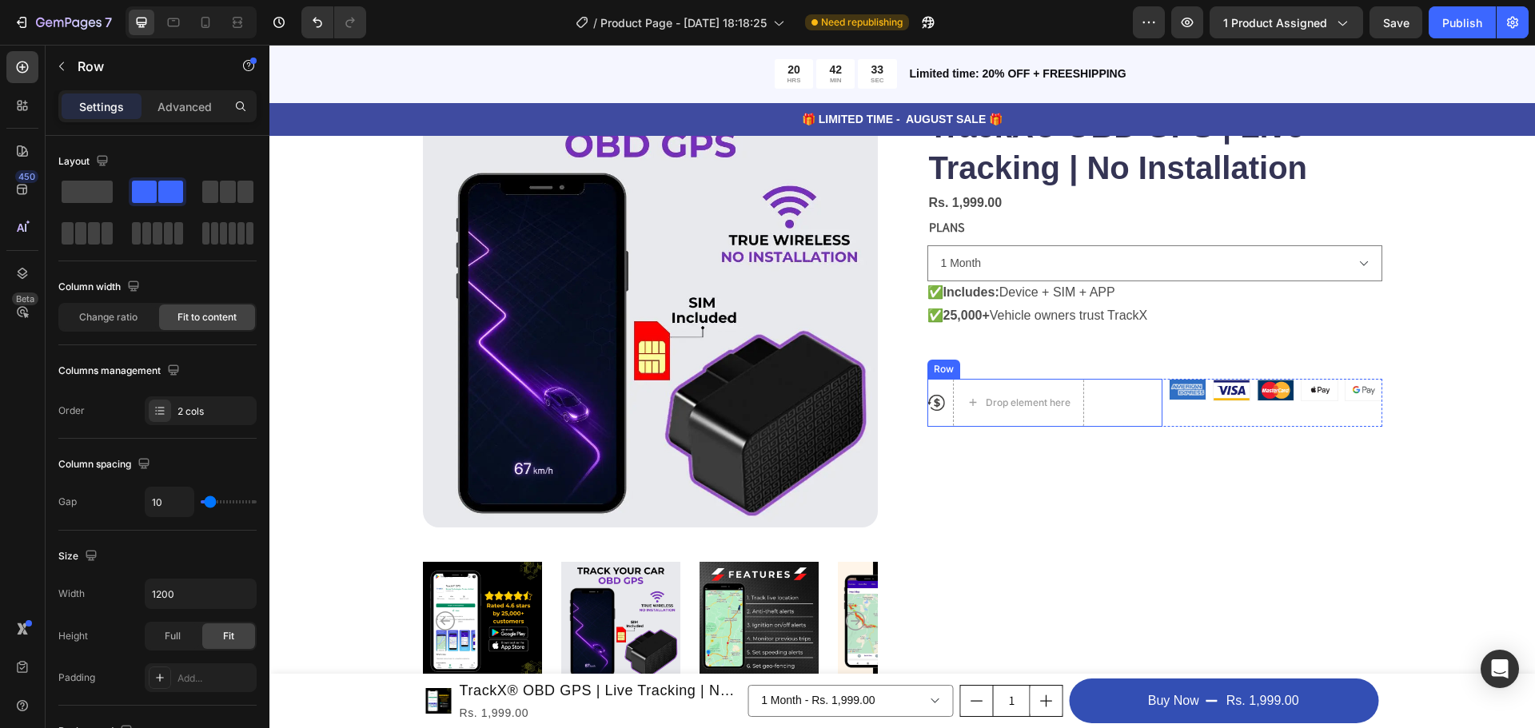
click at [1139, 405] on div "Icon Drop element here Row" at bounding box center [1045, 403] width 235 height 48
click at [1026, 362] on div at bounding box center [1025, 363] width 19 height 19
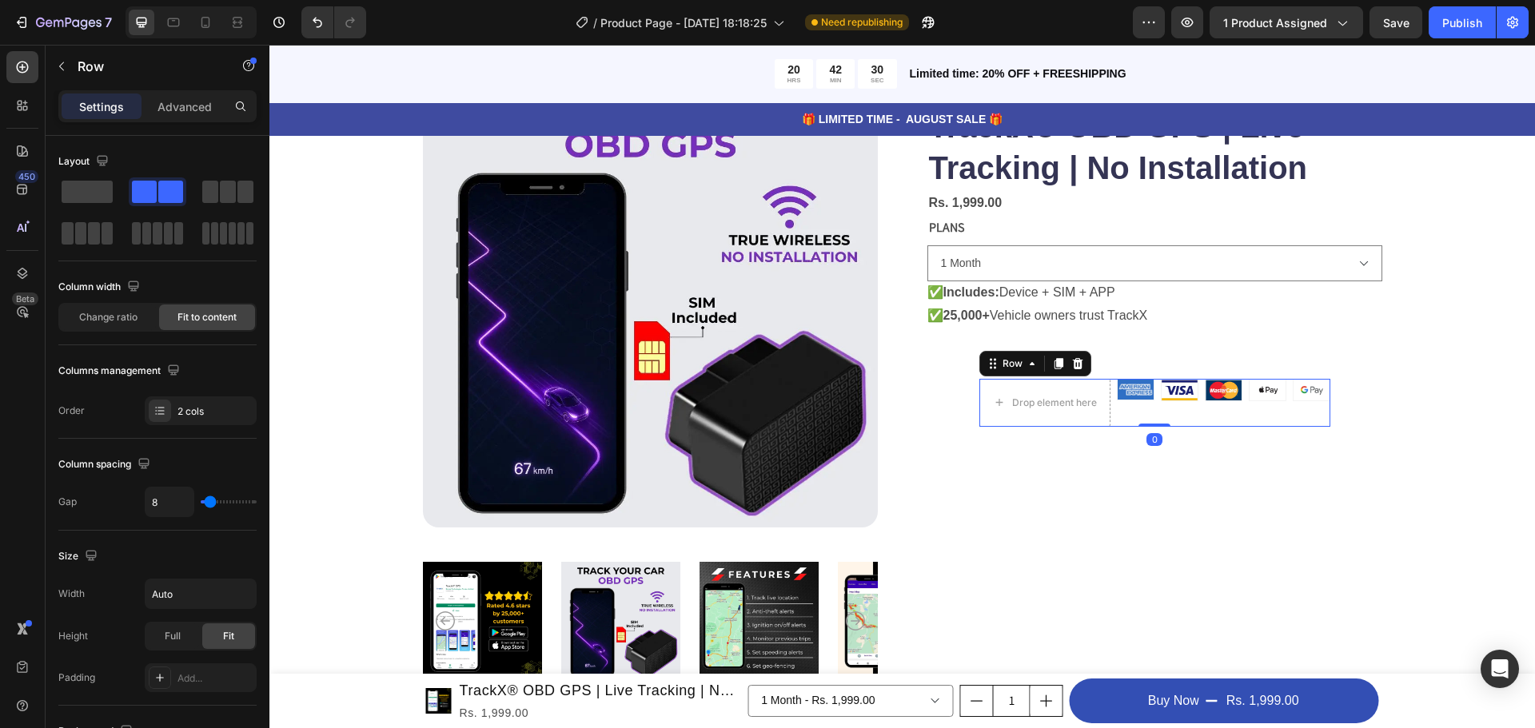
click at [1183, 418] on div "Image Image Image Image Image Row" at bounding box center [1224, 403] width 214 height 48
click at [1074, 362] on icon at bounding box center [1077, 362] width 10 height 11
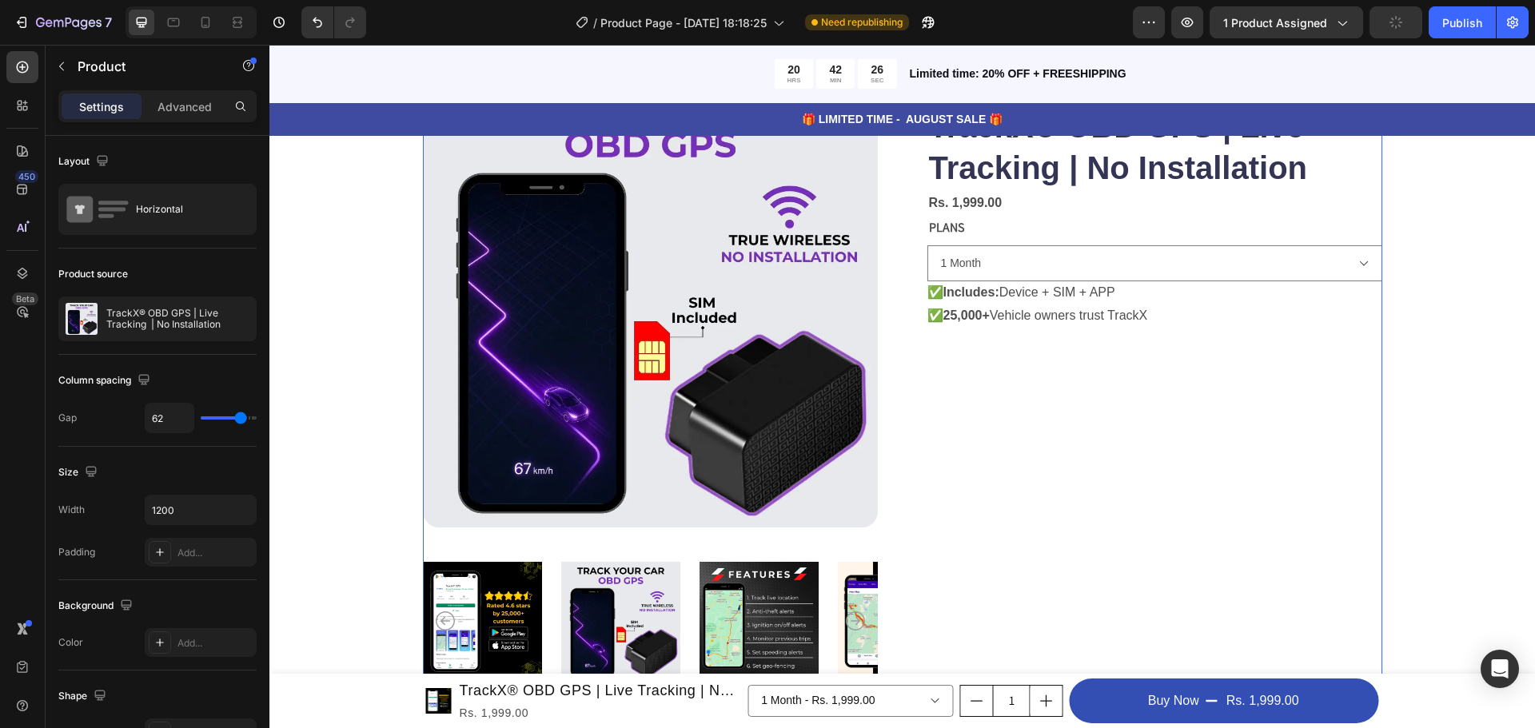
click at [1060, 410] on div "Icon Icon Icon Icon Icon Icon List 122,000+ Happy Customers Text Block Row Trac…" at bounding box center [1155, 381] width 455 height 617
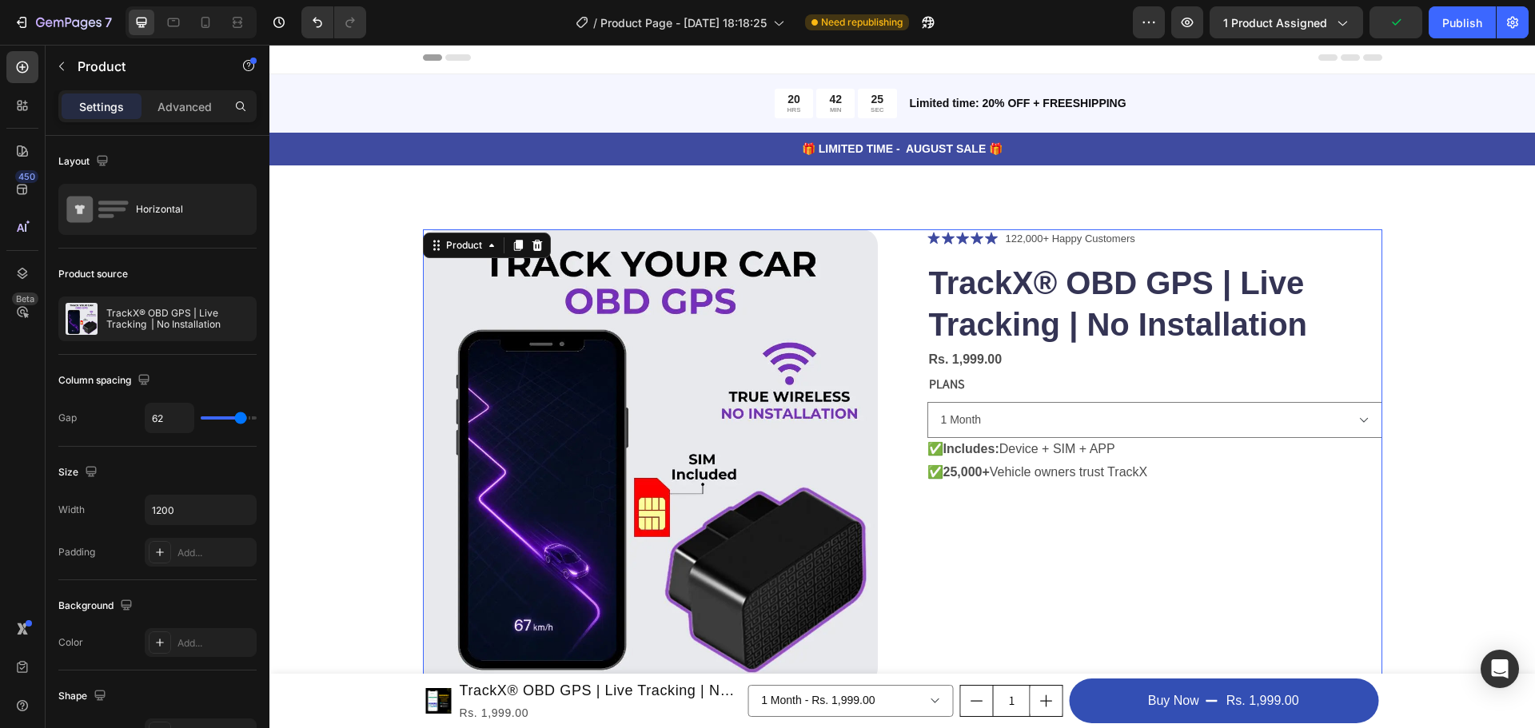
scroll to position [0, 0]
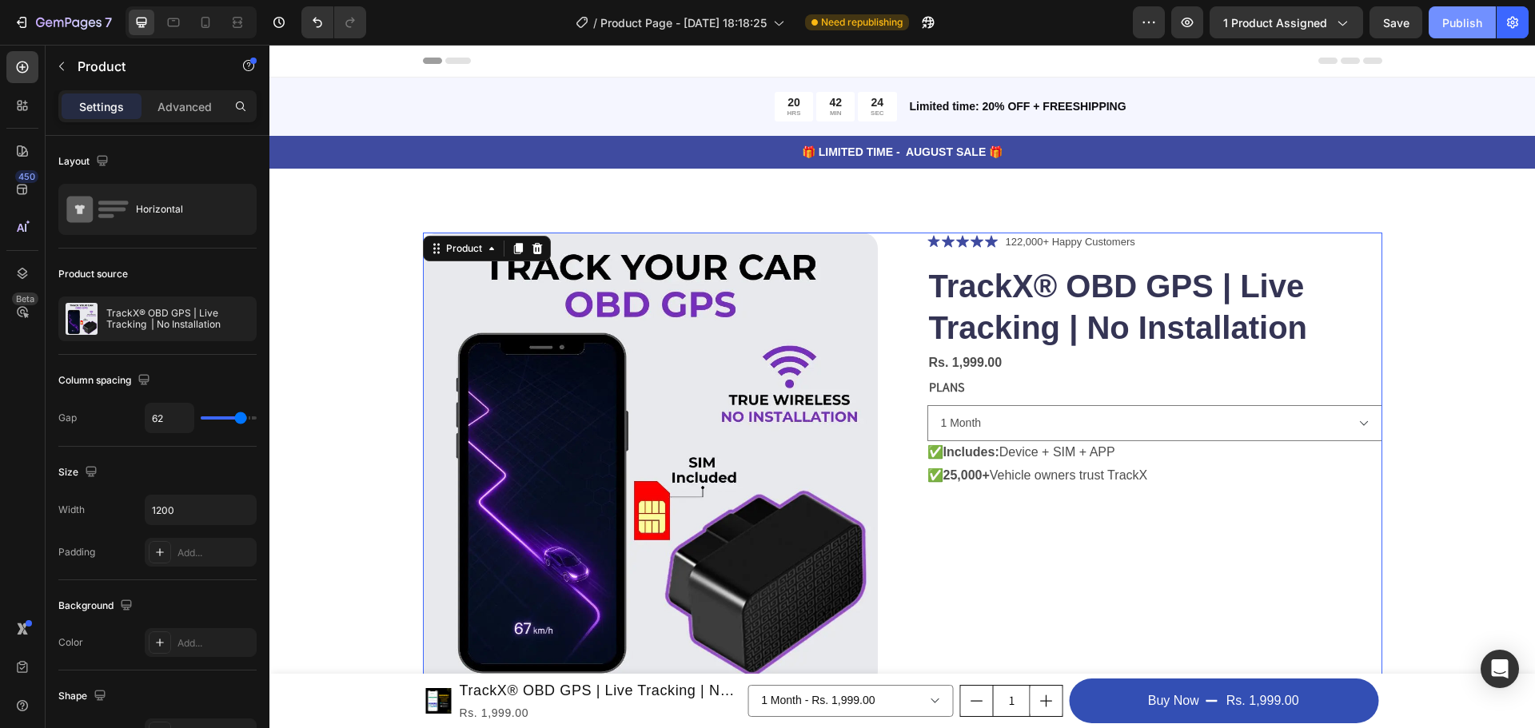
click at [1471, 34] on button "Publish" at bounding box center [1462, 22] width 67 height 32
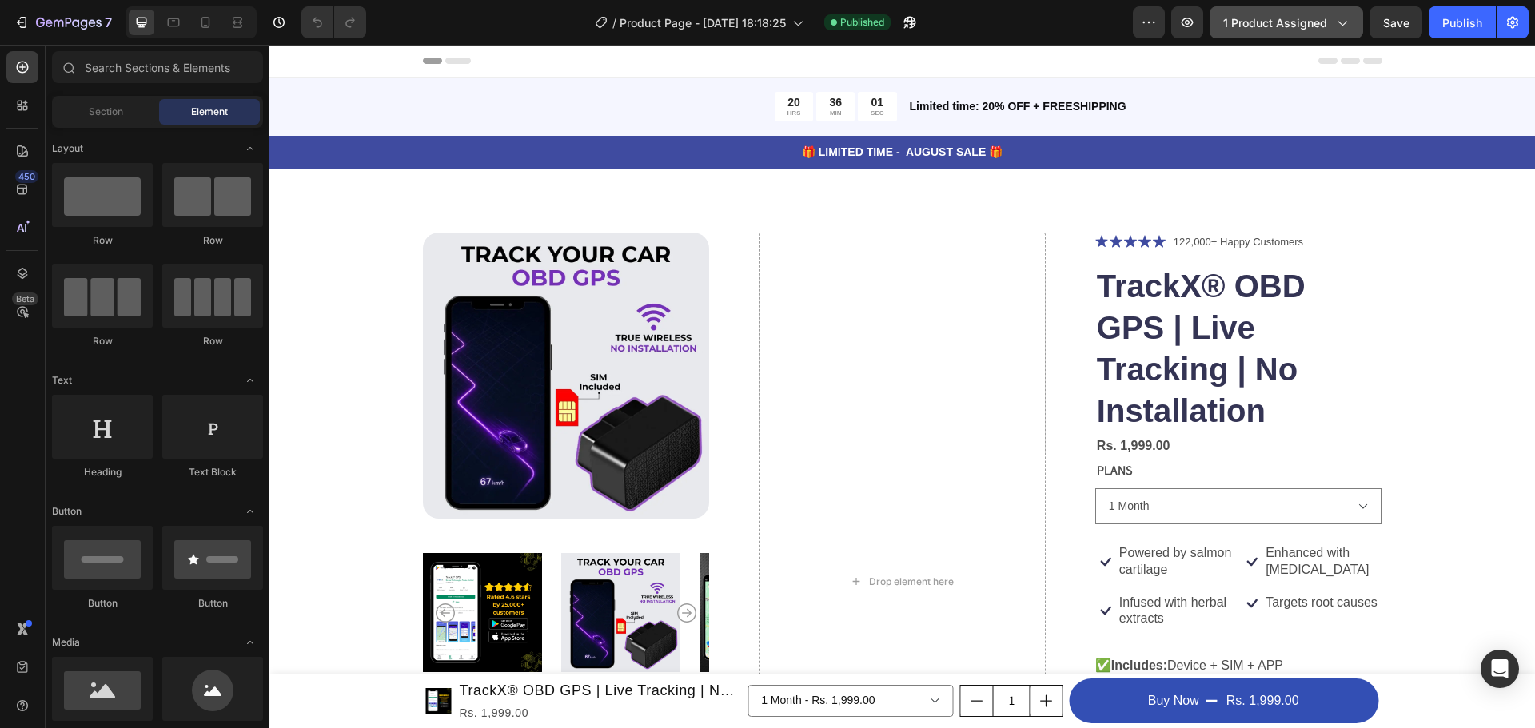
click at [1270, 28] on span "1 product assigned" at bounding box center [1275, 22] width 104 height 17
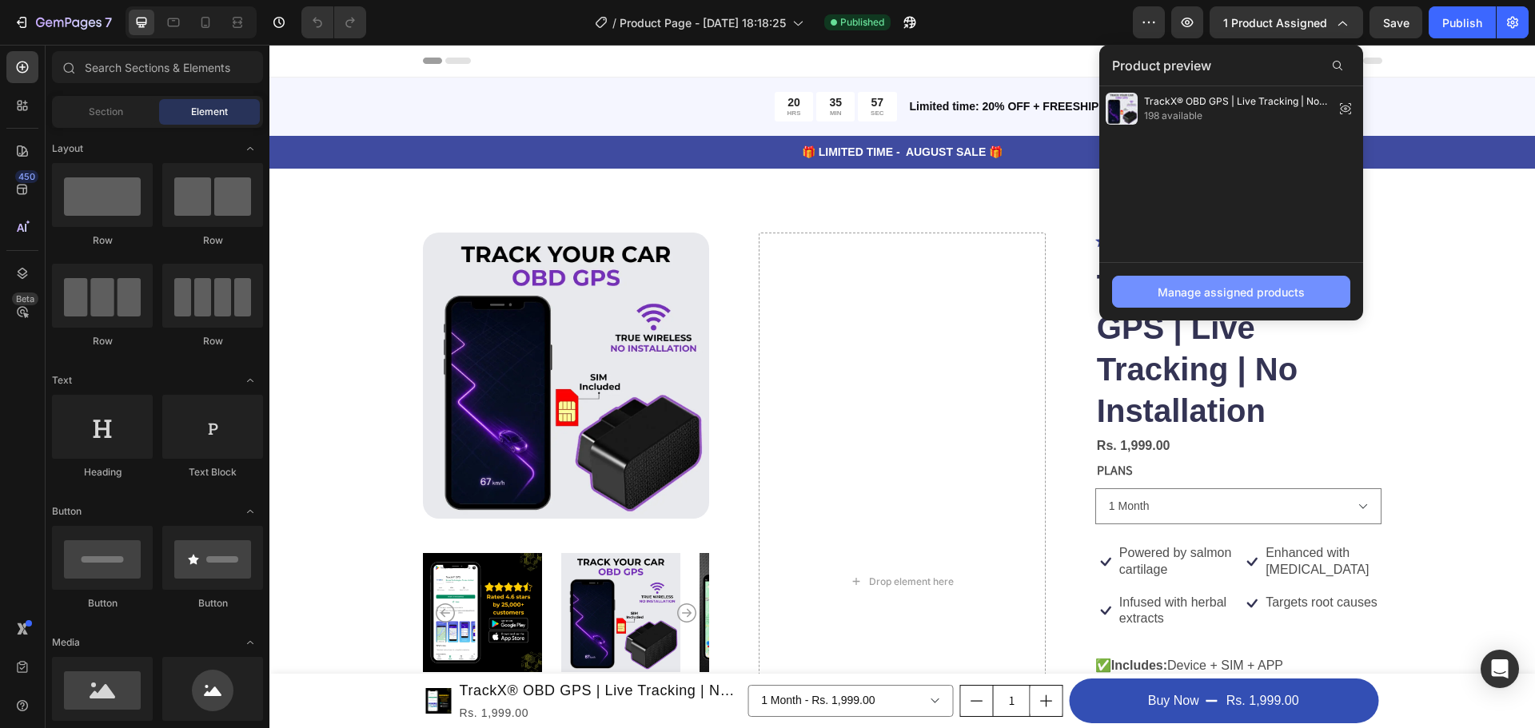
click at [1239, 281] on button "Manage assigned products" at bounding box center [1231, 292] width 238 height 32
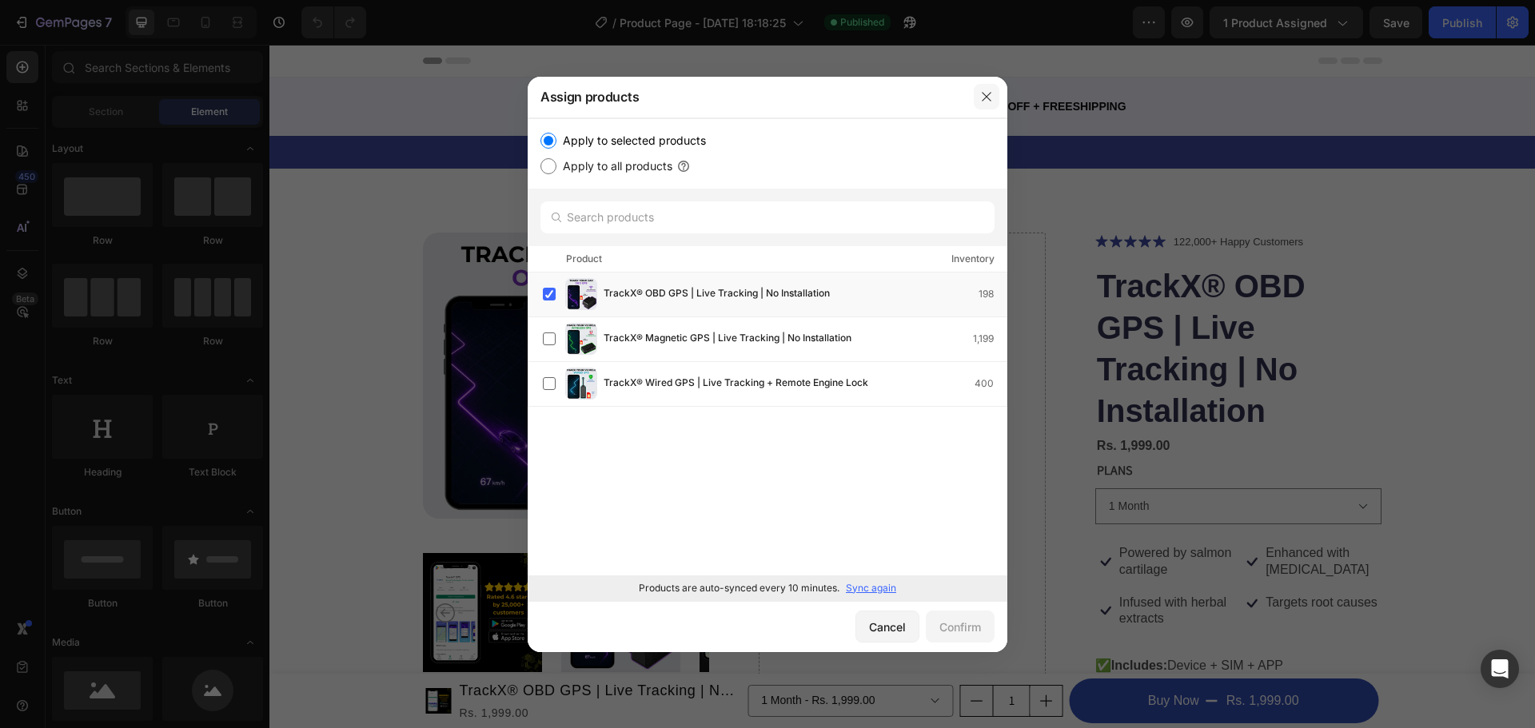
click at [993, 94] on button "button" at bounding box center [987, 97] width 26 height 26
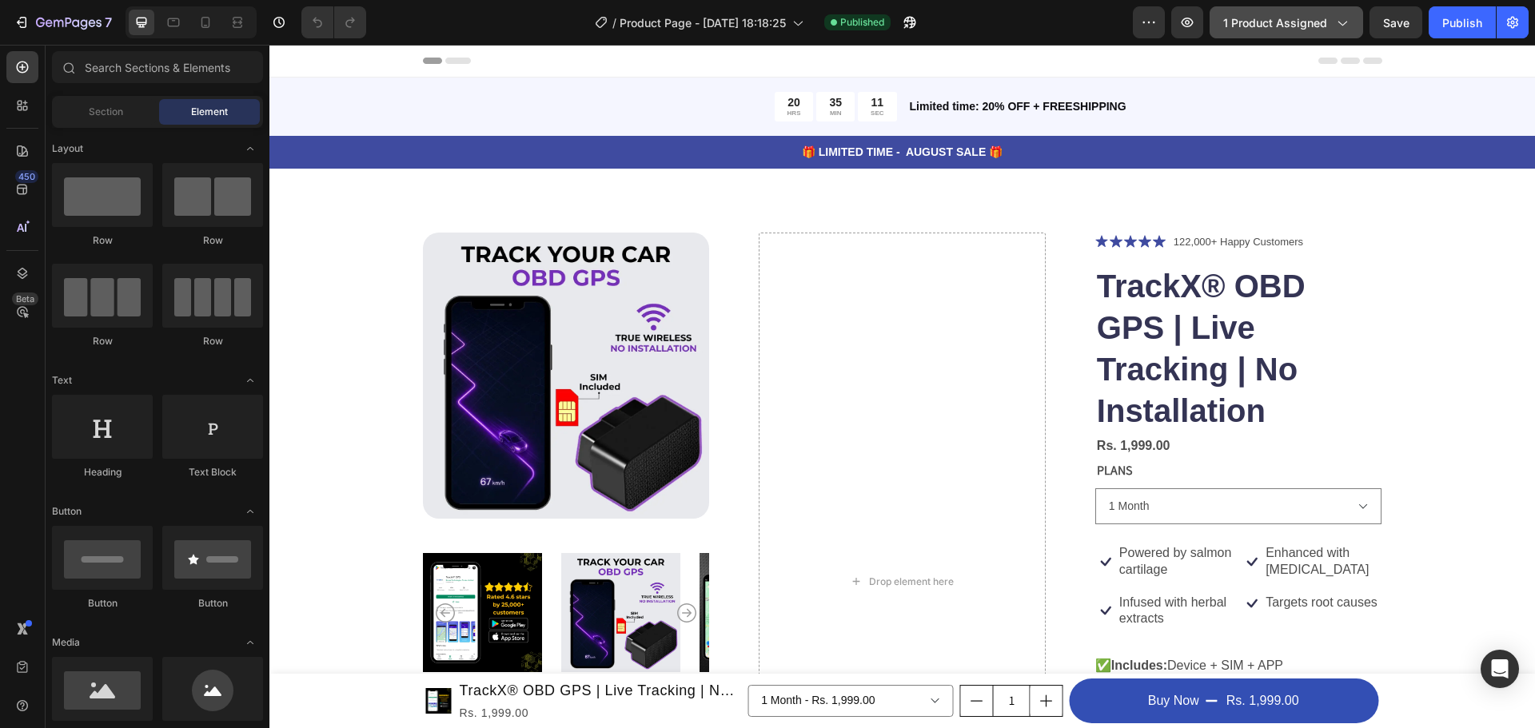
click at [1303, 18] on span "1 product assigned" at bounding box center [1275, 22] width 104 height 17
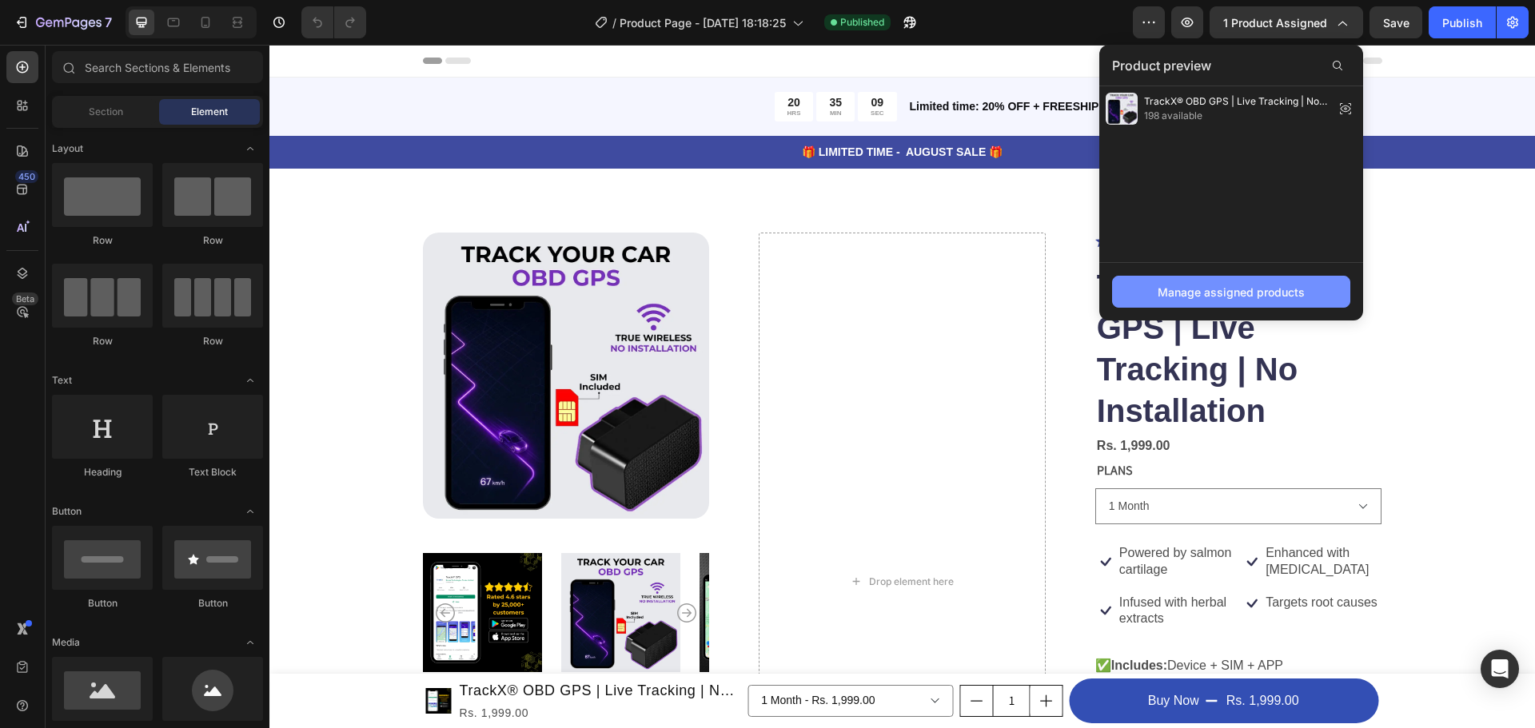
click at [1191, 291] on div "Manage assigned products" at bounding box center [1231, 292] width 147 height 17
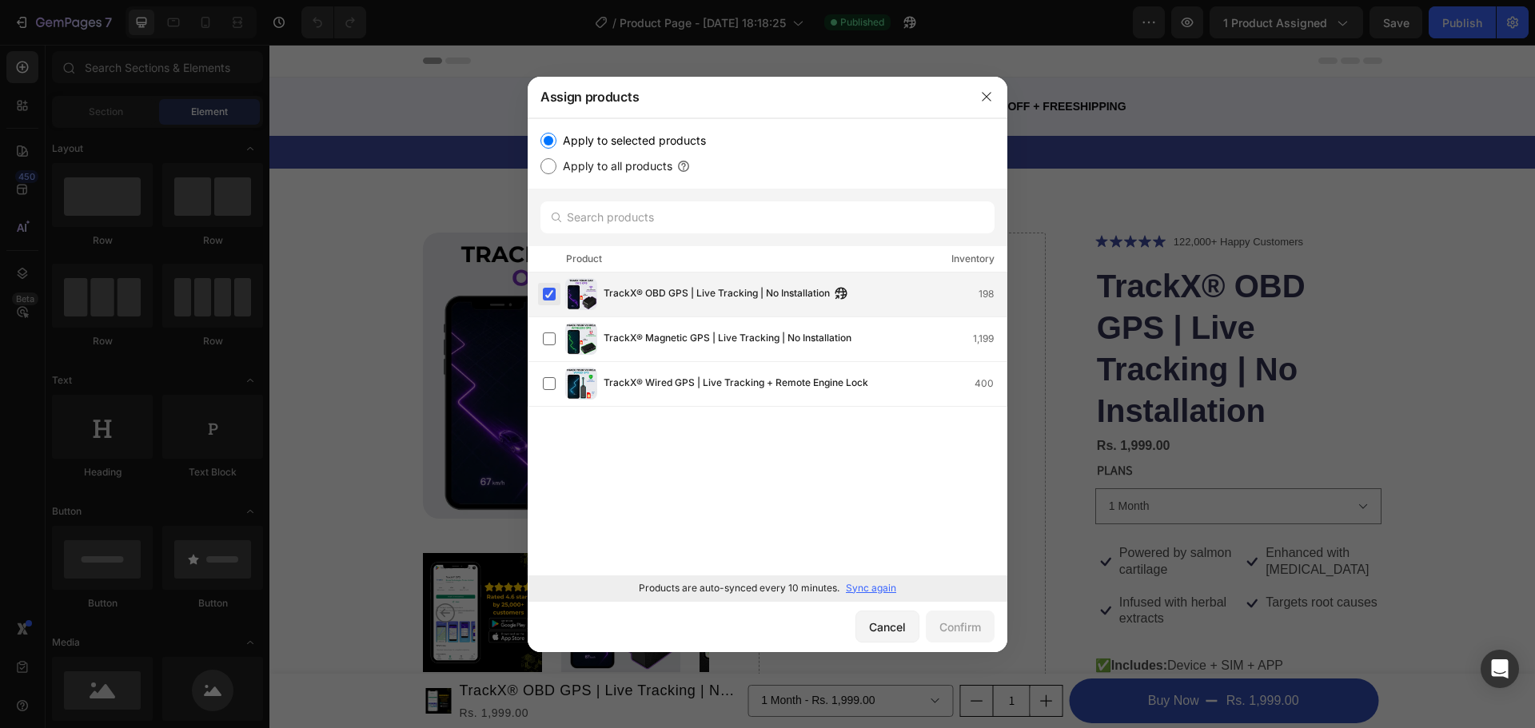
click at [551, 296] on label at bounding box center [549, 294] width 13 height 13
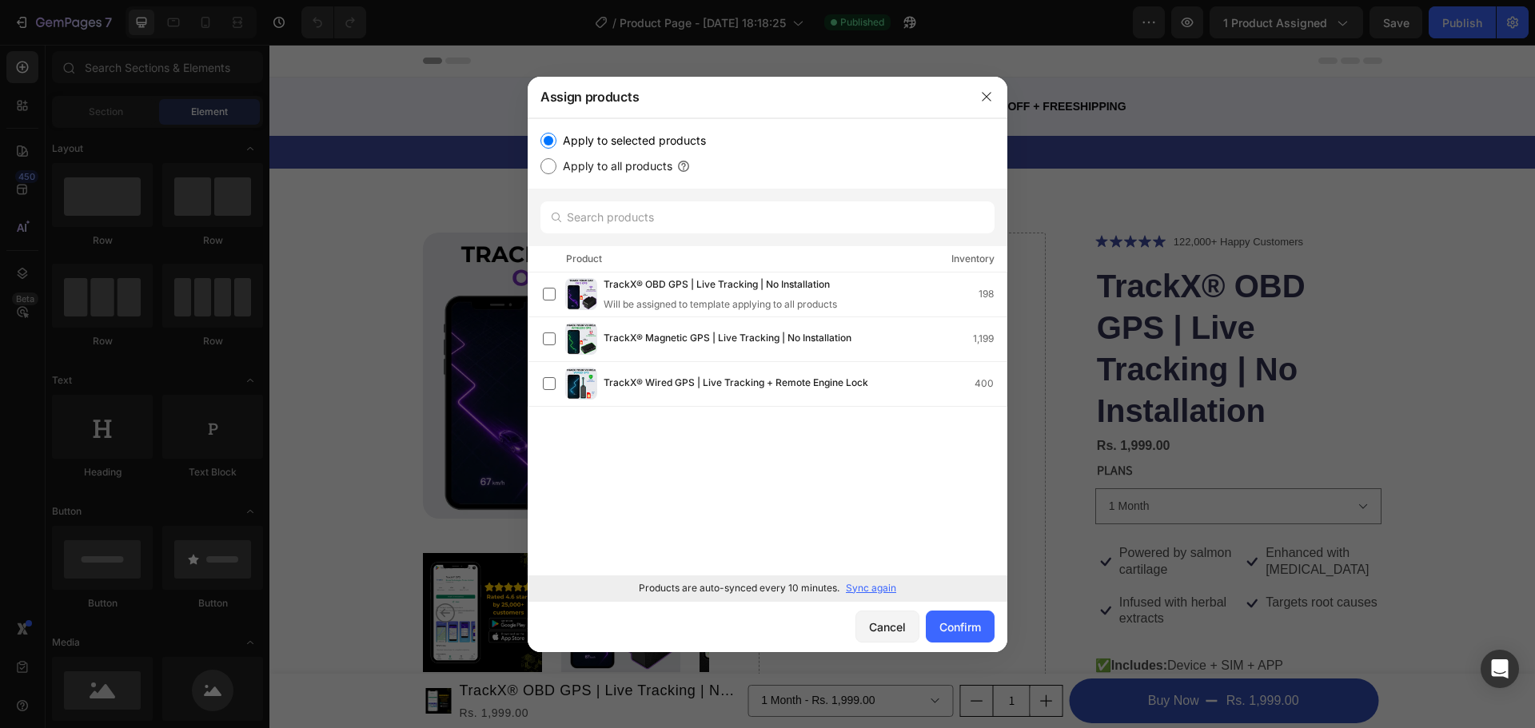
click at [859, 586] on p "Sync again" at bounding box center [871, 588] width 50 height 14
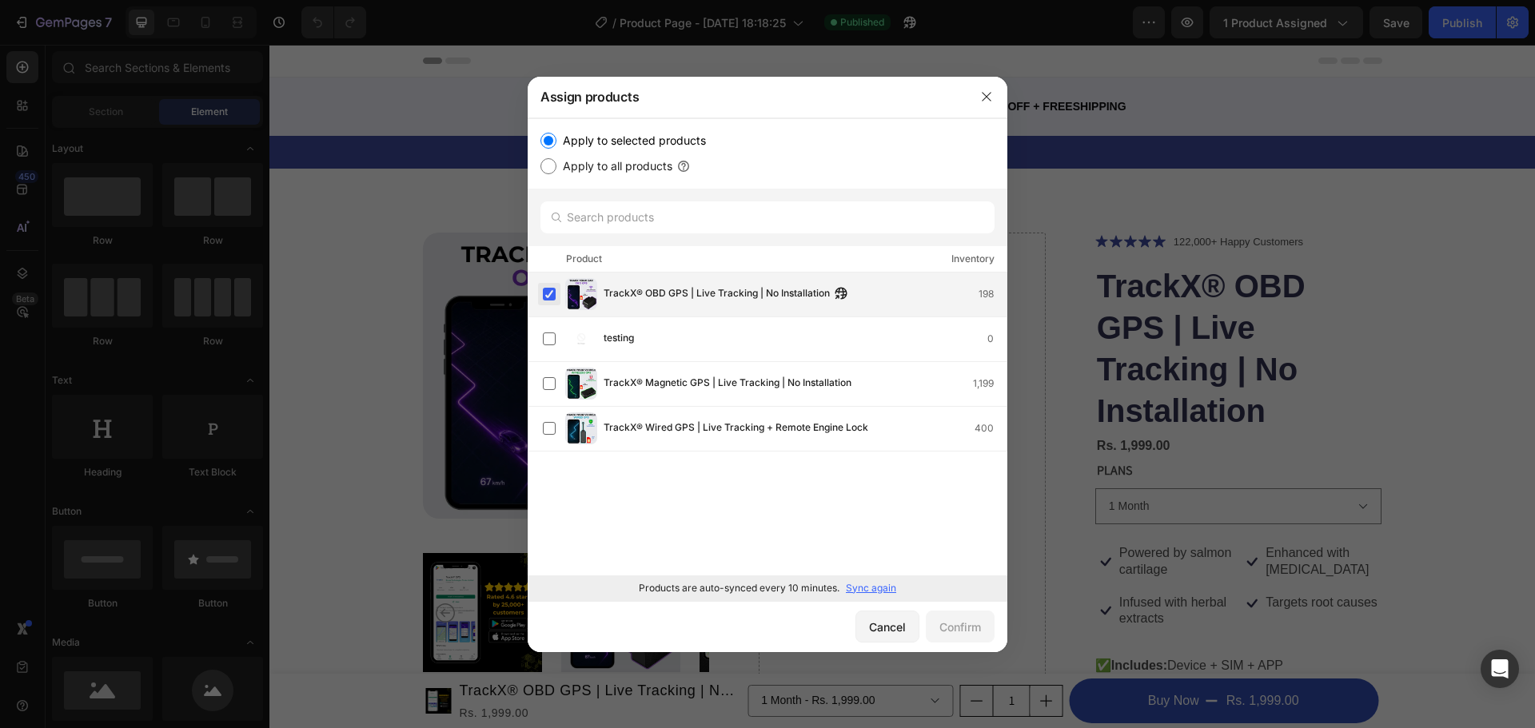
click at [543, 288] on label at bounding box center [549, 294] width 13 height 13
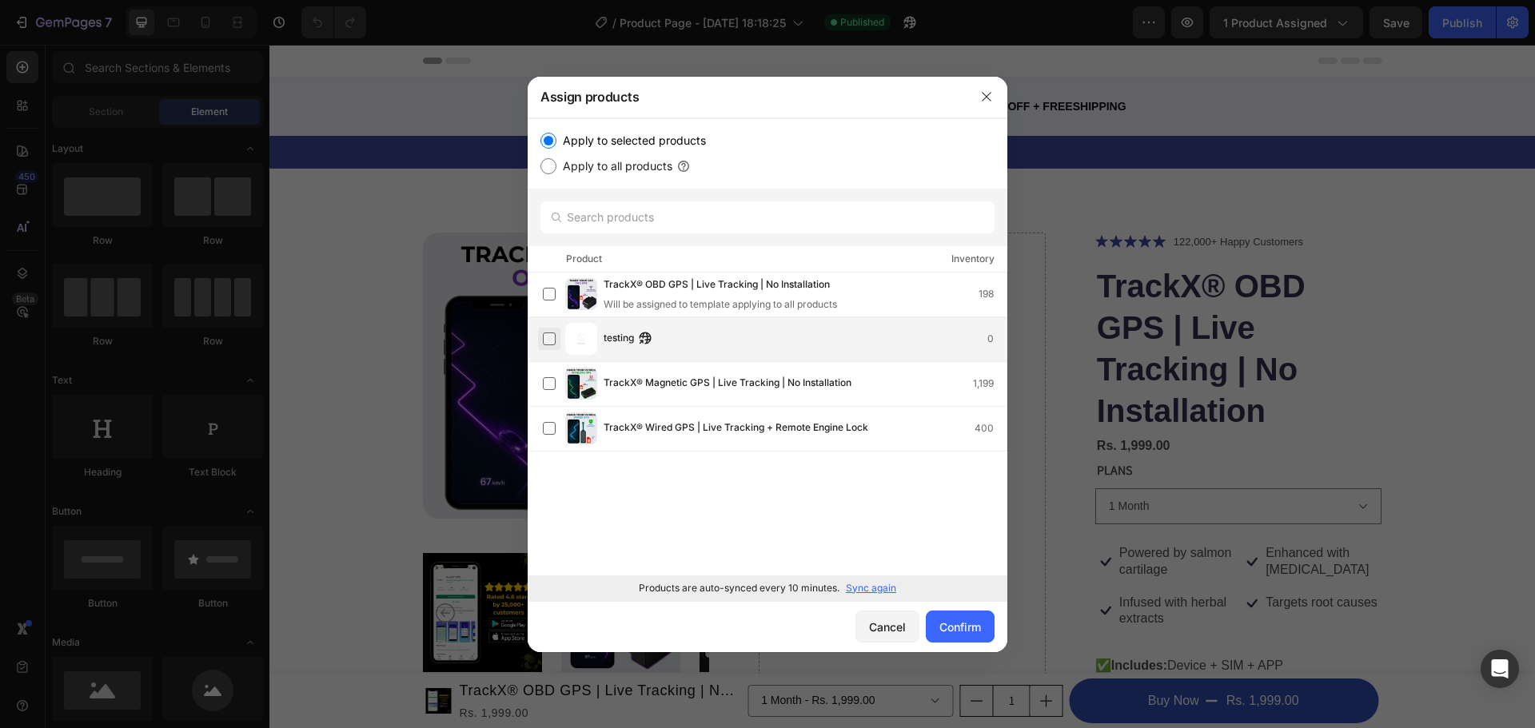
click at [552, 333] on label at bounding box center [549, 339] width 13 height 13
click at [964, 632] on div "Confirm" at bounding box center [961, 627] width 42 height 17
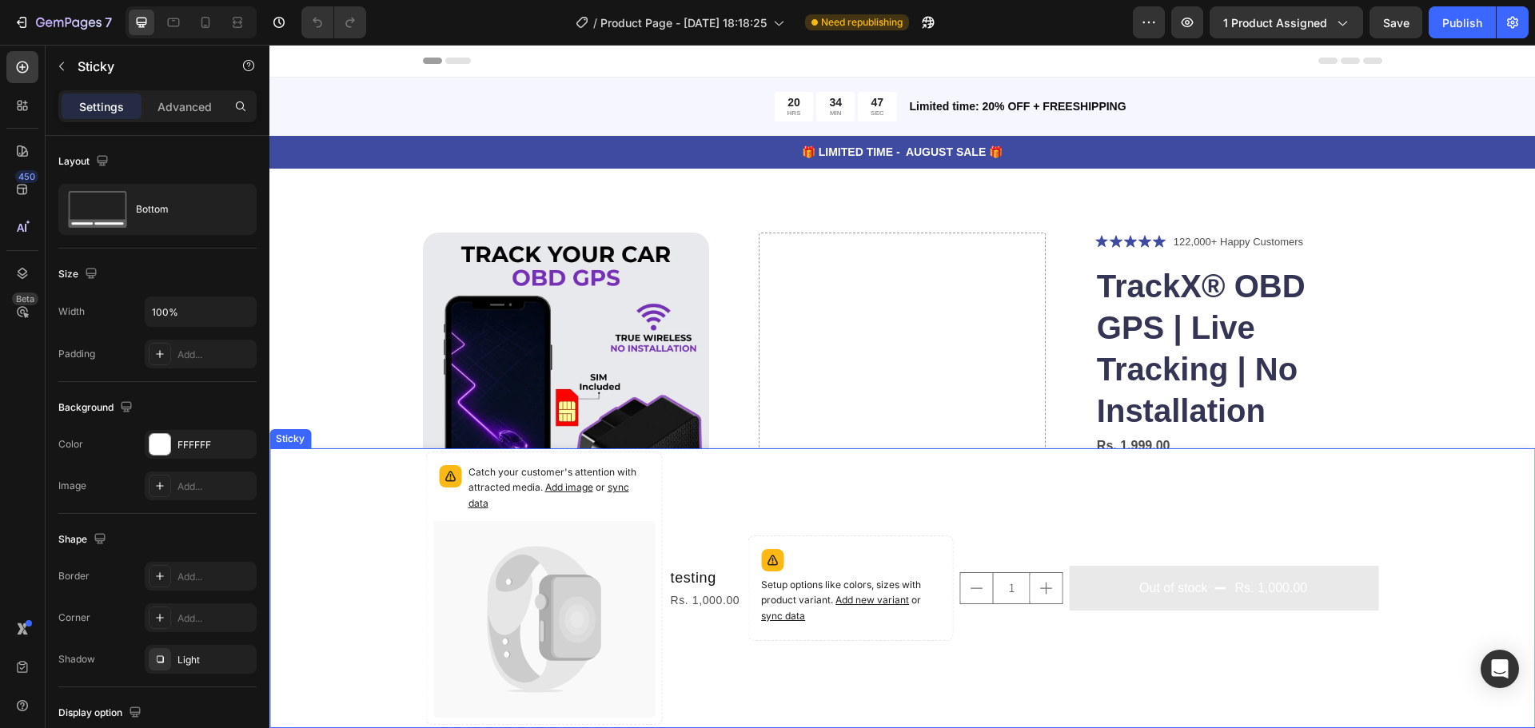
click at [1423, 477] on div "Catch your customer's attention with attracted media. Add image or sync data Pr…" at bounding box center [902, 589] width 1266 height 280
click at [377, 429] on icon at bounding box center [383, 433] width 13 height 13
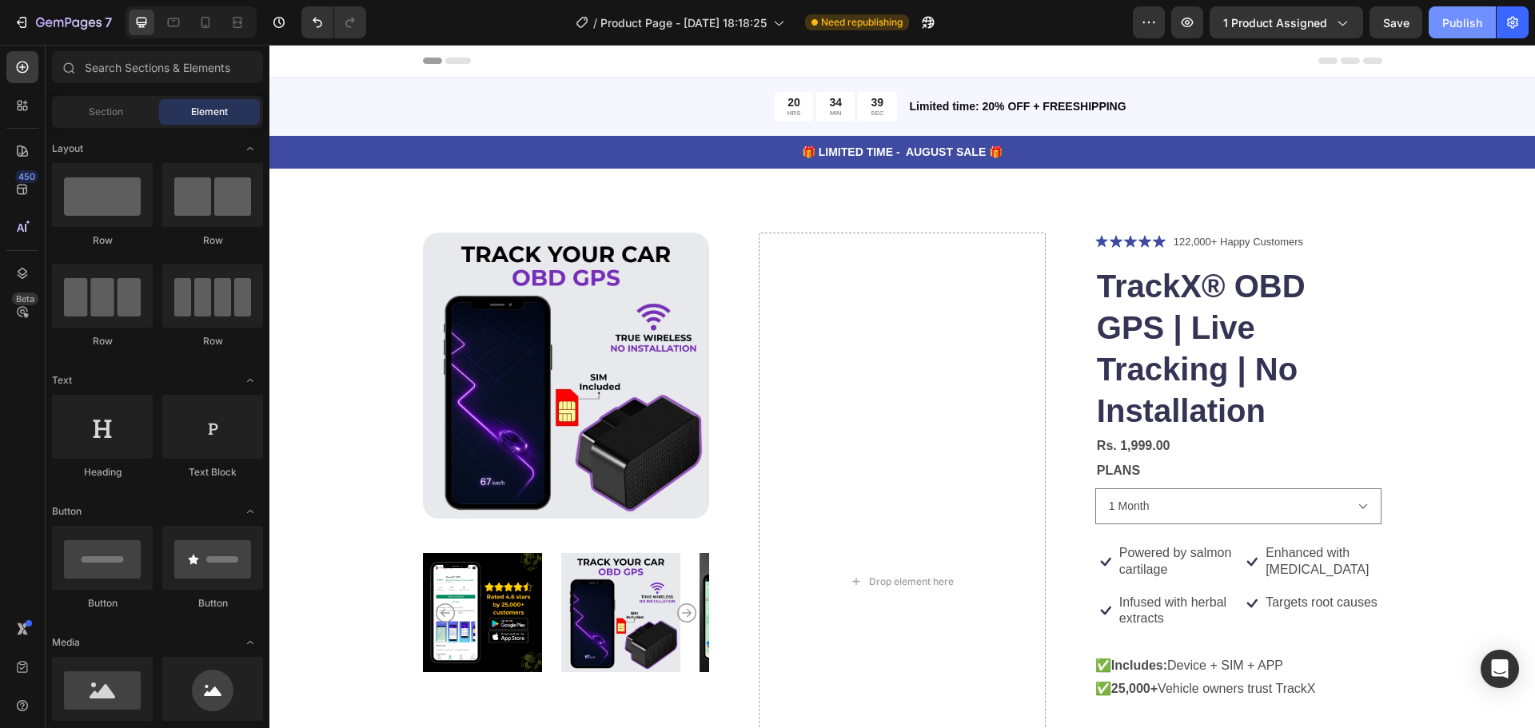
click at [1479, 26] on div "Publish" at bounding box center [1463, 22] width 40 height 17
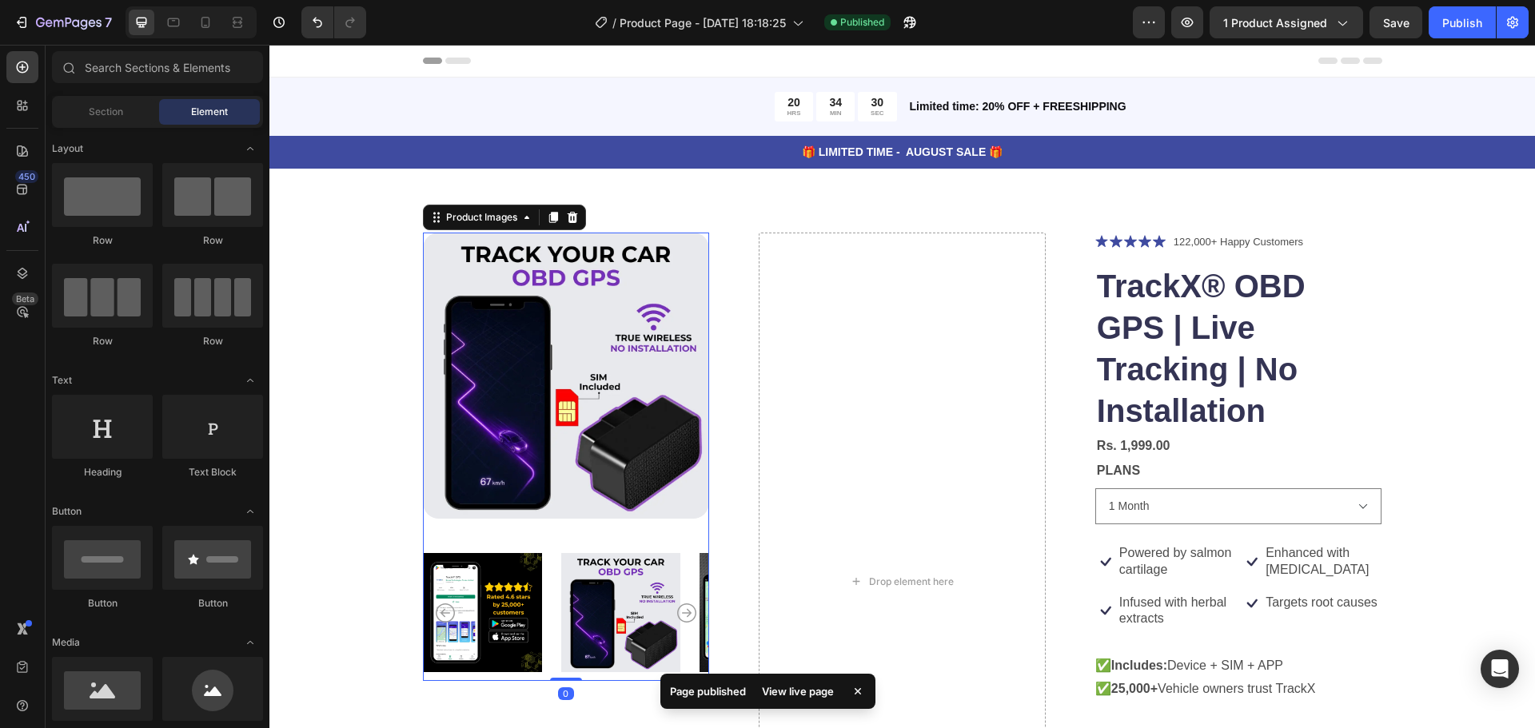
click at [489, 240] on img at bounding box center [566, 376] width 287 height 287
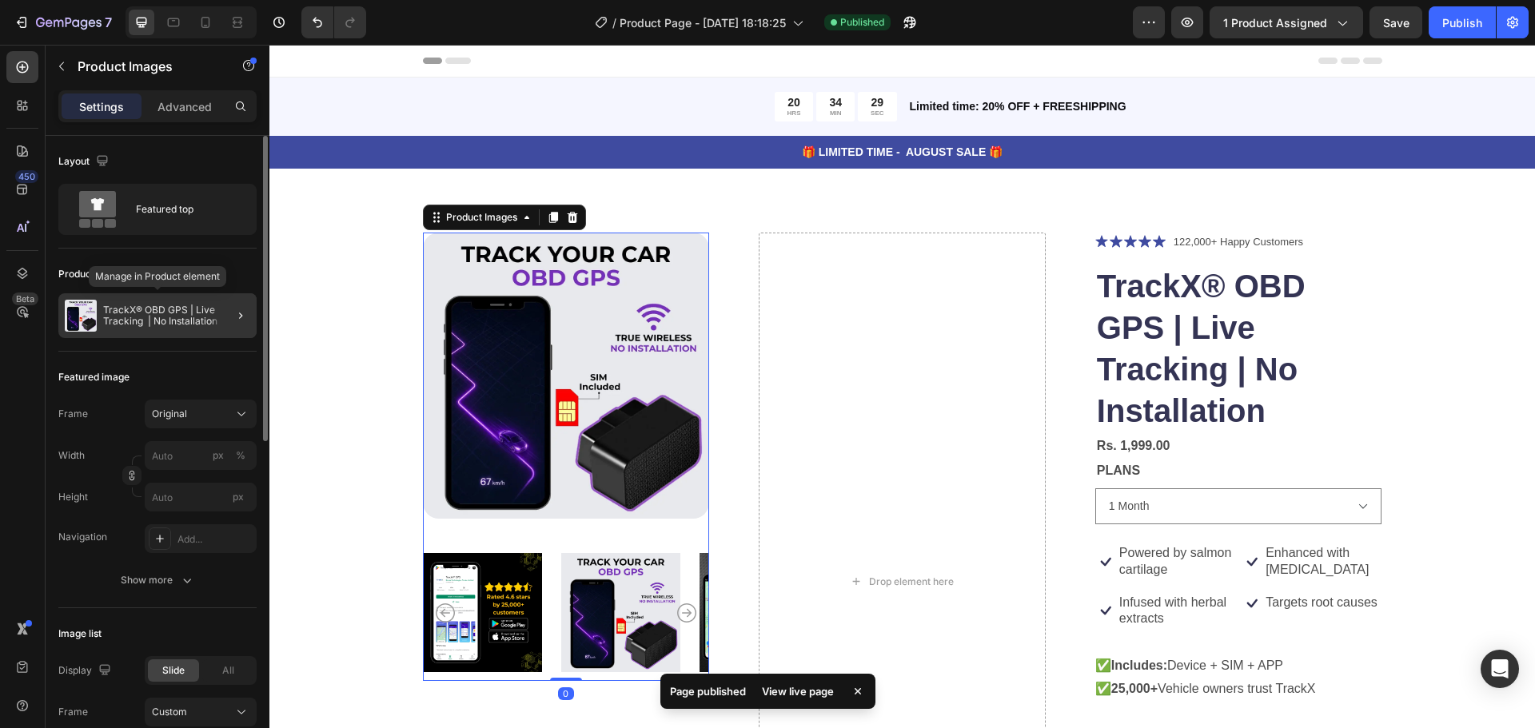
click at [136, 314] on p "TrackX® OBD GPS | Live Tracking | No Installation" at bounding box center [176, 316] width 147 height 22
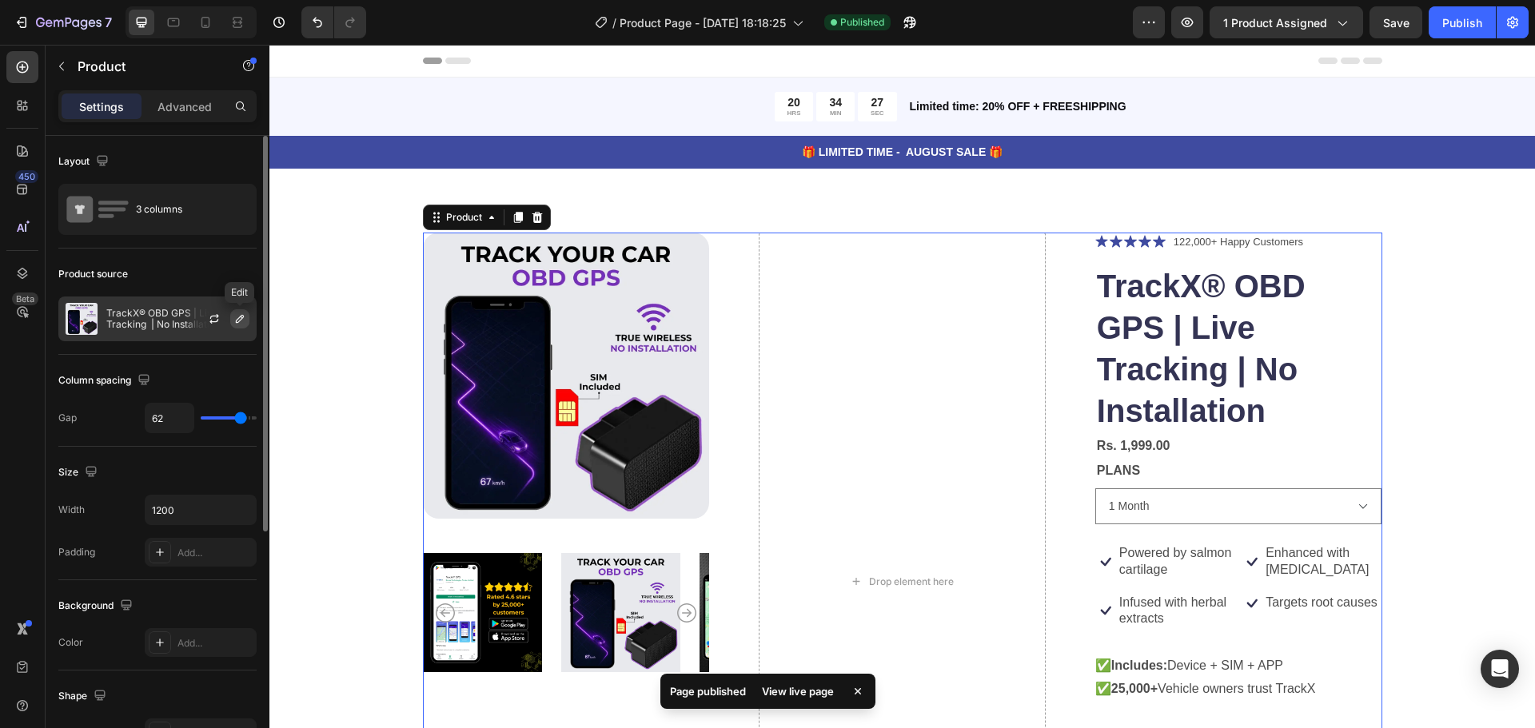
click at [247, 321] on button "button" at bounding box center [239, 318] width 19 height 19
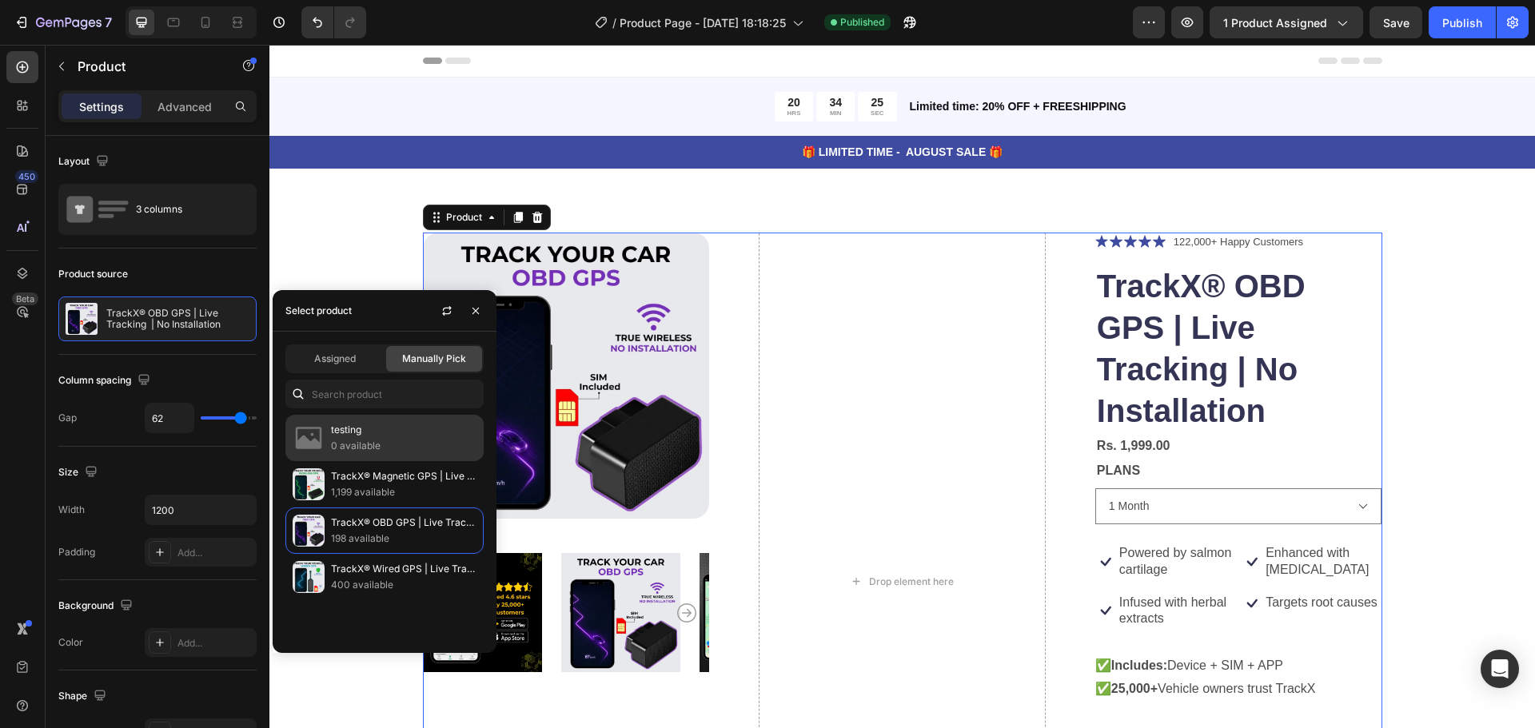
click at [350, 425] on p "testing" at bounding box center [404, 430] width 146 height 16
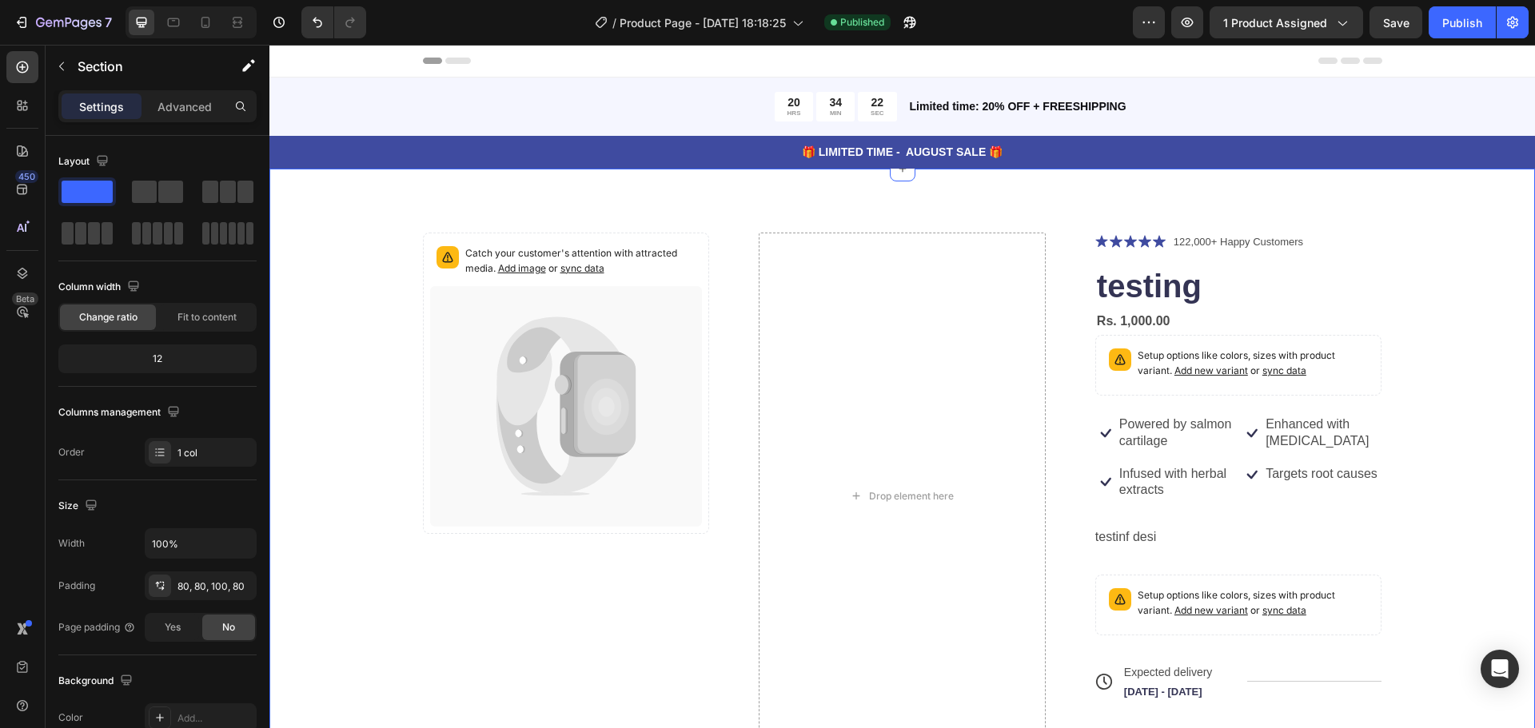
click at [377, 225] on div "Catch your customer's attention with attracted media. Add image or sync data Pr…" at bounding box center [902, 505] width 1266 height 672
click at [1469, 18] on div "Publish" at bounding box center [1463, 22] width 40 height 17
click at [28, 113] on icon at bounding box center [22, 106] width 16 height 16
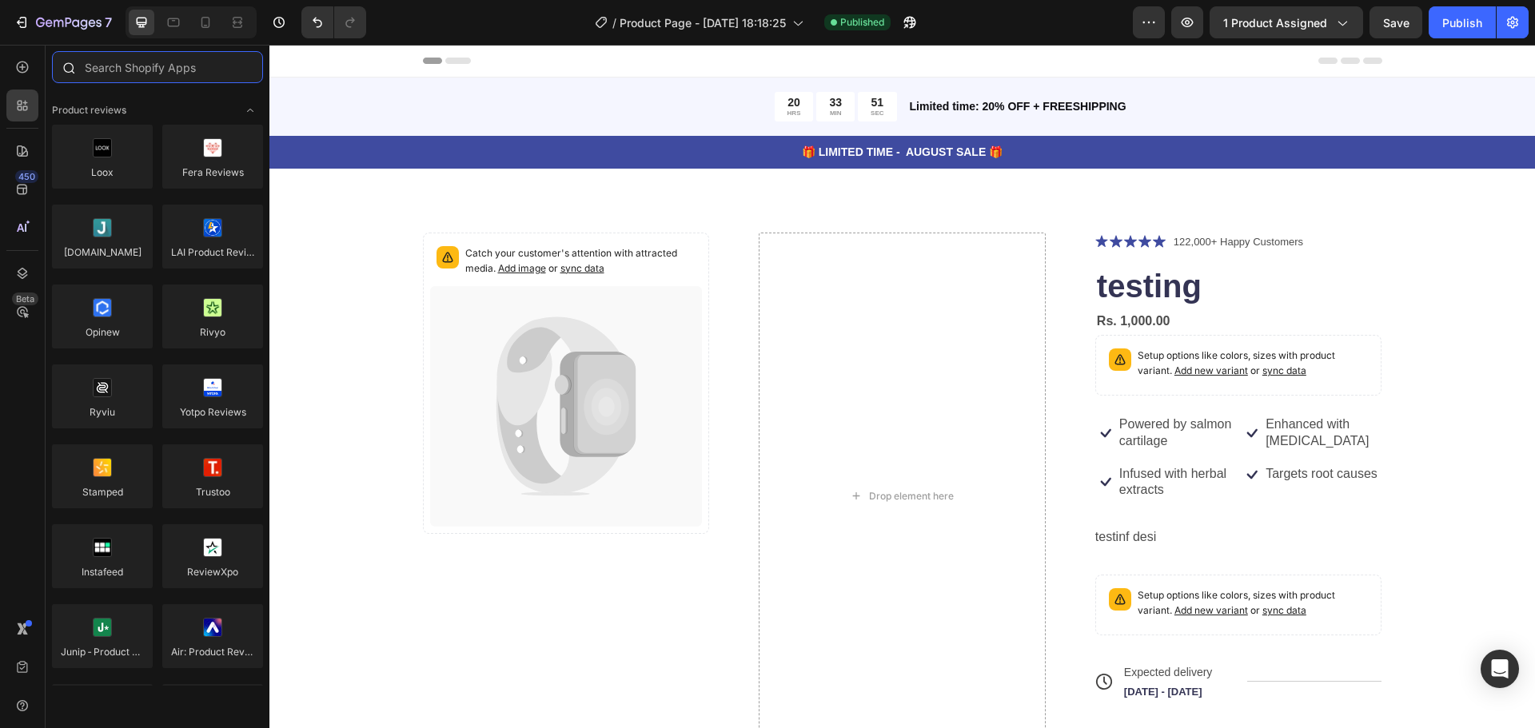
click at [164, 71] on input "text" at bounding box center [157, 67] width 211 height 32
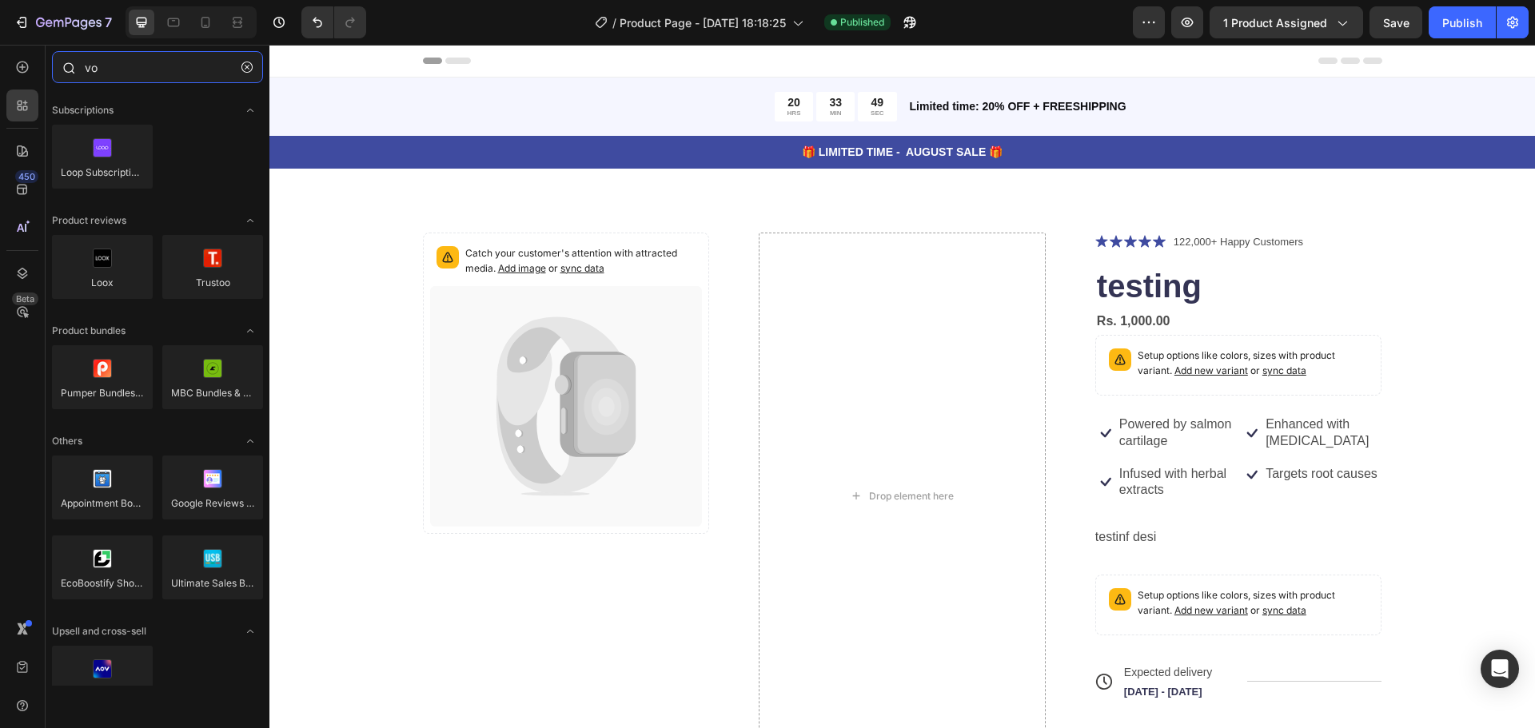
type input "v"
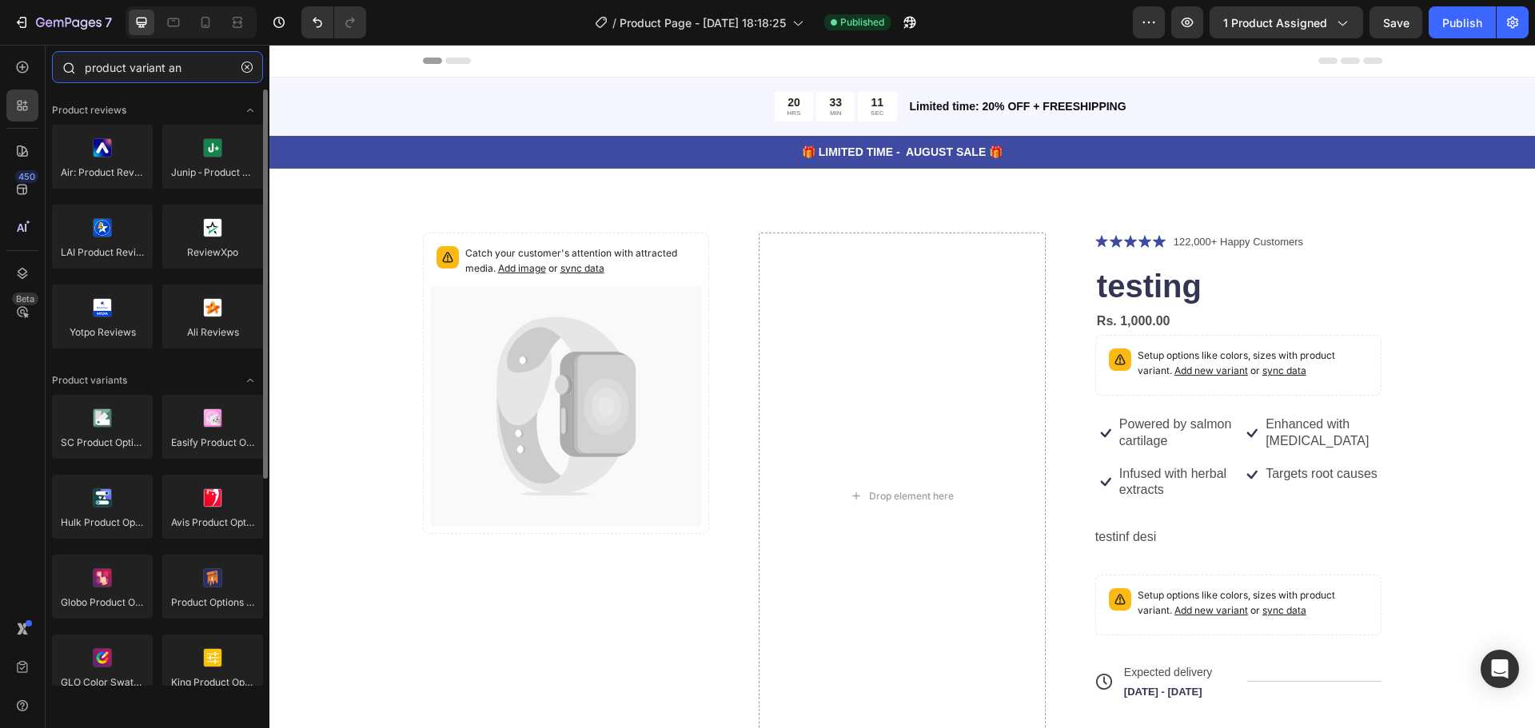
type input "product variant and"
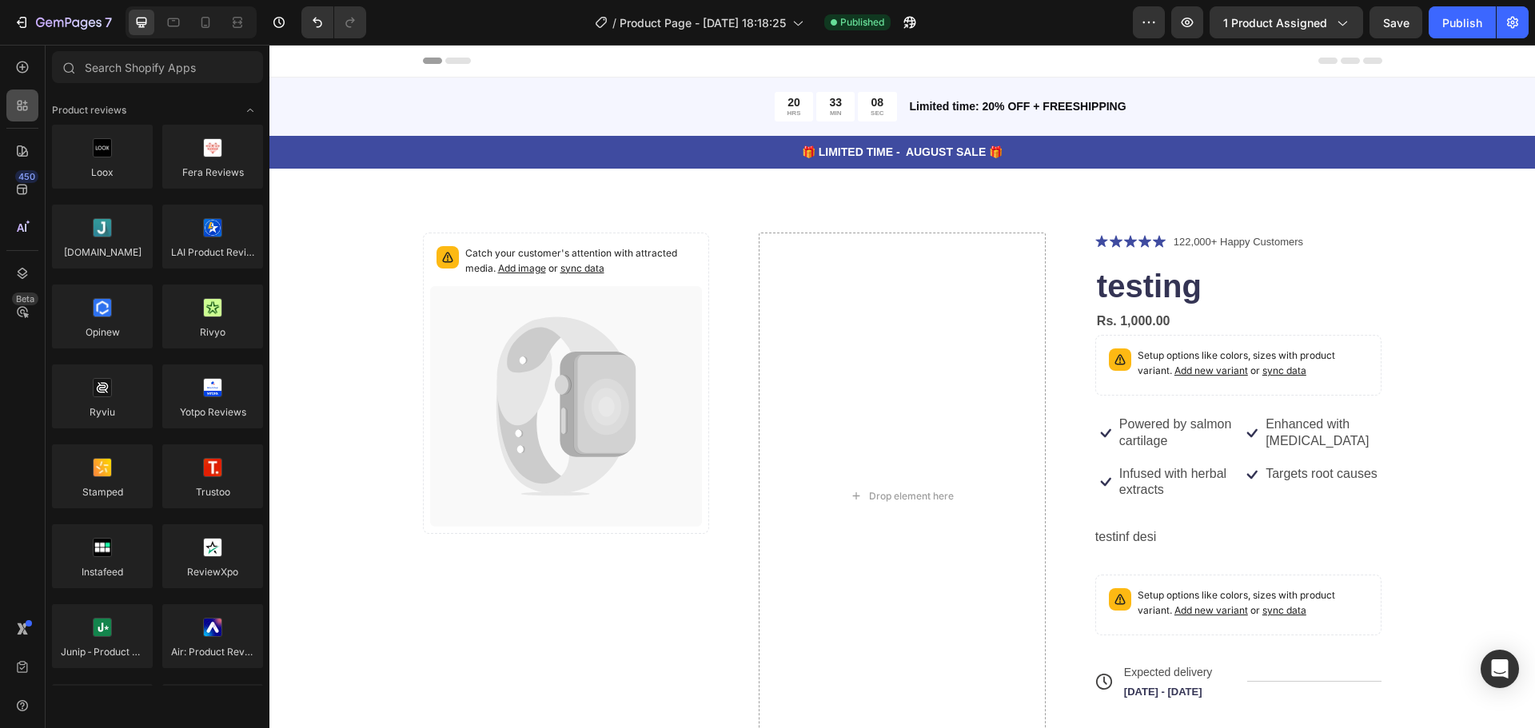
click at [29, 97] on div at bounding box center [22, 106] width 32 height 32
click at [28, 61] on icon at bounding box center [22, 67] width 16 height 16
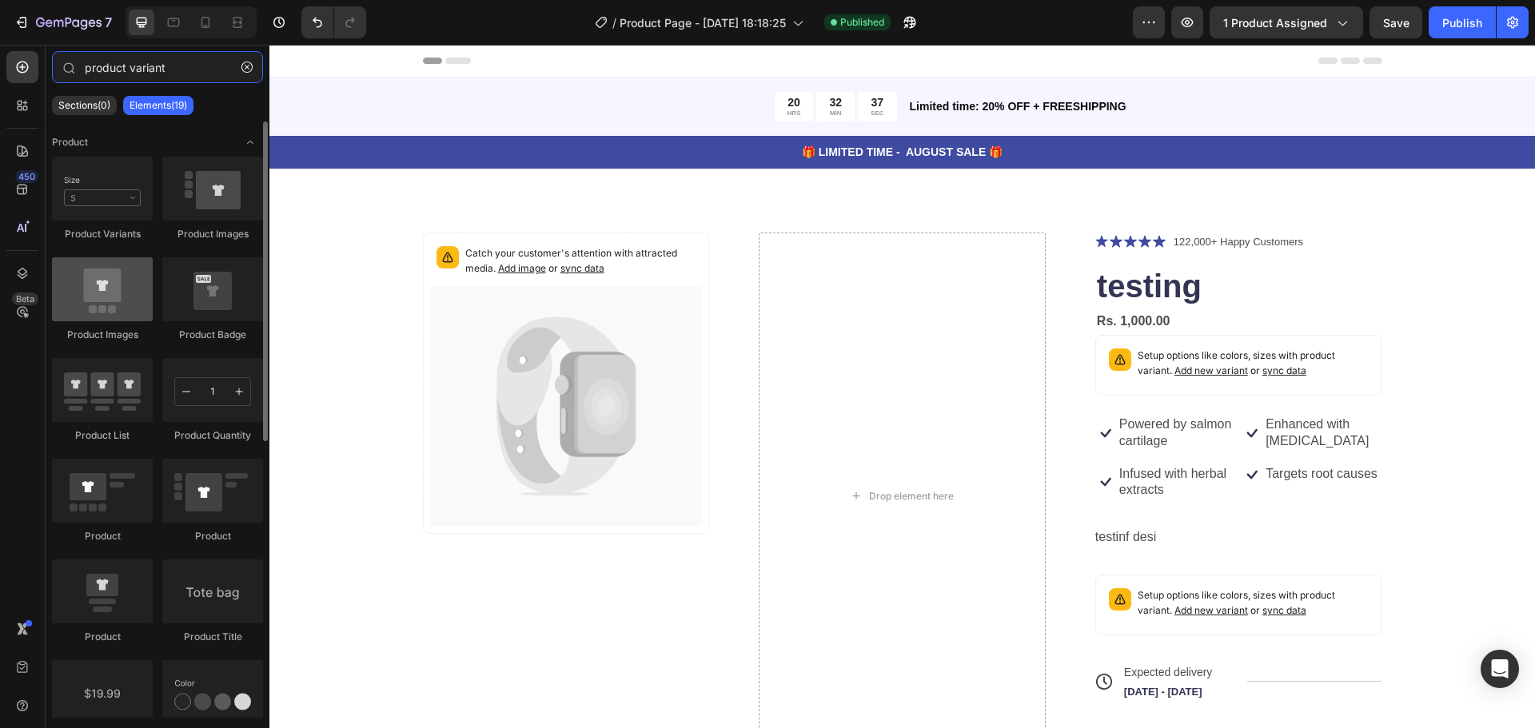
type input "product variant"
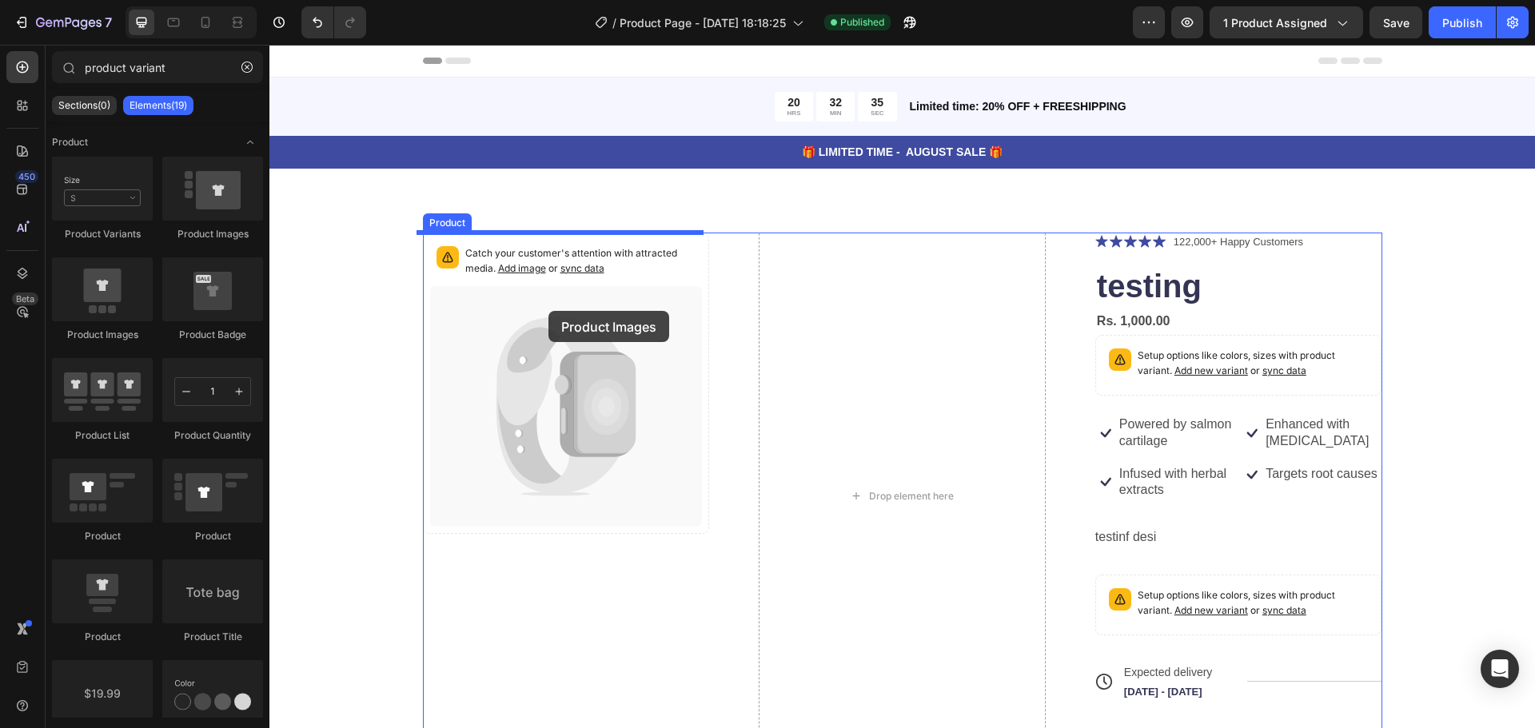
drag, startPoint x: 381, startPoint y: 351, endPoint x: 549, endPoint y: 311, distance: 172.6
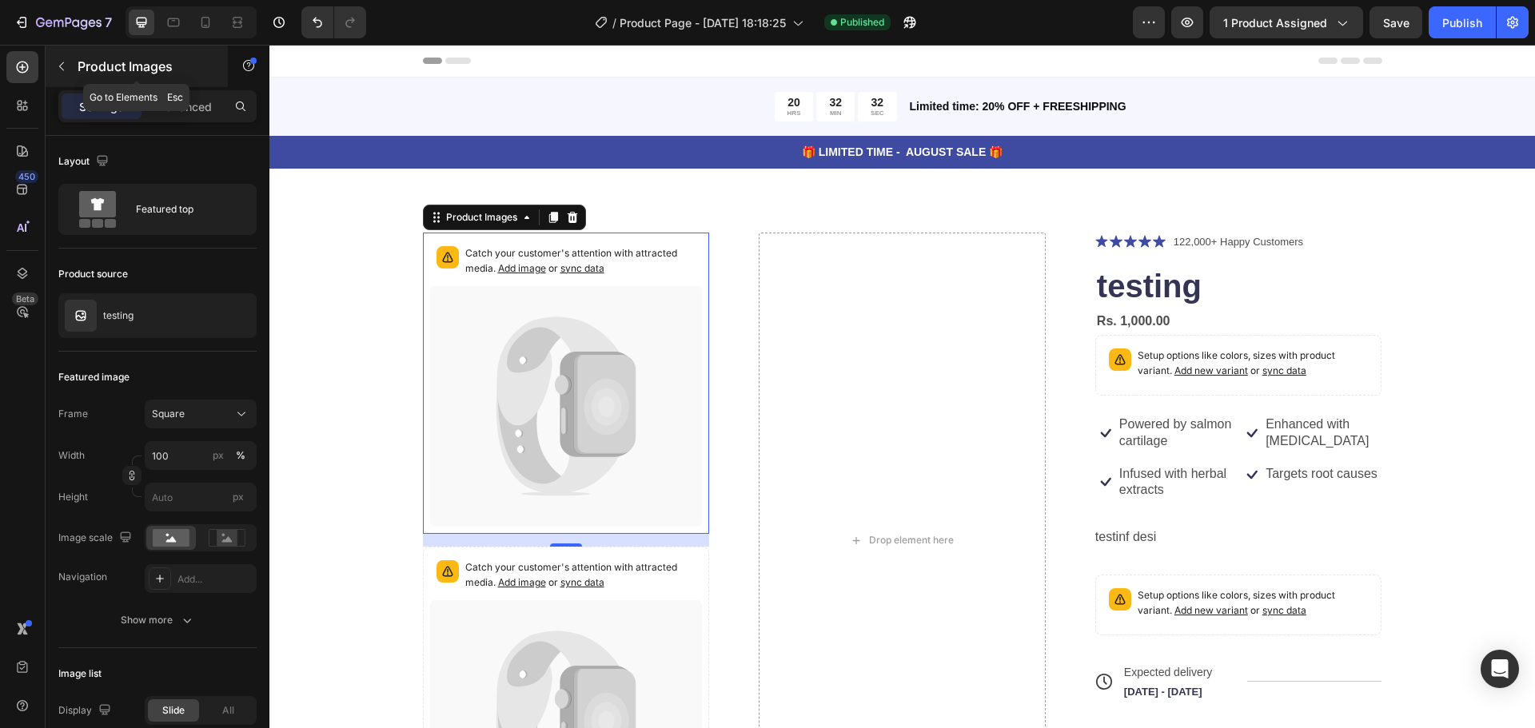
click at [63, 64] on icon "button" at bounding box center [61, 66] width 13 height 13
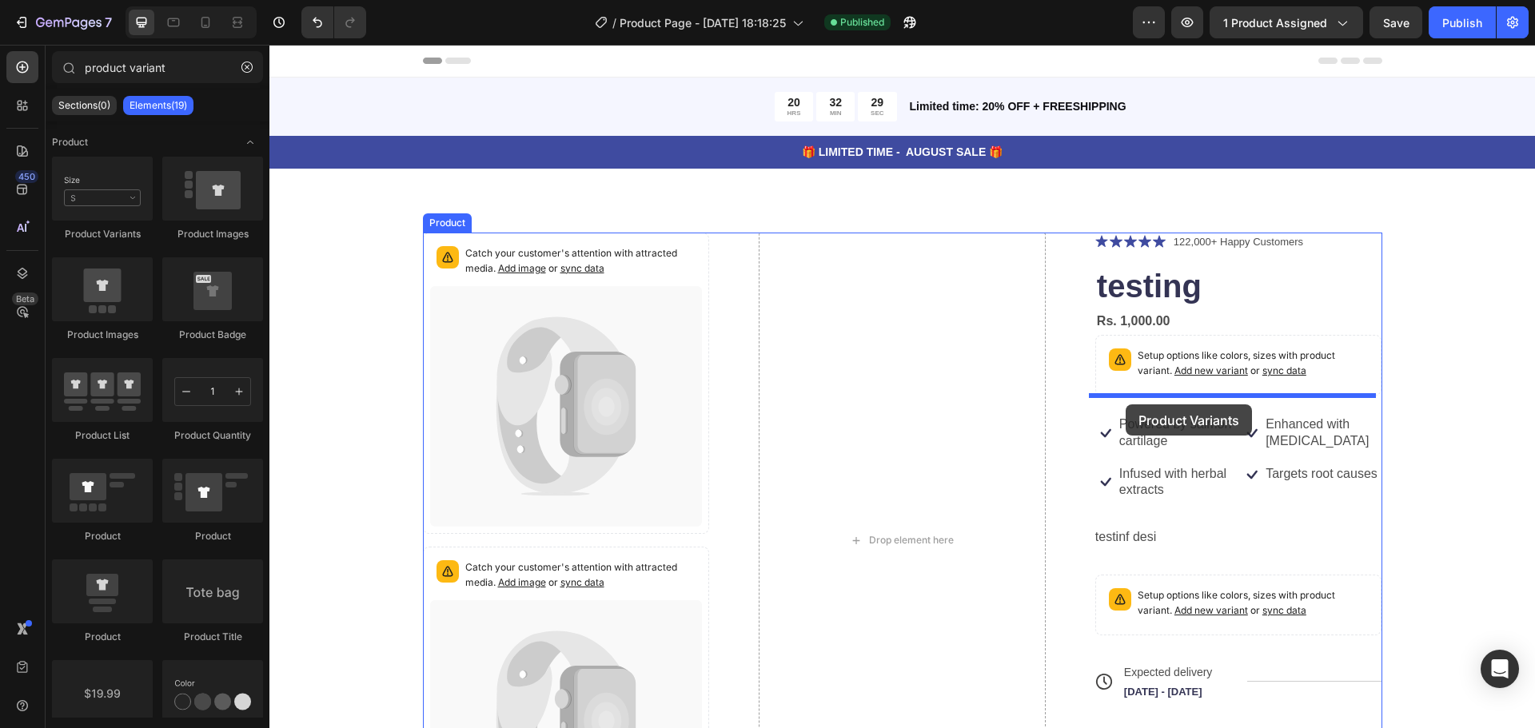
drag, startPoint x: 385, startPoint y: 246, endPoint x: 1126, endPoint y: 405, distance: 758.0
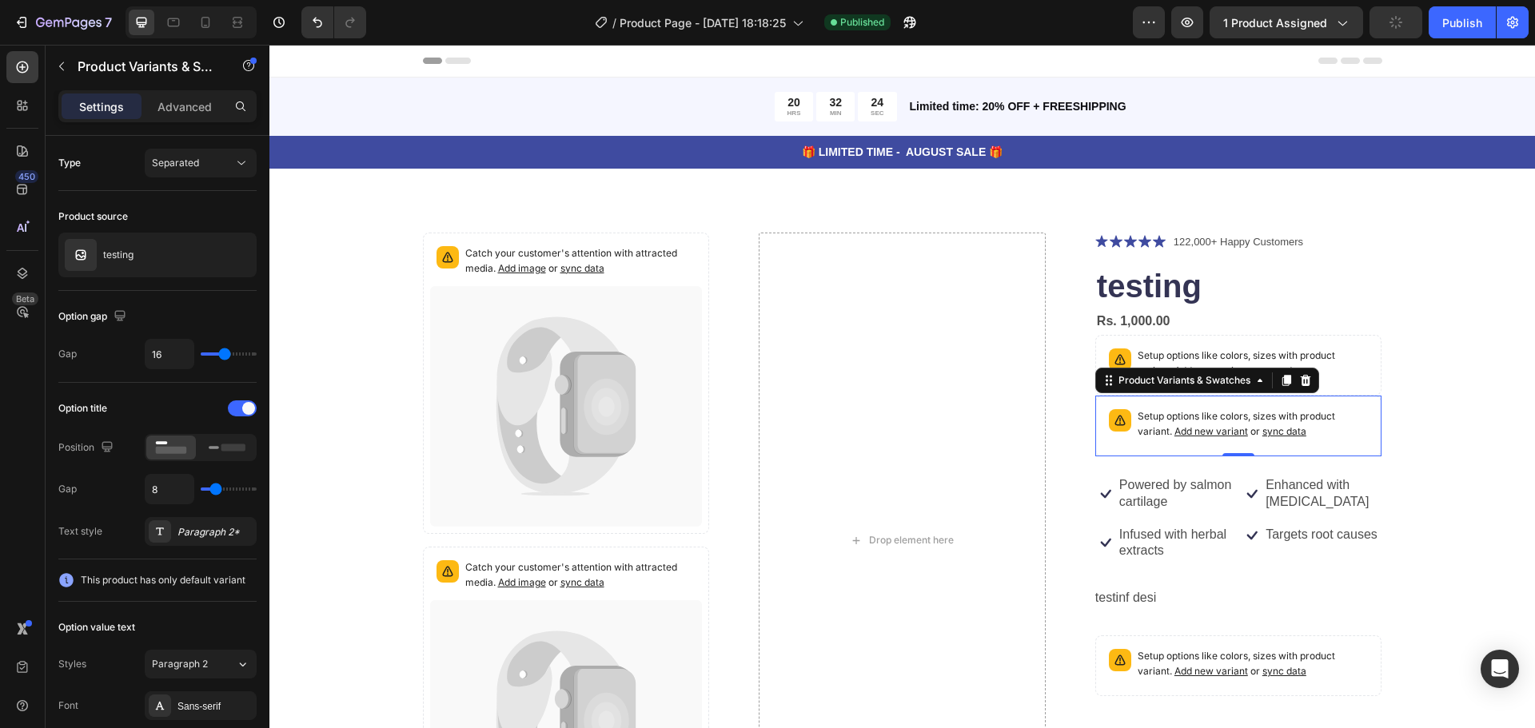
click at [1251, 445] on div "Setup options like colors, sizes with product variant. Add new variant or sync …" at bounding box center [1239, 426] width 273 height 46
click at [1214, 436] on span "Add new variant" at bounding box center [1212, 431] width 74 height 12
click at [1457, 19] on div "Publish" at bounding box center [1463, 22] width 40 height 17
click at [59, 64] on icon "button" at bounding box center [61, 66] width 13 height 13
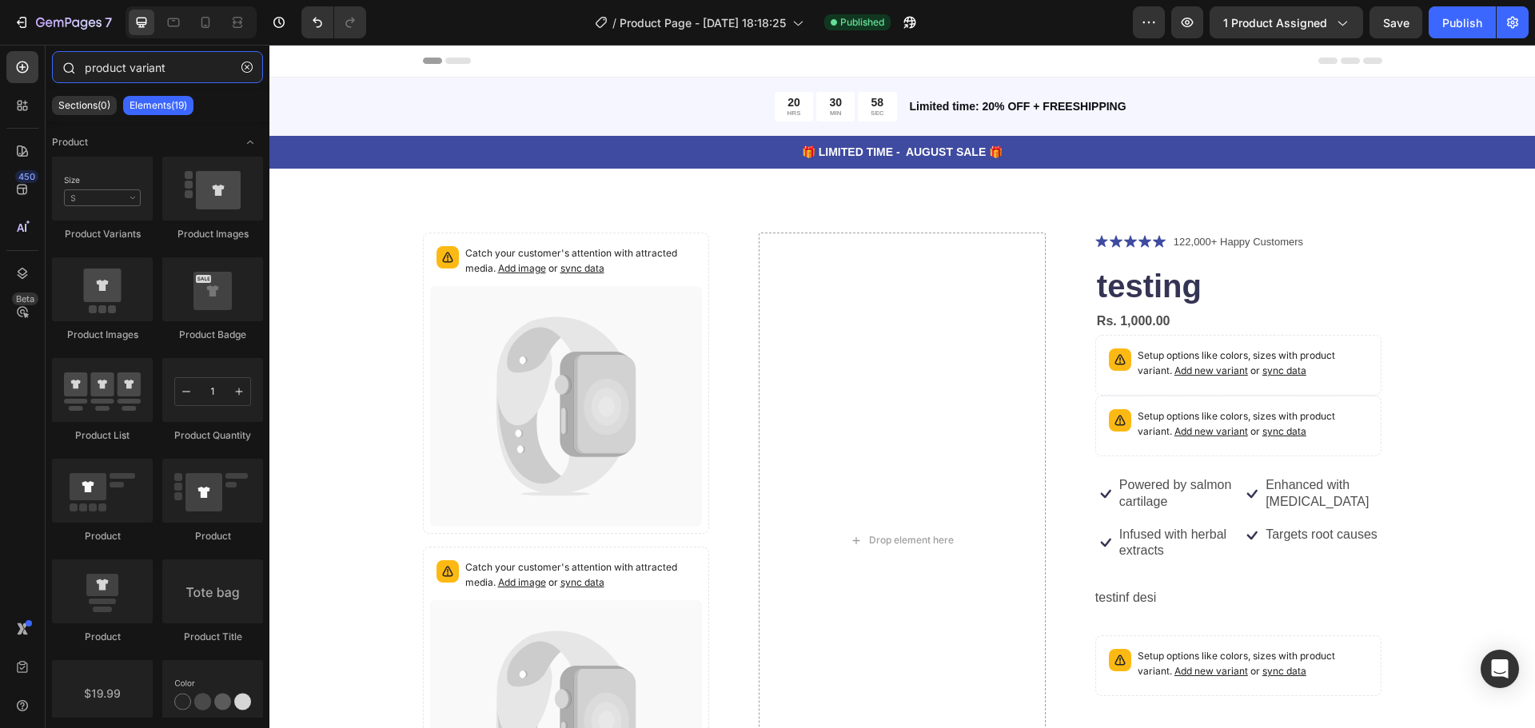
click at [108, 66] on input "product variant" at bounding box center [157, 67] width 211 height 32
click at [129, 60] on input "product variant" at bounding box center [157, 67] width 211 height 32
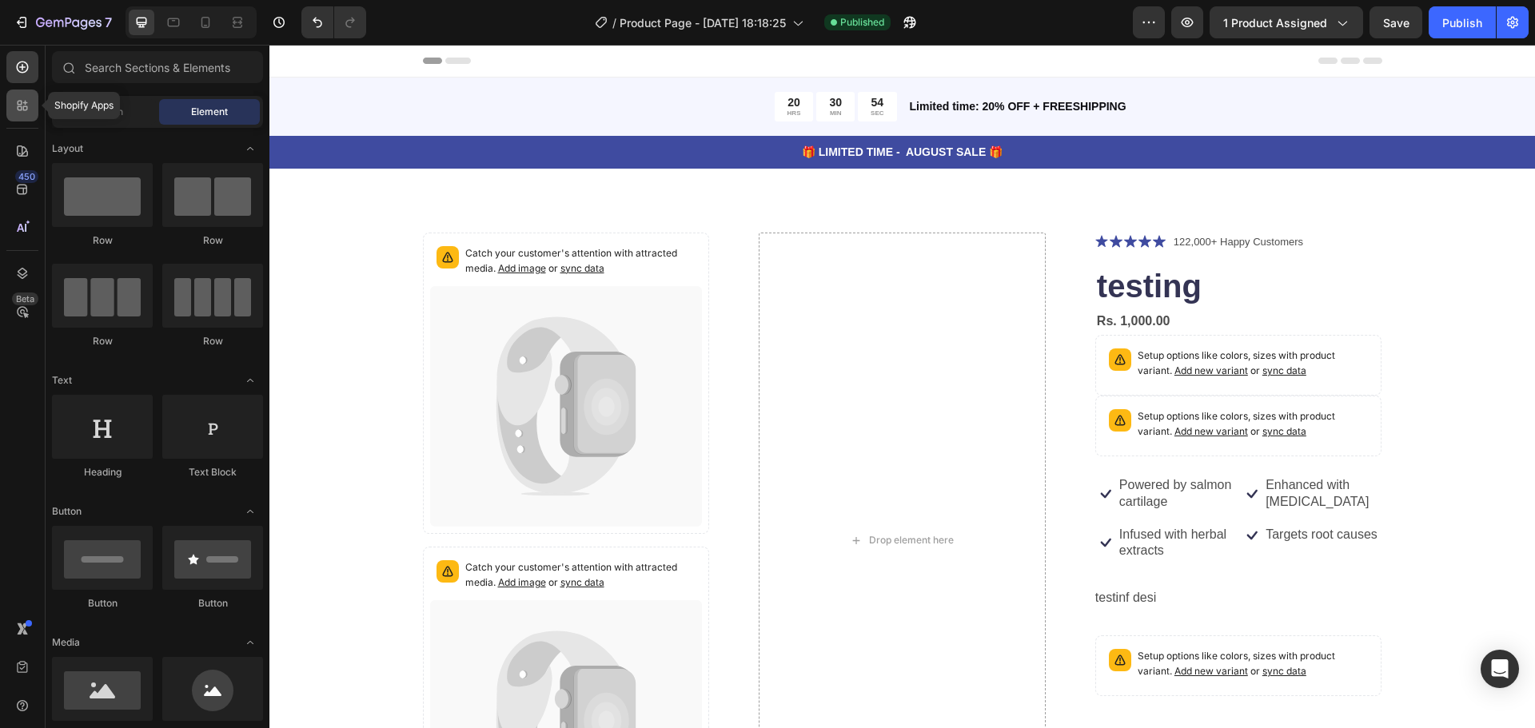
click at [29, 116] on div at bounding box center [22, 106] width 32 height 32
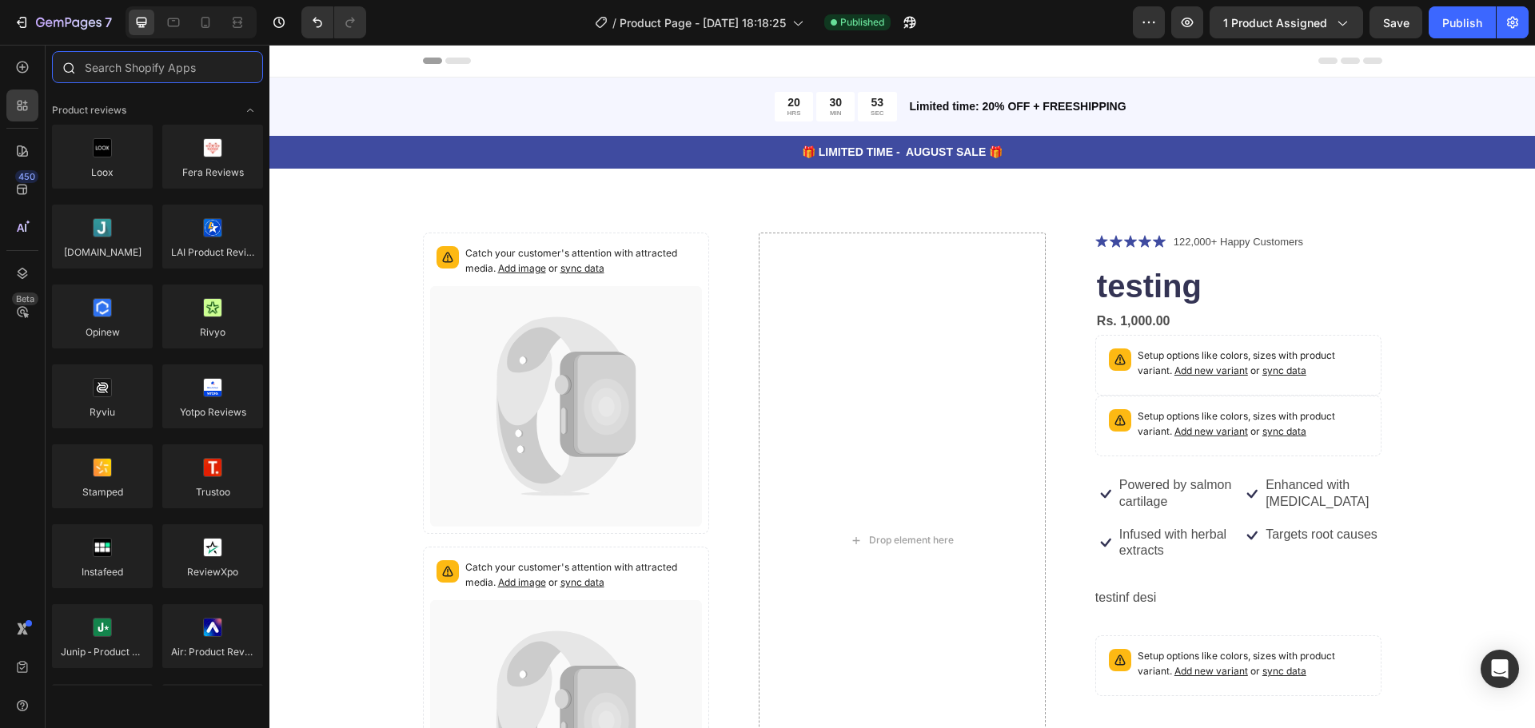
click at [124, 74] on input "text" at bounding box center [157, 67] width 211 height 32
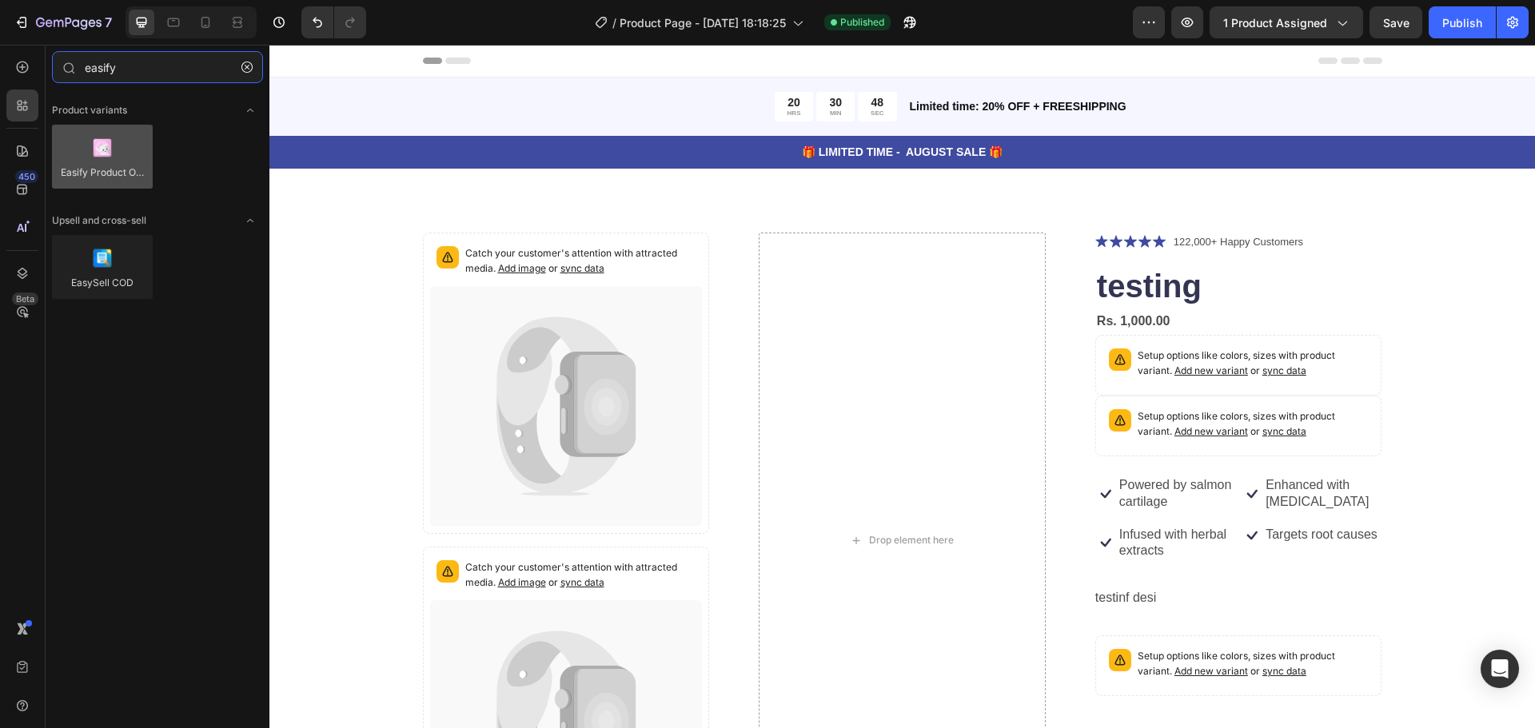
type input "easify"
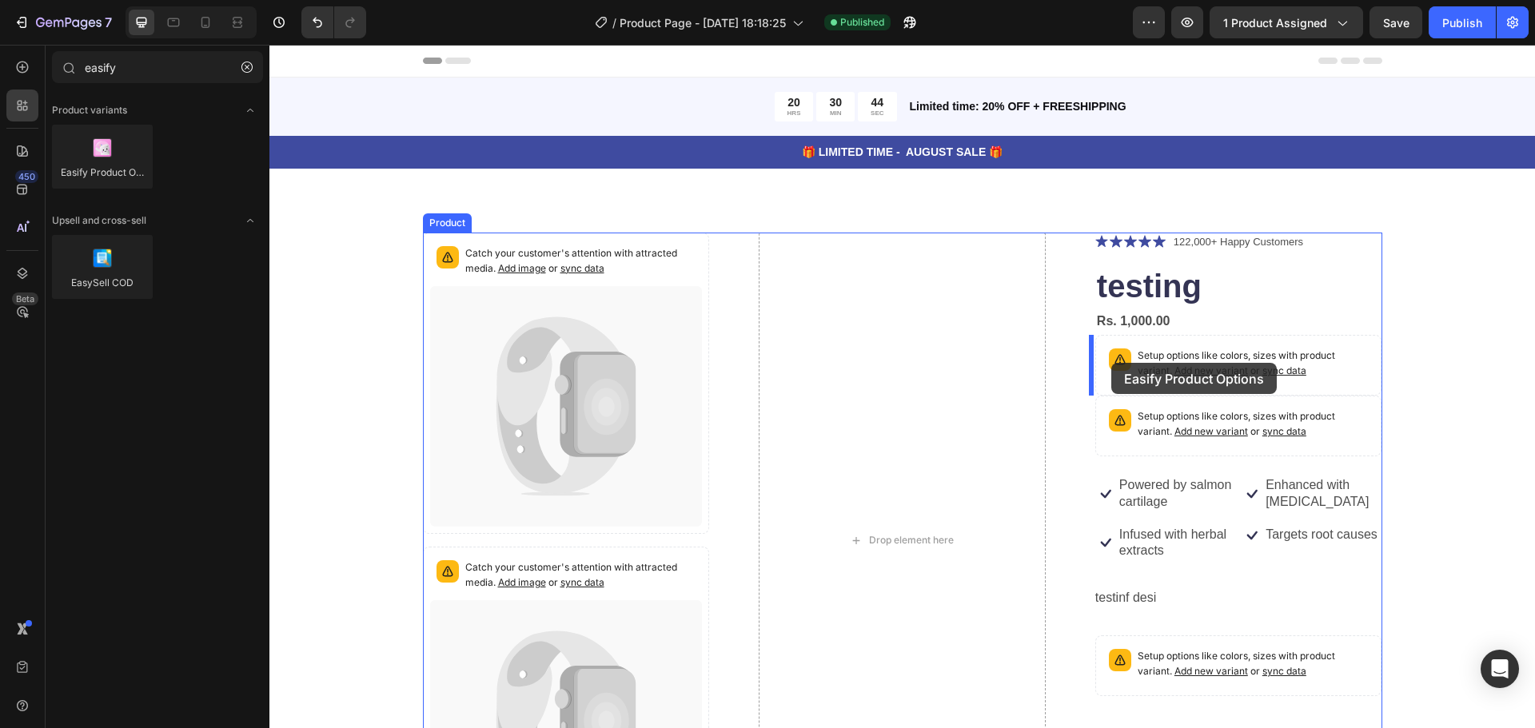
drag, startPoint x: 372, startPoint y: 210, endPoint x: 1111, endPoint y: 363, distance: 755.3
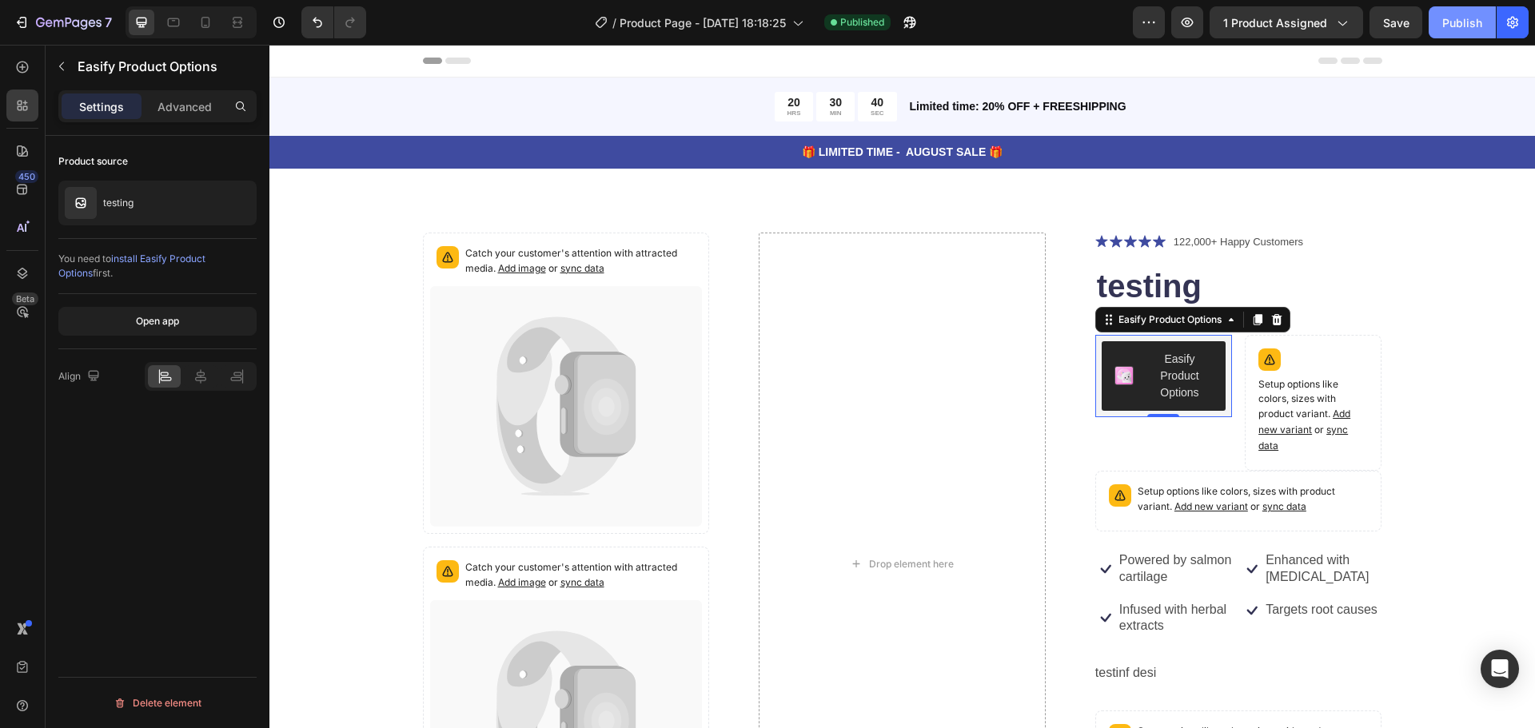
click at [1454, 20] on div "Publish" at bounding box center [1463, 22] width 40 height 17
